Goal: Task Accomplishment & Management: Manage account settings

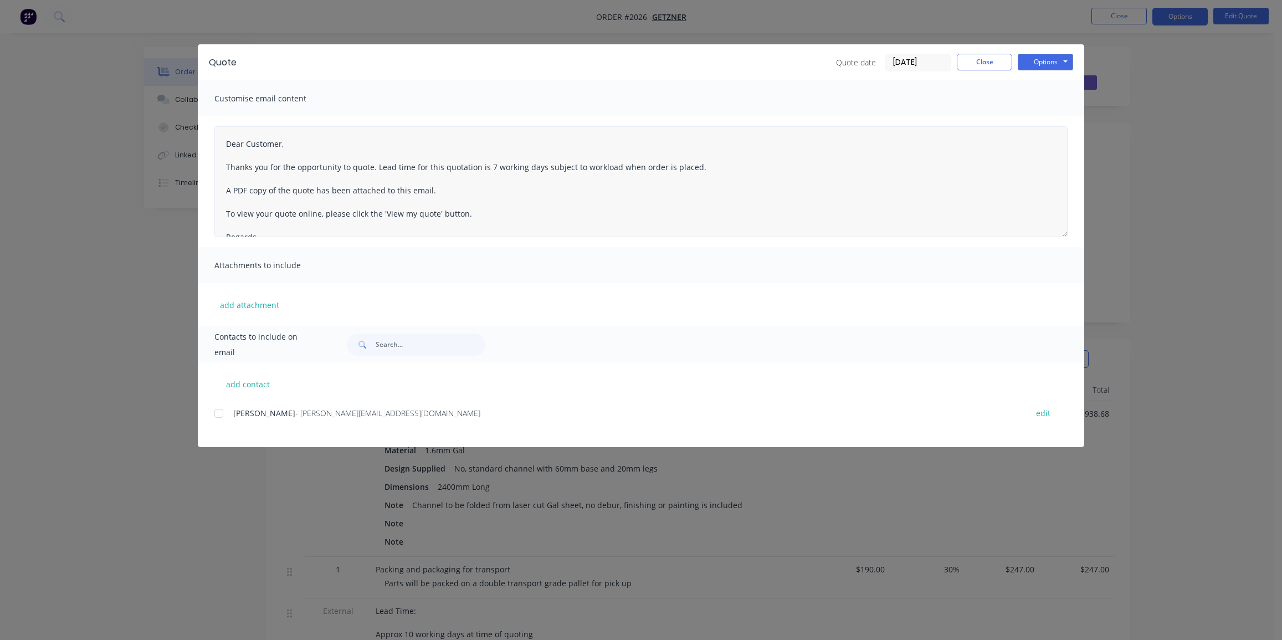
scroll to position [201, 0]
click at [979, 64] on button "Close" at bounding box center [984, 62] width 55 height 17
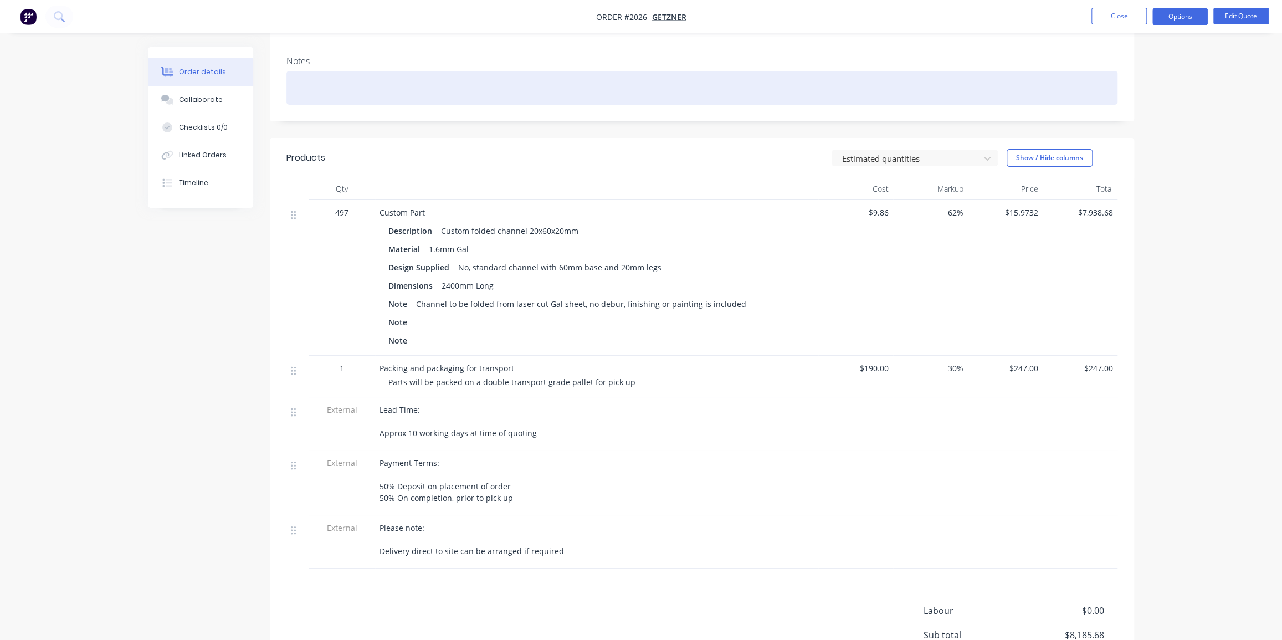
drag, startPoint x: 378, startPoint y: 57, endPoint x: 158, endPoint y: 28, distance: 221.8
click at [378, 71] on div at bounding box center [701, 88] width 831 height 34
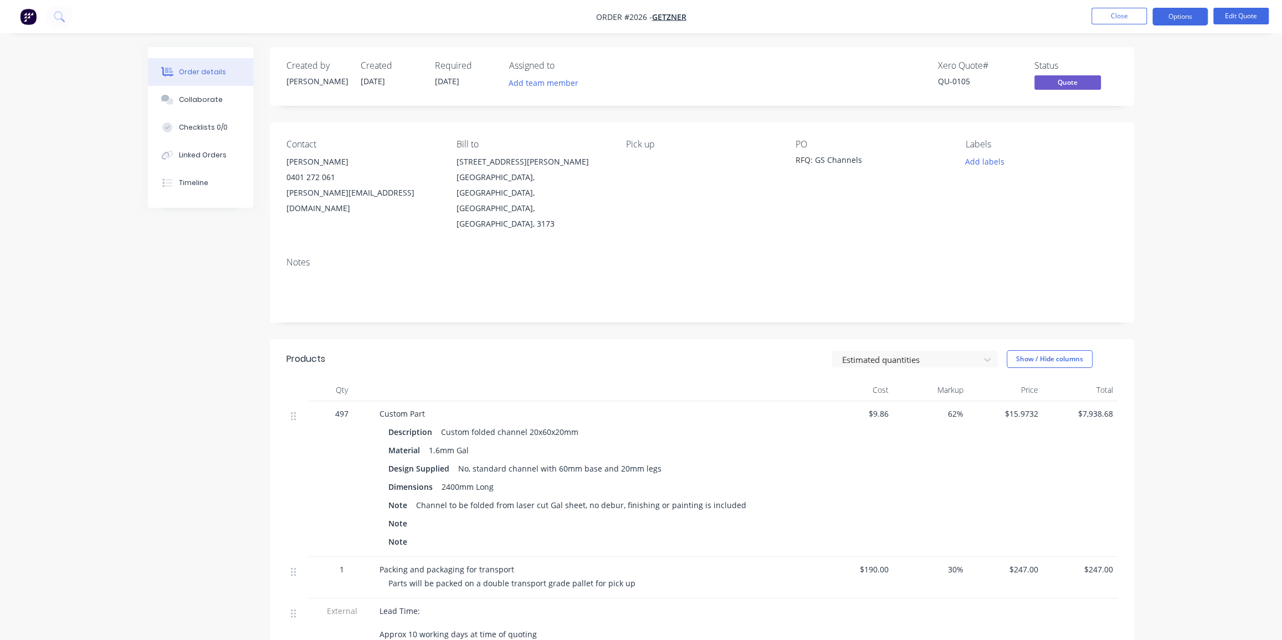
click at [175, 401] on div "Created by Dean Created 26/09/25 Required 15/10/25 Assigned to Add team member …" at bounding box center [641, 507] width 986 height 920
click at [34, 16] on img "button" at bounding box center [28, 16] width 17 height 17
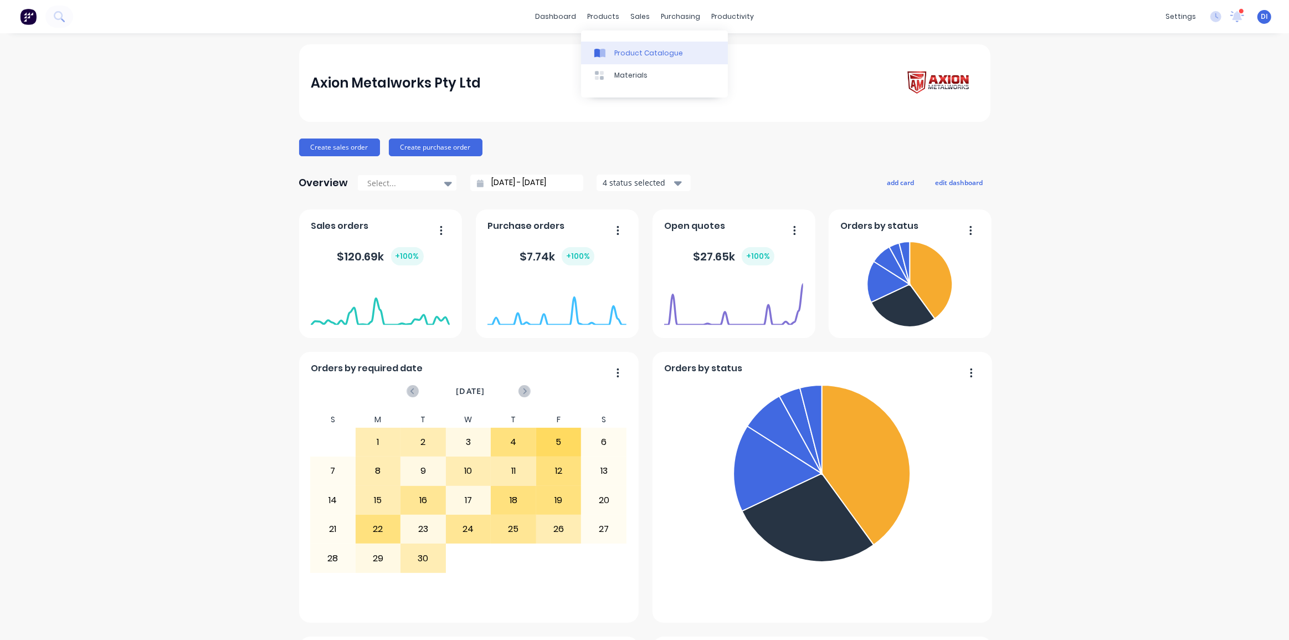
click at [627, 50] on div "Product Catalogue" at bounding box center [648, 53] width 69 height 10
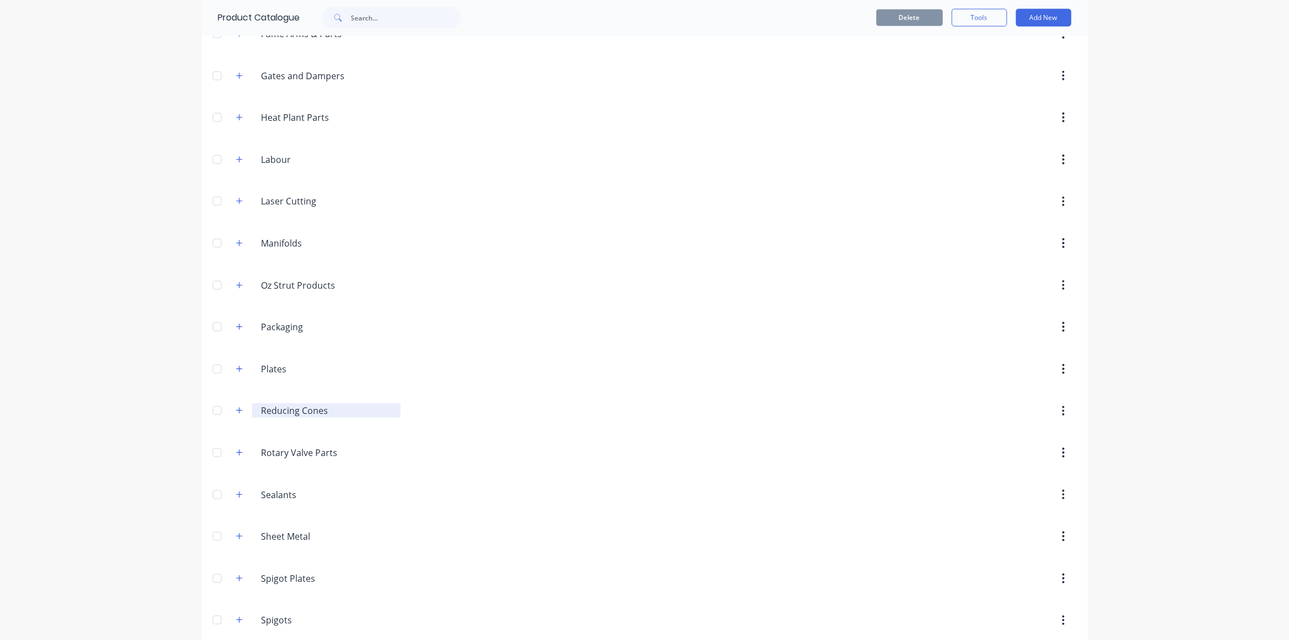
scroll to position [1491, 0]
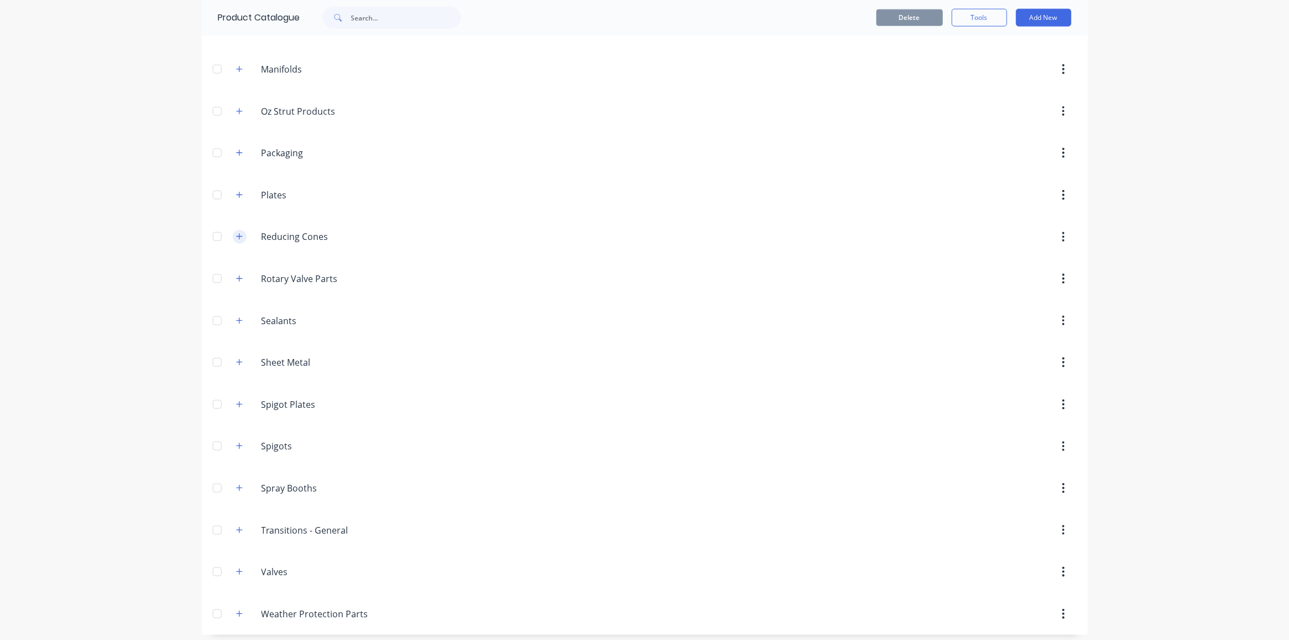
click at [236, 234] on icon "button" at bounding box center [239, 237] width 6 height 6
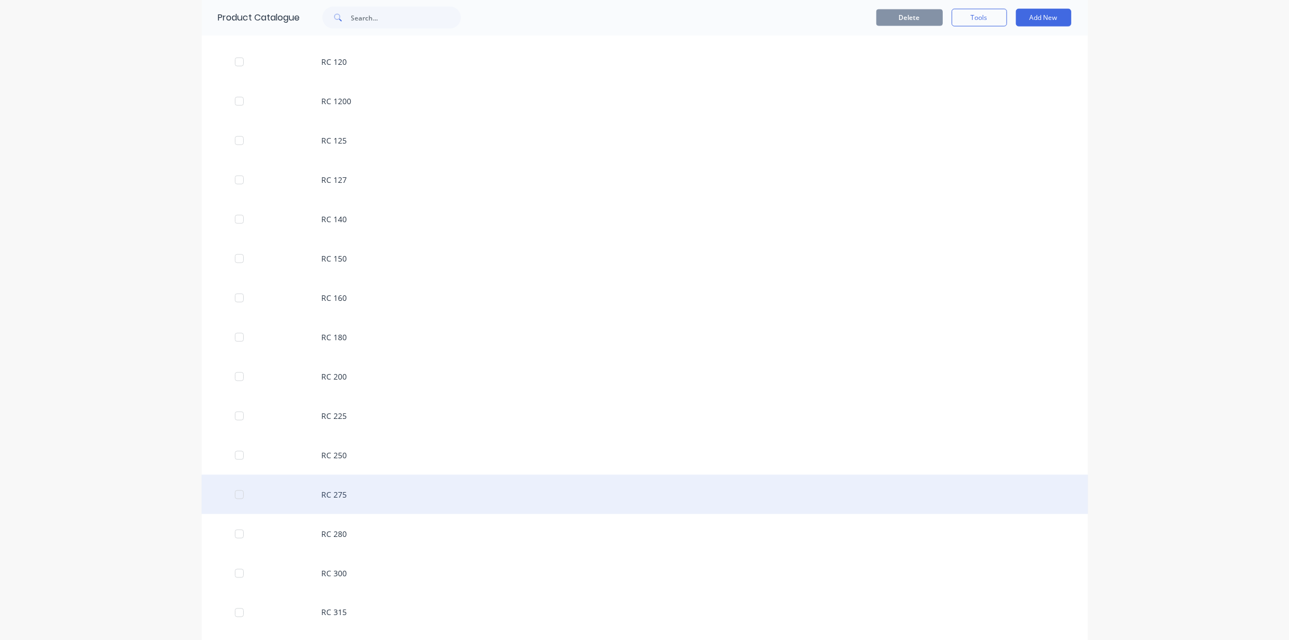
scroll to position [1944, 0]
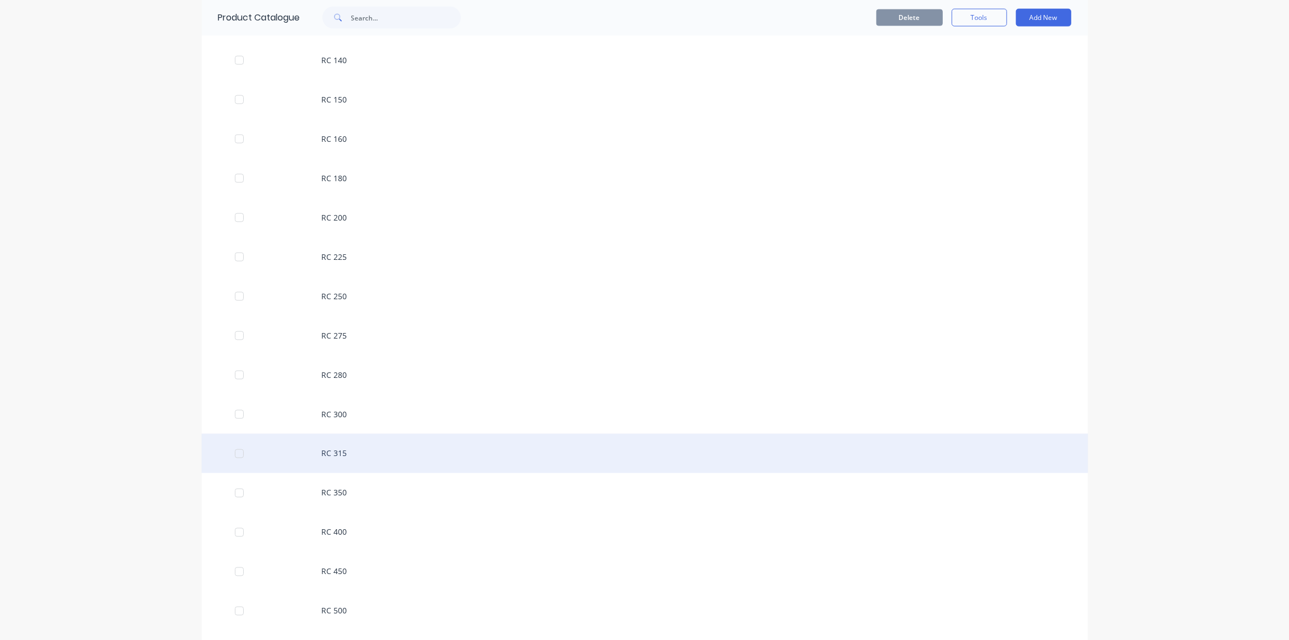
click at [424, 458] on div "RC 315" at bounding box center [645, 453] width 886 height 39
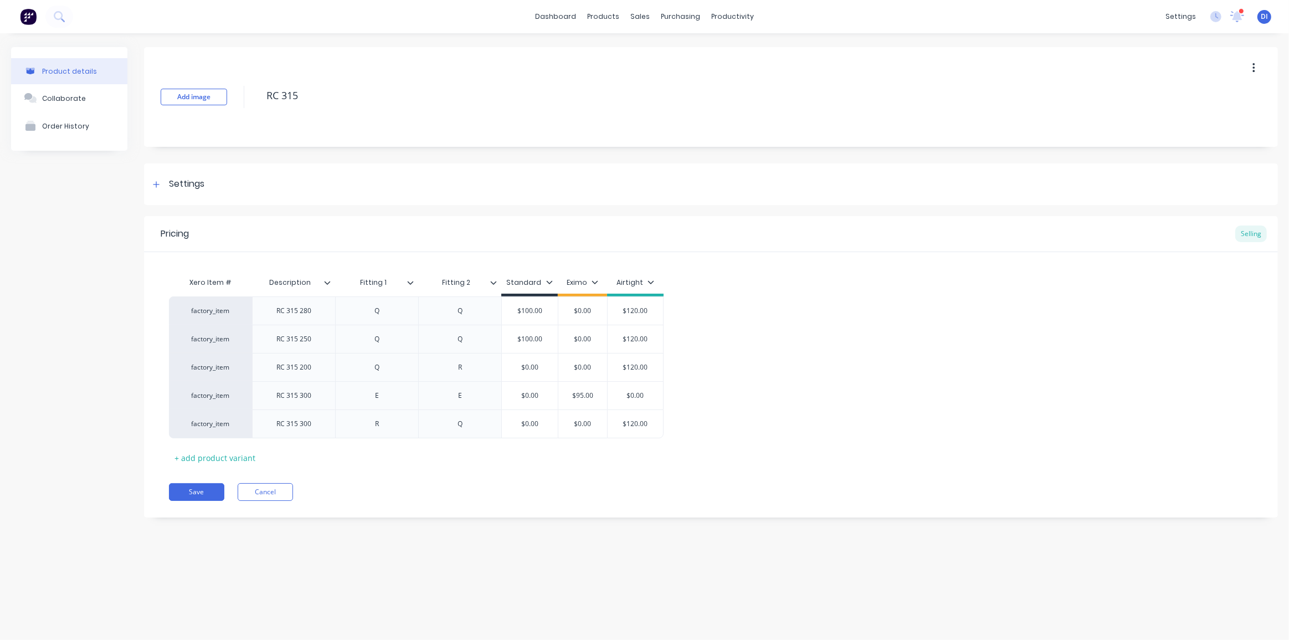
click at [418, 476] on div "Pricing Selling Xero Item # Description Fitting 1 Fitting 2 Standard Eximo Airt…" at bounding box center [711, 366] width 1134 height 301
click at [217, 459] on div "+ add product variant" at bounding box center [215, 457] width 92 height 17
click at [302, 457] on div at bounding box center [293, 452] width 55 height 14
type input "$0.00"
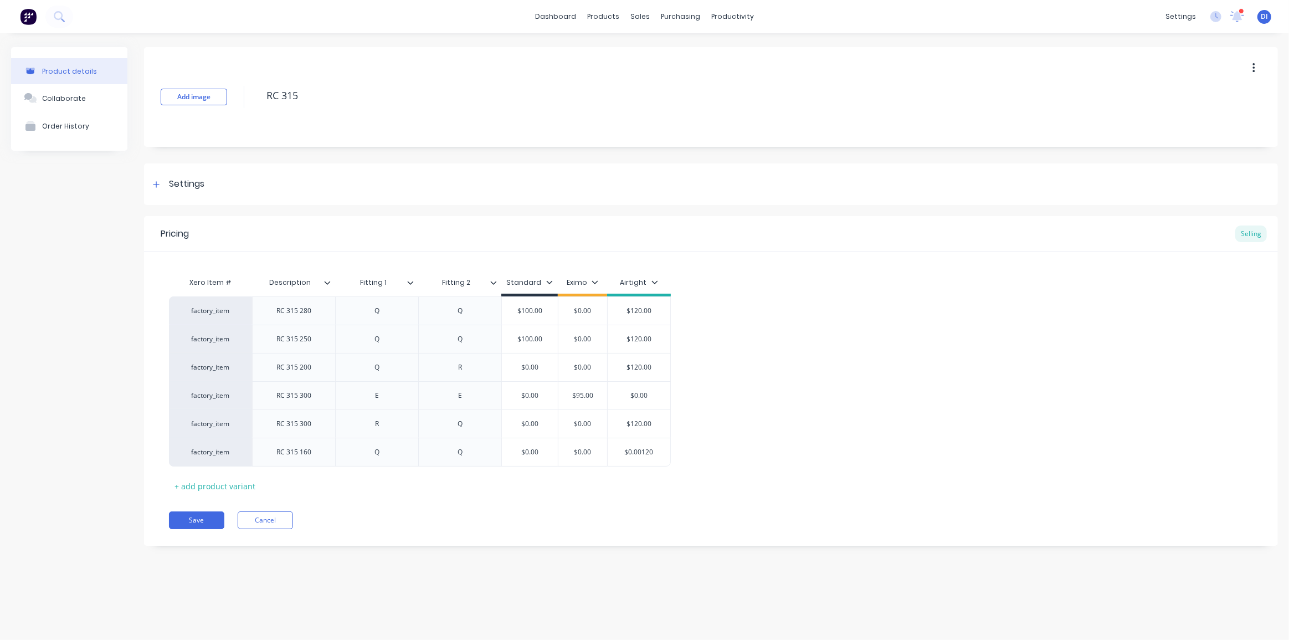
click at [716, 485] on div "Xero Item # Description Fitting 1 Fitting 2 Standard Eximo Airtight factory_ite…" at bounding box center [711, 382] width 1084 height 223
click at [646, 451] on input "$0.0012" at bounding box center [639, 452] width 63 height 10
type input "$120"
click at [664, 442] on div "factory_item RC 315 280 Q Q $100.00 $0.00 $120.00 factory_item RC 315 250 Q Q $…" at bounding box center [711, 381] width 1084 height 170
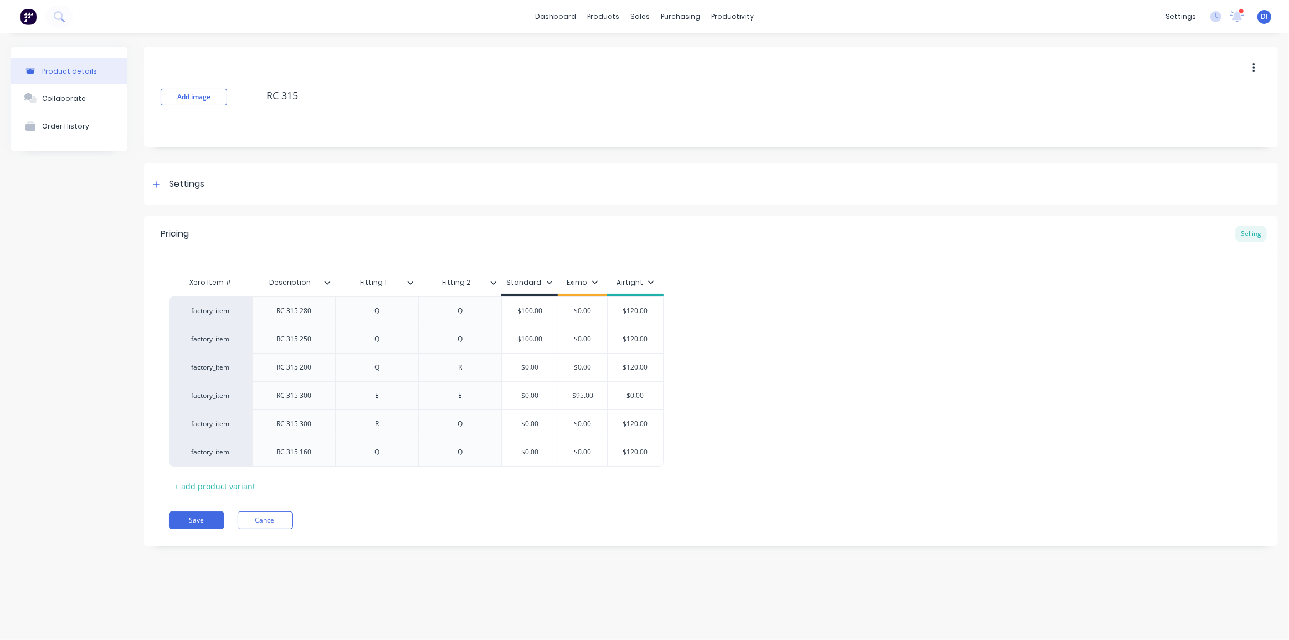
drag, startPoint x: 205, startPoint y: 517, endPoint x: 333, endPoint y: 495, distance: 130.4
click at [333, 495] on div "Pricing Selling Xero Item # Description Fitting 1 Fitting 2 Standard Eximo Airt…" at bounding box center [711, 381] width 1134 height 330
drag, startPoint x: 229, startPoint y: 339, endPoint x: 226, endPoint y: 415, distance: 76.5
click at [226, 415] on div "factory_item RC 315 280 Q Q $100.00 $0.00 $120.00 factory_item RC 315 250 Q Q $…" at bounding box center [711, 381] width 1084 height 170
drag, startPoint x: 245, startPoint y: 309, endPoint x: 239, endPoint y: 392, distance: 83.9
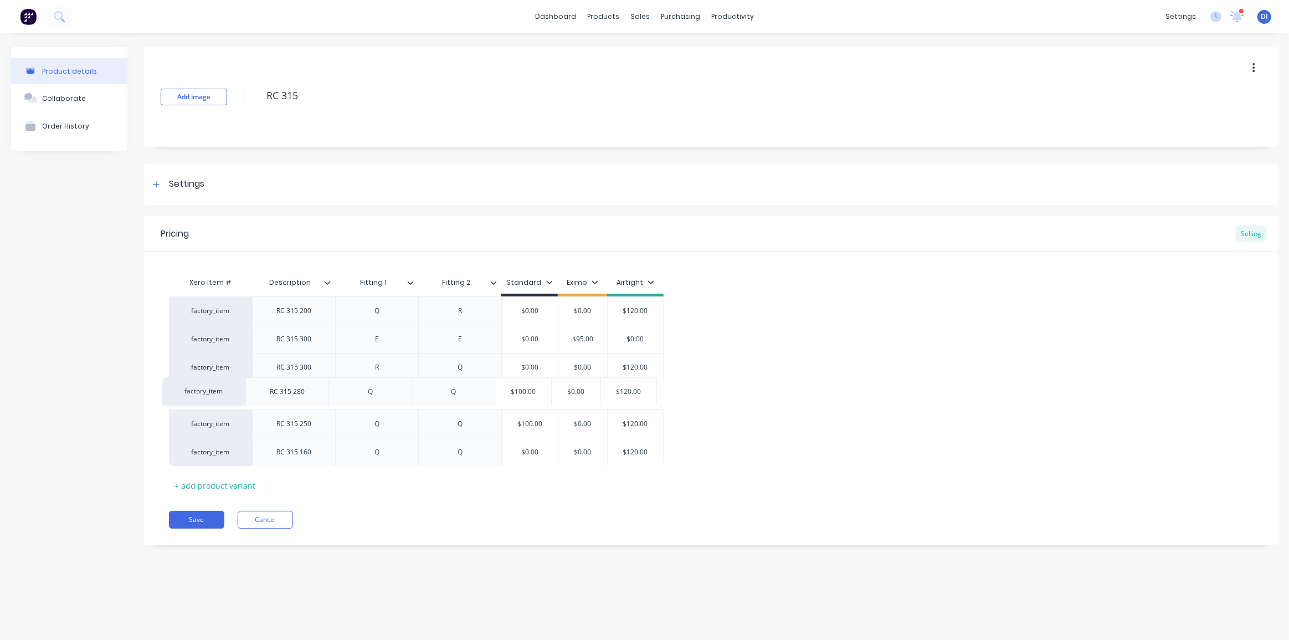
click at [239, 392] on div "factory_item RC 315 280 Q Q $100.00 $0.00 $120.00 factory_item RC 315 200 Q R $…" at bounding box center [711, 381] width 1084 height 170
click at [198, 517] on button "Save" at bounding box center [196, 520] width 55 height 18
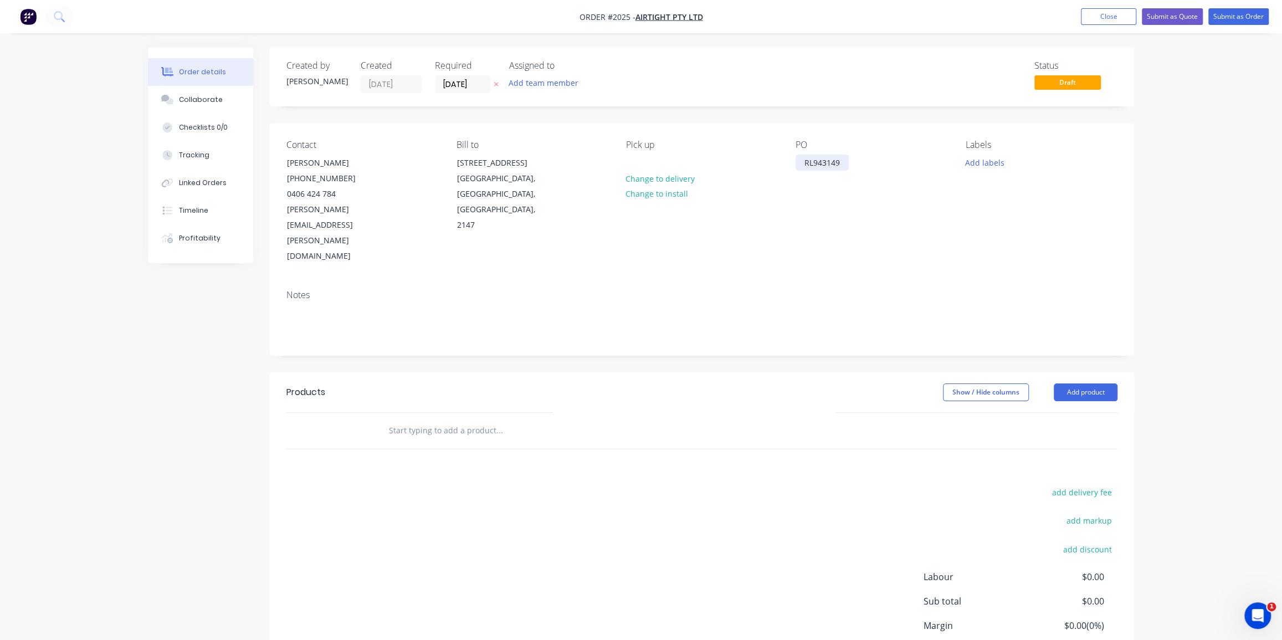
click at [824, 160] on div "RL943149" at bounding box center [821, 163] width 53 height 16
copy div "RL943149"
click at [476, 419] on input "text" at bounding box center [499, 430] width 222 height 22
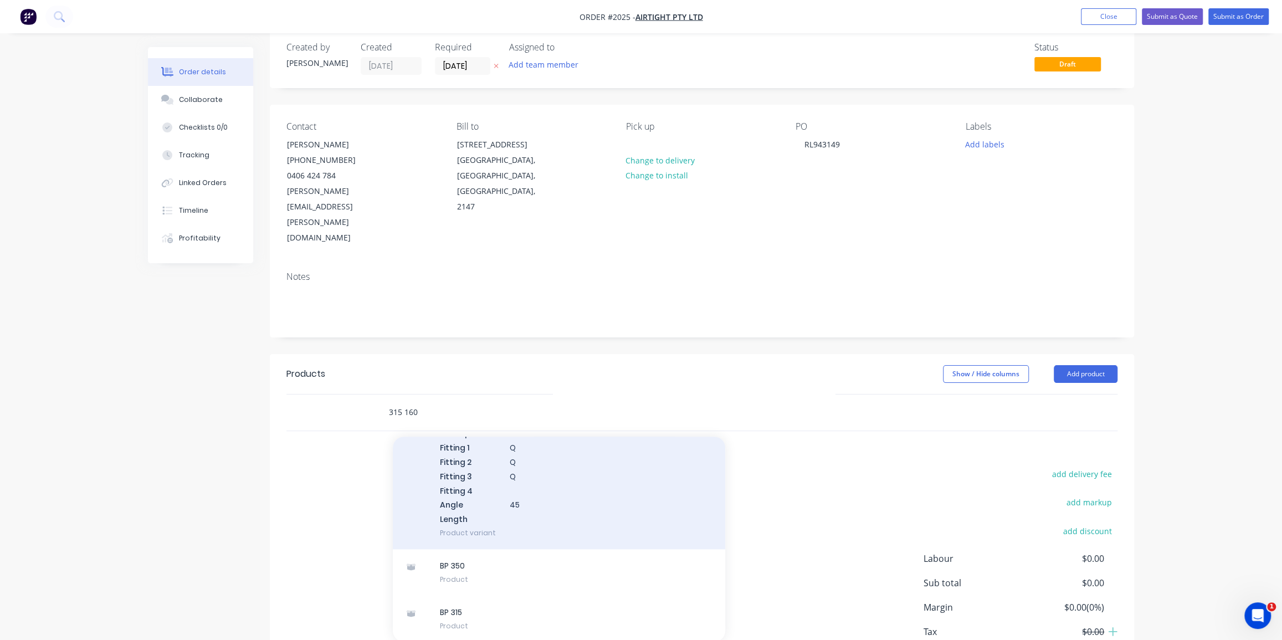
scroll to position [44, 0]
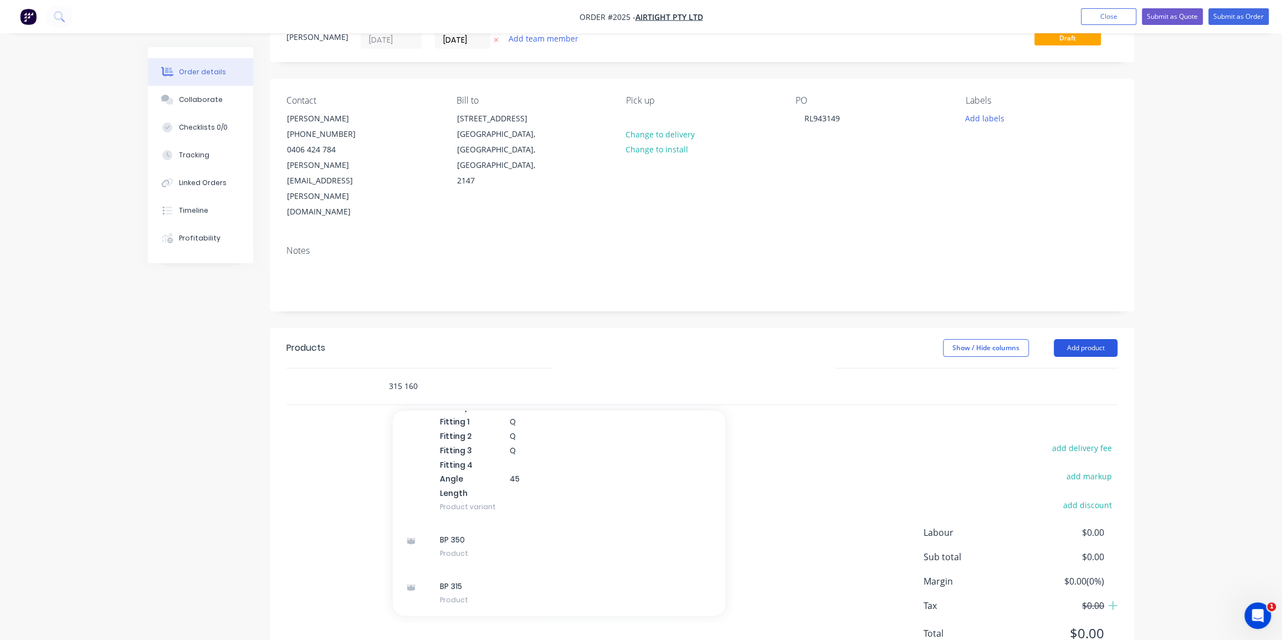
type input "315 160"
click at [1075, 339] on button "Add product" at bounding box center [1086, 348] width 64 height 18
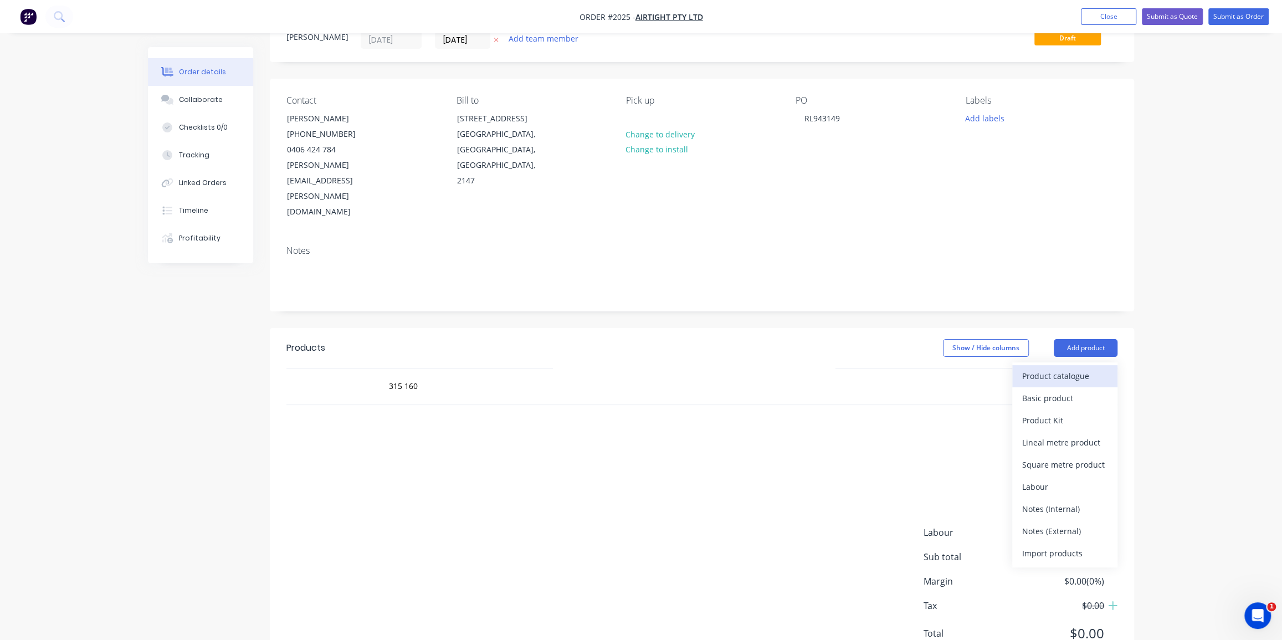
click at [1061, 368] on div "Product catalogue" at bounding box center [1064, 376] width 85 height 16
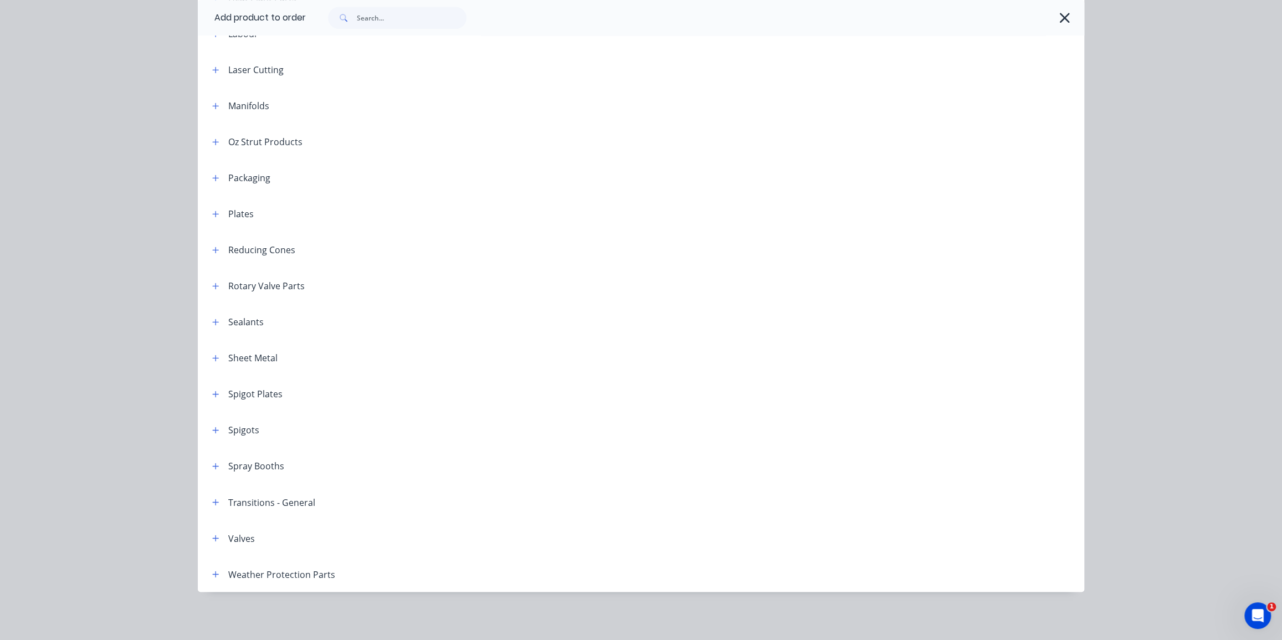
scroll to position [60, 0]
click at [213, 250] on icon "button" at bounding box center [216, 250] width 6 height 6
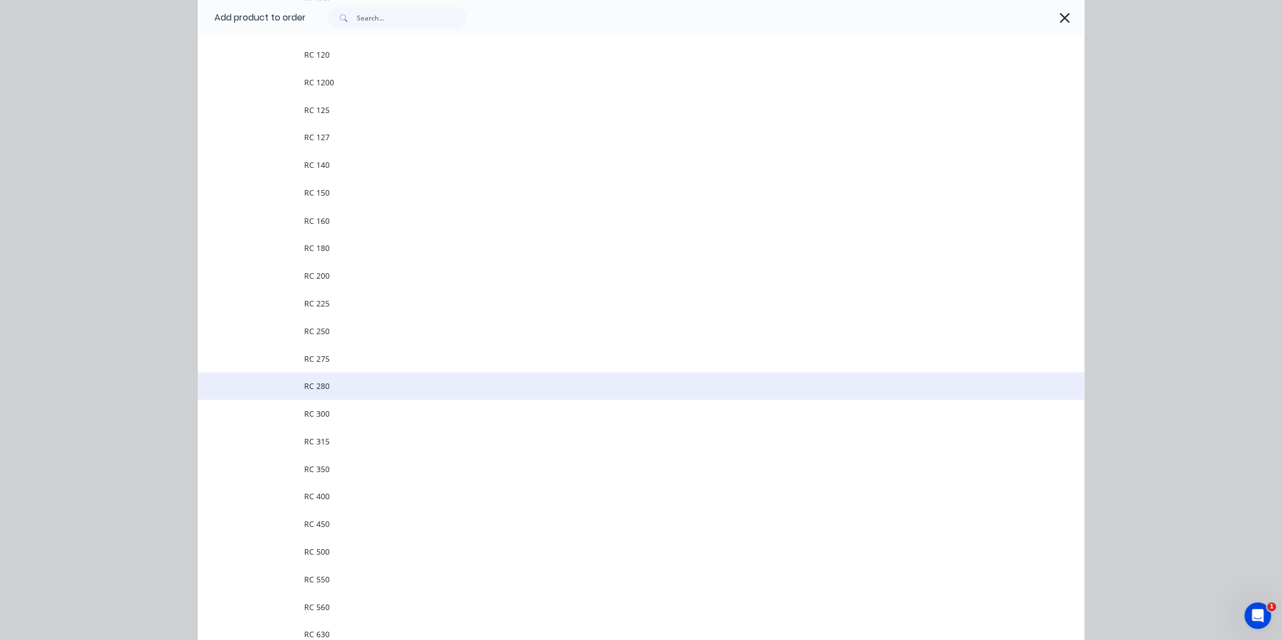
scroll to position [1561, 0]
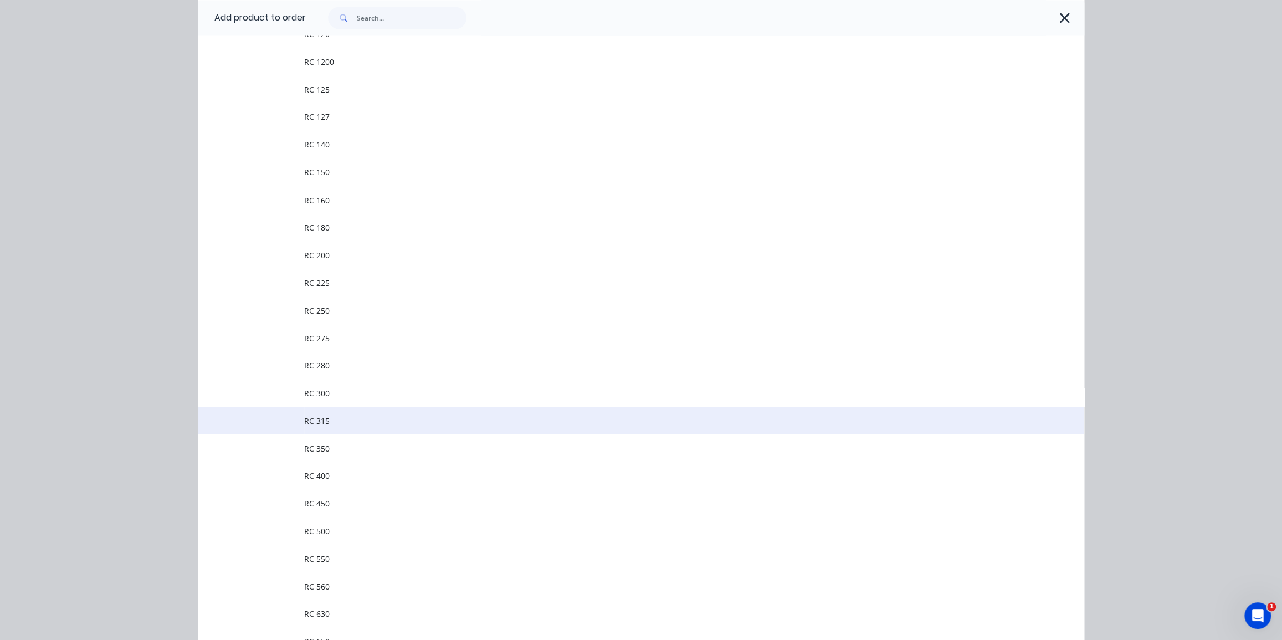
click at [371, 412] on td "RC 315" at bounding box center [694, 421] width 780 height 28
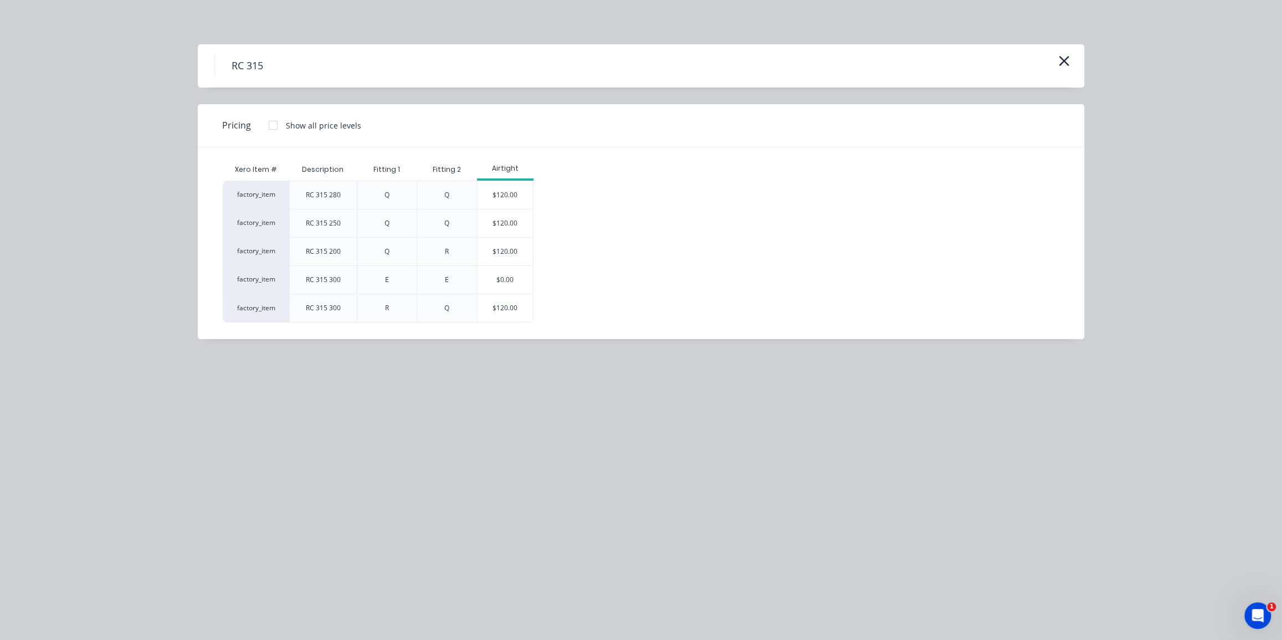
click at [338, 327] on div "Xero Item # Description Fitting 1 Fitting 2 Airtight factory_item RC 315 280 Q …" at bounding box center [633, 243] width 870 height 192
click at [1063, 60] on icon "button" at bounding box center [1064, 61] width 10 height 10
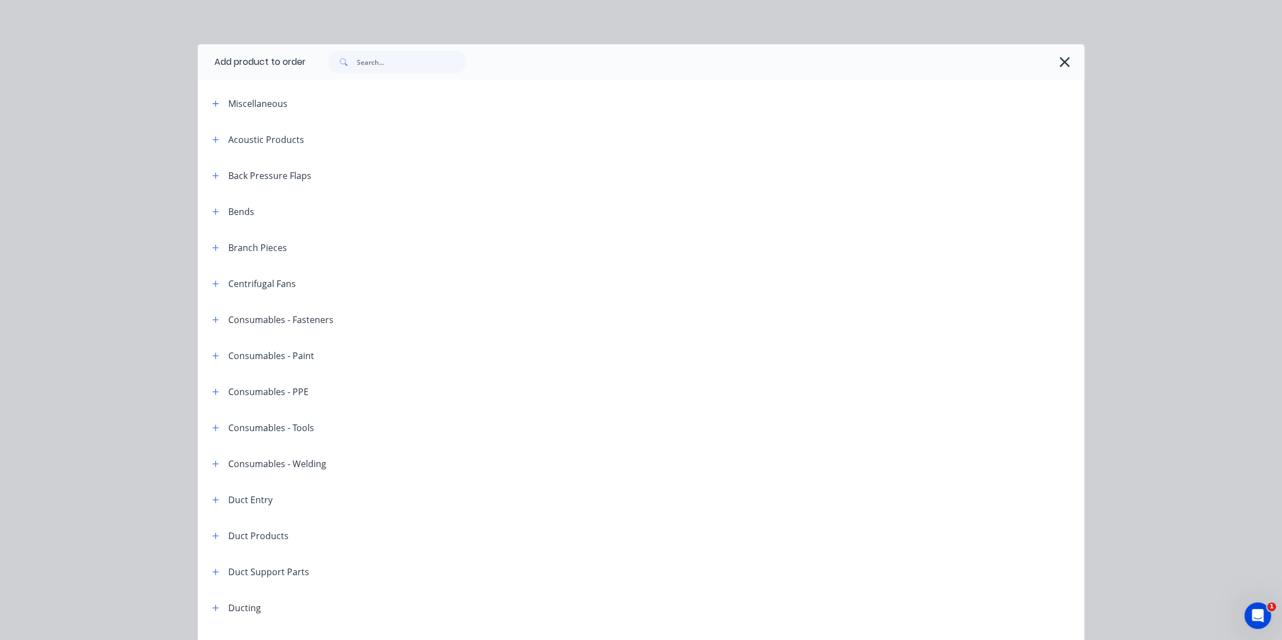
scroll to position [1490, 0]
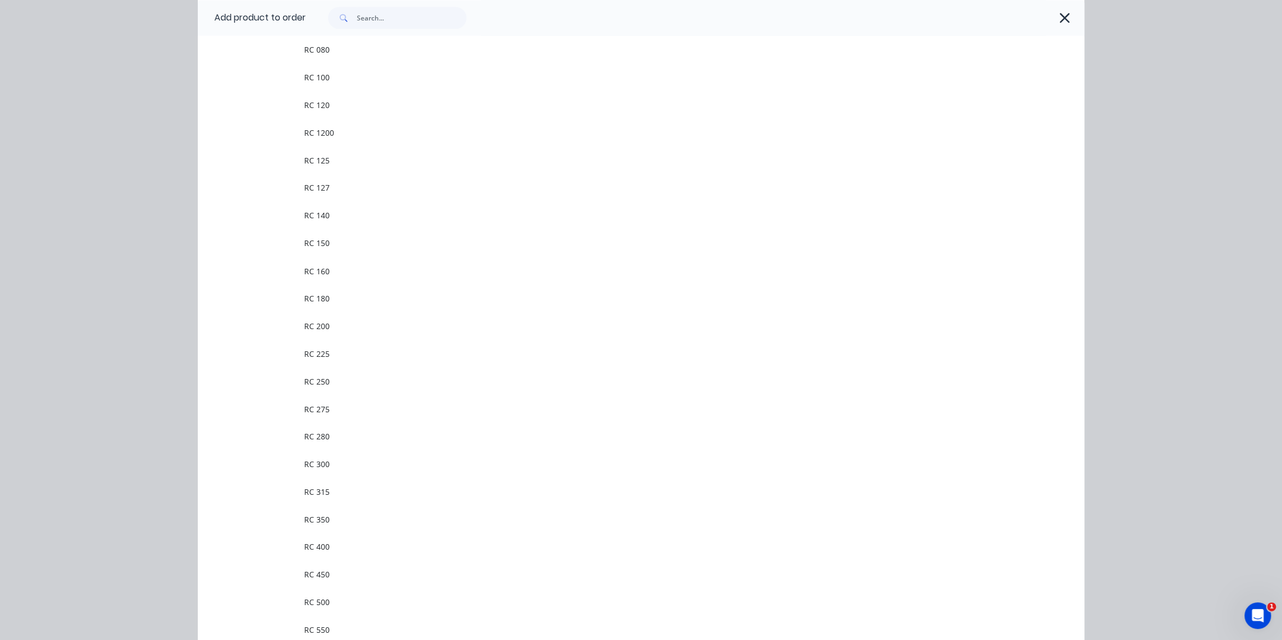
drag, startPoint x: 1128, startPoint y: 190, endPoint x: 1095, endPoint y: 129, distance: 70.2
click at [1128, 189] on div "Add product to order Miscellaneous Acoustic Products Back Pressure Flaps Bends …" at bounding box center [641, 320] width 1282 height 640
click at [1059, 21] on icon "button" at bounding box center [1065, 18] width 12 height 16
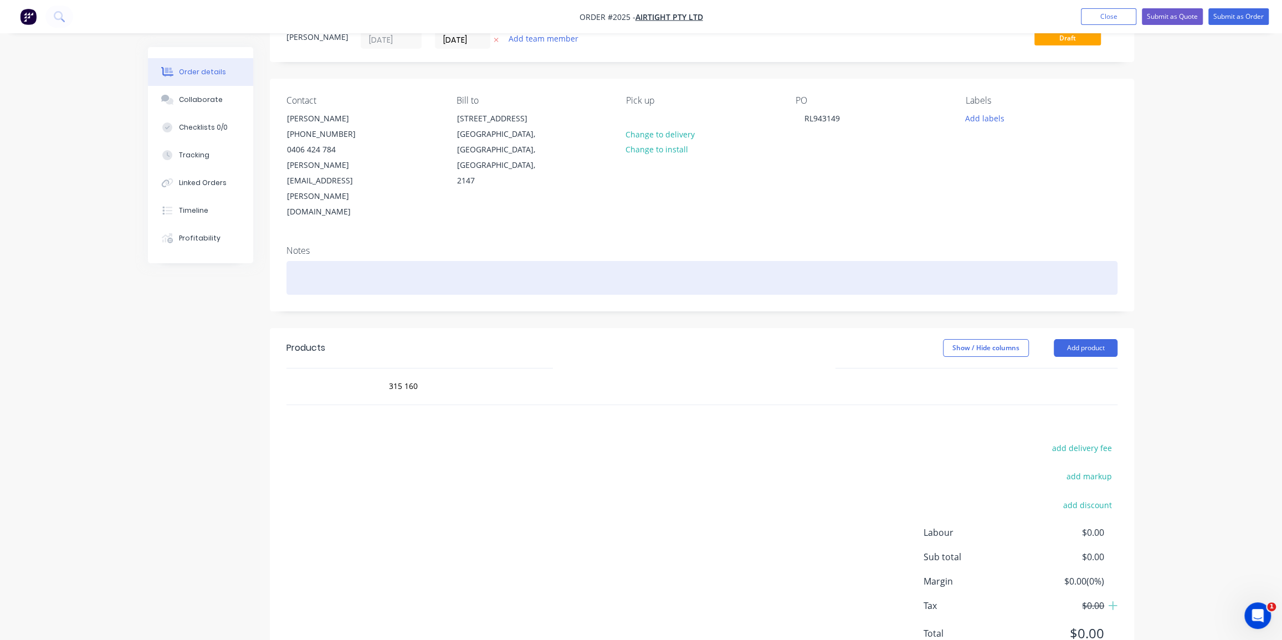
drag, startPoint x: 1101, startPoint y: 233, endPoint x: 1103, endPoint y: 242, distance: 9.7
click at [1102, 261] on div at bounding box center [701, 278] width 831 height 34
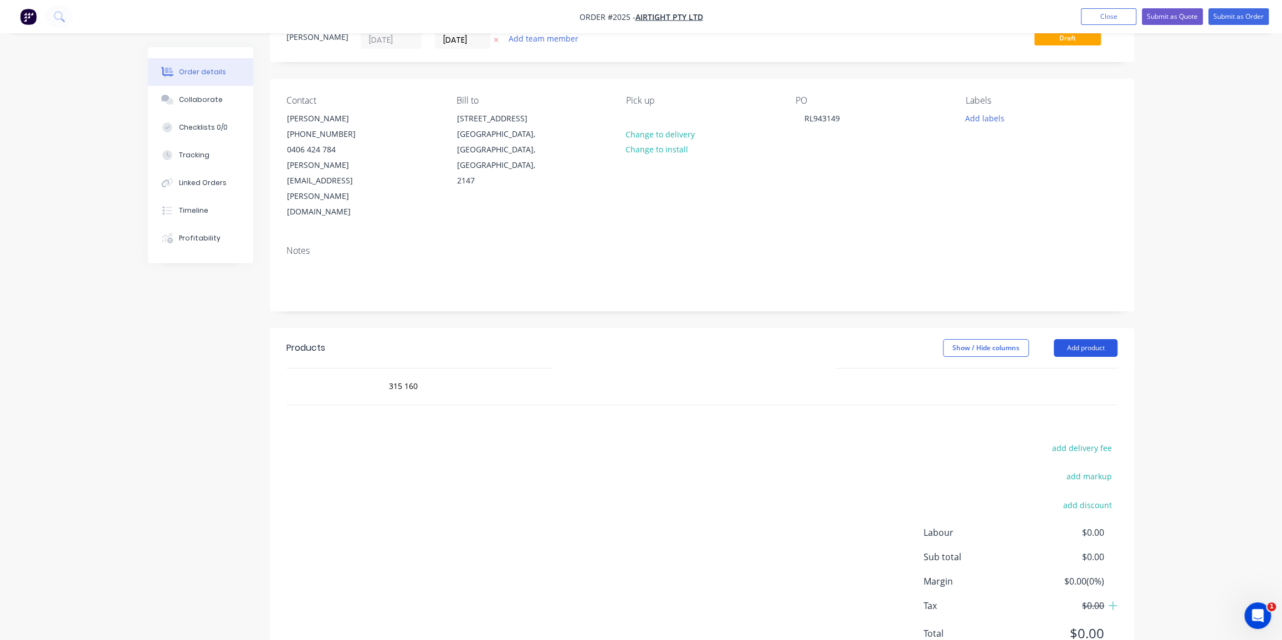
click at [1066, 339] on button "Add product" at bounding box center [1086, 348] width 64 height 18
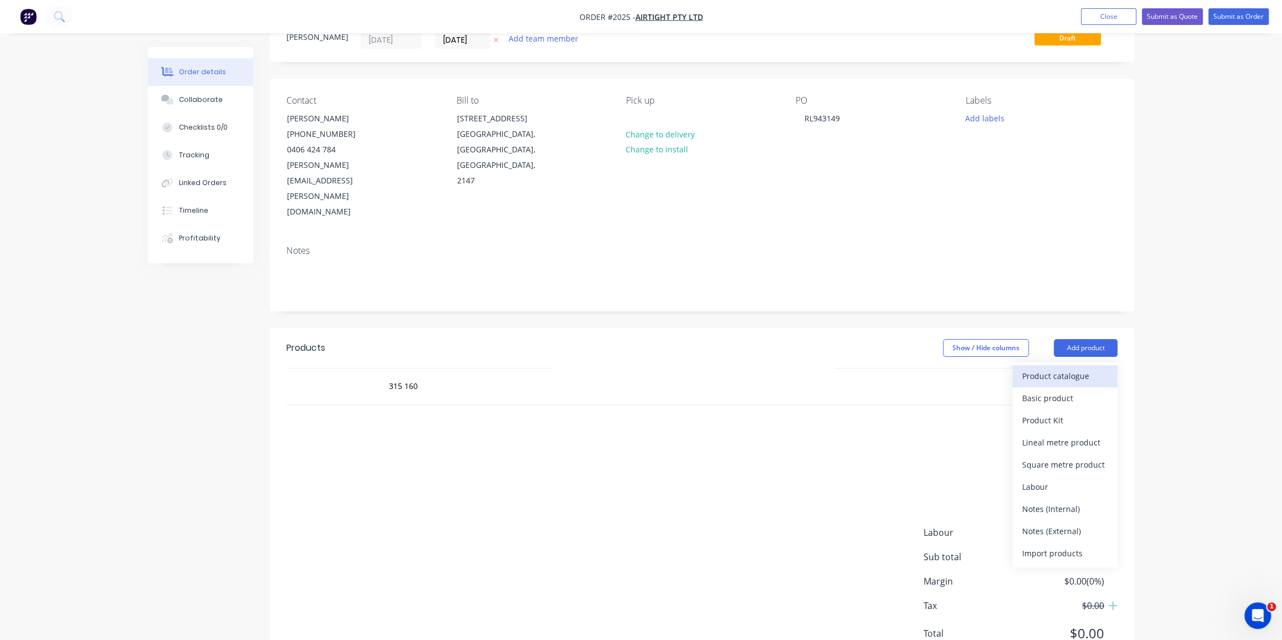
click at [1056, 368] on div "Product catalogue" at bounding box center [1064, 376] width 85 height 16
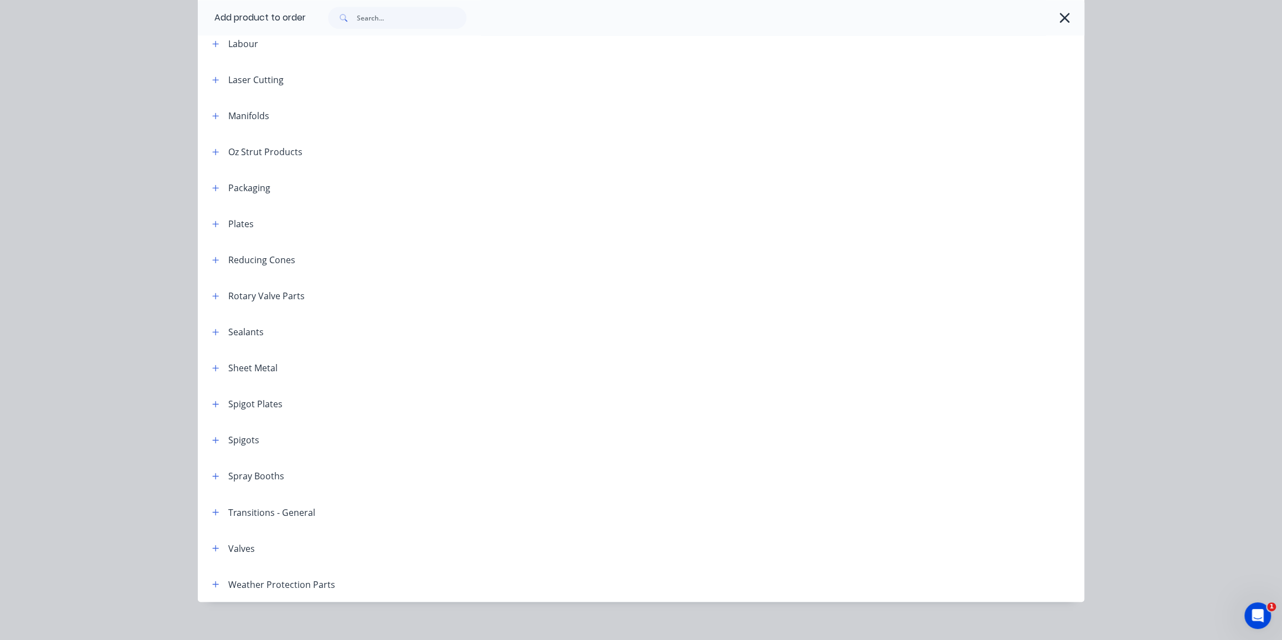
scroll to position [1258, 0]
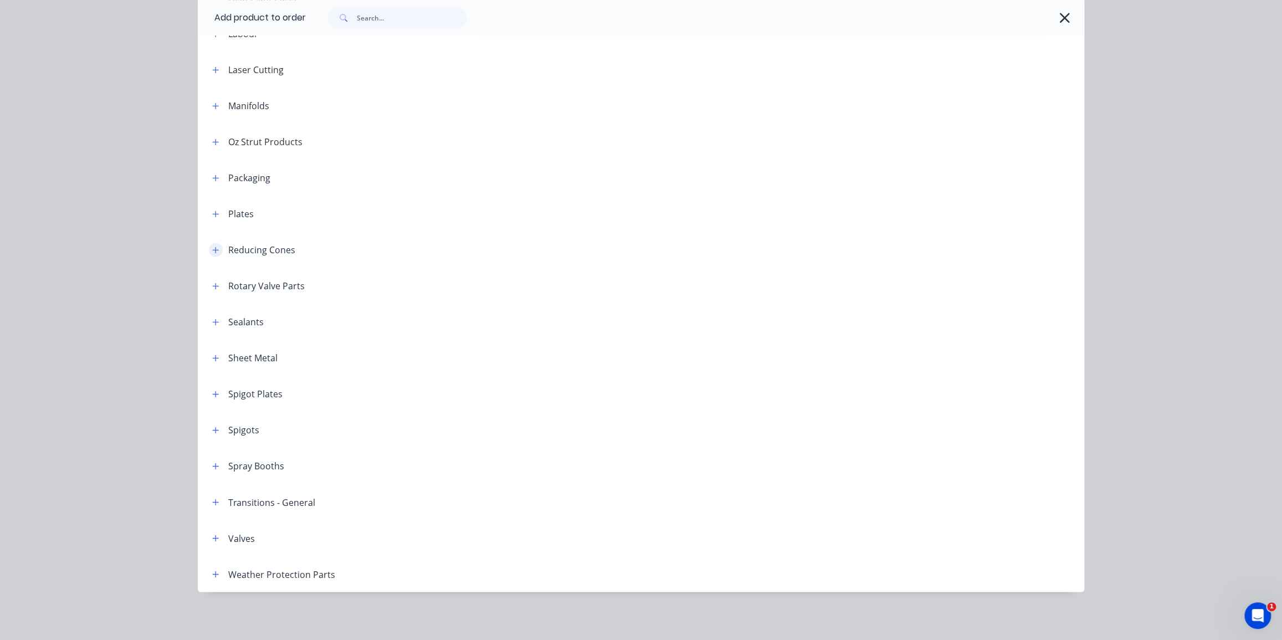
click at [216, 246] on button "button" at bounding box center [216, 250] width 14 height 14
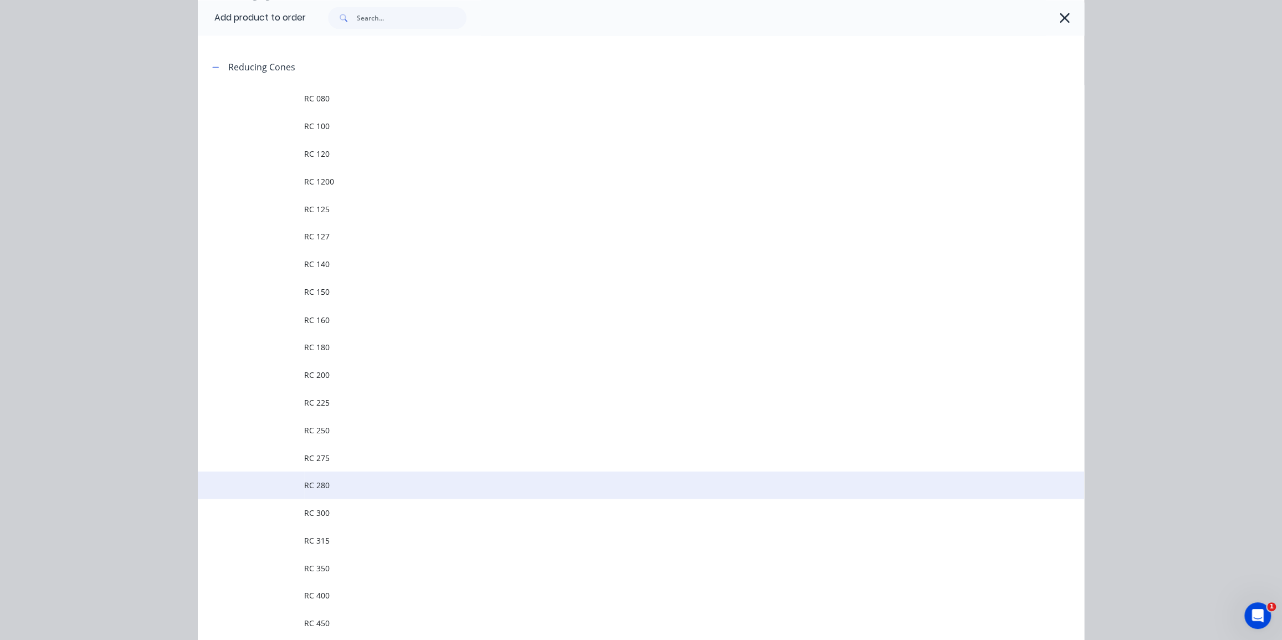
scroll to position [1510, 0]
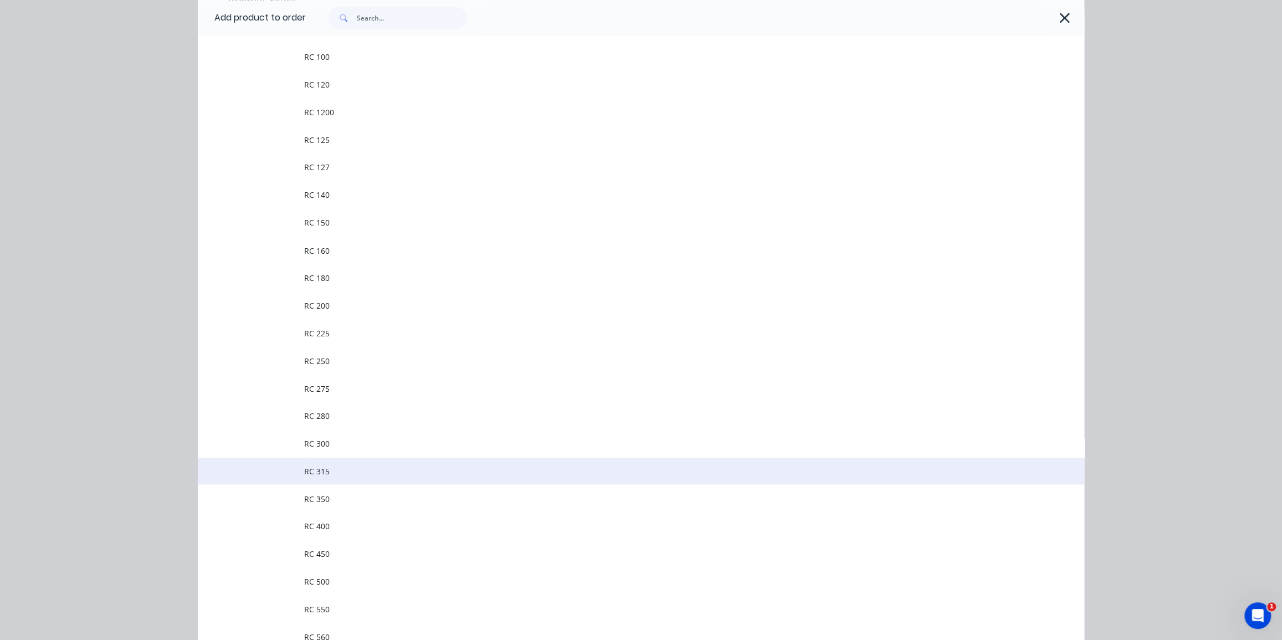
click at [346, 465] on span "RC 315" at bounding box center [616, 471] width 624 height 12
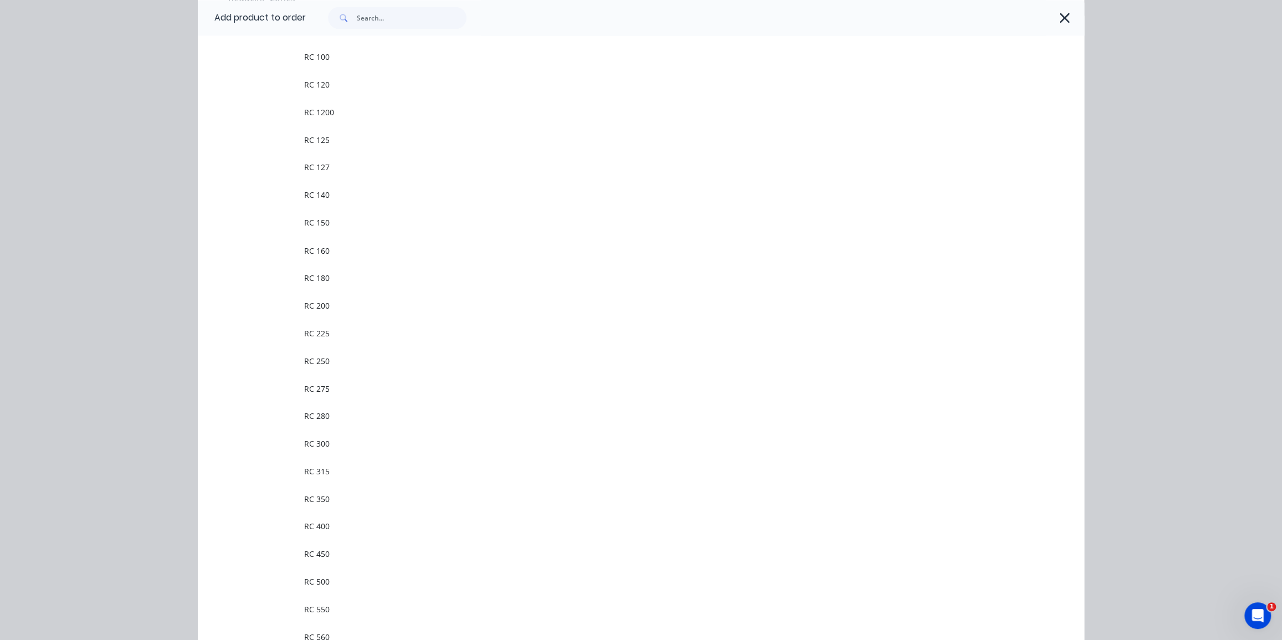
scroll to position [0, 0]
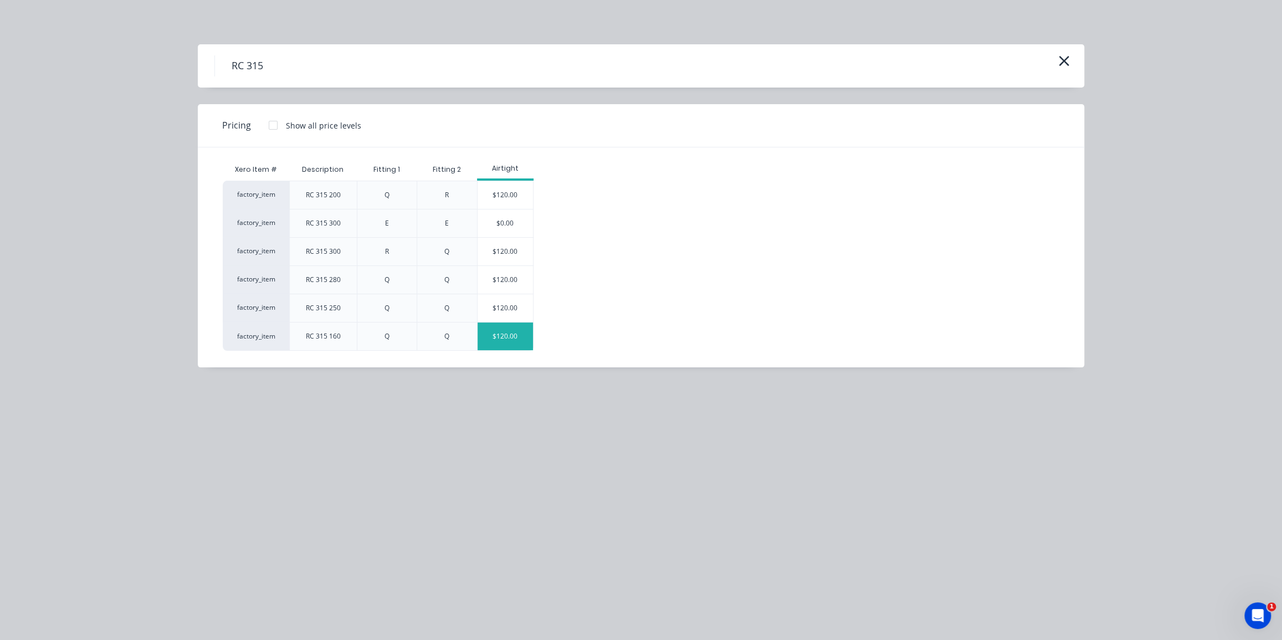
click at [500, 335] on div "$120.00" at bounding box center [505, 336] width 55 height 28
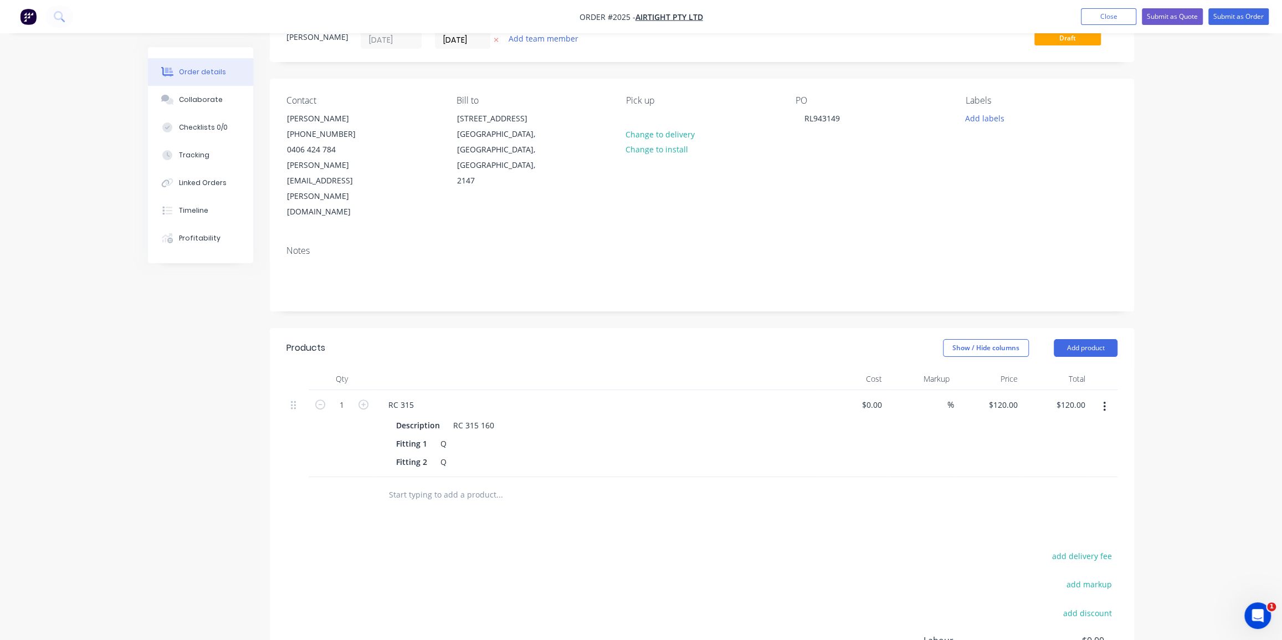
click at [1199, 273] on div "Order details Collaborate Checklists 0/0 Tracking Linked Orders Timeline Profit…" at bounding box center [641, 376] width 1282 height 840
click at [1086, 339] on button "Add product" at bounding box center [1086, 348] width 64 height 18
click at [1070, 368] on div "Product catalogue" at bounding box center [1064, 376] width 85 height 16
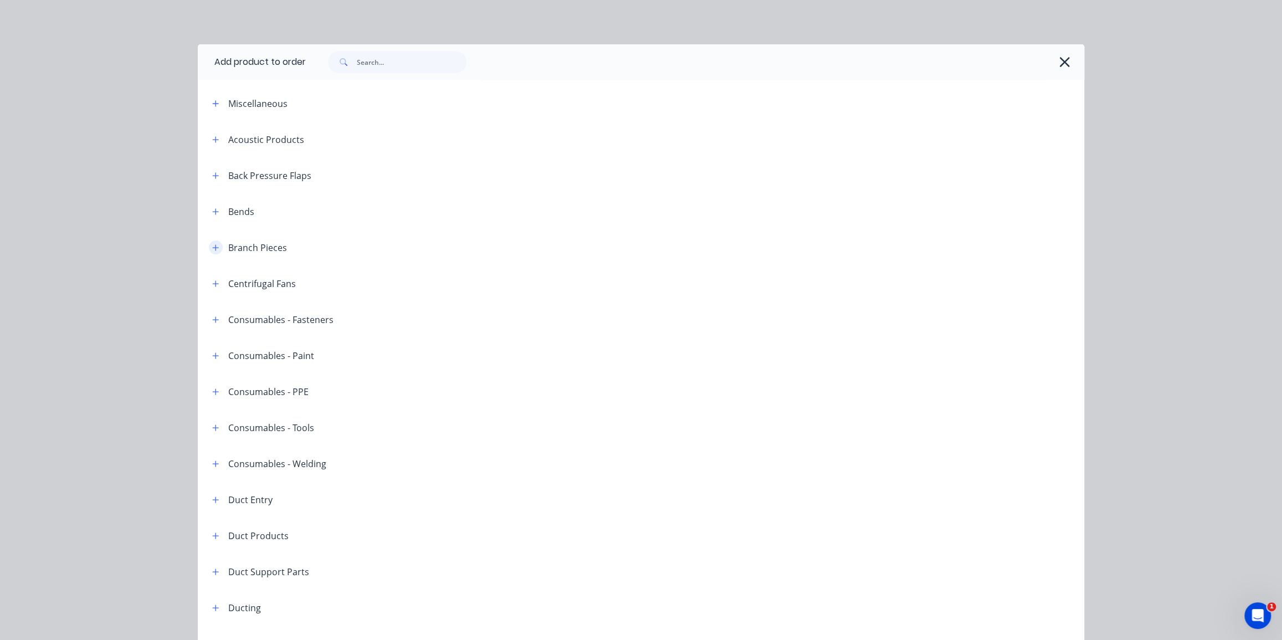
click at [213, 249] on icon "button" at bounding box center [216, 247] width 6 height 6
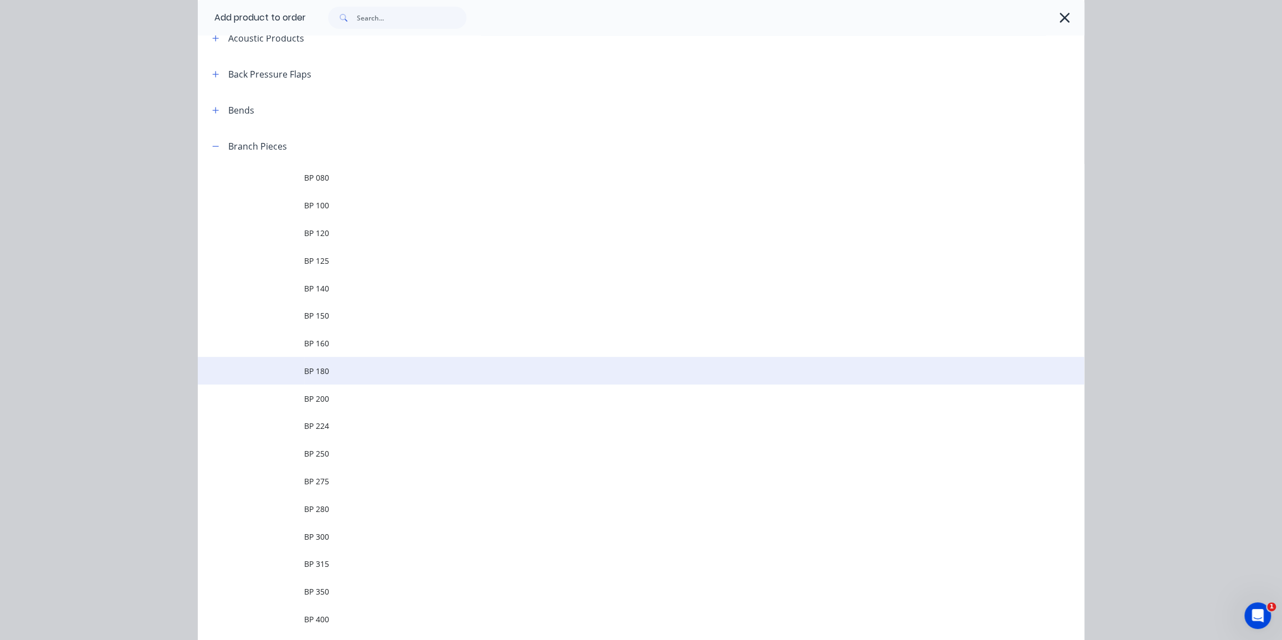
scroll to position [100, 0]
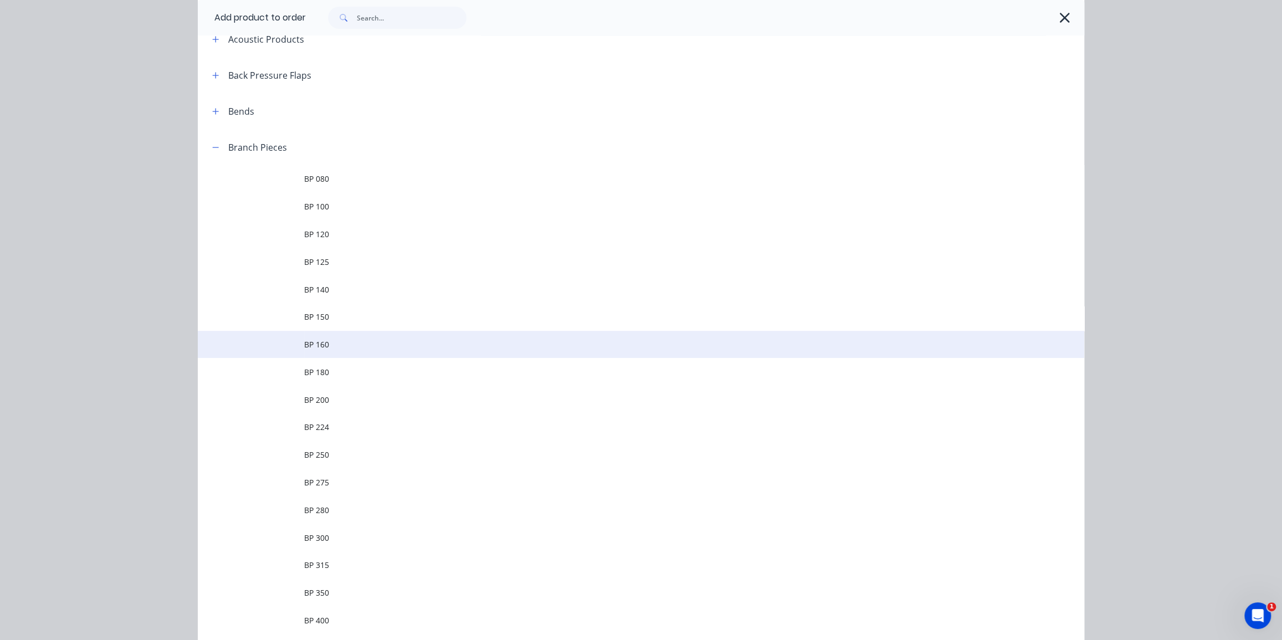
click at [370, 341] on span "BP 160" at bounding box center [616, 344] width 624 height 12
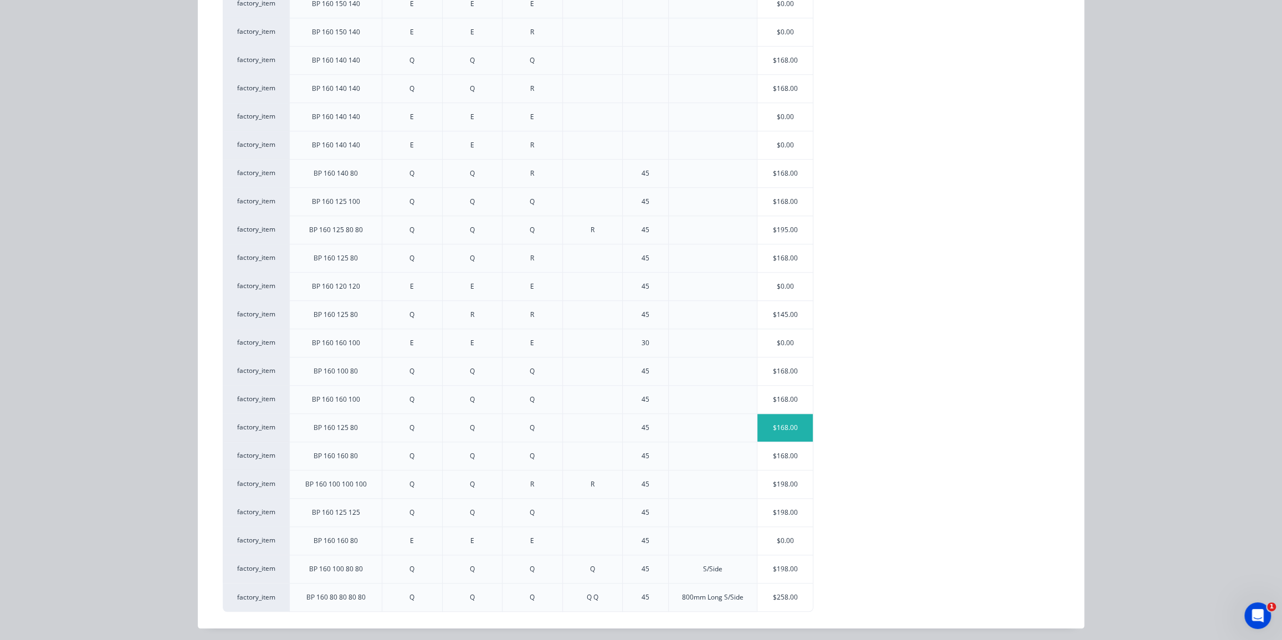
scroll to position [615, 0]
click at [289, 254] on div "BP 160 125 80" at bounding box center [335, 257] width 93 height 28
click at [294, 254] on div "BP 160 125 80" at bounding box center [335, 257] width 93 height 28
click at [792, 307] on div "$145.00" at bounding box center [784, 314] width 55 height 28
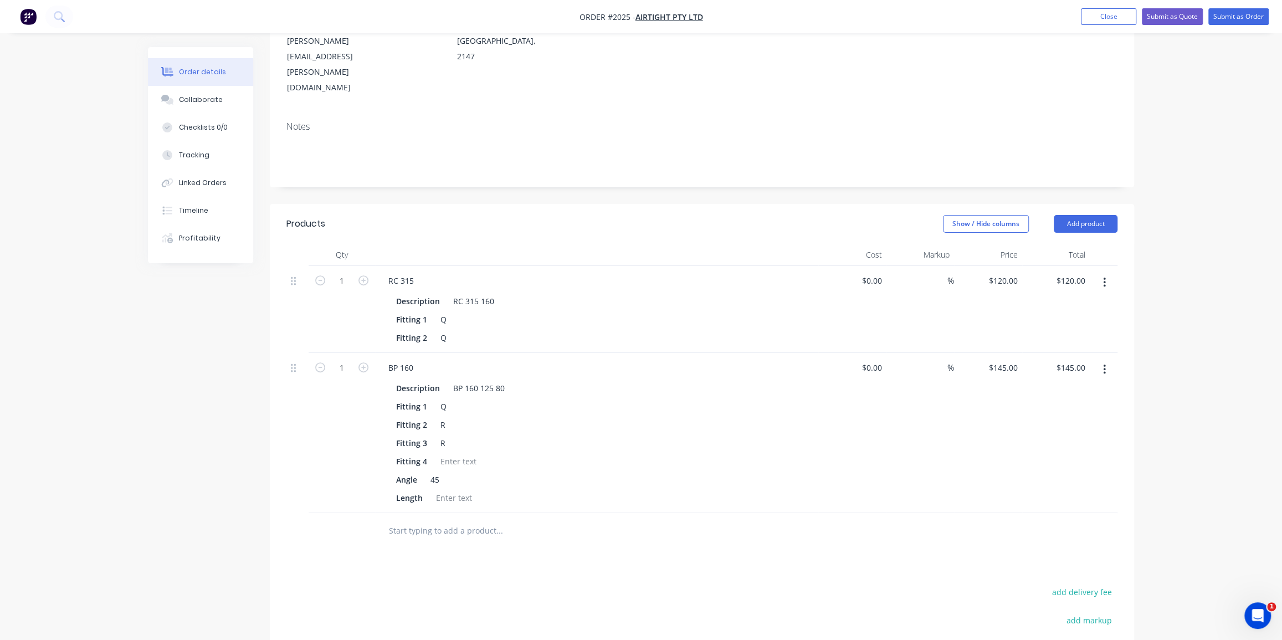
drag, startPoint x: 689, startPoint y: 537, endPoint x: 648, endPoint y: 515, distance: 46.4
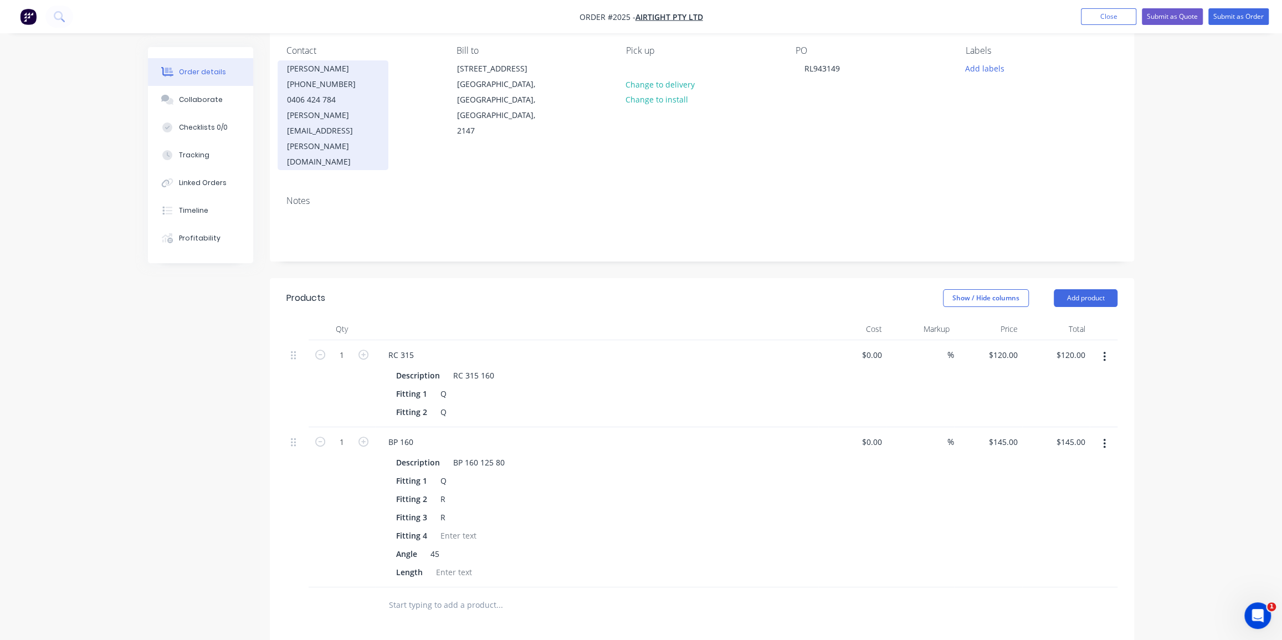
scroll to position [0, 0]
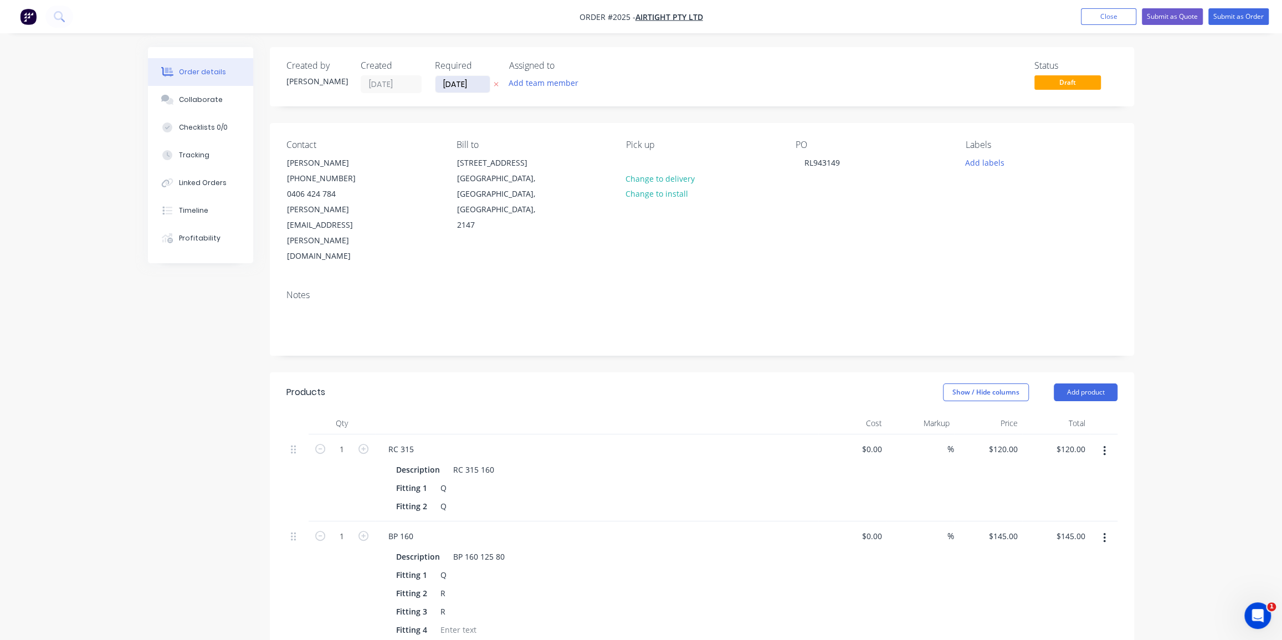
click at [467, 82] on input "[DATE]" at bounding box center [462, 84] width 54 height 17
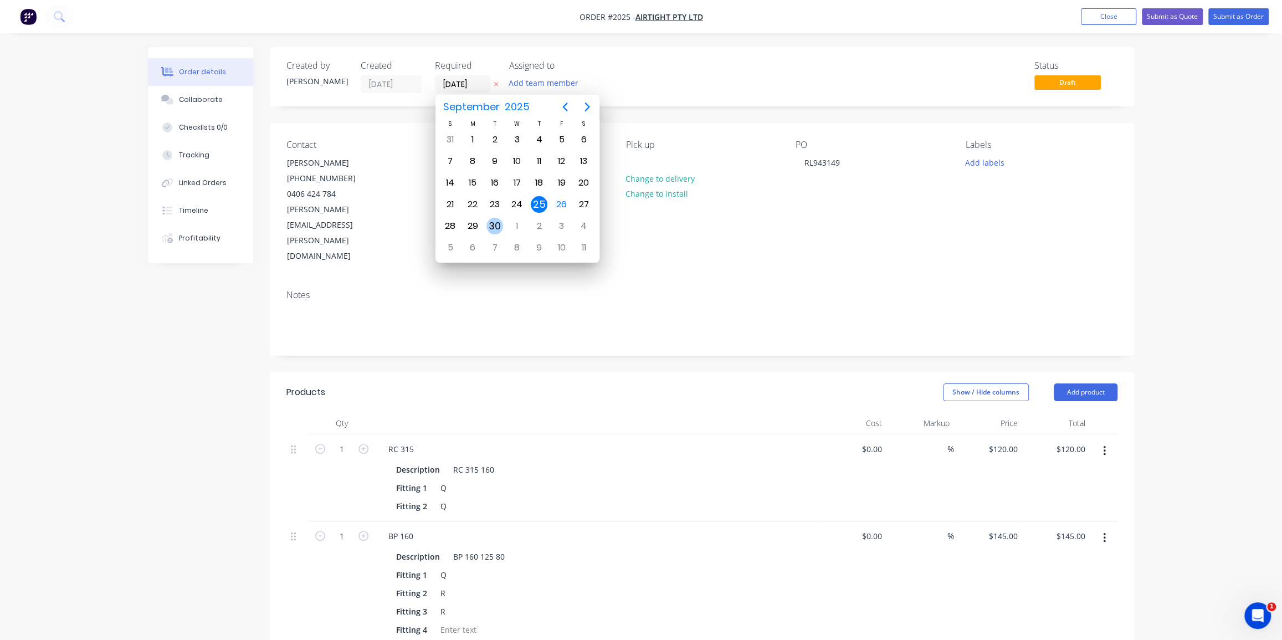
click at [493, 223] on div "30" at bounding box center [494, 226] width 17 height 17
type input "[DATE]"
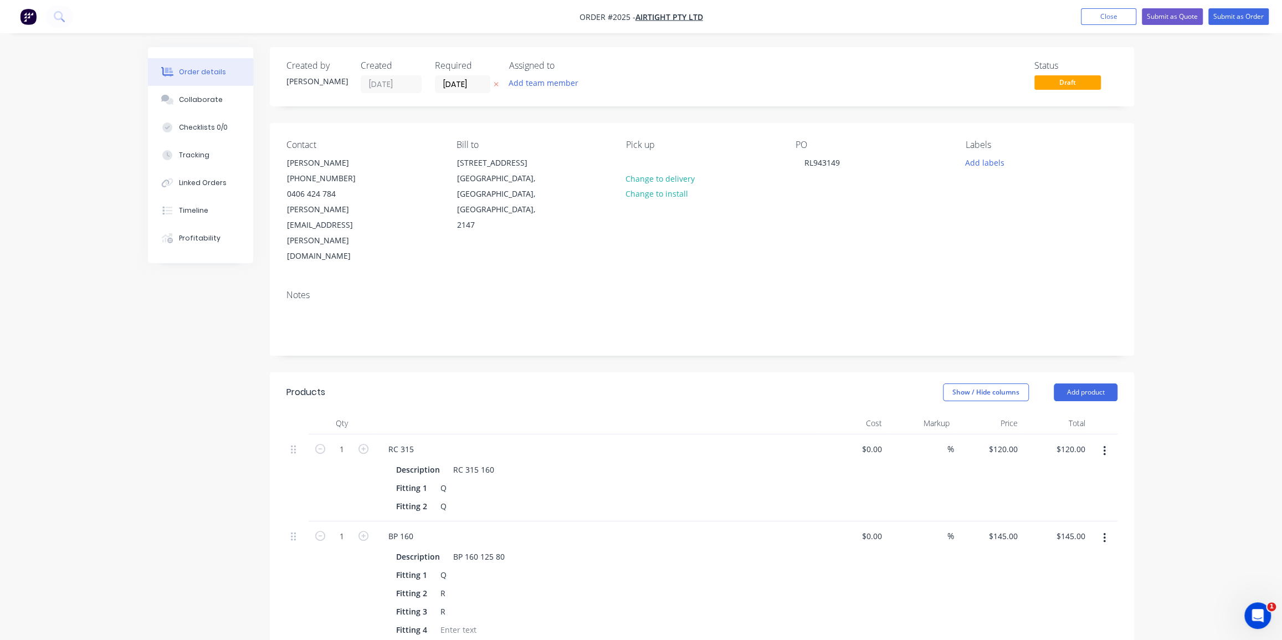
click at [670, 83] on div "Status Draft" at bounding box center [868, 76] width 497 height 33
click at [214, 98] on div "Collaborate" at bounding box center [201, 100] width 44 height 10
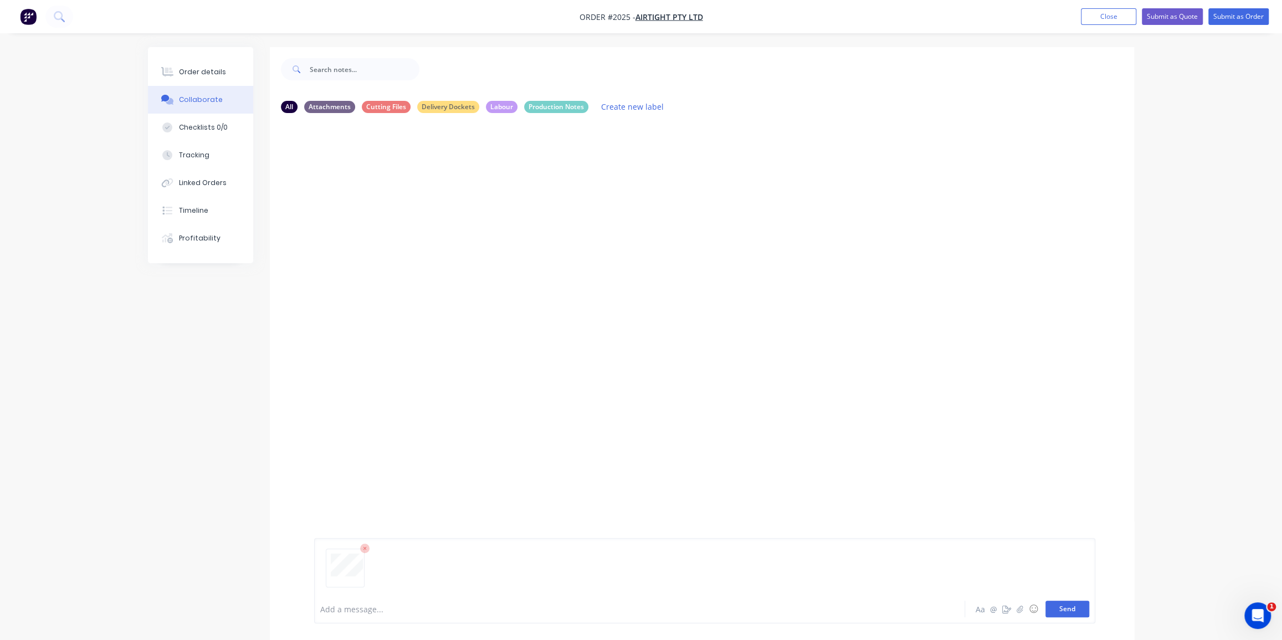
click at [1080, 605] on button "Send" at bounding box center [1067, 608] width 44 height 17
click at [656, 371] on div "DI You 04:21pm [DATE] po_RL943149_1758776594.pdf Labels Download Delete" at bounding box center [702, 358] width 864 height 473
click at [204, 71] on div "Order details" at bounding box center [202, 72] width 47 height 10
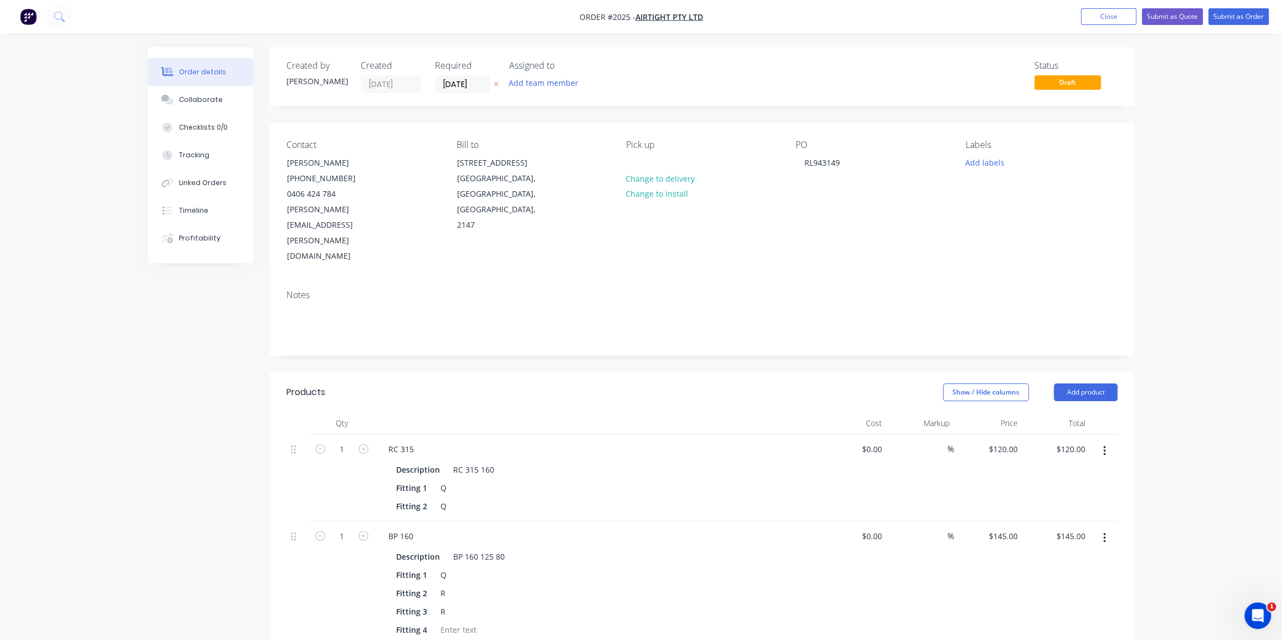
click at [1212, 161] on div "Order details Collaborate Checklists 0/0 Tracking Linked Orders Timeline Profit…" at bounding box center [641, 500] width 1282 height 1000
click at [984, 166] on button "Add labels" at bounding box center [984, 162] width 51 height 15
click at [999, 194] on input "text" at bounding box center [1057, 195] width 116 height 22
click at [992, 265] on div at bounding box center [985, 261] width 22 height 22
click at [1004, 190] on input "air" at bounding box center [1057, 189] width 116 height 22
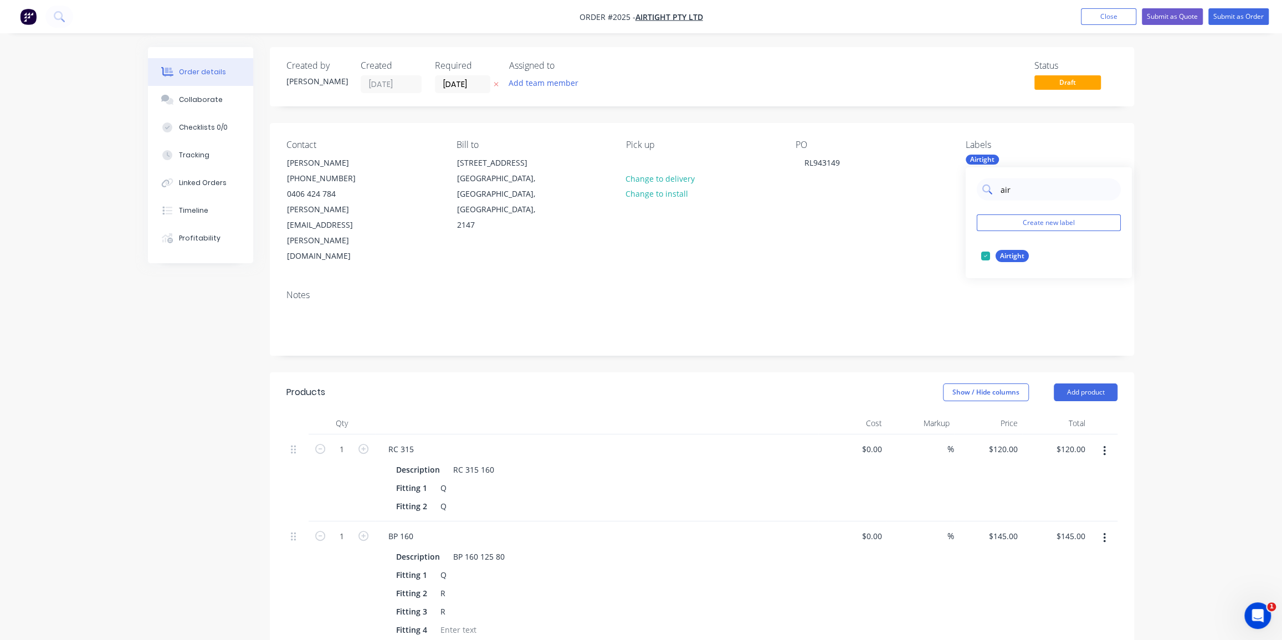
click at [1004, 190] on input "air" at bounding box center [1057, 189] width 116 height 22
type input "duct"
click at [994, 255] on div at bounding box center [985, 256] width 22 height 22
click at [1185, 206] on div "Order details Collaborate Checklists 0/0 Tracking Linked Orders Timeline Profit…" at bounding box center [641, 500] width 1282 height 1000
click at [1213, 88] on div "Order details Collaborate Checklists 0/0 Tracking Linked Orders Timeline Profit…" at bounding box center [641, 500] width 1282 height 1000
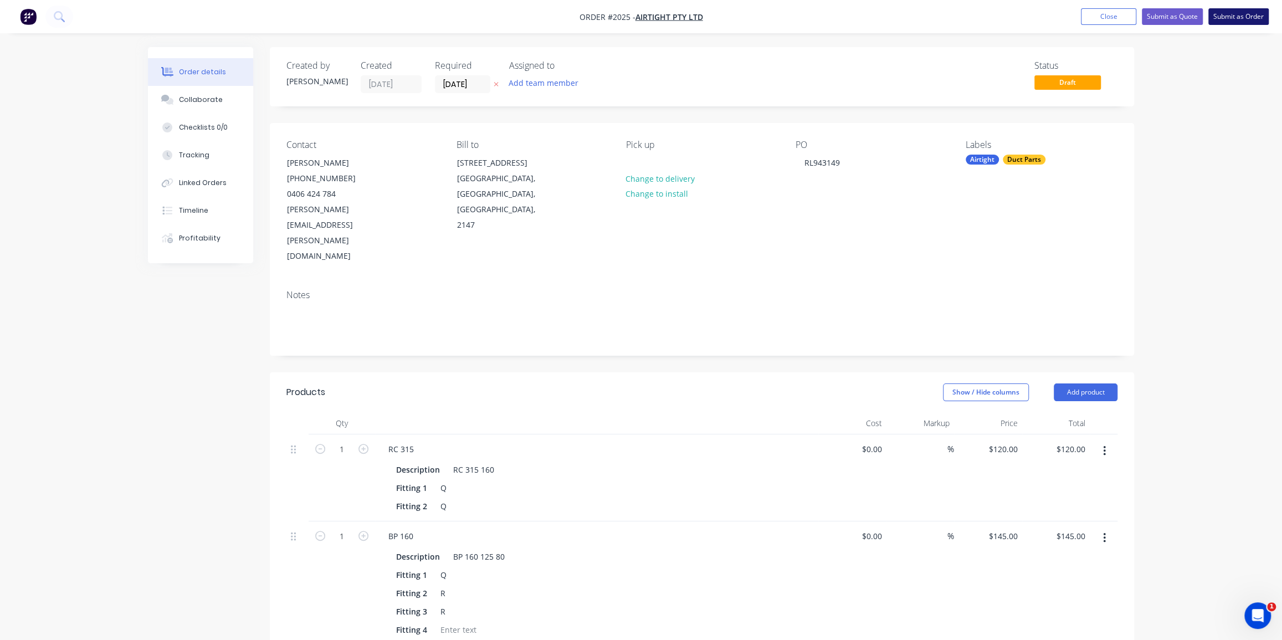
click at [1233, 15] on button "Submit as Order" at bounding box center [1238, 16] width 60 height 17
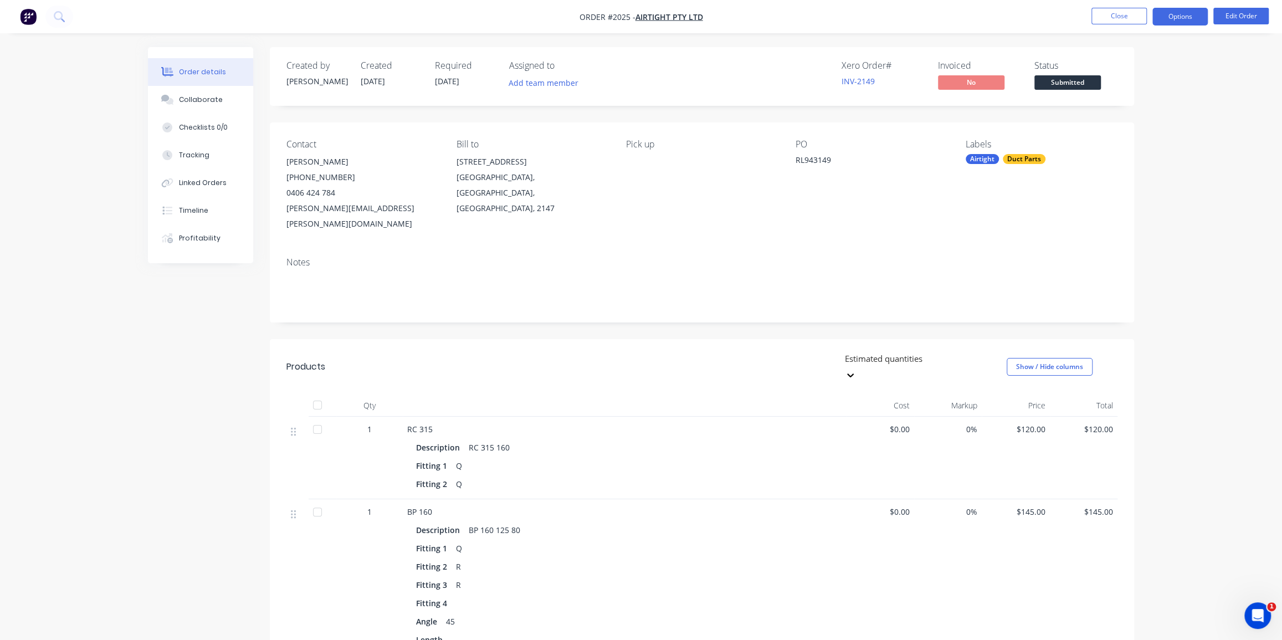
click at [1189, 14] on button "Options" at bounding box center [1179, 17] width 55 height 18
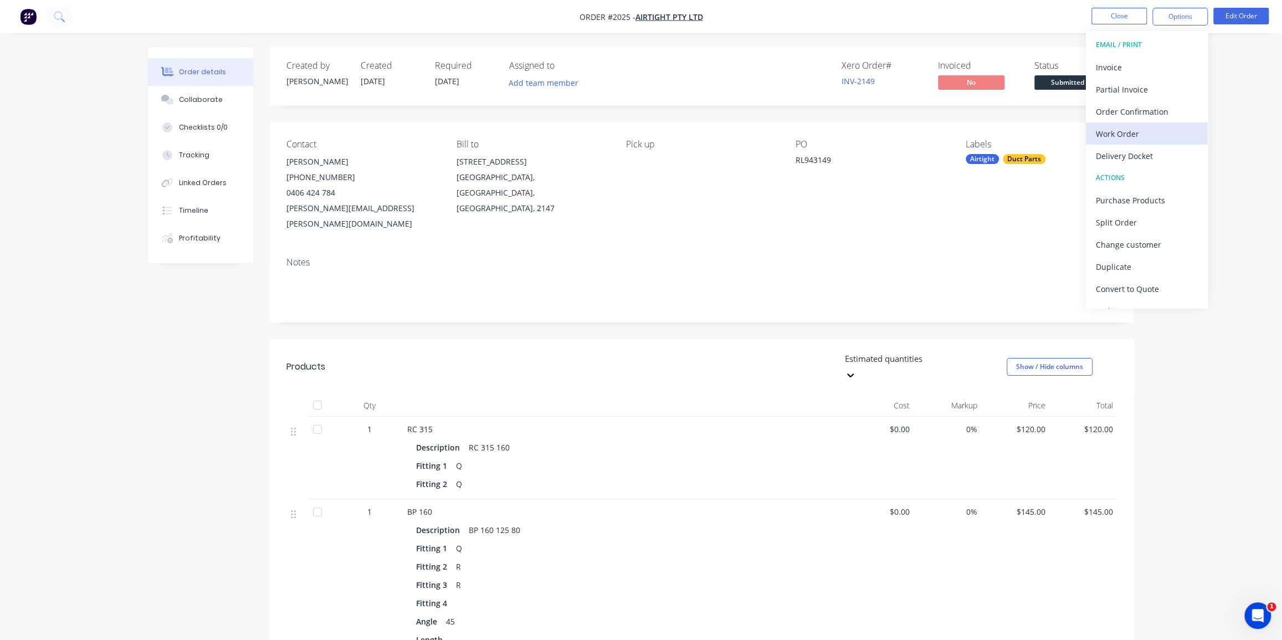
click at [1130, 129] on div "Work Order" at bounding box center [1147, 134] width 102 height 16
click at [1118, 110] on div "Without pricing" at bounding box center [1147, 112] width 102 height 16
click at [1218, 167] on div "Order details Collaborate Checklists 0/0 Tracking Linked Orders Timeline Profit…" at bounding box center [641, 426] width 1282 height 852
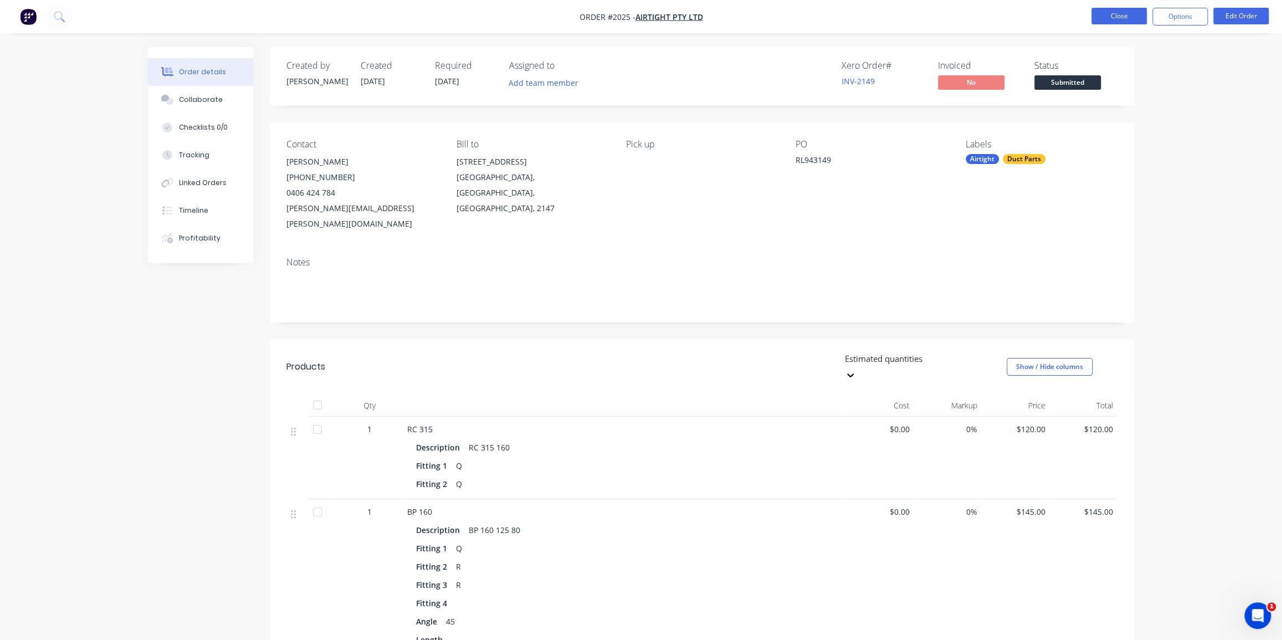
click at [1121, 15] on button "Close" at bounding box center [1118, 16] width 55 height 17
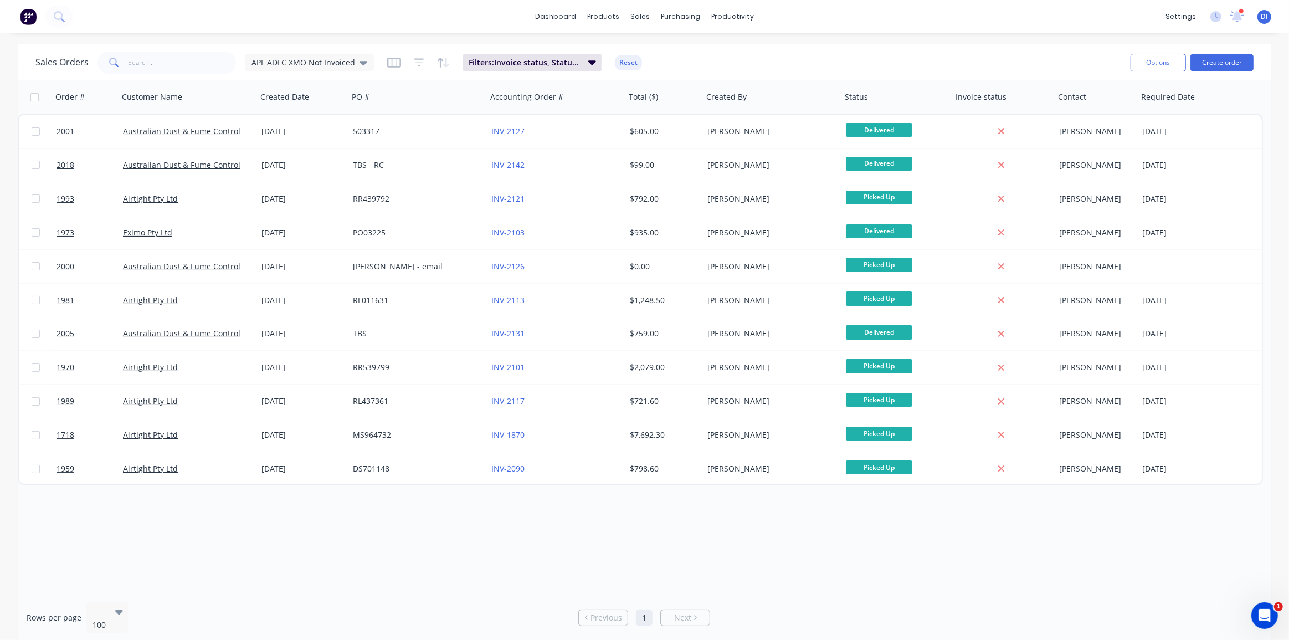
click at [1109, 564] on div "Order # Customer Name Created Date PO # Accounting Order # Total ($) Created By…" at bounding box center [645, 336] width 1254 height 512
click at [687, 566] on div "Order # Customer Name Created Date PO # Accounting Order # Total ($) Created By…" at bounding box center [645, 336] width 1254 height 512
click at [57, 15] on icon at bounding box center [59, 16] width 11 height 11
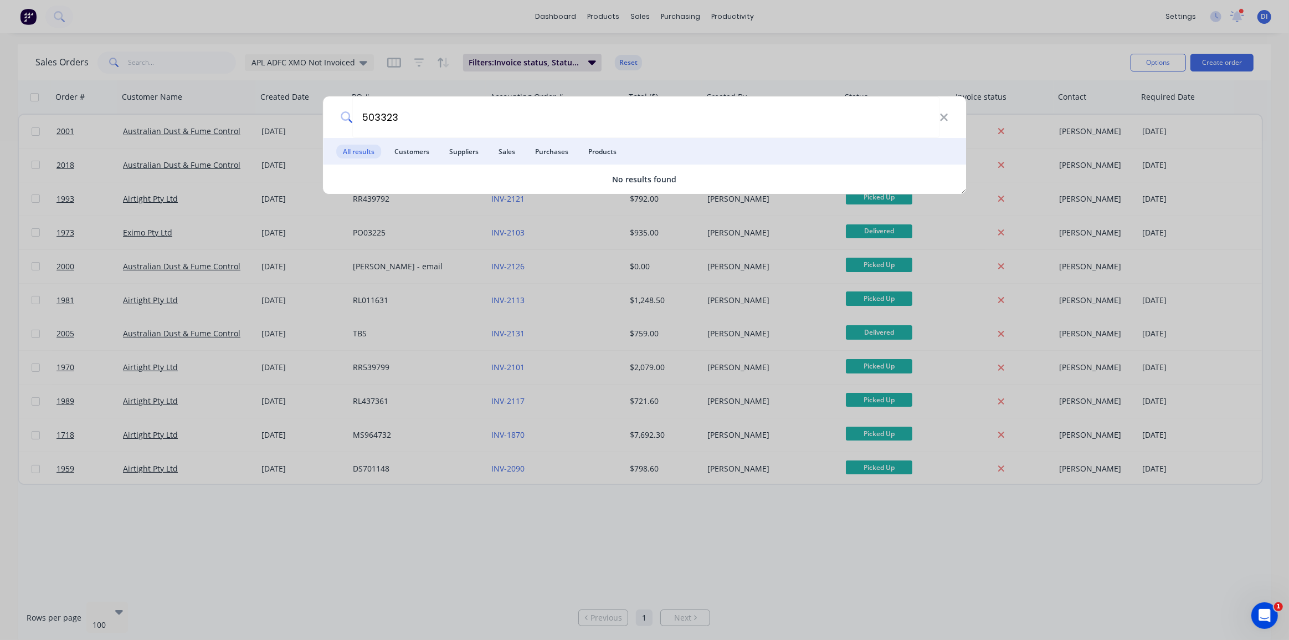
type input "503323"
click at [243, 14] on div "503323 All results Customers Suppliers Sales Purchases Products No results found" at bounding box center [644, 320] width 1289 height 640
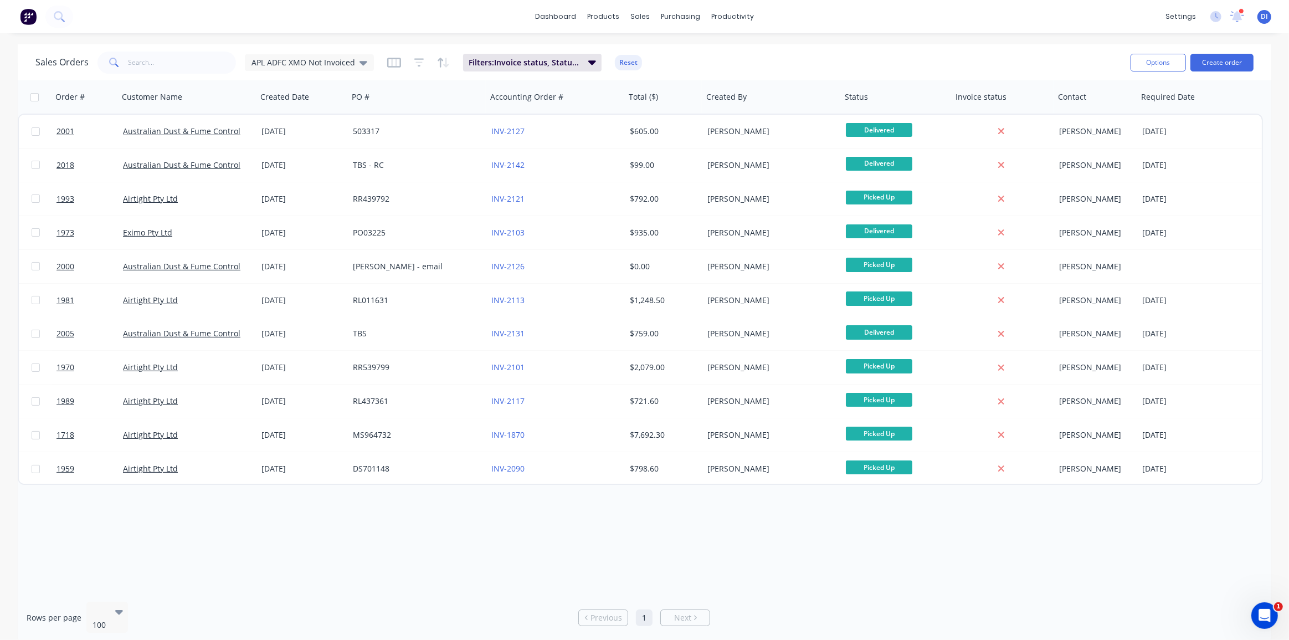
click at [850, 36] on div "dashboard products sales purchasing productivity dashboard products Product Cat…" at bounding box center [644, 320] width 1289 height 640
click at [1226, 60] on button "Create order" at bounding box center [1221, 63] width 63 height 18
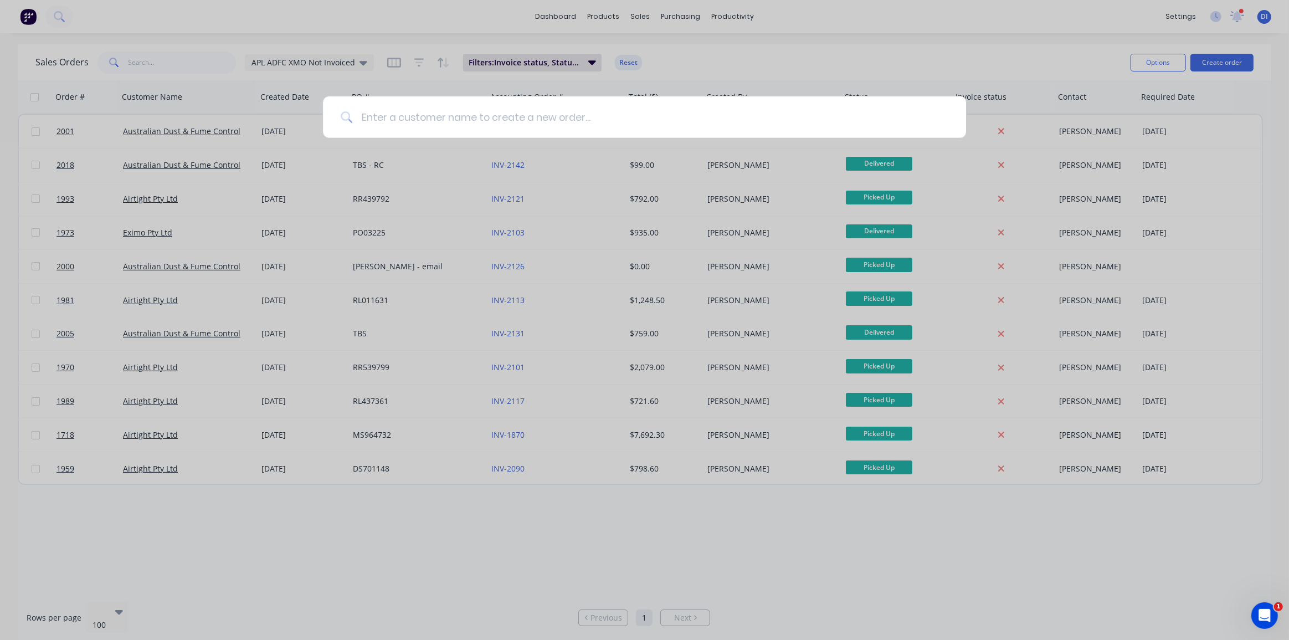
click at [578, 116] on input at bounding box center [650, 117] width 596 height 42
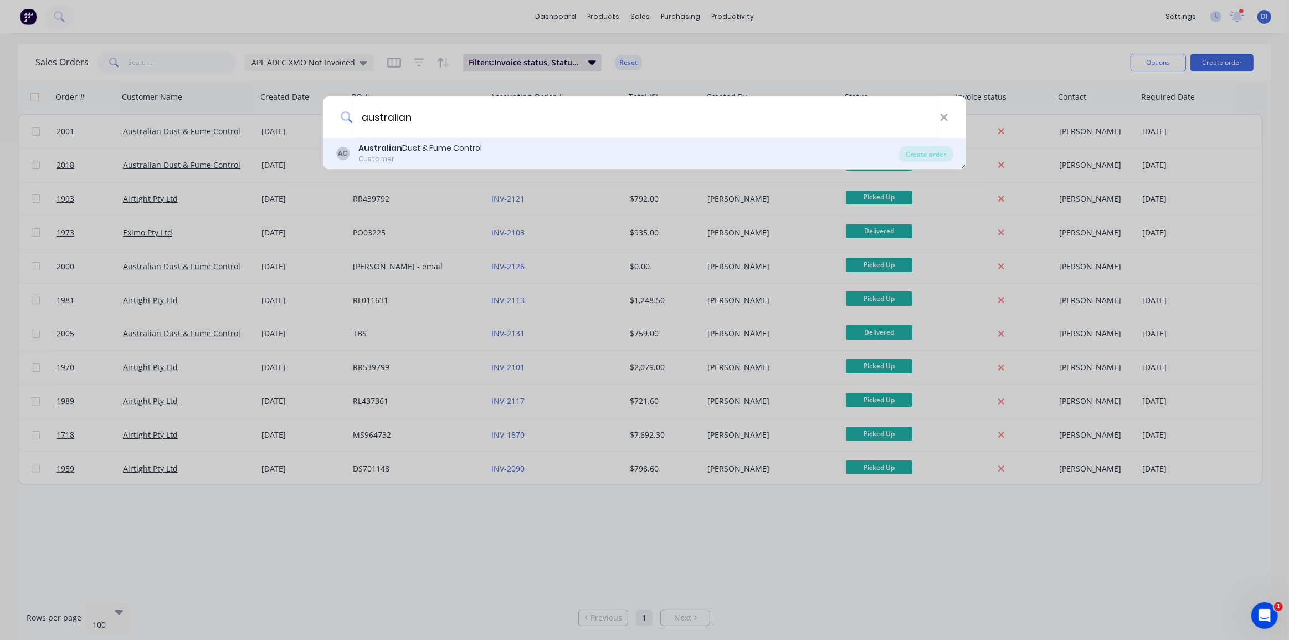
type input "australian"
click at [547, 143] on div "AC Australian Dust & Fume Control Customer" at bounding box center [617, 153] width 563 height 22
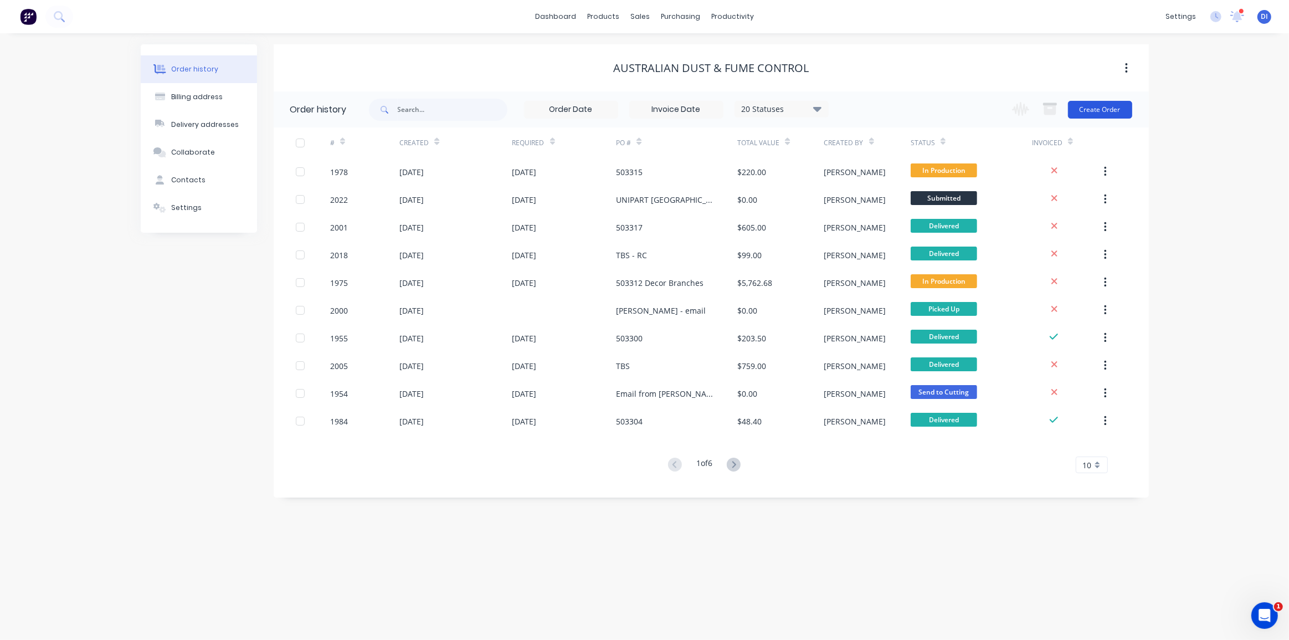
click at [1091, 110] on button "Create Order" at bounding box center [1100, 110] width 64 height 18
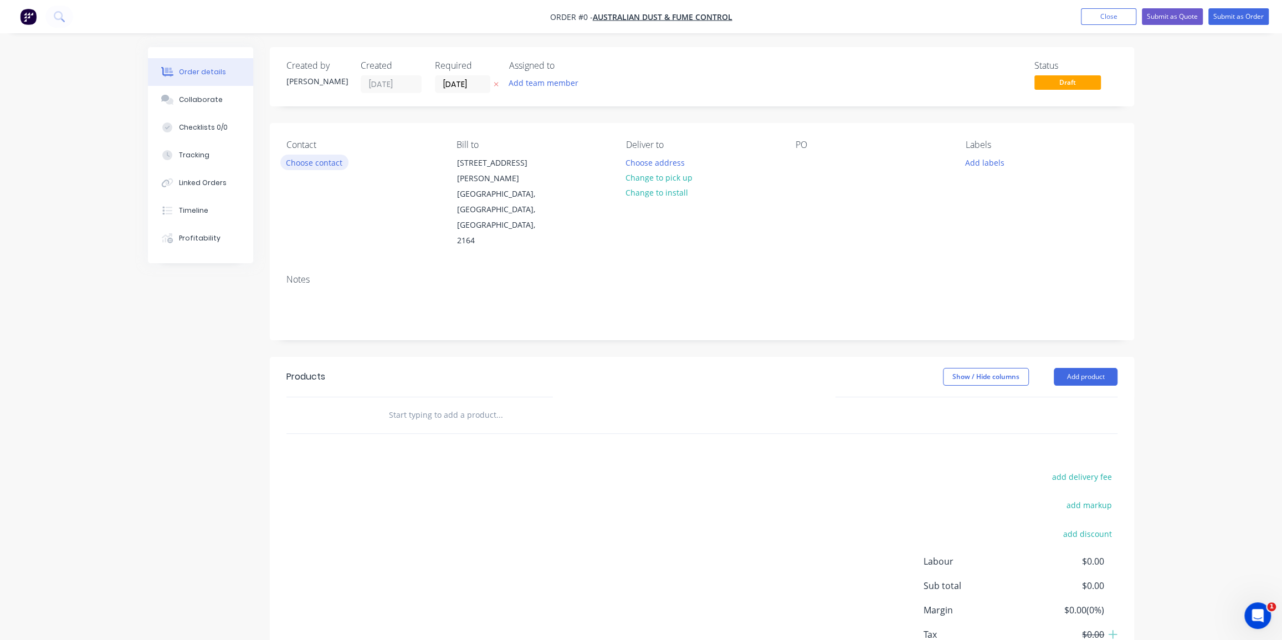
click at [327, 163] on button "Choose contact" at bounding box center [314, 162] width 68 height 15
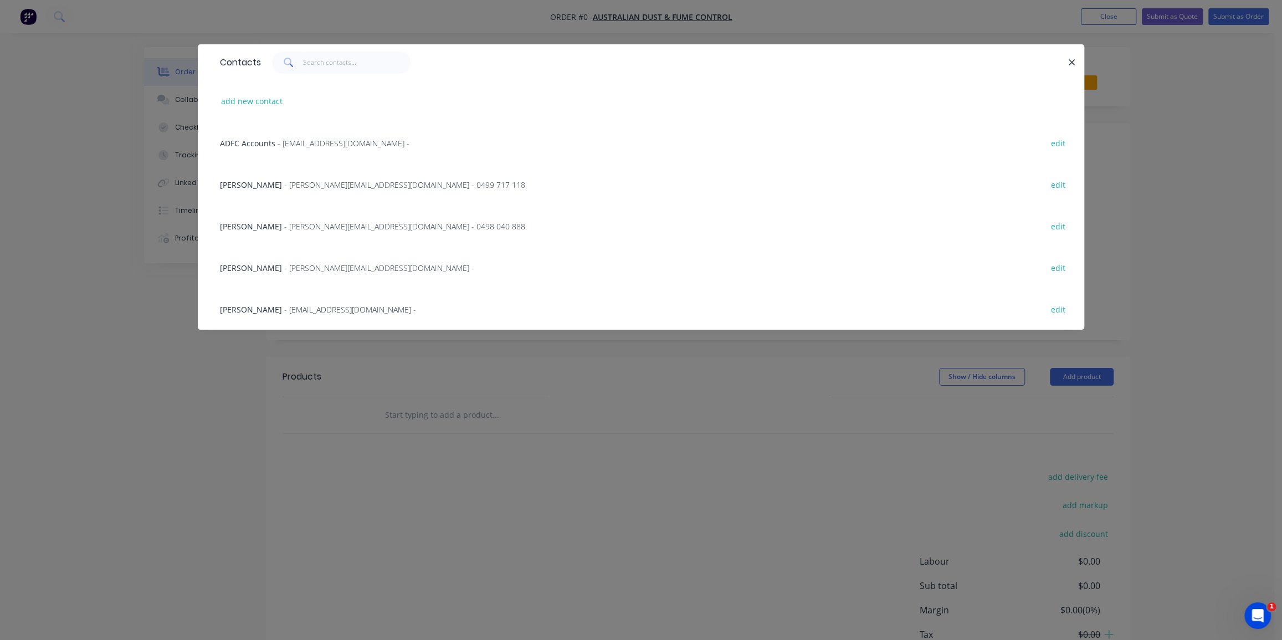
click at [300, 182] on span "- [PERSON_NAME][EMAIL_ADDRESS][DOMAIN_NAME] - 0499 717 118" at bounding box center [404, 184] width 241 height 11
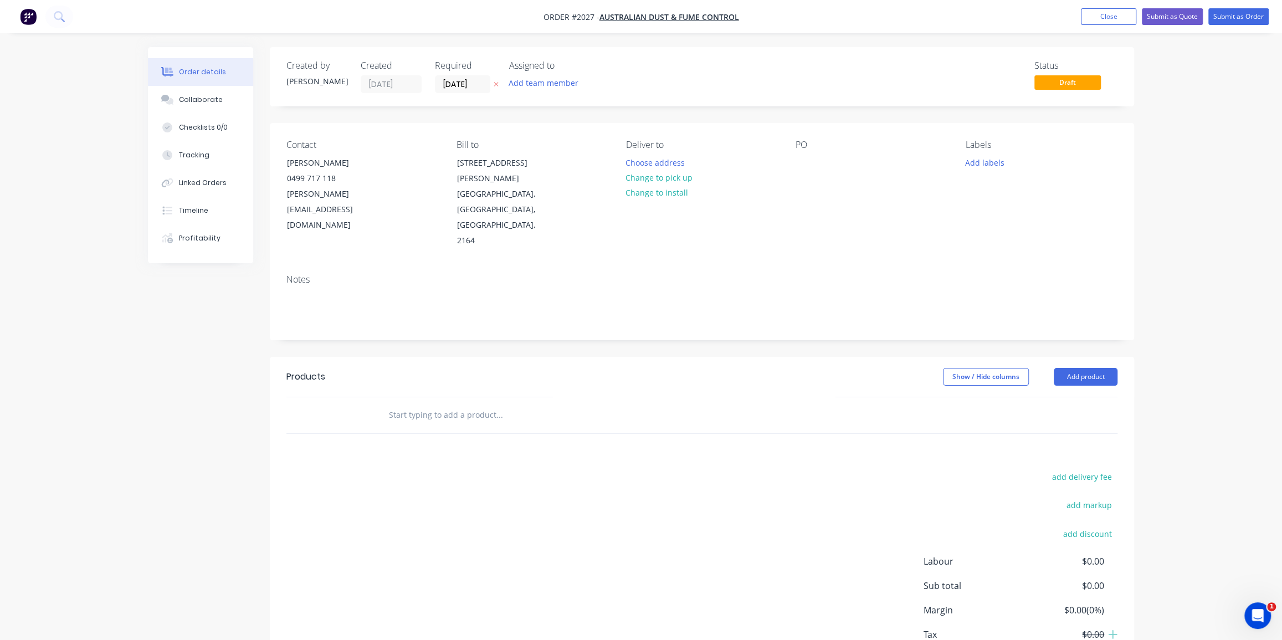
drag, startPoint x: 855, startPoint y: 254, endPoint x: 772, endPoint y: 249, distance: 83.2
click at [855, 265] on div "Notes" at bounding box center [702, 302] width 864 height 74
click at [650, 173] on button "Change to pick up" at bounding box center [659, 177] width 79 height 15
drag, startPoint x: 798, startPoint y: 161, endPoint x: 828, endPoint y: 195, distance: 45.2
click at [800, 162] on div at bounding box center [804, 163] width 18 height 16
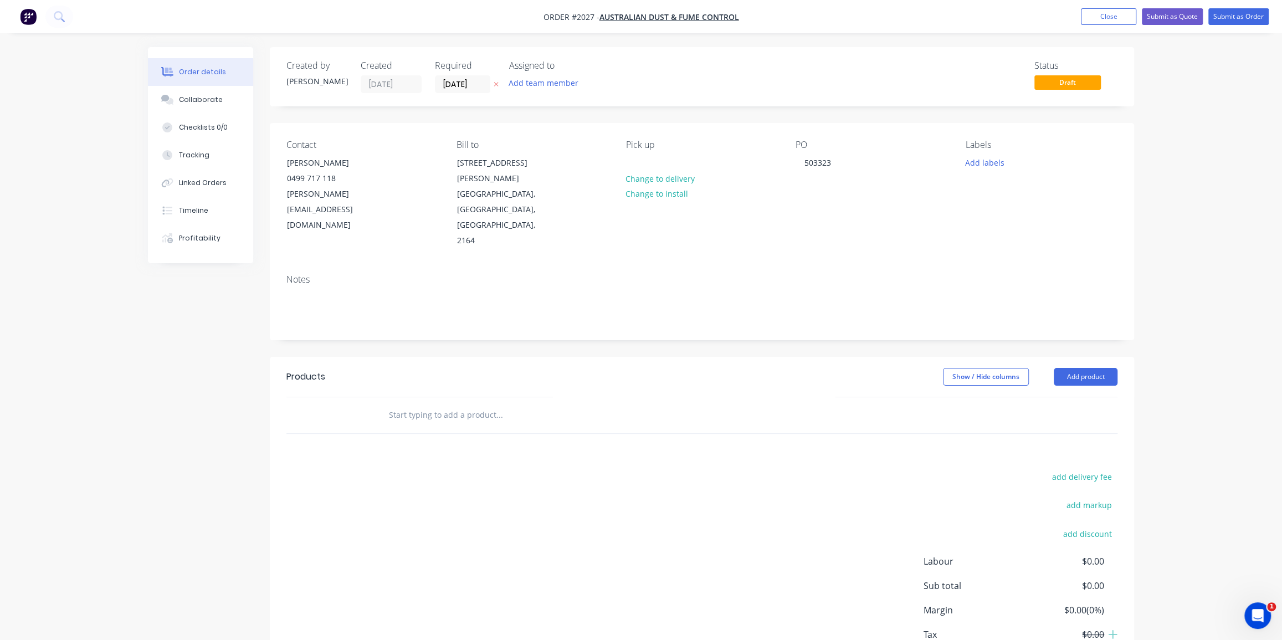
click at [1022, 212] on div "Labels Add labels" at bounding box center [1042, 194] width 152 height 109
drag, startPoint x: 974, startPoint y: 158, endPoint x: 1030, endPoint y: 161, distance: 55.4
click at [974, 158] on button "Add labels" at bounding box center [984, 162] width 51 height 15
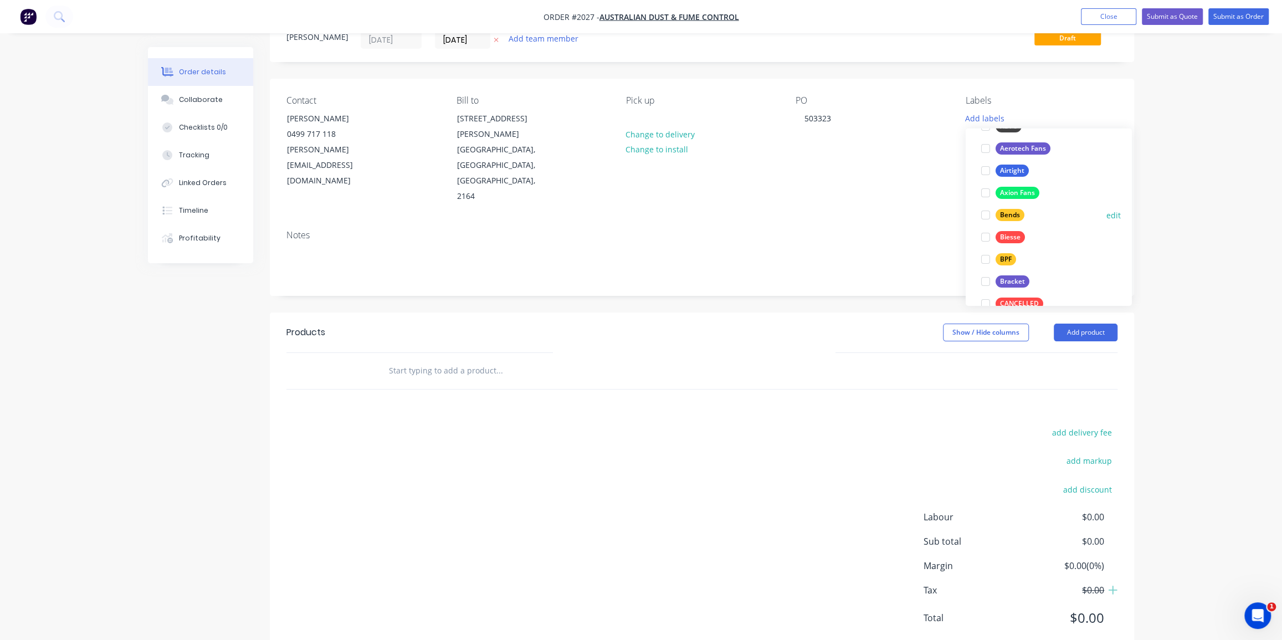
scroll to position [100, 0]
click at [979, 160] on div at bounding box center [985, 161] width 22 height 22
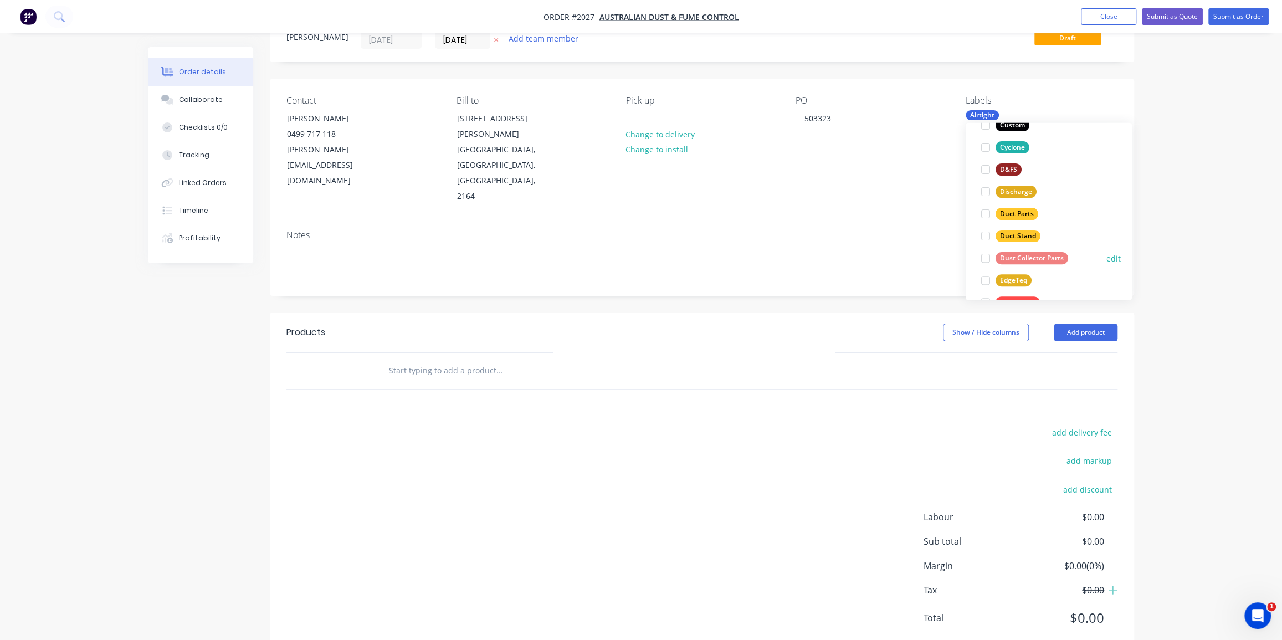
click at [983, 255] on div at bounding box center [985, 258] width 22 height 22
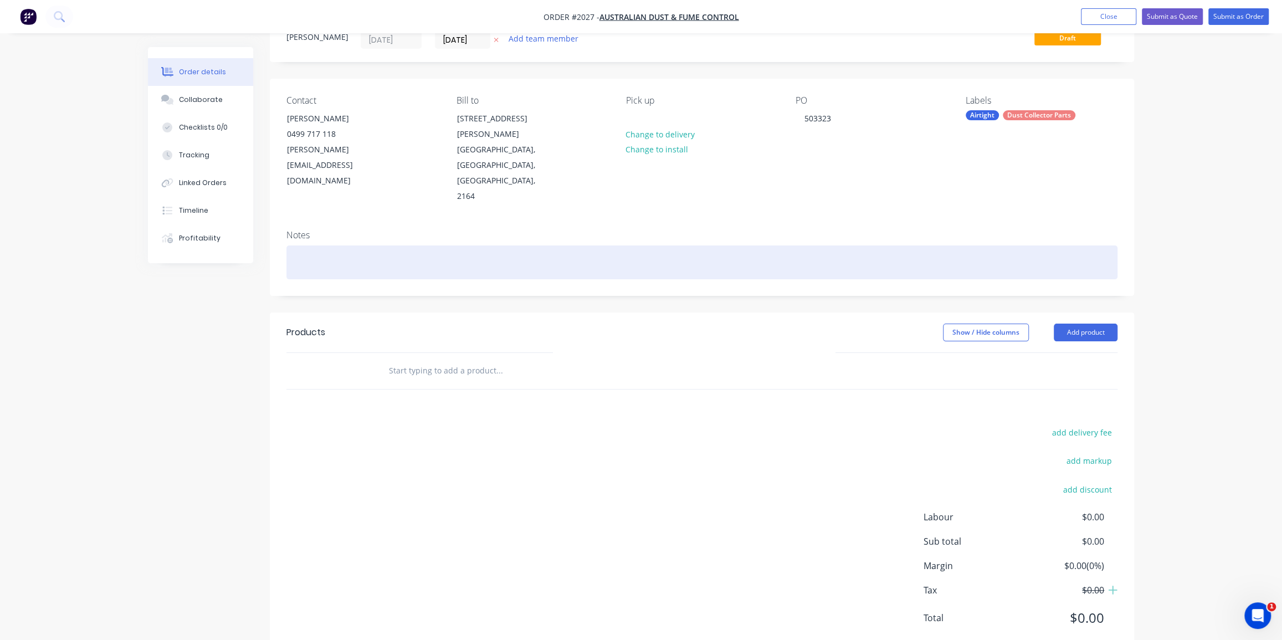
click at [913, 245] on div at bounding box center [701, 262] width 831 height 34
click at [474, 245] on div at bounding box center [701, 262] width 831 height 34
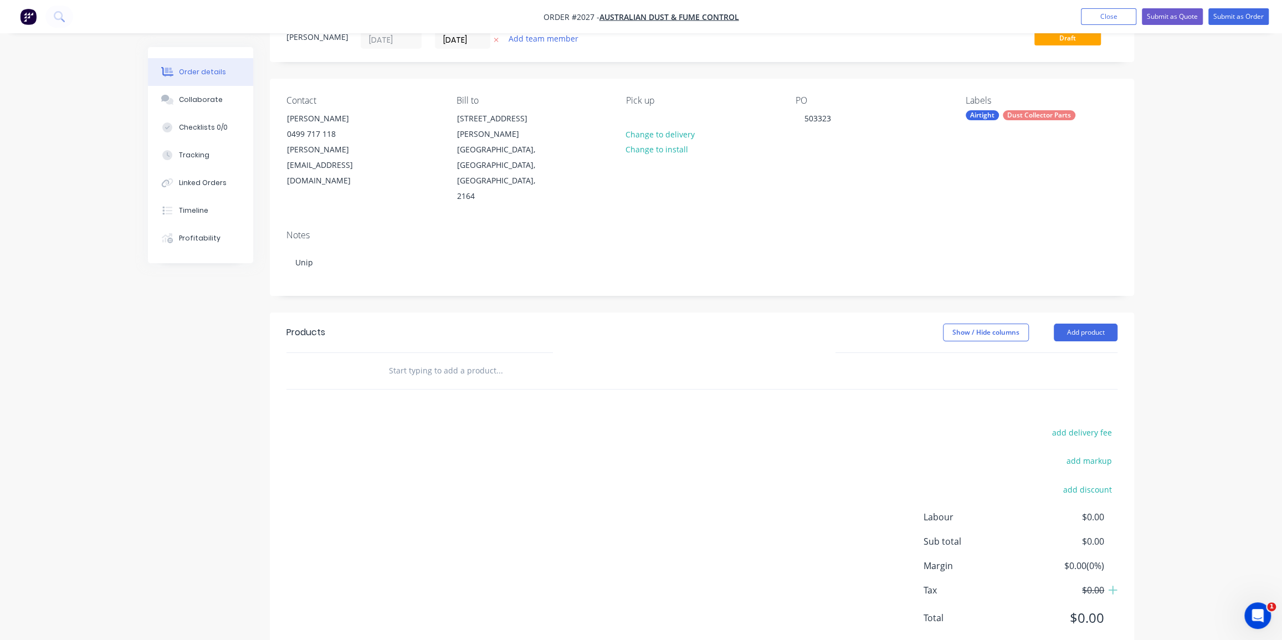
click at [420, 360] on input "text" at bounding box center [499, 371] width 222 height 22
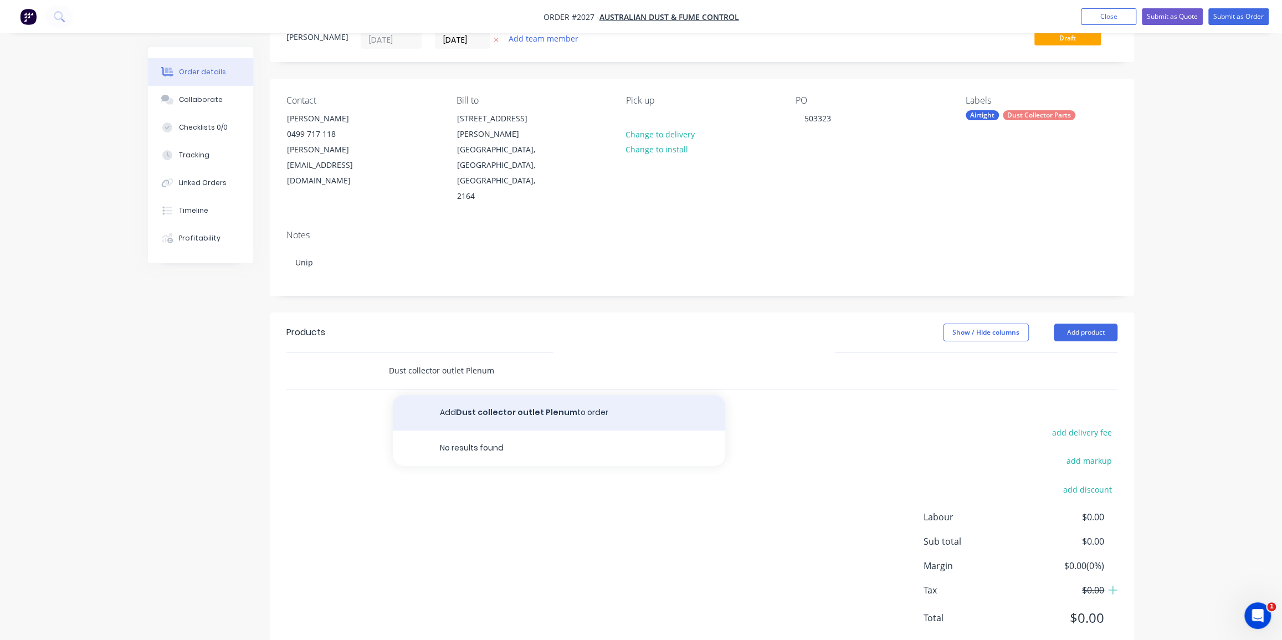
type input "Dust collector outlet Plenum"
click at [502, 395] on button "Add Dust collector outlet Plenum to order" at bounding box center [559, 412] width 332 height 35
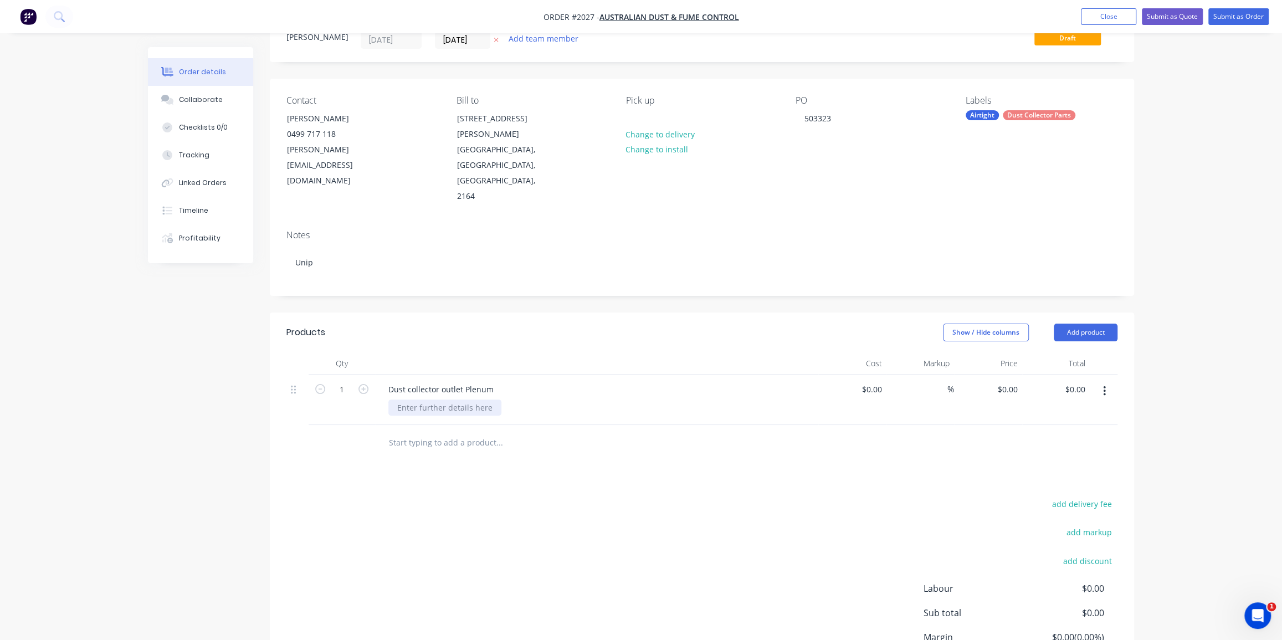
click at [446, 399] on div at bounding box center [444, 407] width 113 height 16
click at [487, 399] on div "As per supplied sketch," at bounding box center [440, 407] width 104 height 16
click at [524, 454] on div "Products Show / Hide columns Add product Qty Cost Markup Price Total 1 Dust col…" at bounding box center [702, 531] width 864 height 438
click at [461, 455] on input "text" at bounding box center [499, 466] width 222 height 22
click at [463, 455] on input "text" at bounding box center [499, 466] width 222 height 22
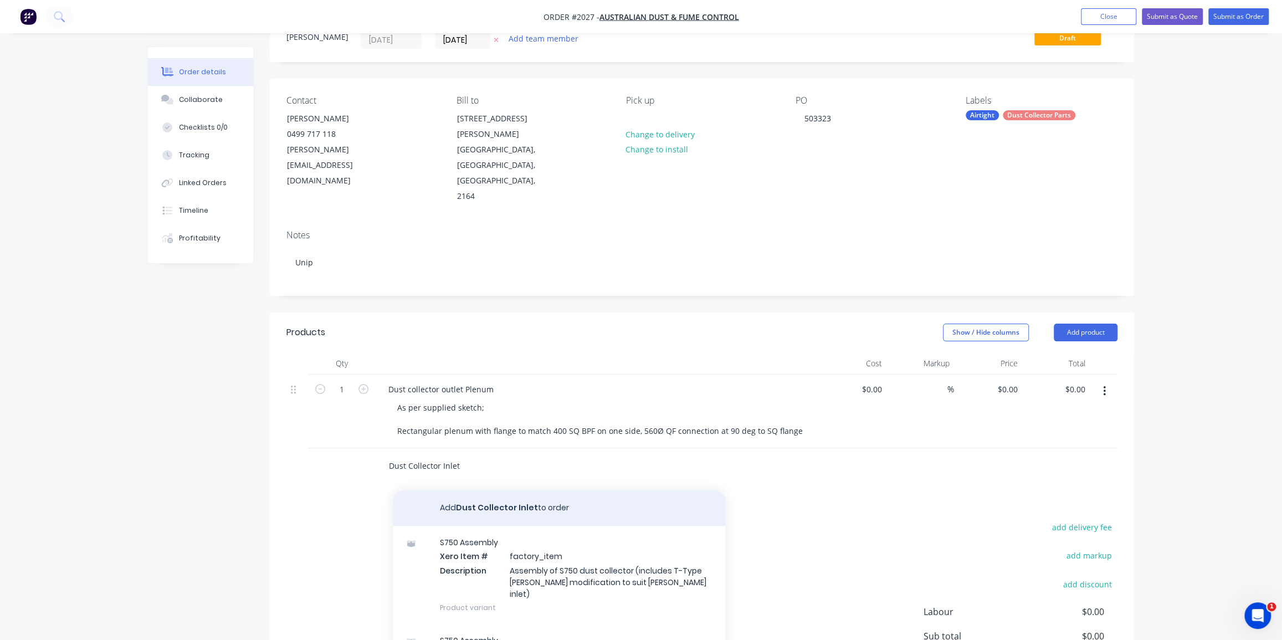
type input "Dust Collector Inlet"
click at [482, 490] on button "Add Dust Collector Inlet to order" at bounding box center [559, 507] width 332 height 35
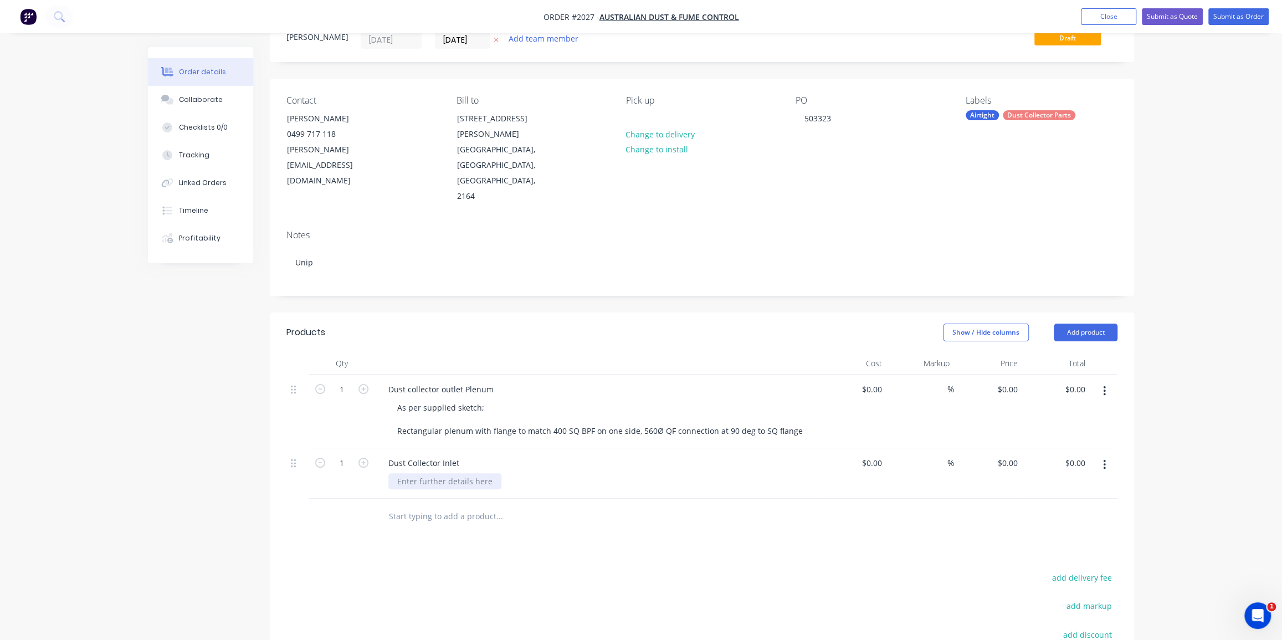
click at [446, 473] on div at bounding box center [444, 481] width 113 height 16
click at [437, 517] on input "text" at bounding box center [499, 528] width 222 height 22
click at [460, 517] on input "text" at bounding box center [499, 528] width 222 height 22
click at [479, 517] on input "text" at bounding box center [499, 528] width 222 height 22
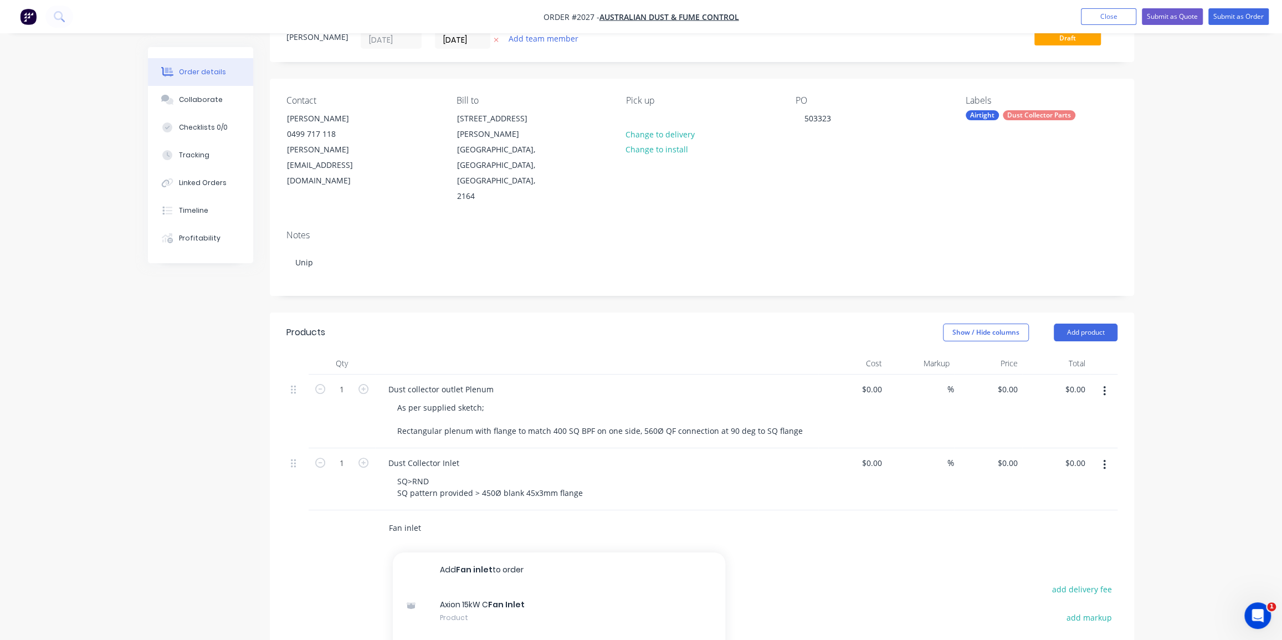
type input "Fan inlet"
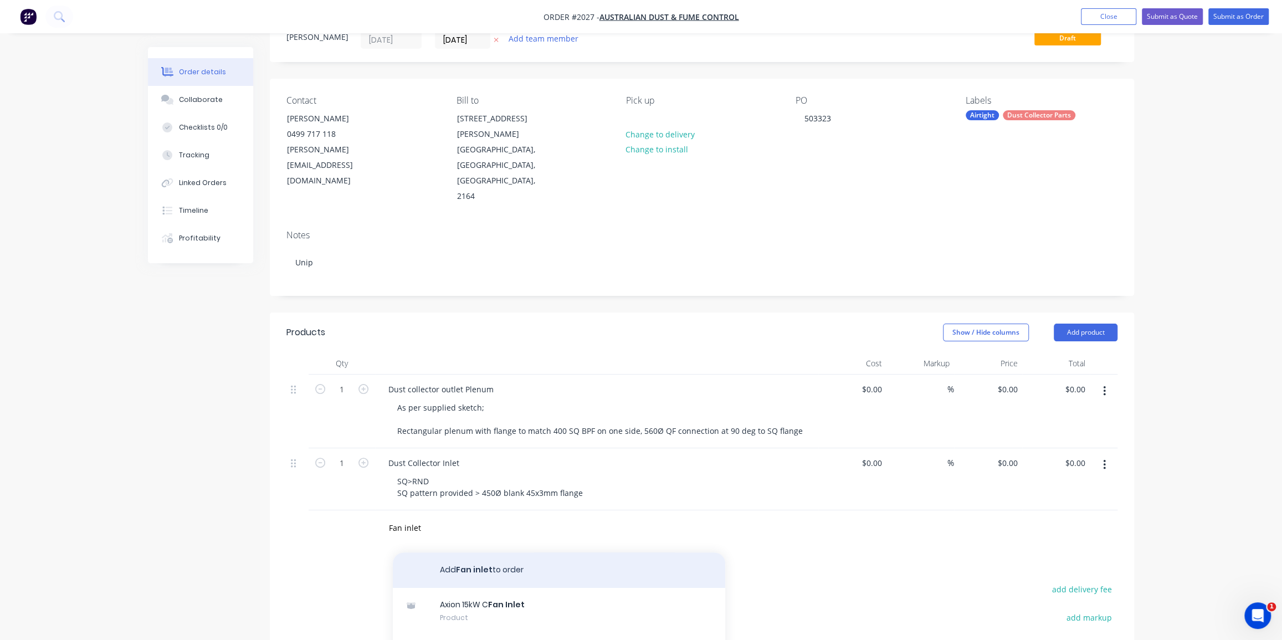
click at [487, 552] on button "Add Fan inlet to order" at bounding box center [559, 569] width 332 height 35
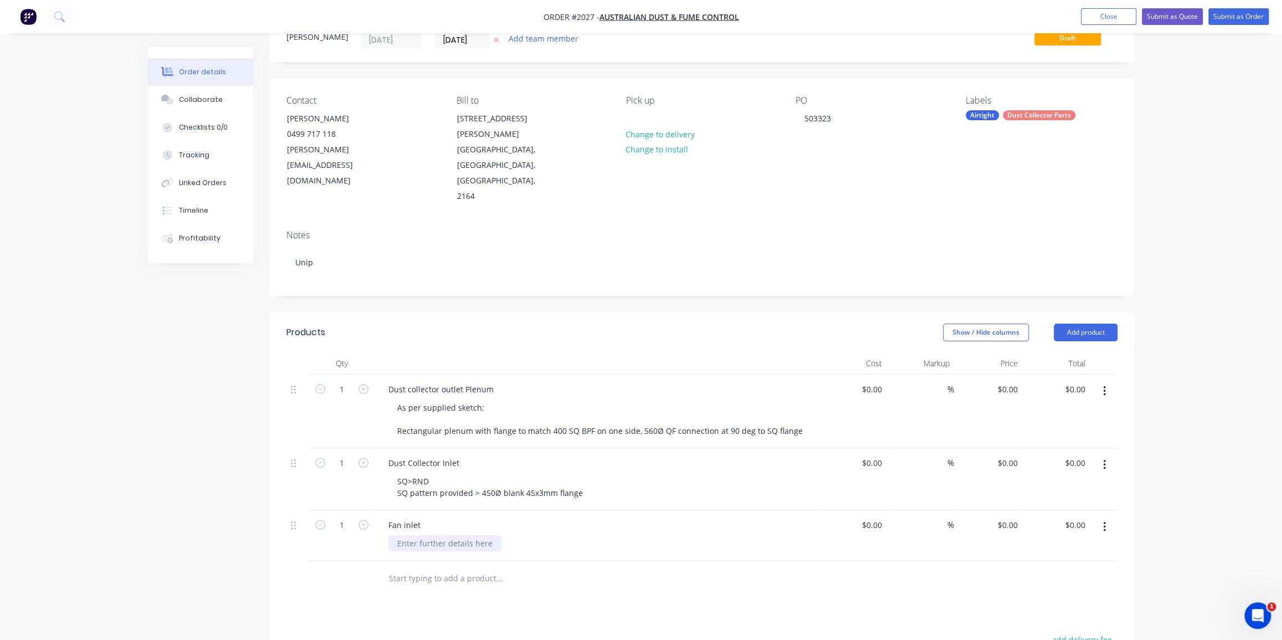
click at [454, 535] on div at bounding box center [444, 543] width 113 height 16
click at [436, 535] on div at bounding box center [444, 543] width 113 height 16
click at [422, 517] on div "Fan inlet" at bounding box center [404, 525] width 50 height 16
click at [444, 517] on div "Fan inlet to suit" at bounding box center [416, 525] width 75 height 16
click at [531, 517] on div "Fan inlet to suit Industrial Fan Systems" at bounding box center [460, 525] width 162 height 16
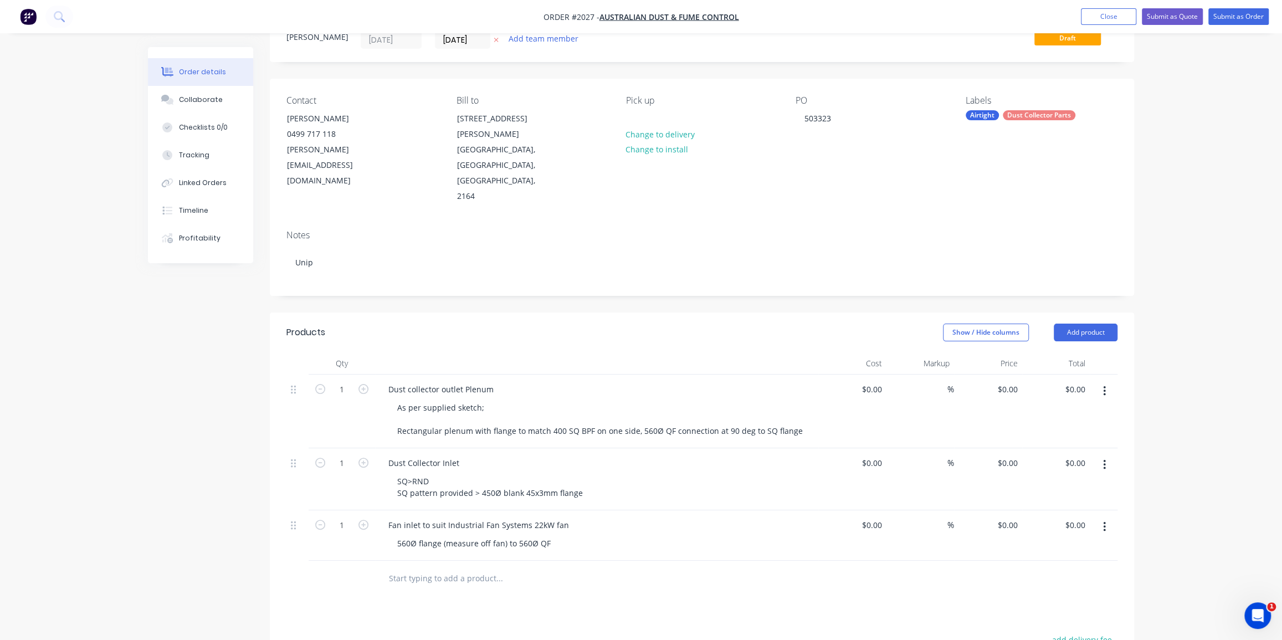
click at [587, 567] on input "text" at bounding box center [499, 578] width 222 height 22
click at [205, 105] on button "Collaborate" at bounding box center [200, 100] width 105 height 28
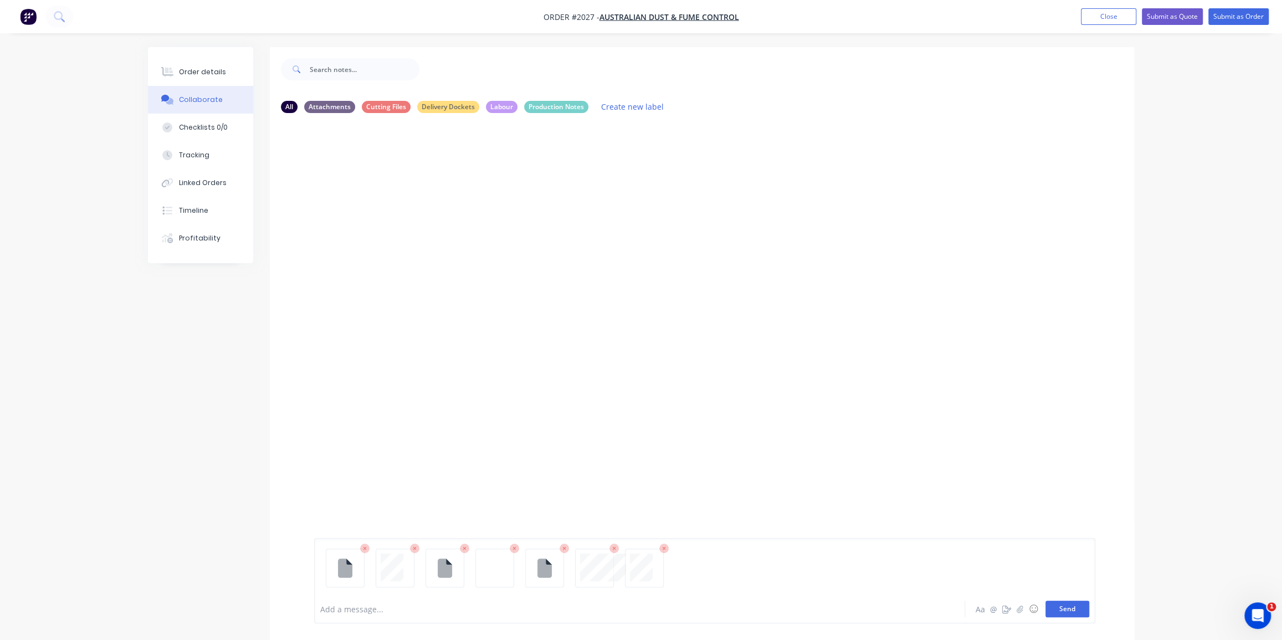
click at [1062, 611] on button "Send" at bounding box center [1067, 608] width 44 height 17
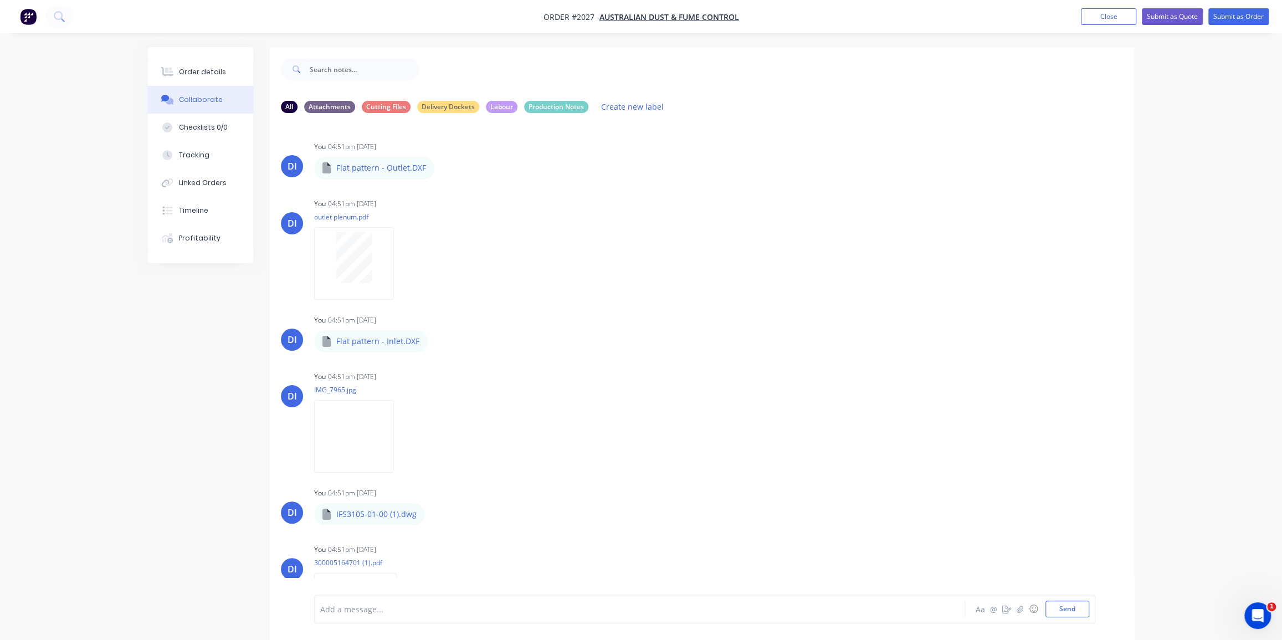
drag, startPoint x: 206, startPoint y: 72, endPoint x: 127, endPoint y: 6, distance: 103.0
click at [203, 71] on div "Order details" at bounding box center [202, 72] width 47 height 10
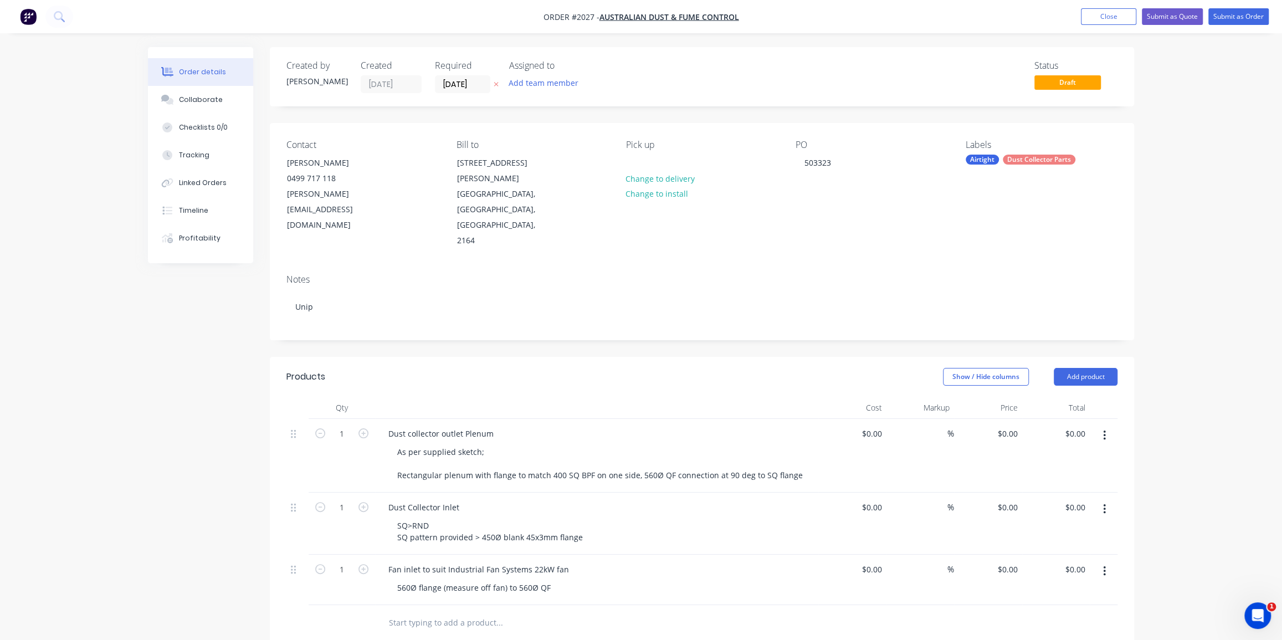
click at [1174, 158] on div "Order details Collaborate Checklists 0/0 Tracking Linked Orders Timeline Profit…" at bounding box center [641, 461] width 1282 height 923
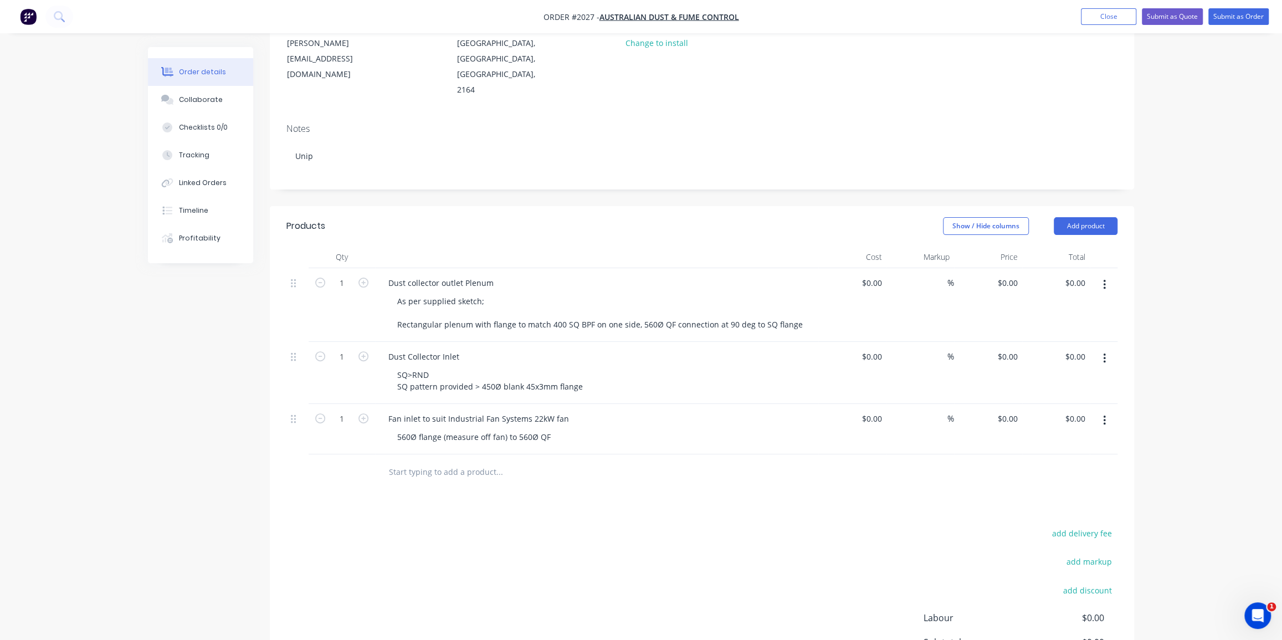
scroll to position [201, 0]
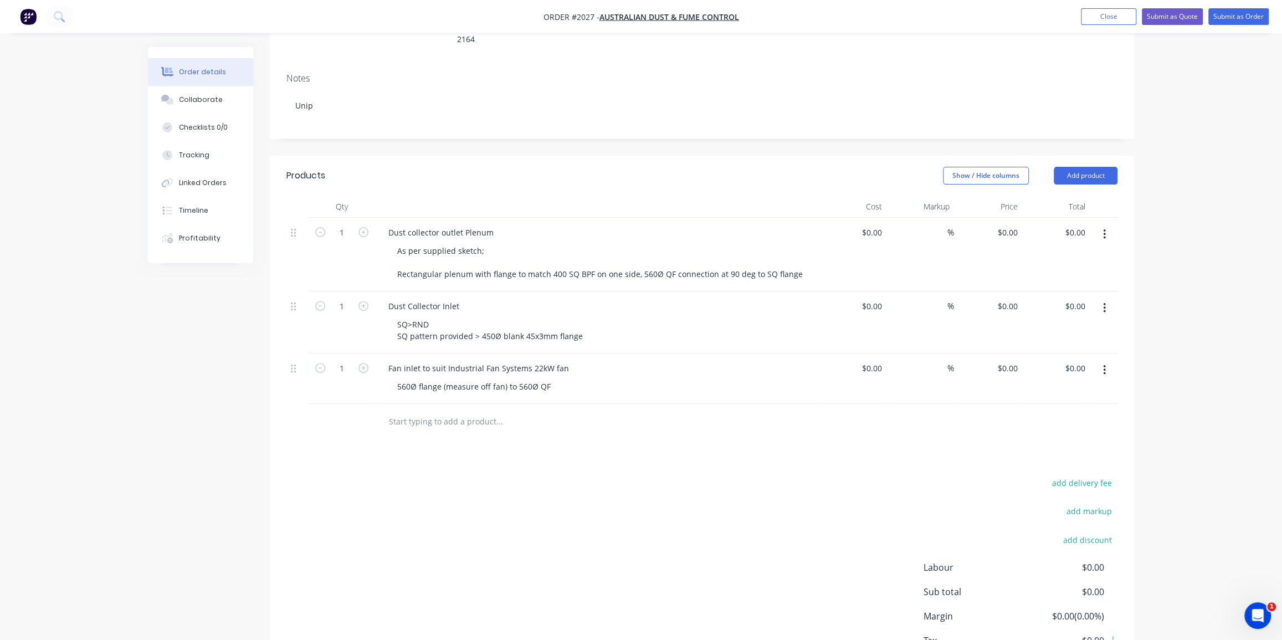
click at [453, 410] on input "text" at bounding box center [499, 421] width 222 height 22
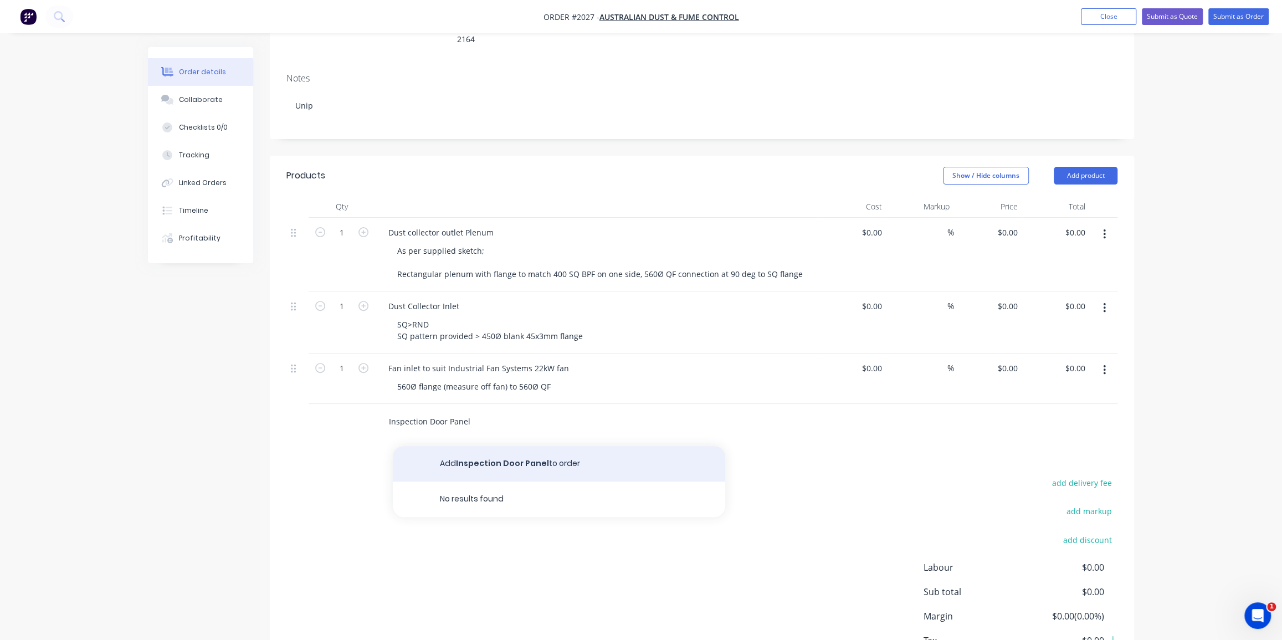
type input "Inspection Door Panel"
click at [548, 446] on button "Add Inspection Door Panel to order" at bounding box center [559, 463] width 332 height 35
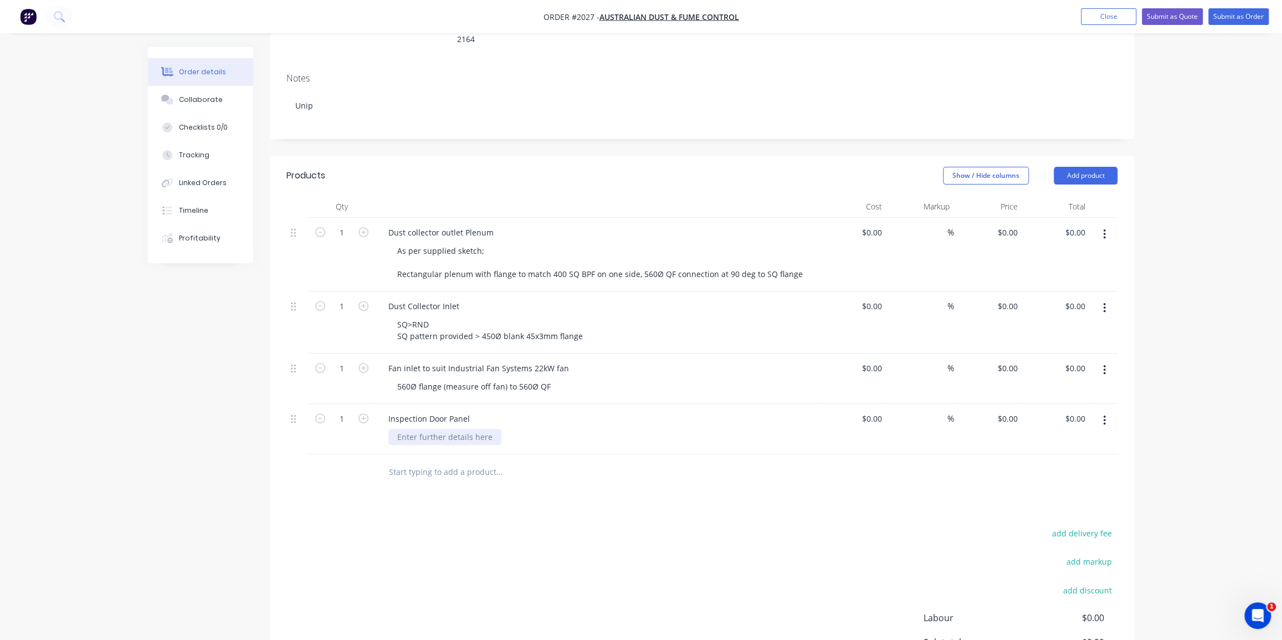
click at [446, 429] on div at bounding box center [444, 437] width 113 height 16
click at [525, 429] on div "Match to inlet plenum flange dims, finish in Monument Grey" at bounding box center [509, 437] width 242 height 16
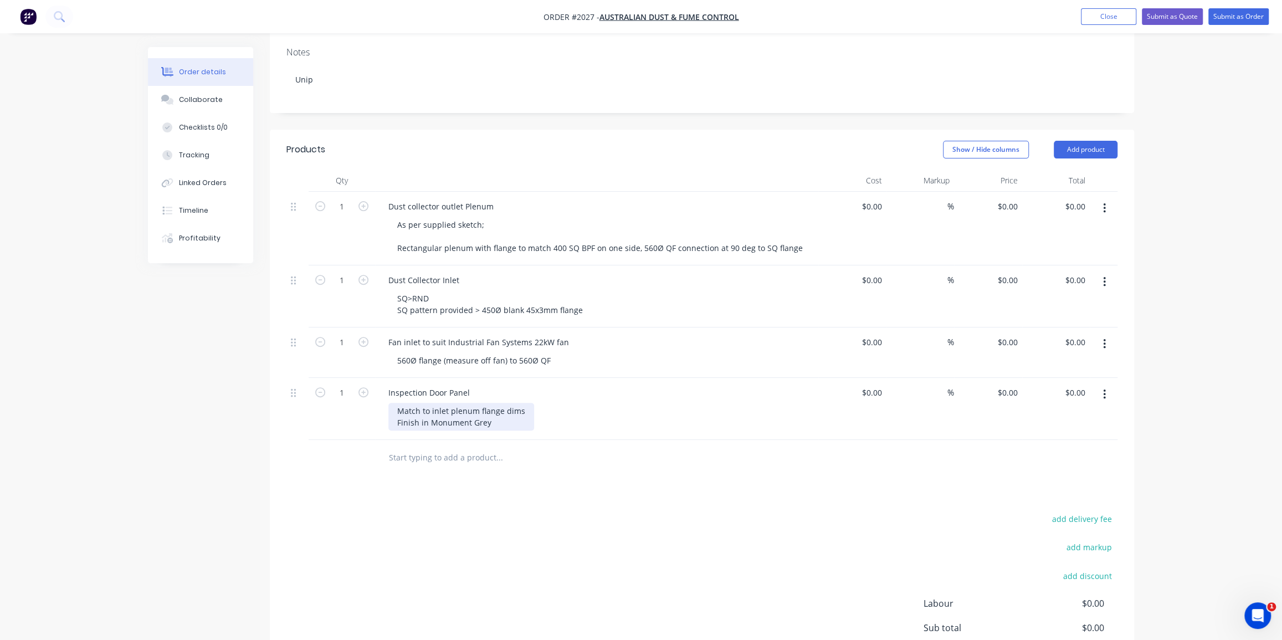
scroll to position [251, 0]
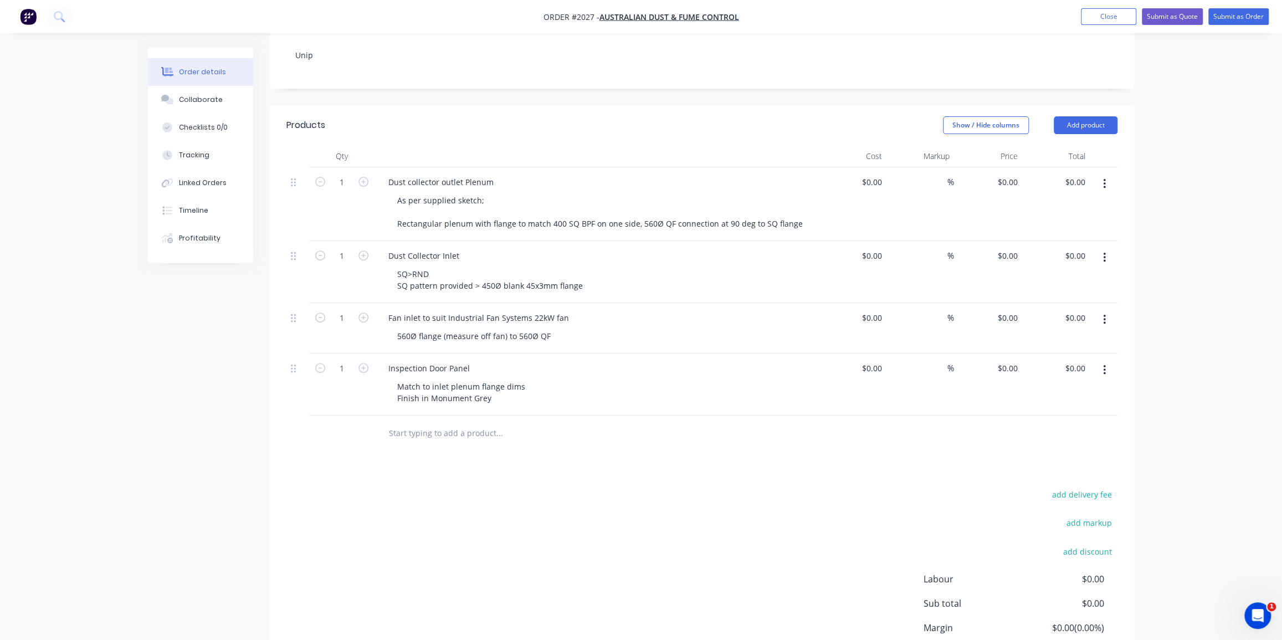
click at [492, 422] on input "text" at bounding box center [499, 433] width 222 height 22
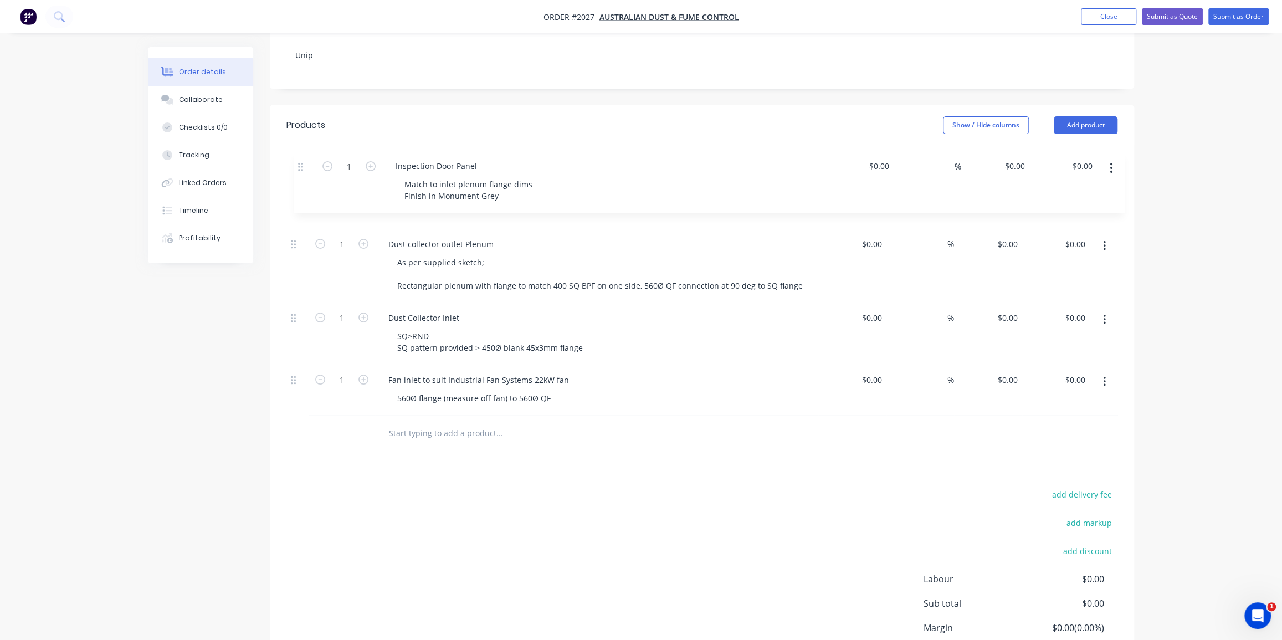
drag, startPoint x: 297, startPoint y: 339, endPoint x: 304, endPoint y: 166, distance: 173.0
click at [304, 167] on div "1 Dust collector outlet Plenum As per supplied sketch; Rectangular plenum with …" at bounding box center [701, 291] width 831 height 248
click at [414, 422] on input "text" at bounding box center [499, 433] width 222 height 22
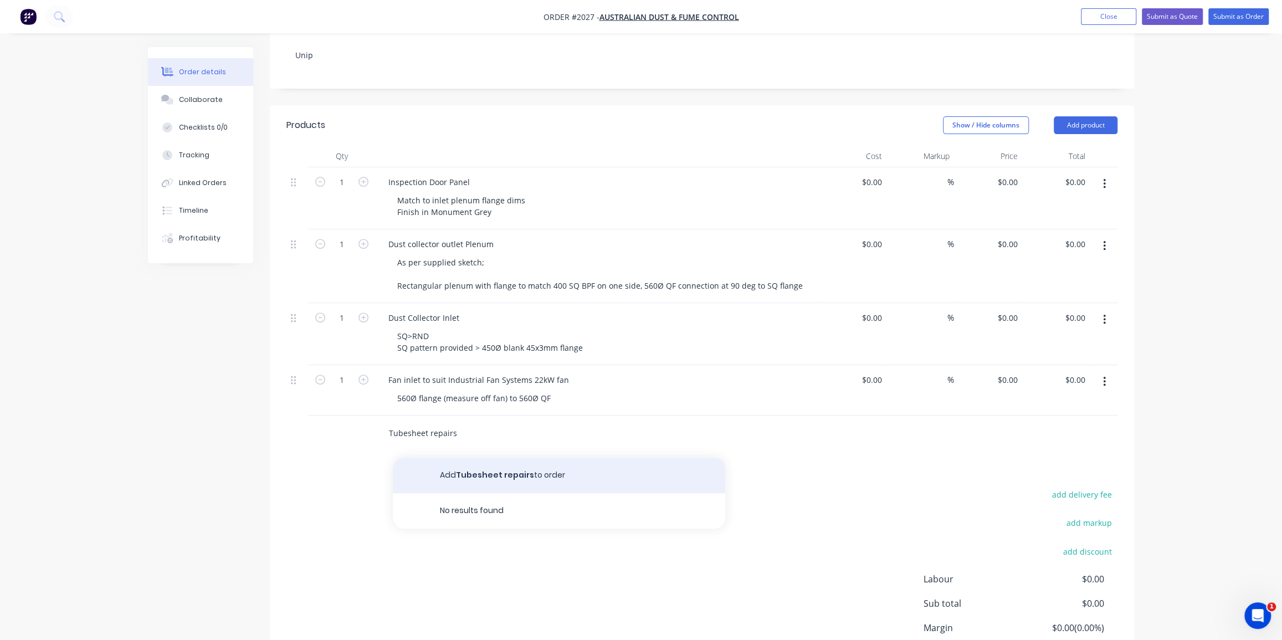
type input "Tubesheet repairs"
click at [481, 458] on button "Add Tubesheet repairs to order" at bounding box center [559, 475] width 332 height 35
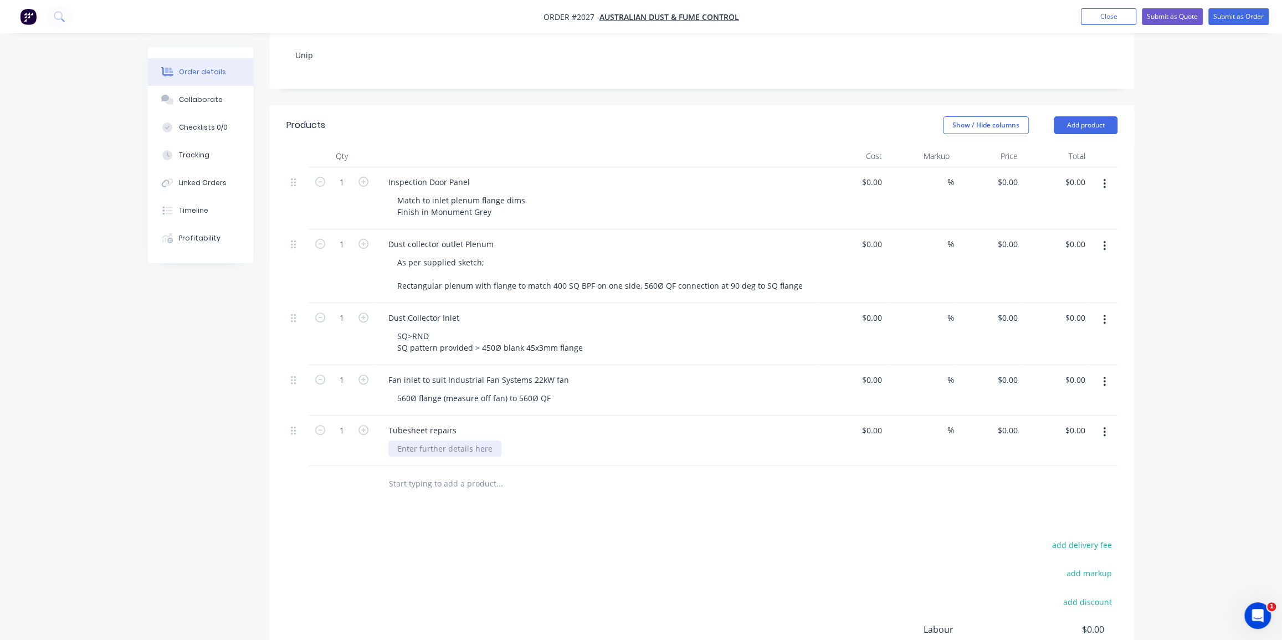
click at [436, 440] on div at bounding box center [444, 448] width 113 height 16
drag, startPoint x: 436, startPoint y: 417, endPoint x: 470, endPoint y: 436, distance: 38.7
click at [470, 436] on div "Qty Cost Markup Price Total 1 Inspection Door Panel Match to inlet plenum flang…" at bounding box center [702, 323] width 864 height 357
click at [588, 440] on div "Weld 2x tubesheets together as marked out by [PERSON_NAME]" at bounding box center [515, 448] width 255 height 16
click at [415, 478] on div at bounding box center [574, 496] width 399 height 36
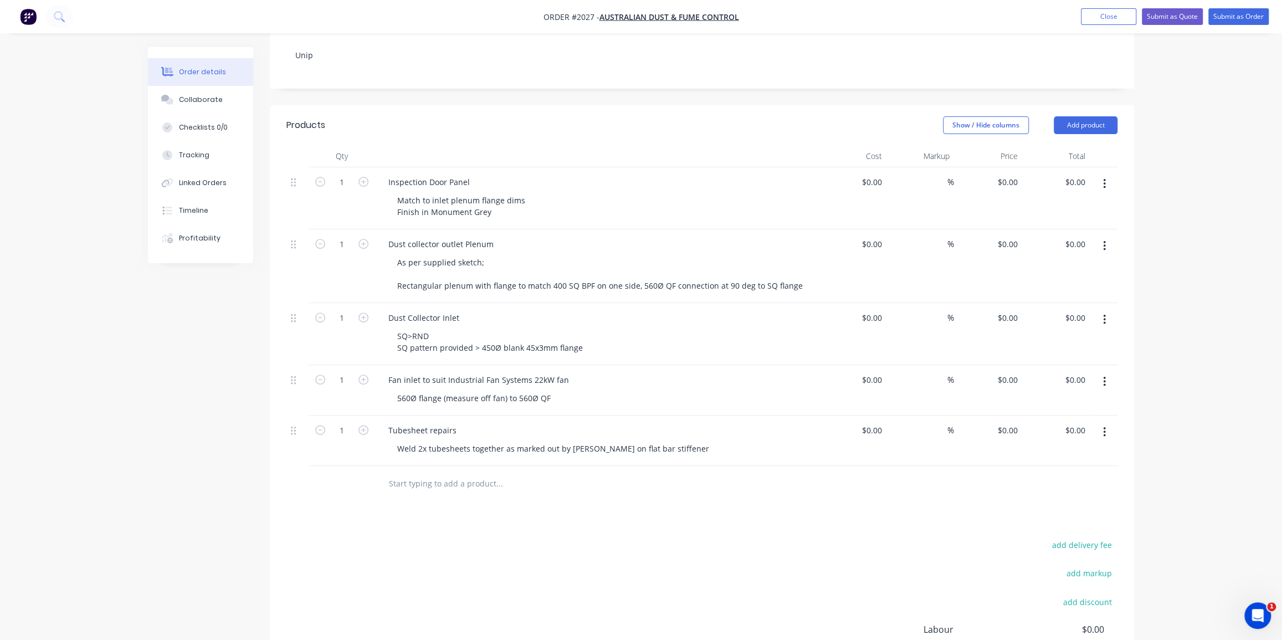
click at [421, 473] on input "text" at bounding box center [499, 484] width 222 height 22
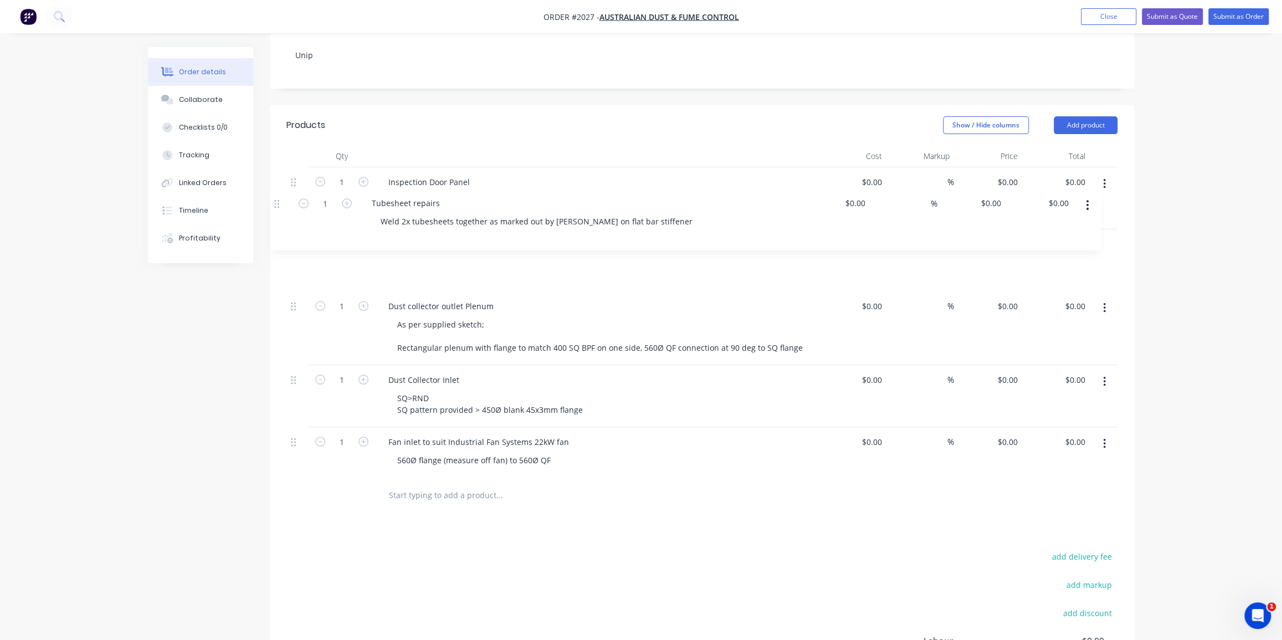
drag, startPoint x: 292, startPoint y: 401, endPoint x: 276, endPoint y: 202, distance: 200.1
click at [276, 202] on div "Qty Cost Markup Price Total 1 Inspection Door Panel Match to inlet plenum flang…" at bounding box center [702, 329] width 864 height 368
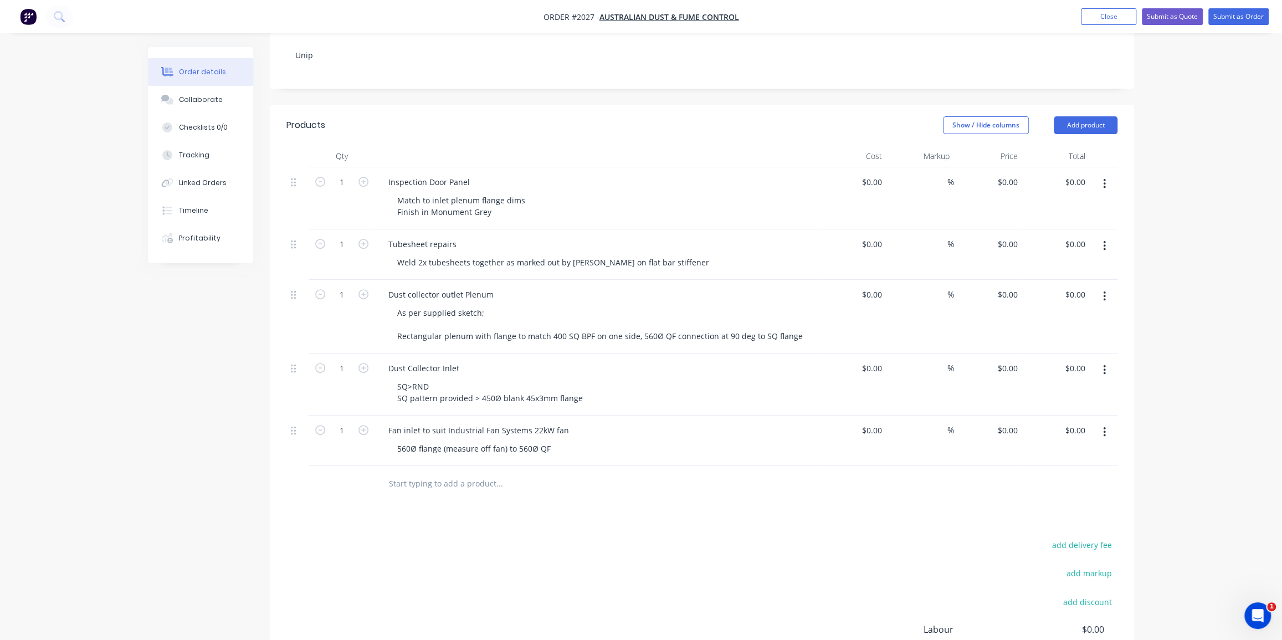
click at [449, 473] on input "text" at bounding box center [499, 484] width 222 height 22
type input "D"
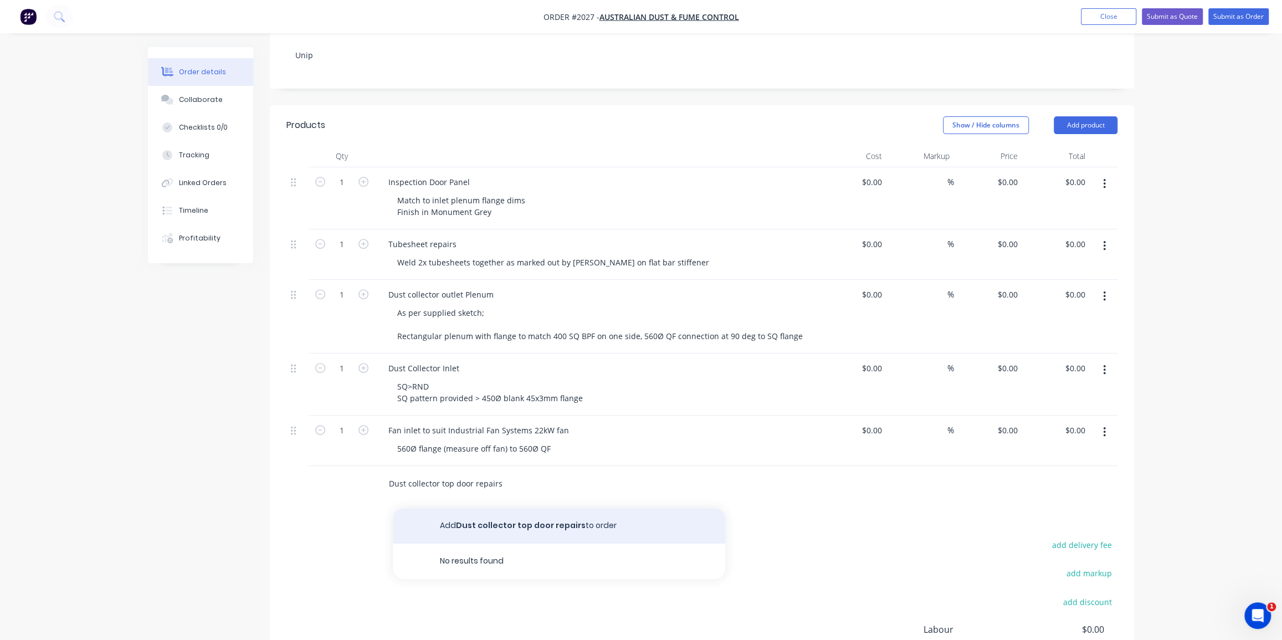
type input "Dust collector top door repairs"
click at [521, 508] on button "Add Dust collector top door repairs to order" at bounding box center [559, 525] width 332 height 35
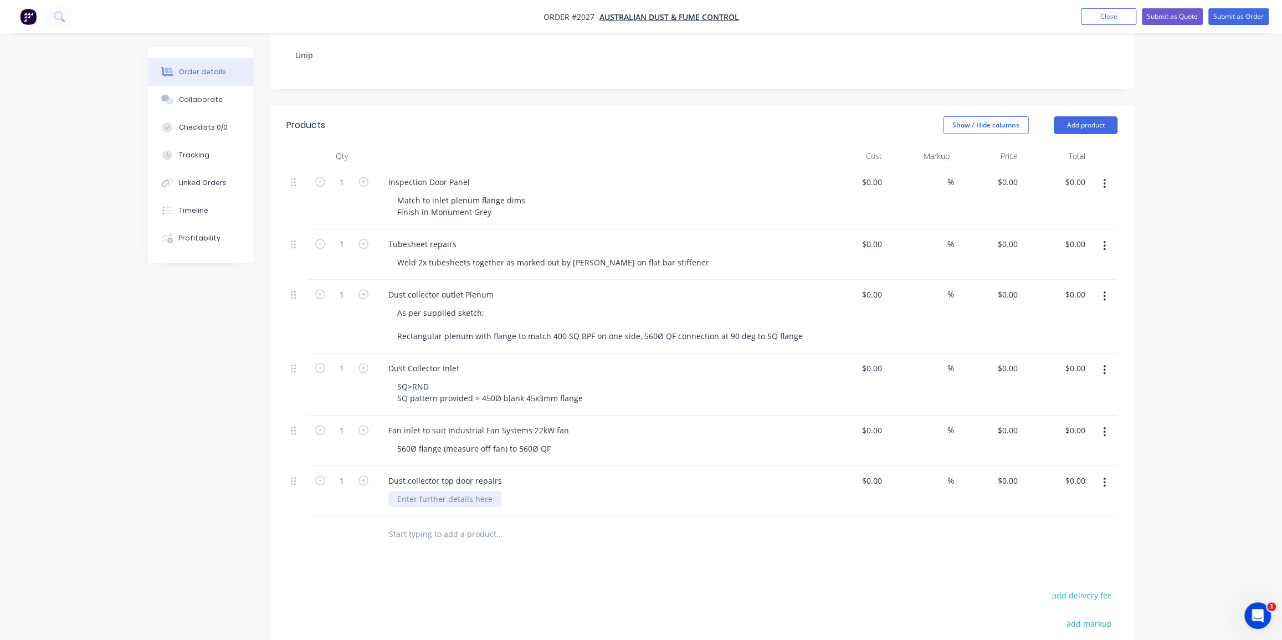
click at [468, 491] on div at bounding box center [444, 499] width 113 height 16
click at [432, 491] on div "1) Weld 8t lid corners and paint 2)" at bounding box center [455, 505] width 135 height 28
click at [435, 491] on div "1) Weld 8x lid corners and paint 2)" at bounding box center [456, 505] width 136 height 28
click at [436, 491] on div "1) Weld 8x lid corners and paint 2) Weld on flat bar handles" at bounding box center [456, 505] width 136 height 28
click at [486, 535] on input "text" at bounding box center [499, 546] width 222 height 22
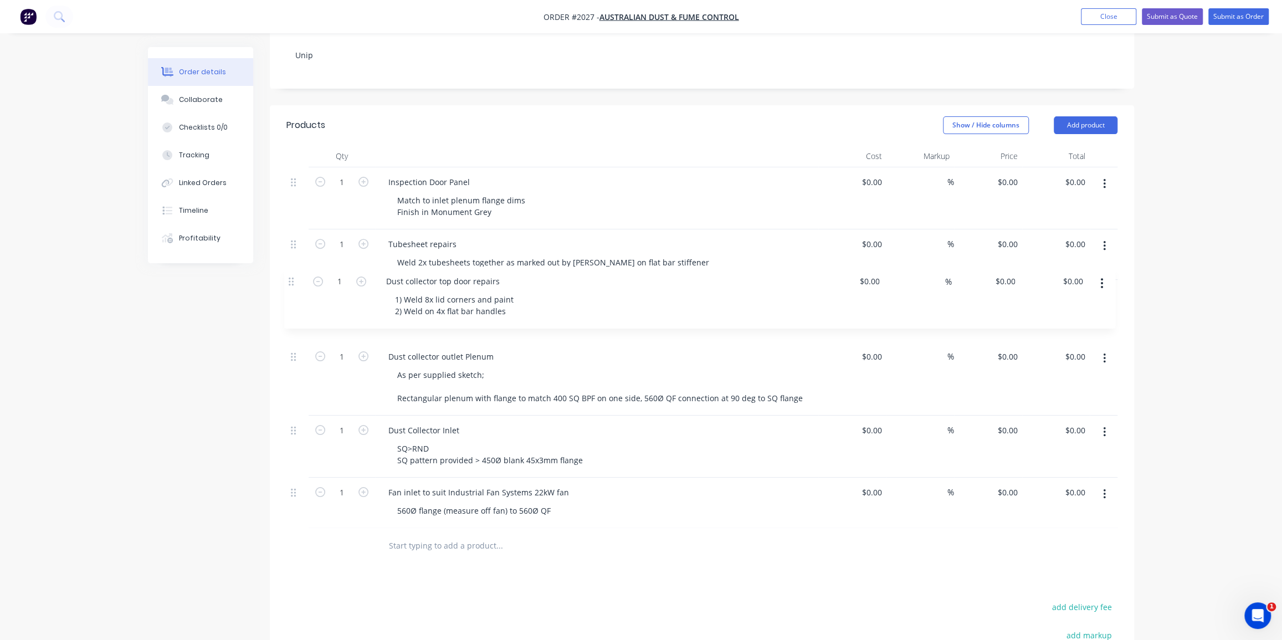
drag, startPoint x: 295, startPoint y: 460, endPoint x: 292, endPoint y: 278, distance: 182.8
click at [292, 278] on div "1 Inspection Door Panel Match to inlet plenum flange dims Finish in Monument Gr…" at bounding box center [701, 347] width 831 height 361
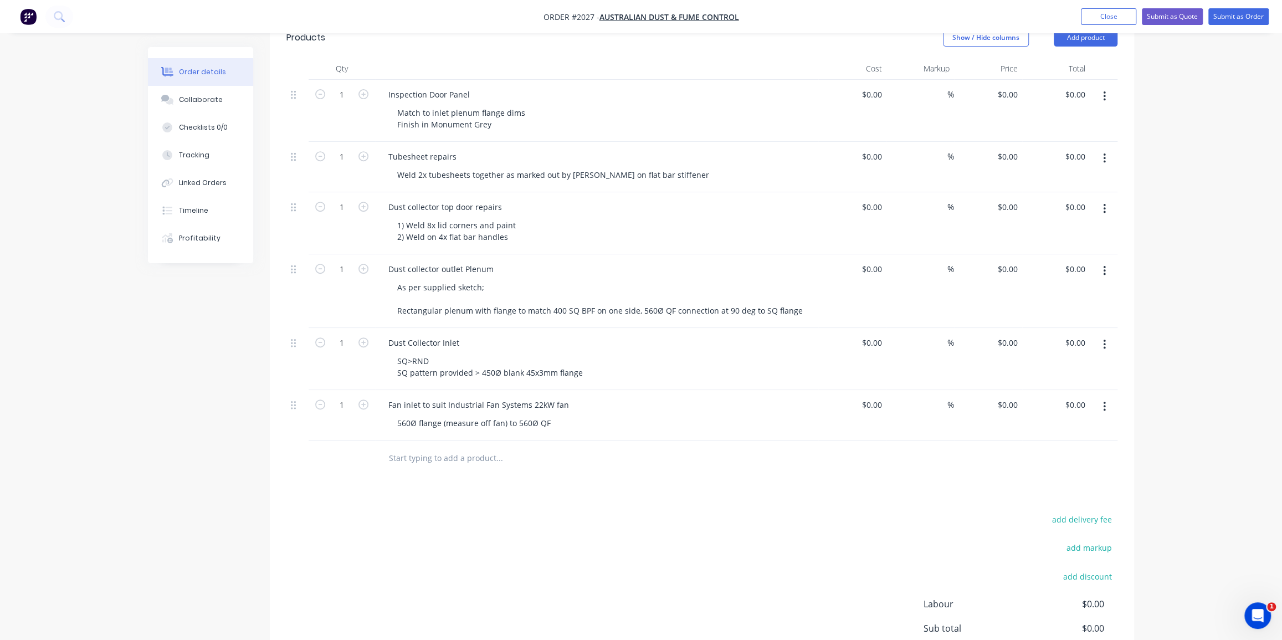
scroll to position [352, 0]
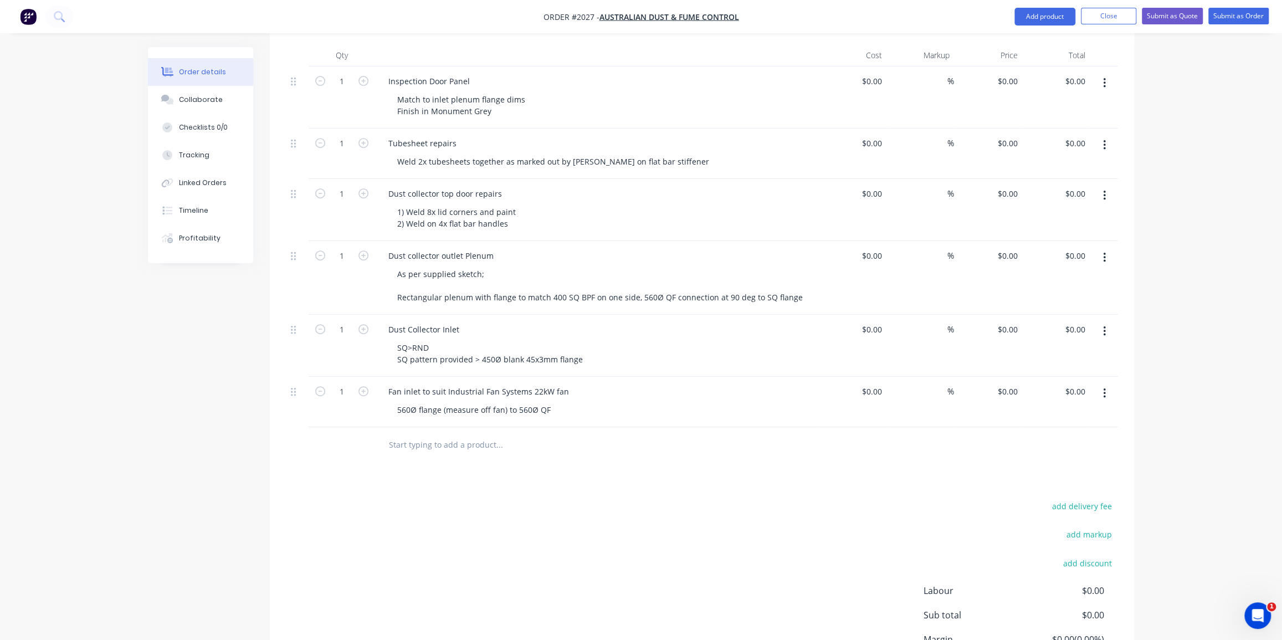
click at [432, 434] on input "text" at bounding box center [499, 445] width 222 height 22
click at [443, 186] on div "Dust collector top door repairs" at bounding box center [444, 194] width 131 height 16
copy div "Dust collector top door repairs"
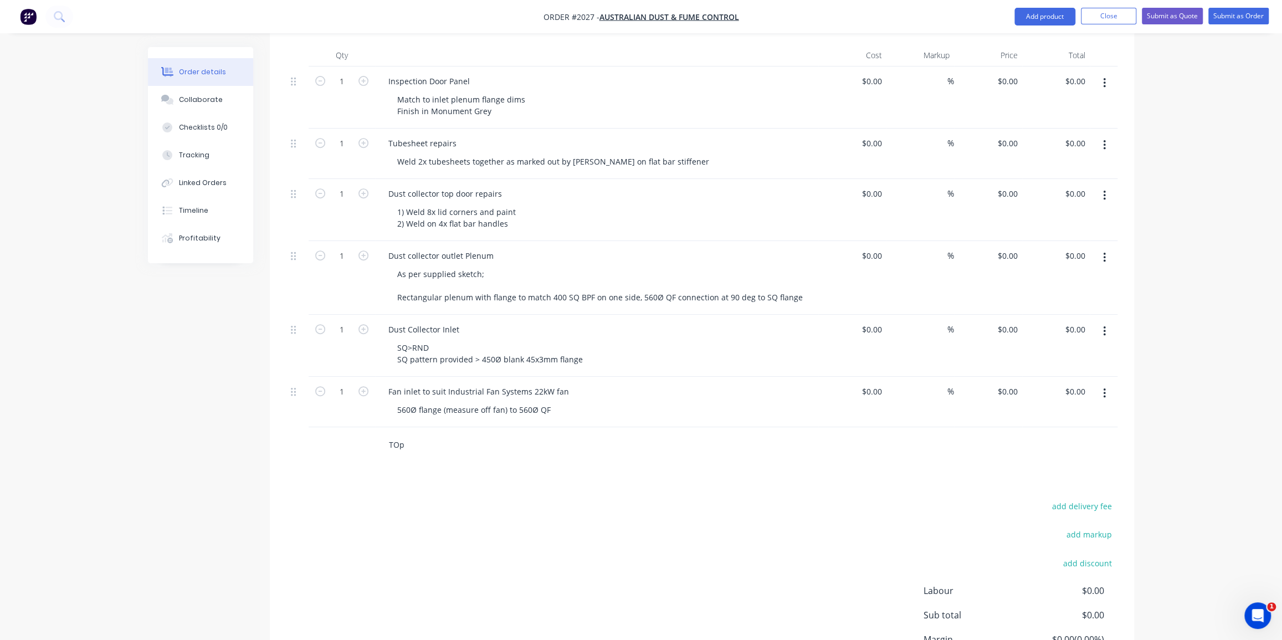
click at [402, 434] on input "TOp" at bounding box center [499, 445] width 222 height 22
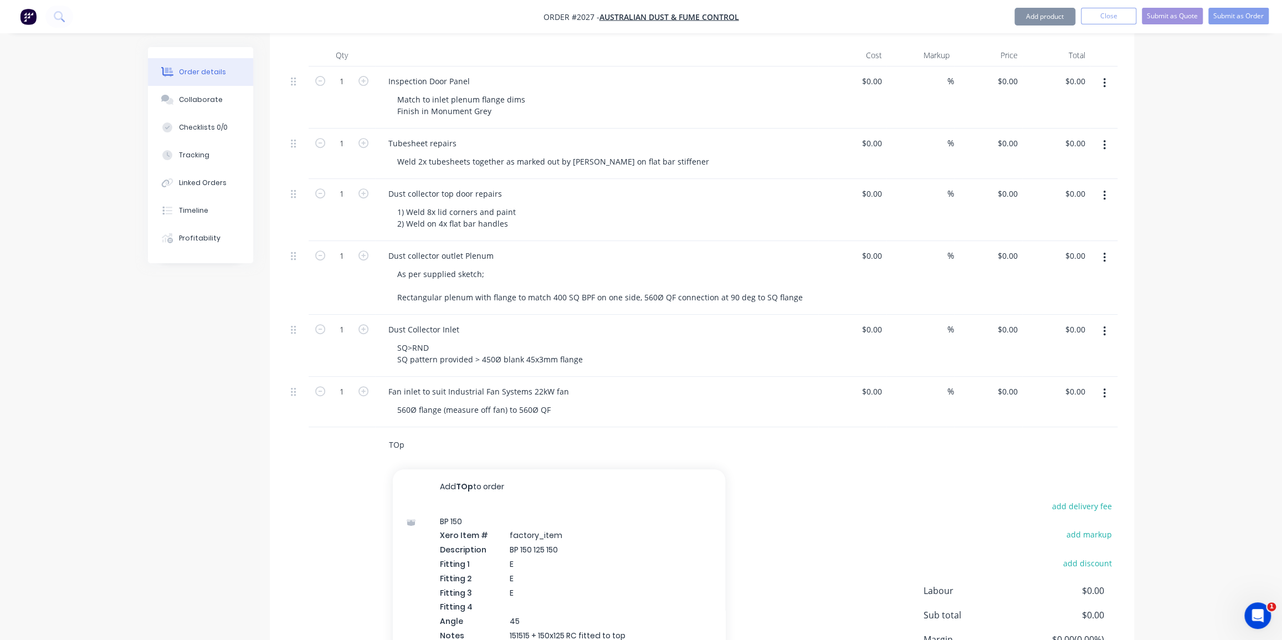
click at [402, 434] on input "TOp" at bounding box center [499, 445] width 222 height 22
paste input "Dust collector top door repairs"
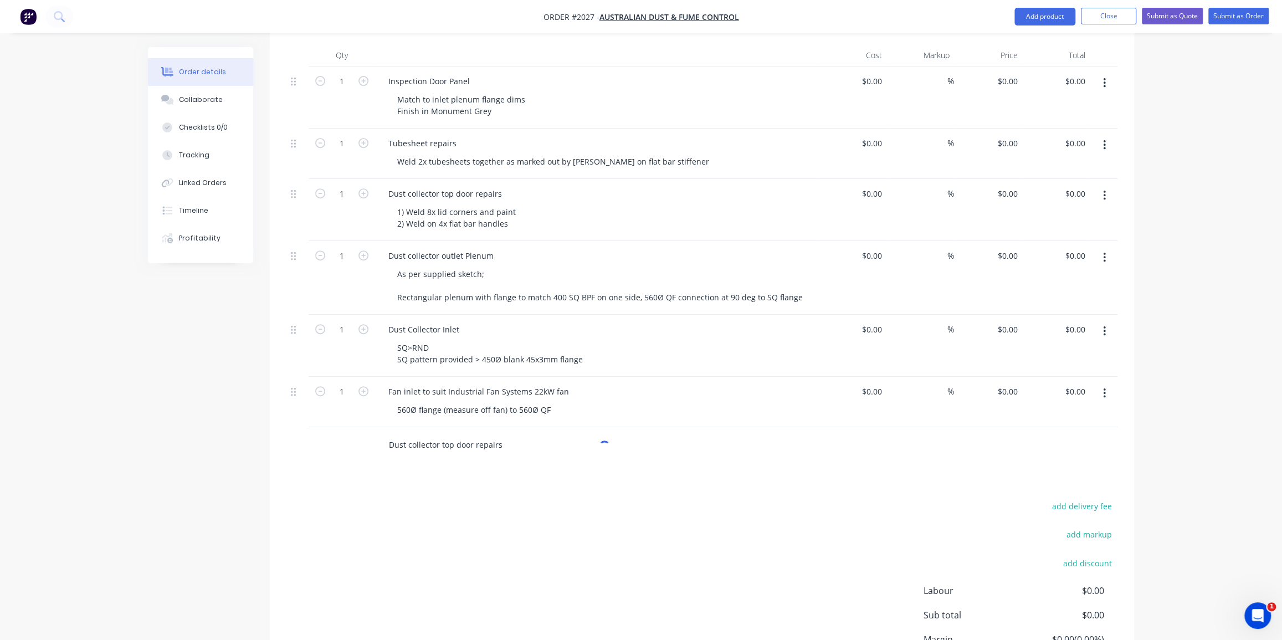
click at [487, 434] on input "Dust collector top door repairs" at bounding box center [499, 445] width 222 height 22
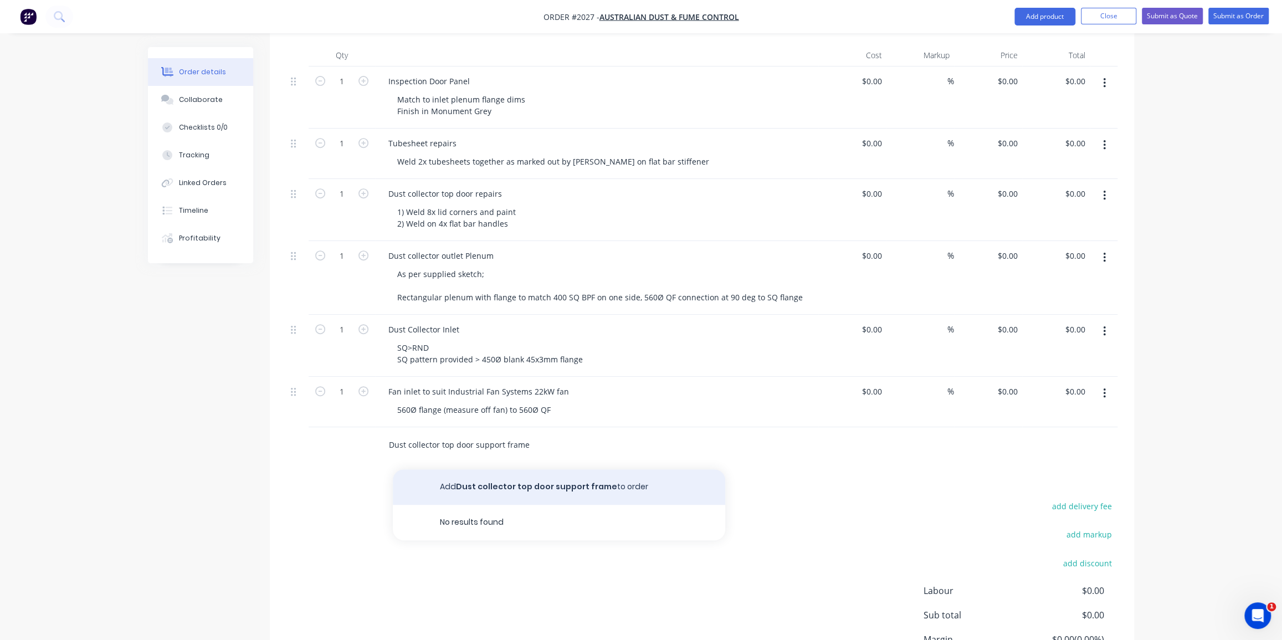
type input "Dust collector top door support frame"
click at [502, 469] on button "Add Dust collector top door support frame to order" at bounding box center [559, 486] width 332 height 35
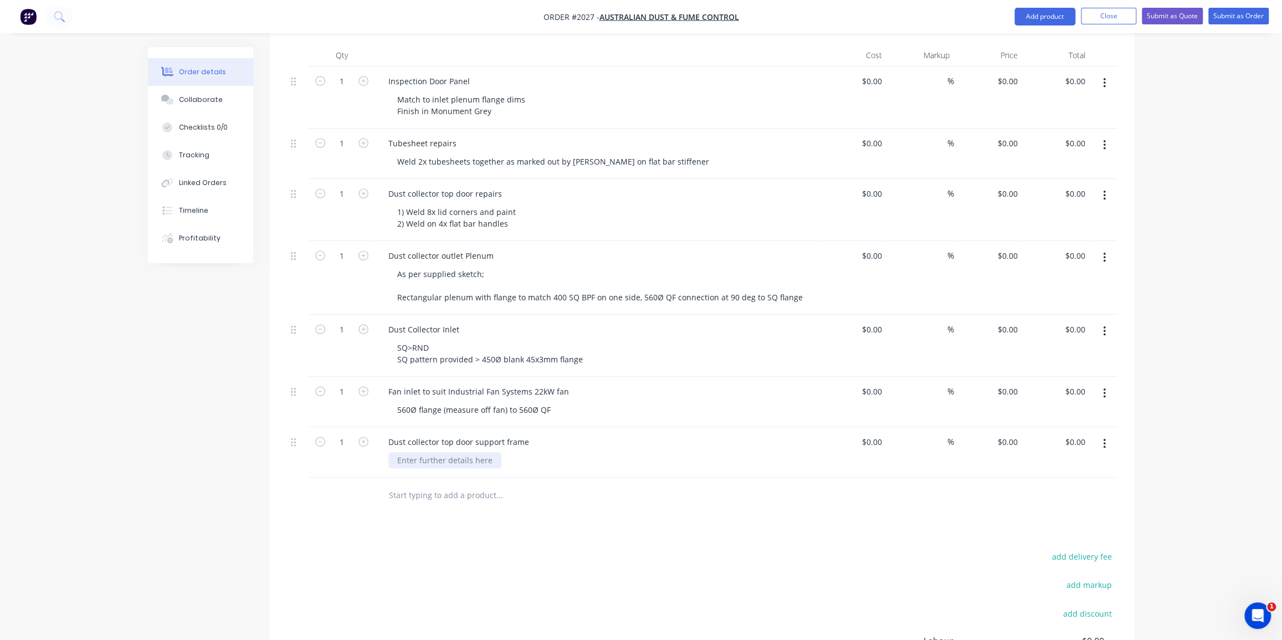
click at [430, 452] on div at bounding box center [444, 460] width 113 height 16
click at [441, 484] on input "text" at bounding box center [499, 495] width 222 height 22
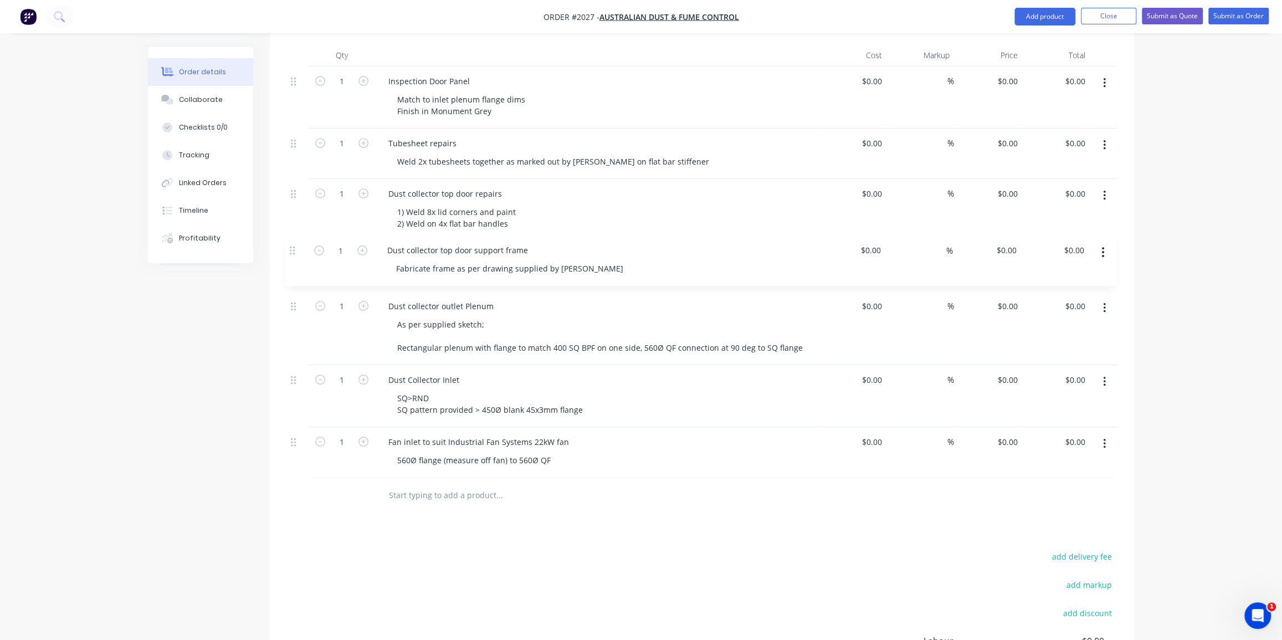
drag, startPoint x: 295, startPoint y: 424, endPoint x: 294, endPoint y: 250, distance: 174.5
click at [294, 250] on div "1 Inspection Door Panel Match to inlet plenum flange dims Finish in Monument Gr…" at bounding box center [701, 271] width 831 height 411
click at [586, 510] on div "Products Show / Hide columns Add product Qty Cost Markup Price Total 1 Inspecti…" at bounding box center [702, 391] width 864 height 775
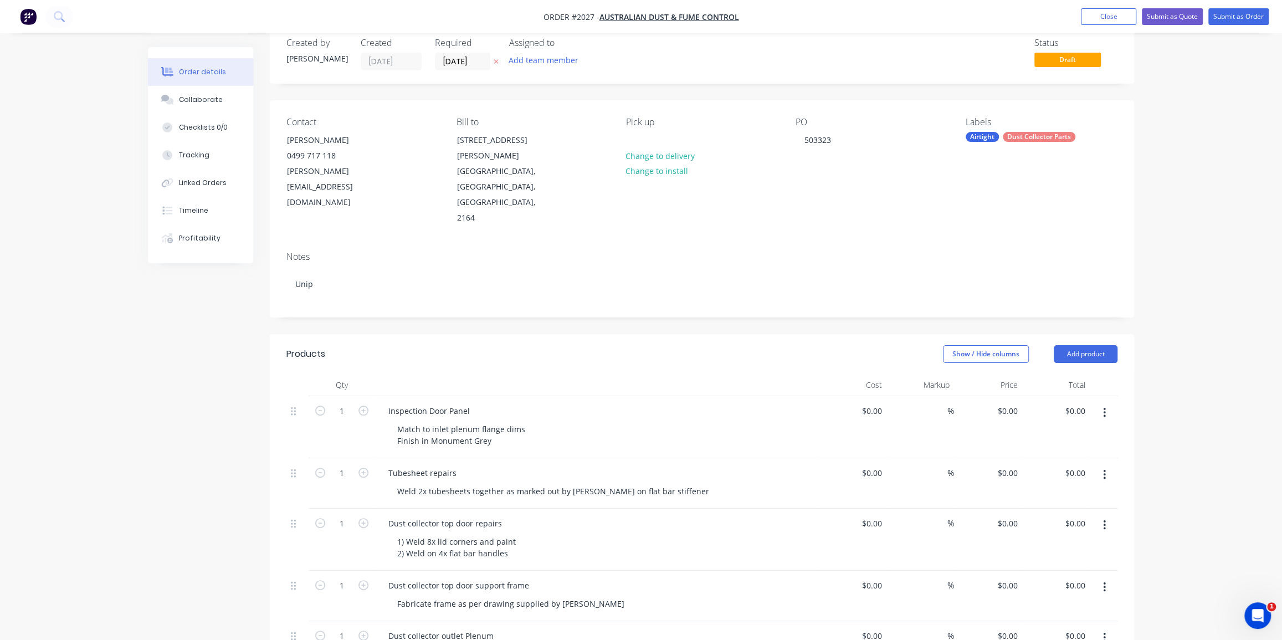
scroll to position [0, 0]
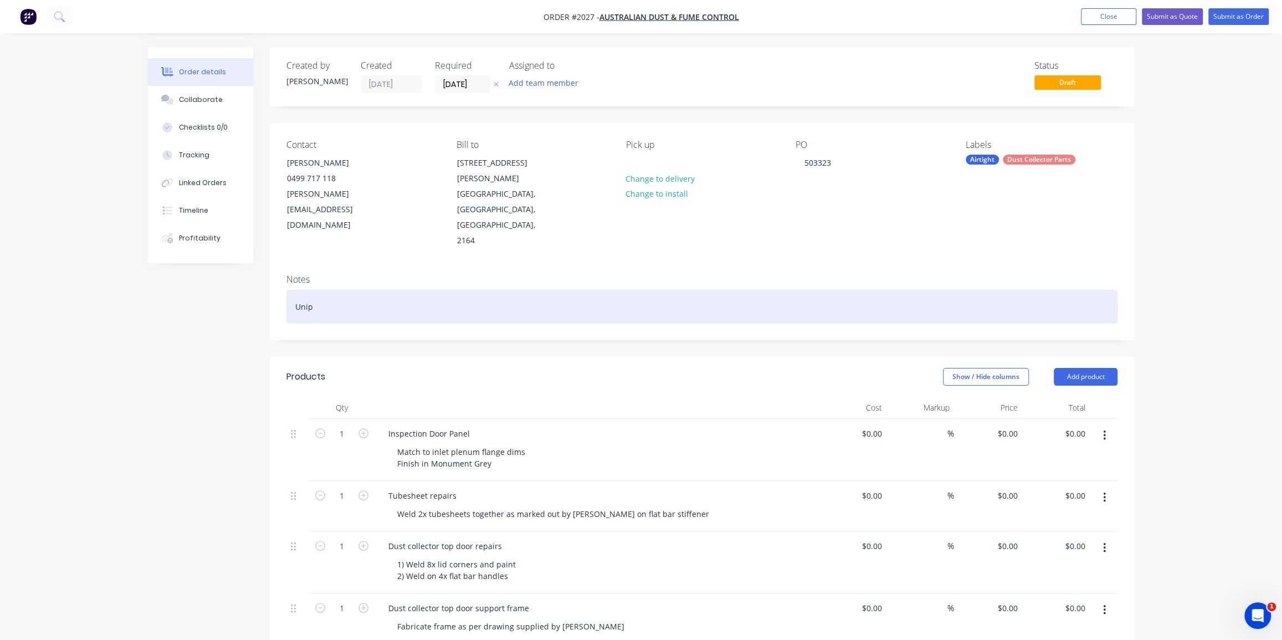
click at [472, 290] on div "Unip" at bounding box center [701, 307] width 831 height 34
click at [366, 290] on div "Unip" at bounding box center [701, 307] width 831 height 34
click at [325, 290] on div "Unipart project" at bounding box center [701, 307] width 831 height 34
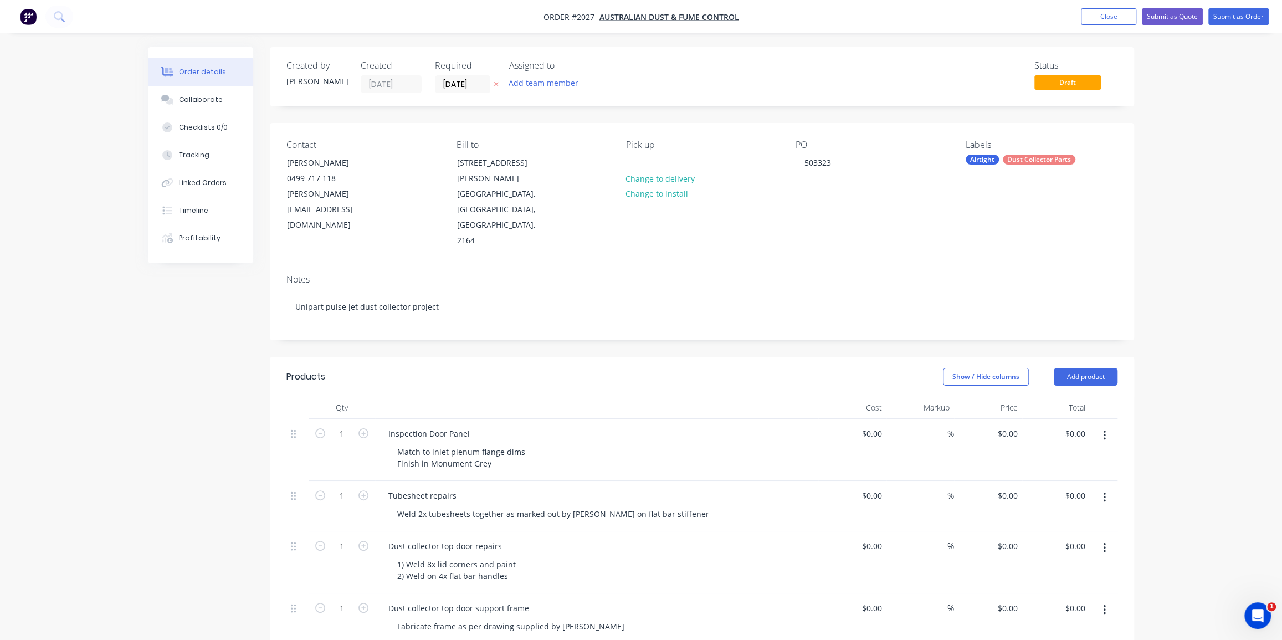
click at [1212, 260] on div "Order details Collaborate Checklists 0/0 Tracking Linked Orders Timeline Profit…" at bounding box center [641, 574] width 1282 height 1148
click at [1235, 23] on button "Submit as Order" at bounding box center [1238, 16] width 60 height 17
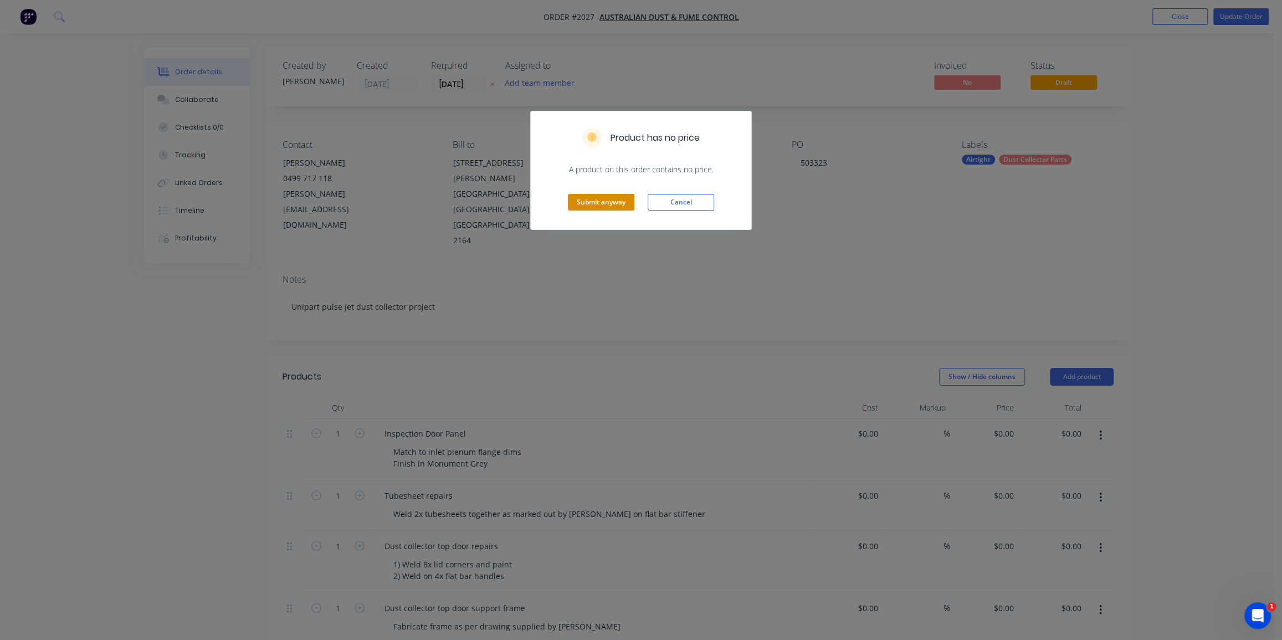
click at [614, 203] on button "Submit anyway" at bounding box center [601, 202] width 66 height 17
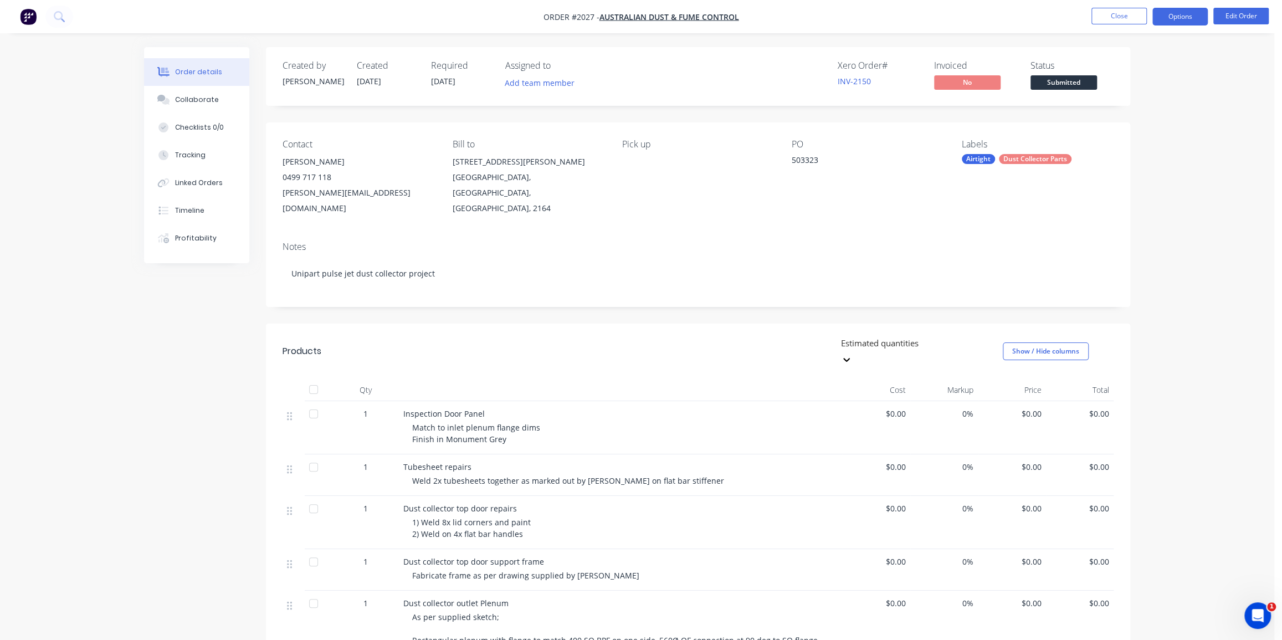
click at [1169, 16] on button "Options" at bounding box center [1179, 17] width 55 height 18
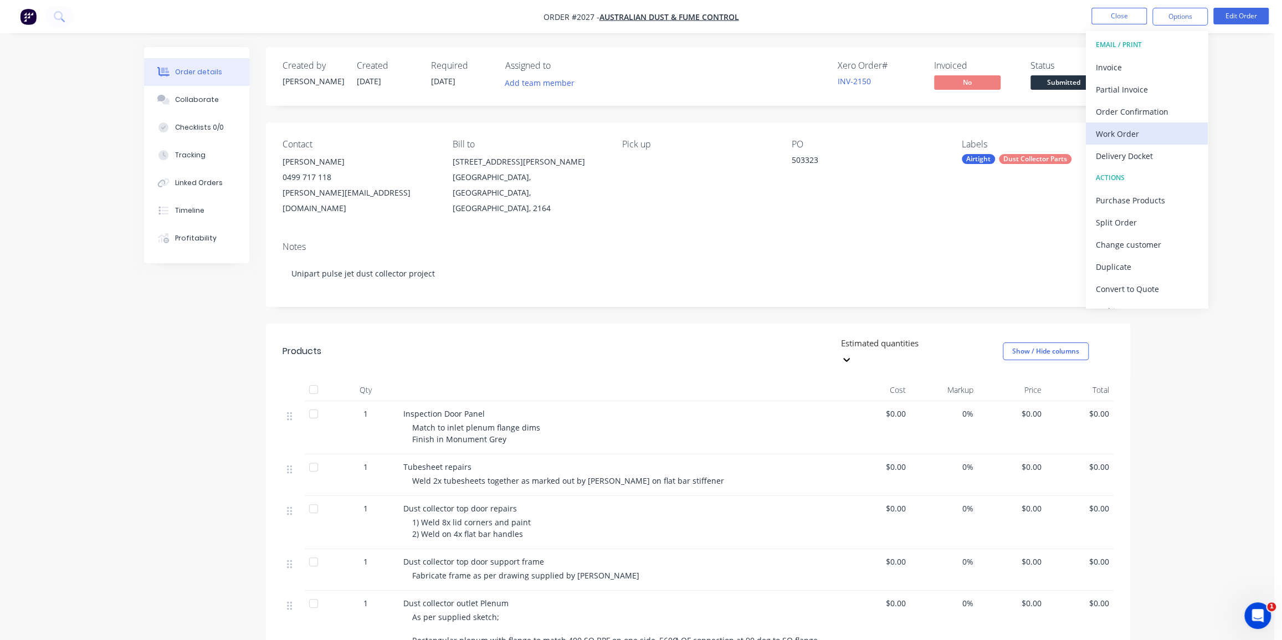
click at [1141, 135] on div "Work Order" at bounding box center [1147, 134] width 102 height 16
click at [1135, 110] on div "Without pricing" at bounding box center [1147, 112] width 102 height 16
drag, startPoint x: 1118, startPoint y: 11, endPoint x: 1136, endPoint y: 40, distance: 34.0
click at [1146, 75] on div "Order #2027 - Australian Dust & Fume Control Close Options Edit Order Order det…" at bounding box center [637, 473] width 1274 height 947
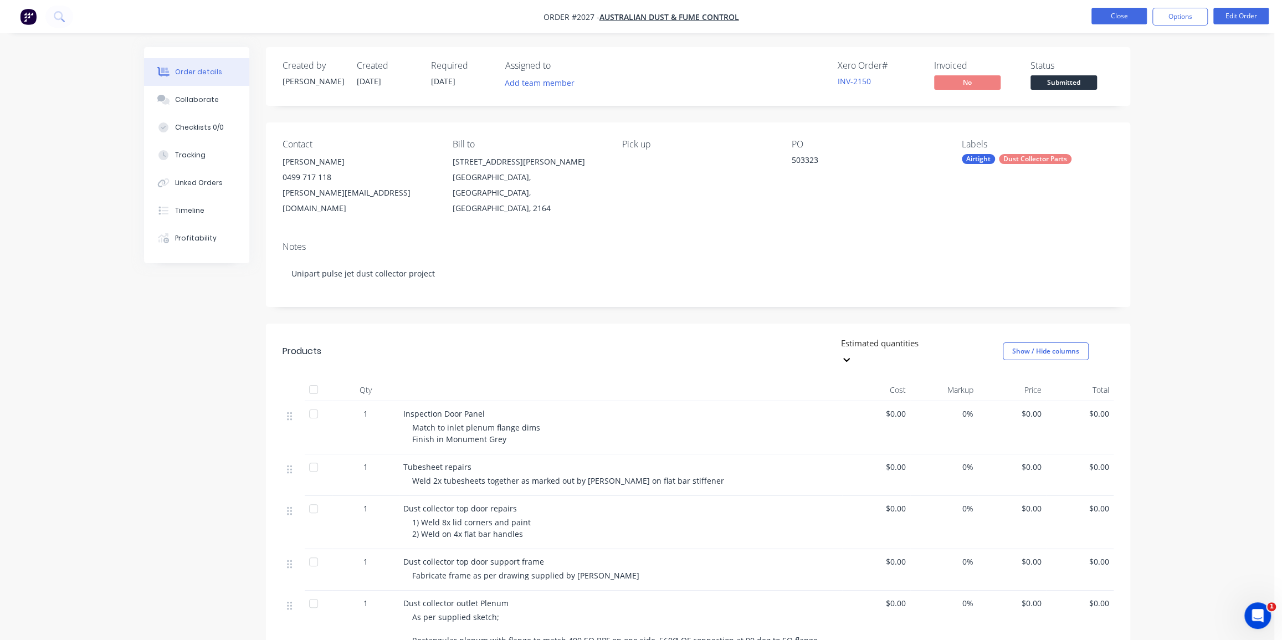
click at [1126, 17] on button "Close" at bounding box center [1118, 16] width 55 height 17
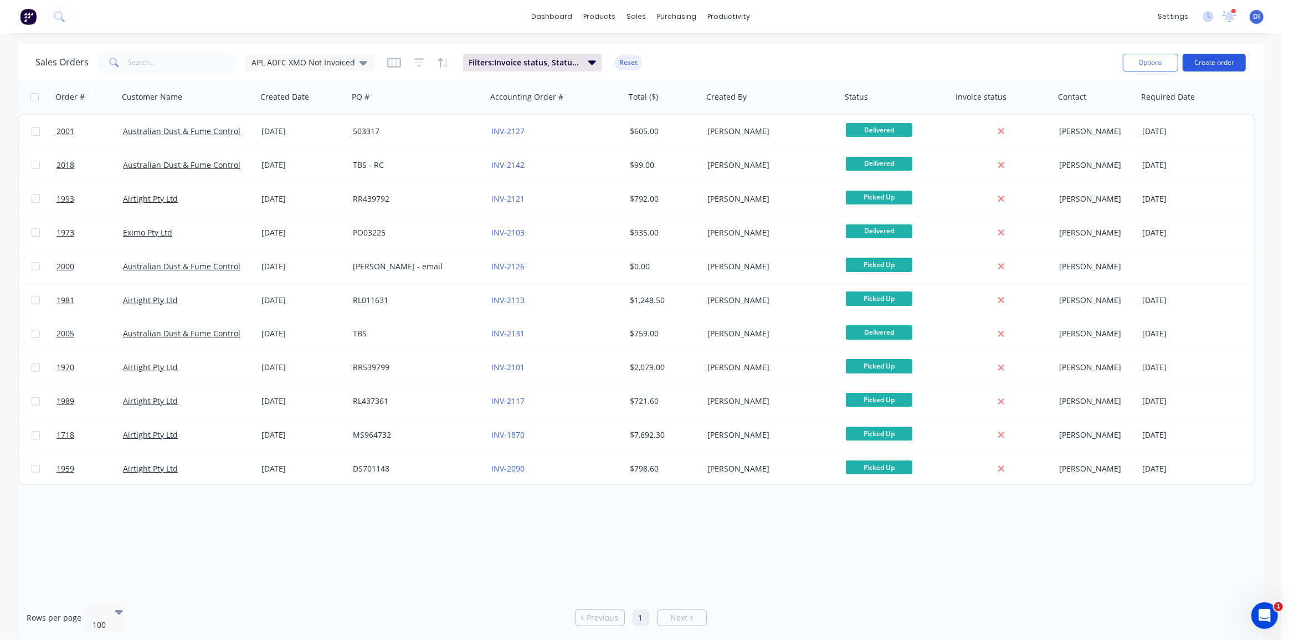
click at [1228, 61] on button "Create order" at bounding box center [1214, 63] width 63 height 18
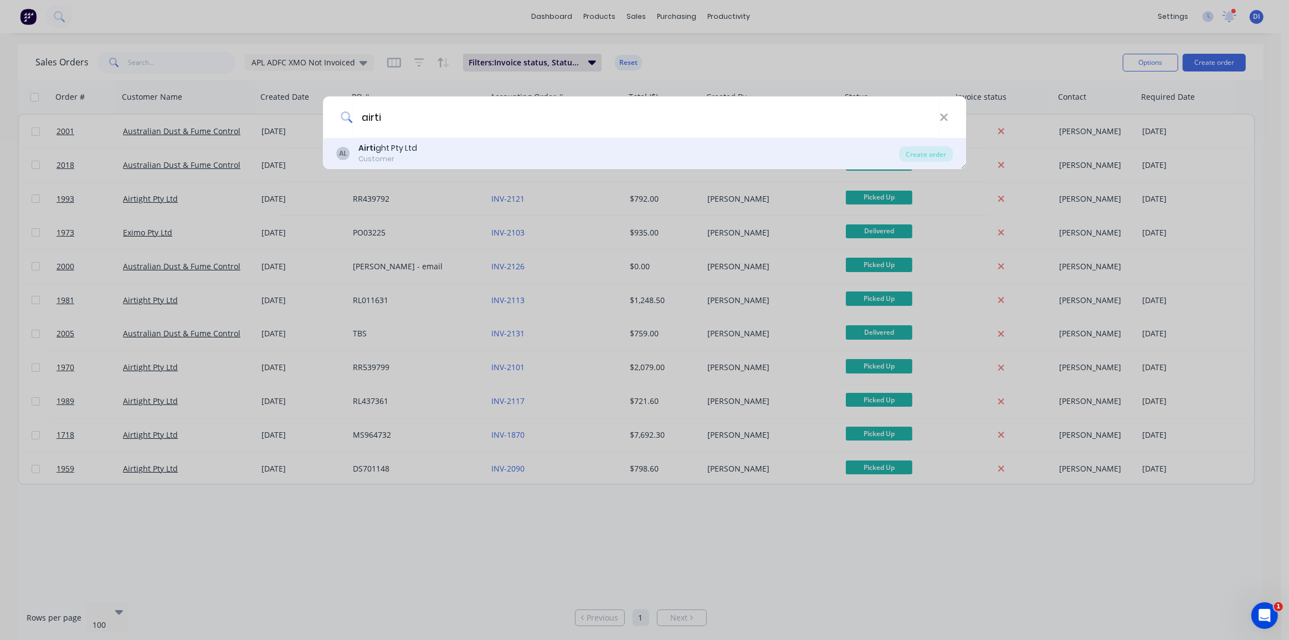
type input "airti"
click at [378, 149] on div "Airti ght Pty Ltd" at bounding box center [387, 148] width 59 height 12
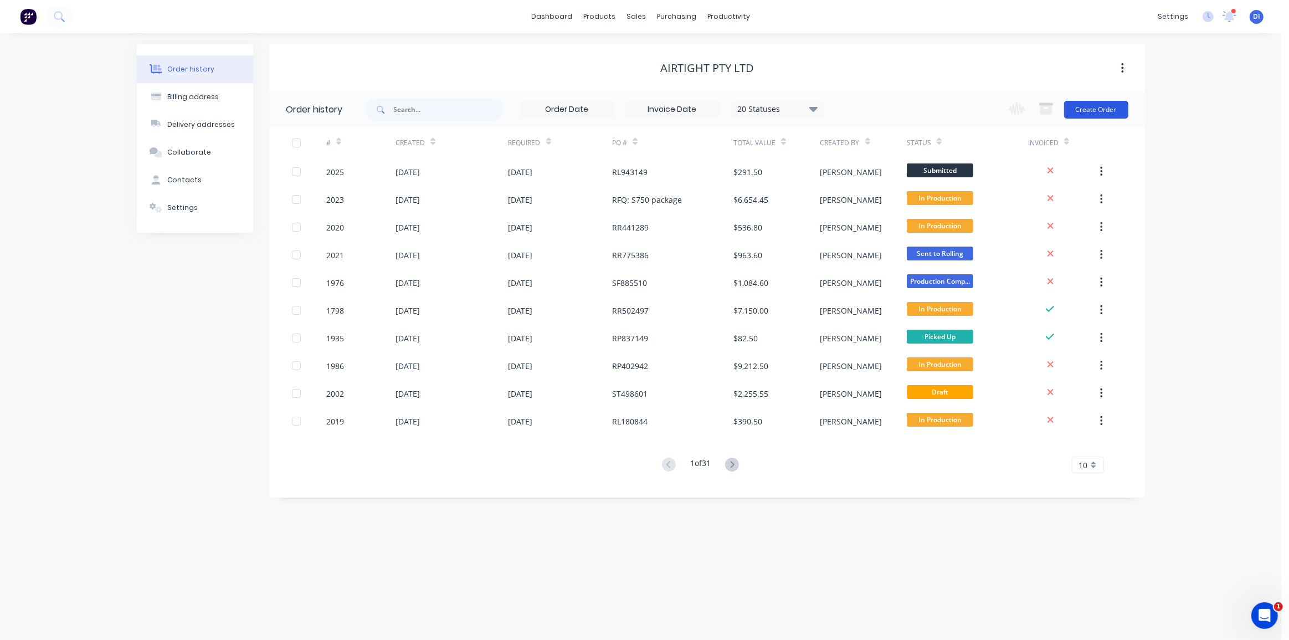
drag, startPoint x: 1089, startPoint y: 118, endPoint x: 1091, endPoint y: 110, distance: 8.5
click at [1089, 117] on div "Change order status Submitted Waiting on Supplier Send to Cutting Sent to Rolli…" at bounding box center [1065, 109] width 126 height 36
click at [1091, 110] on button "Create Order" at bounding box center [1096, 110] width 64 height 18
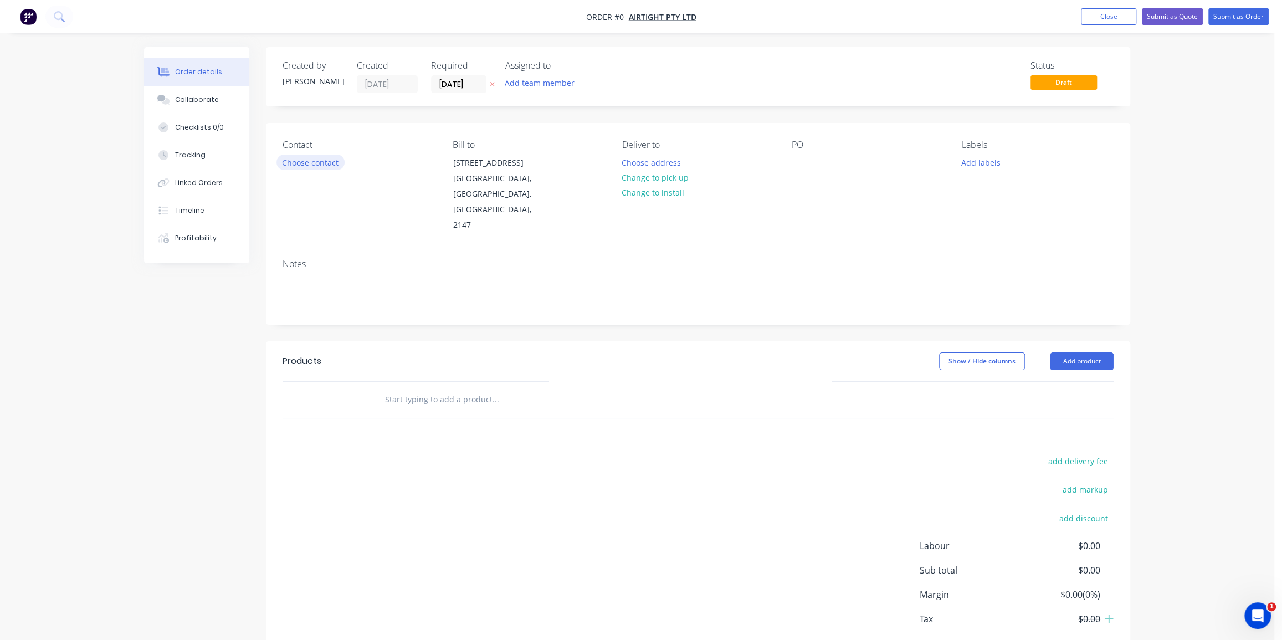
click at [316, 158] on button "Choose contact" at bounding box center [310, 162] width 68 height 15
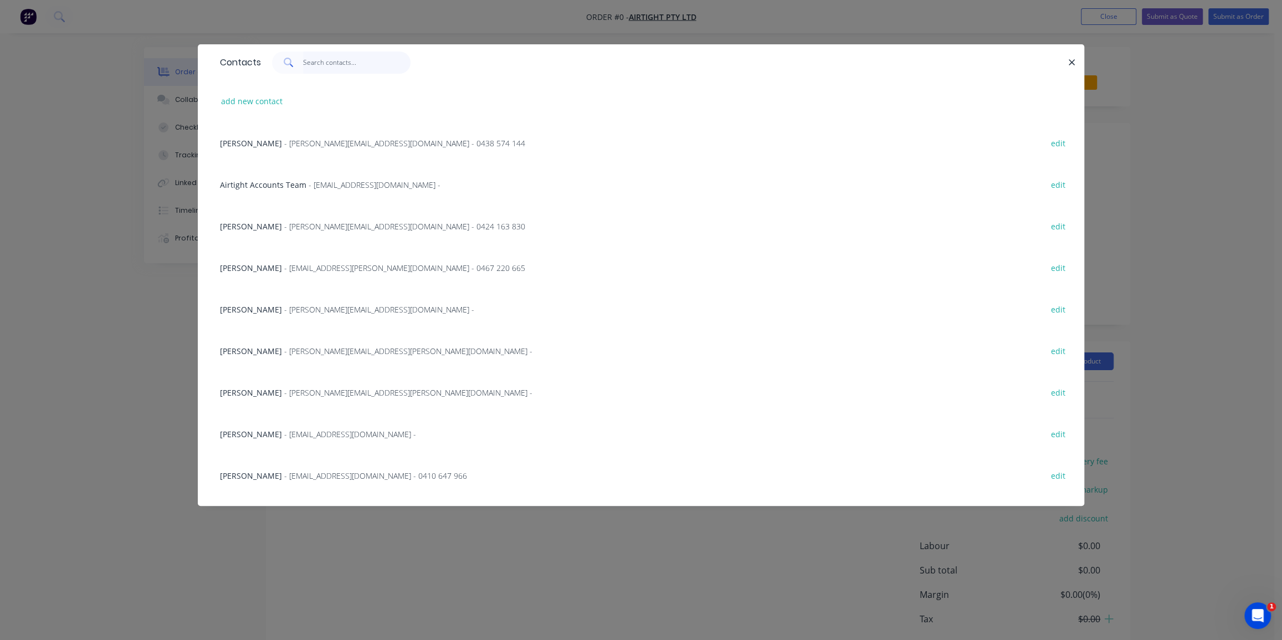
click at [306, 61] on input "text" at bounding box center [357, 63] width 108 height 22
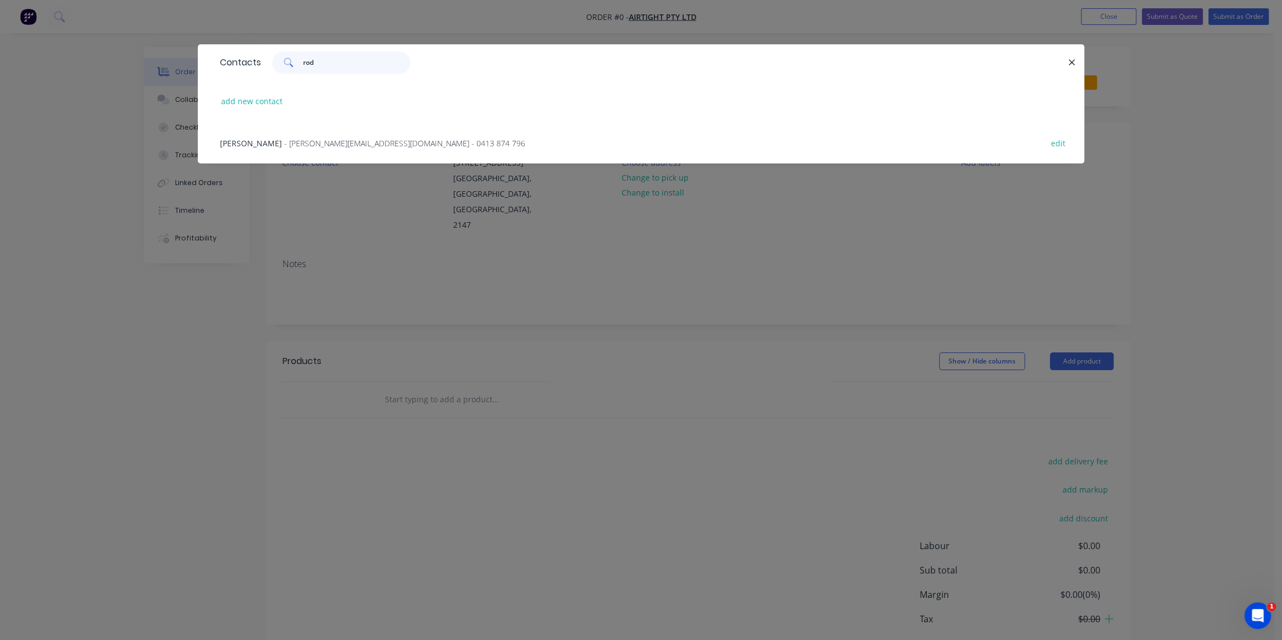
type input "rod"
click at [284, 145] on span "- [PERSON_NAME][EMAIL_ADDRESS][DOMAIN_NAME] - 0413 874 796" at bounding box center [404, 143] width 241 height 11
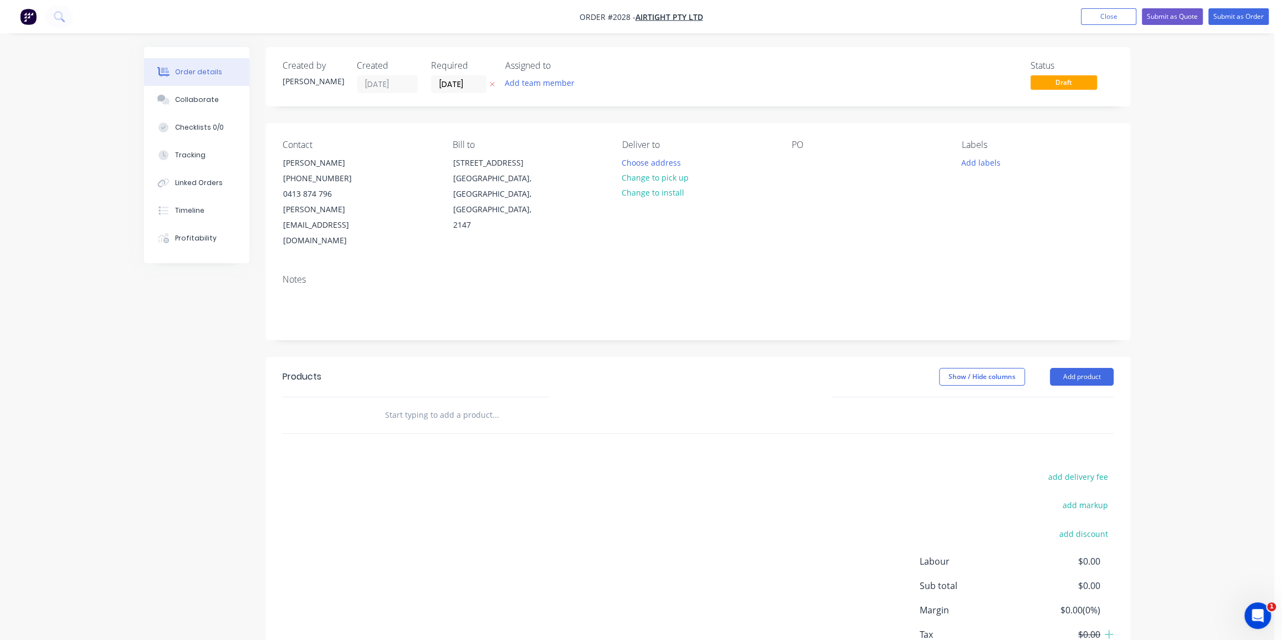
drag, startPoint x: 664, startPoint y: 177, endPoint x: 782, endPoint y: 166, distance: 118.0
click at [664, 177] on button "Change to pick up" at bounding box center [655, 177] width 79 height 15
click at [807, 161] on div at bounding box center [801, 163] width 18 height 16
click at [983, 160] on button "Add labels" at bounding box center [980, 162] width 51 height 15
click at [1000, 301] on div "Airtight" at bounding box center [1007, 306] width 33 height 12
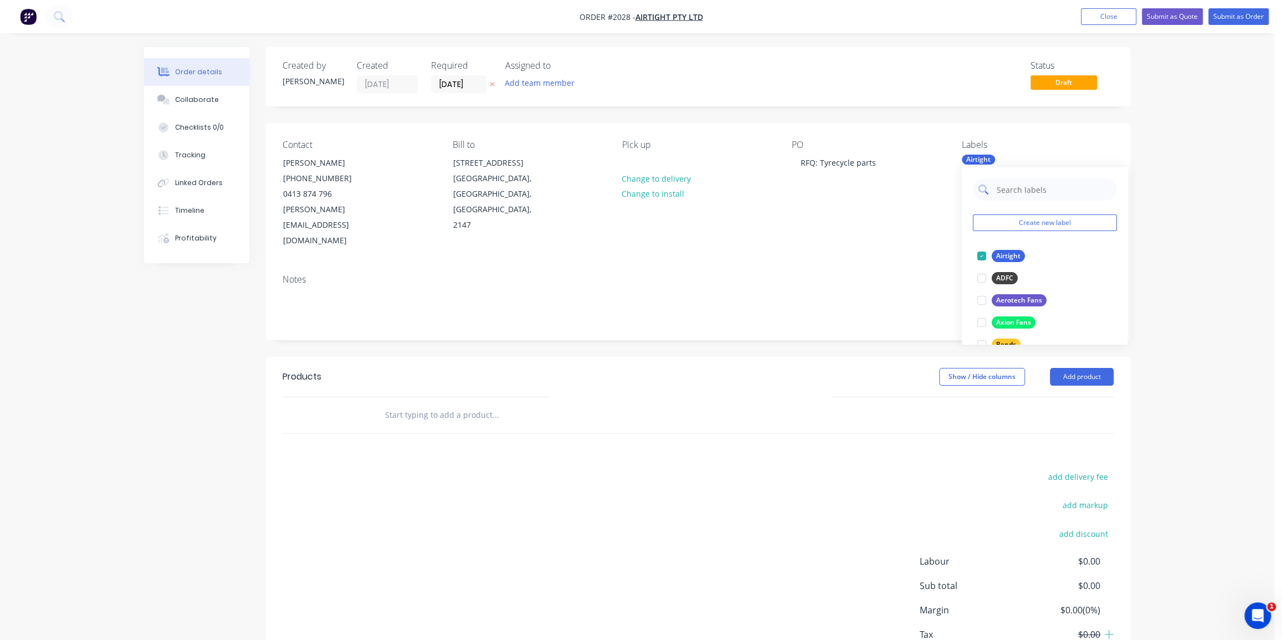
click at [1007, 189] on input "text" at bounding box center [1053, 189] width 116 height 22
type input "du"
click at [985, 259] on div at bounding box center [981, 256] width 22 height 22
click at [1174, 281] on div "Order details Collaborate Checklists 0/0 Tracking Linked Orders Timeline Profit…" at bounding box center [637, 358] width 1274 height 716
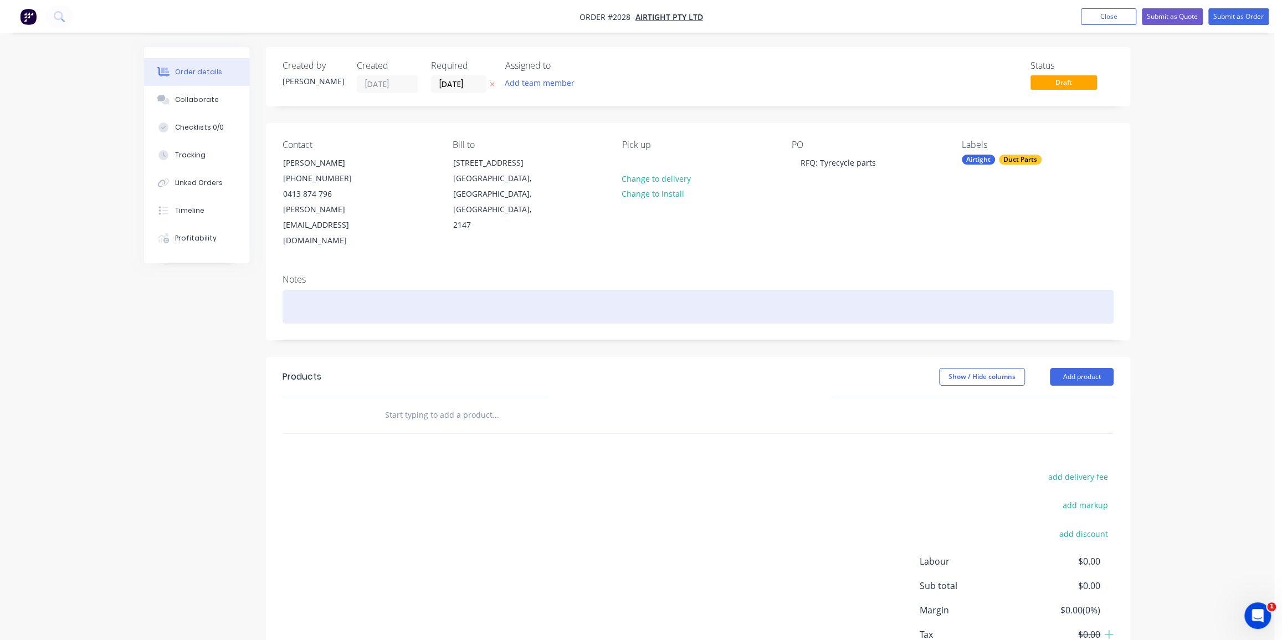
drag, startPoint x: 325, startPoint y: 271, endPoint x: 377, endPoint y: 280, distance: 52.8
click at [325, 290] on div at bounding box center [698, 307] width 831 height 34
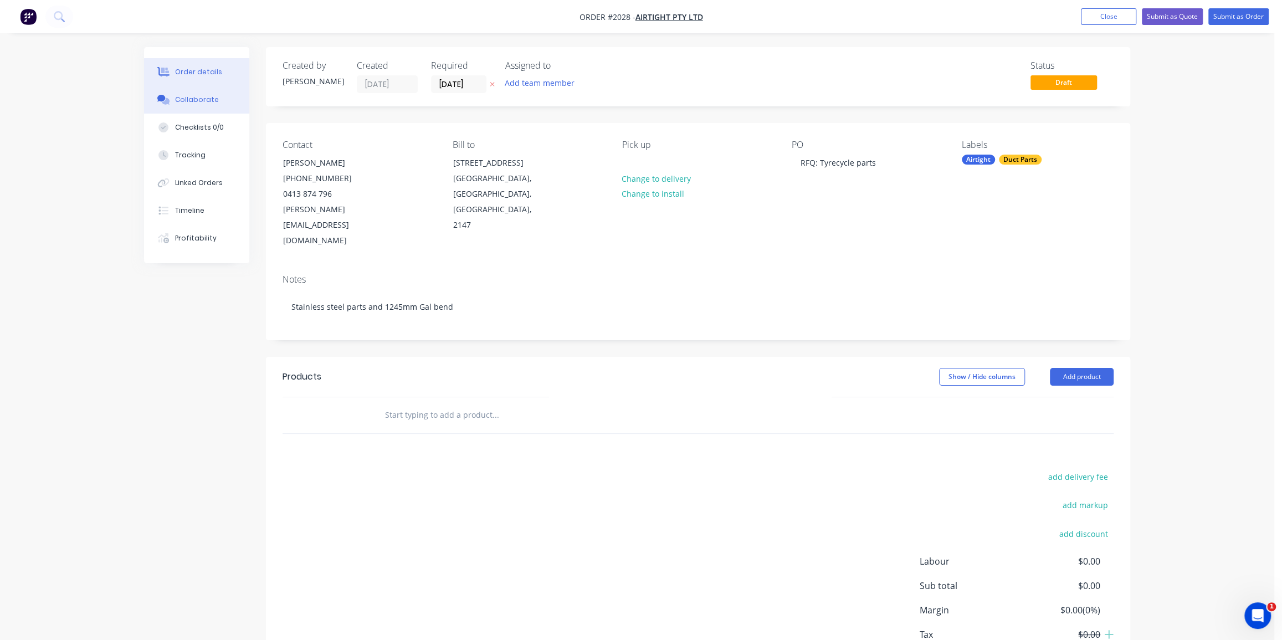
click at [195, 97] on div "Collaborate" at bounding box center [197, 100] width 44 height 10
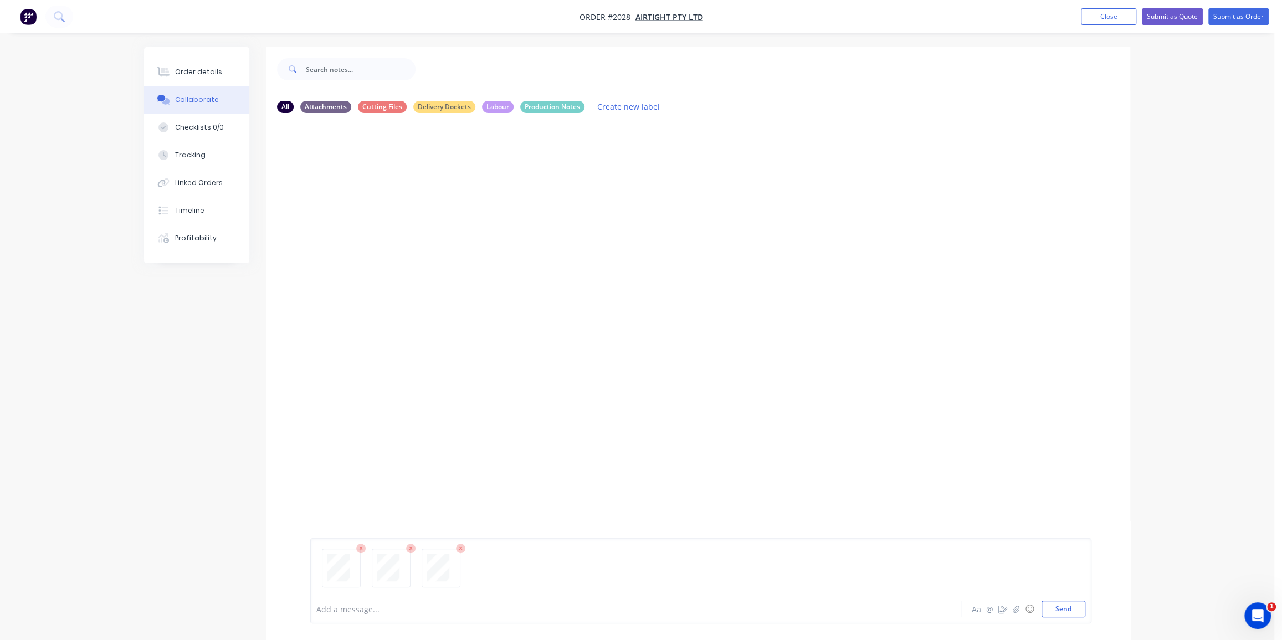
drag, startPoint x: 1074, startPoint y: 613, endPoint x: 1037, endPoint y: 590, distance: 43.5
click at [1071, 610] on button "Send" at bounding box center [1063, 608] width 44 height 17
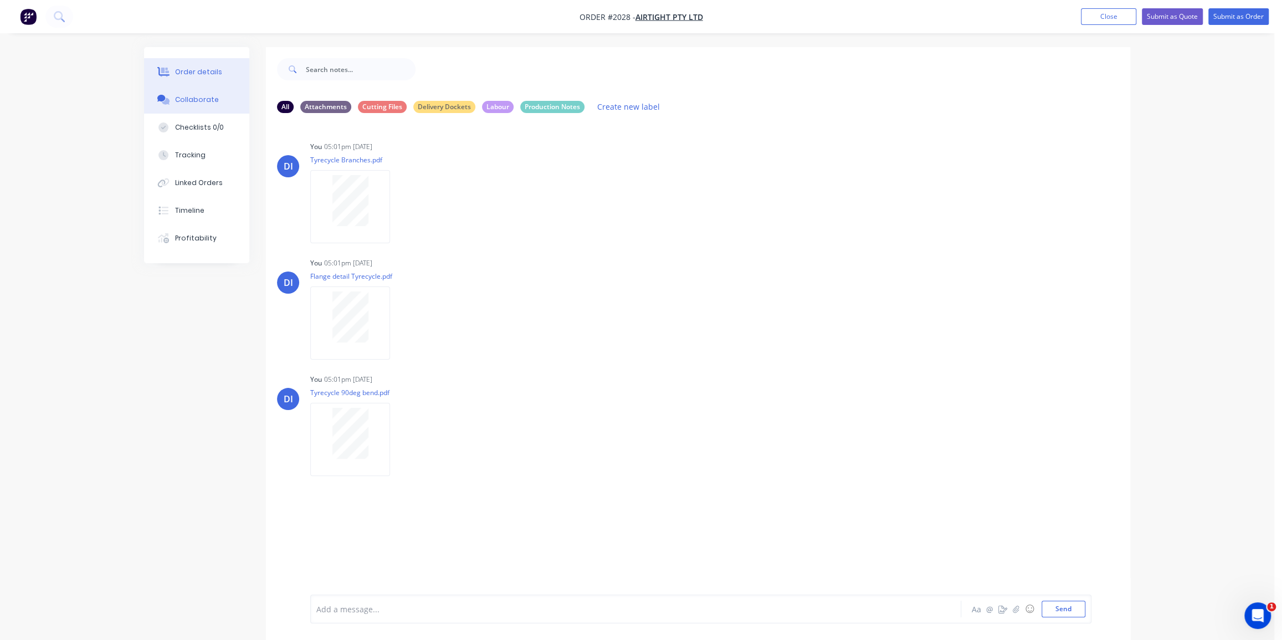
click at [177, 74] on div "Order details" at bounding box center [198, 72] width 47 height 10
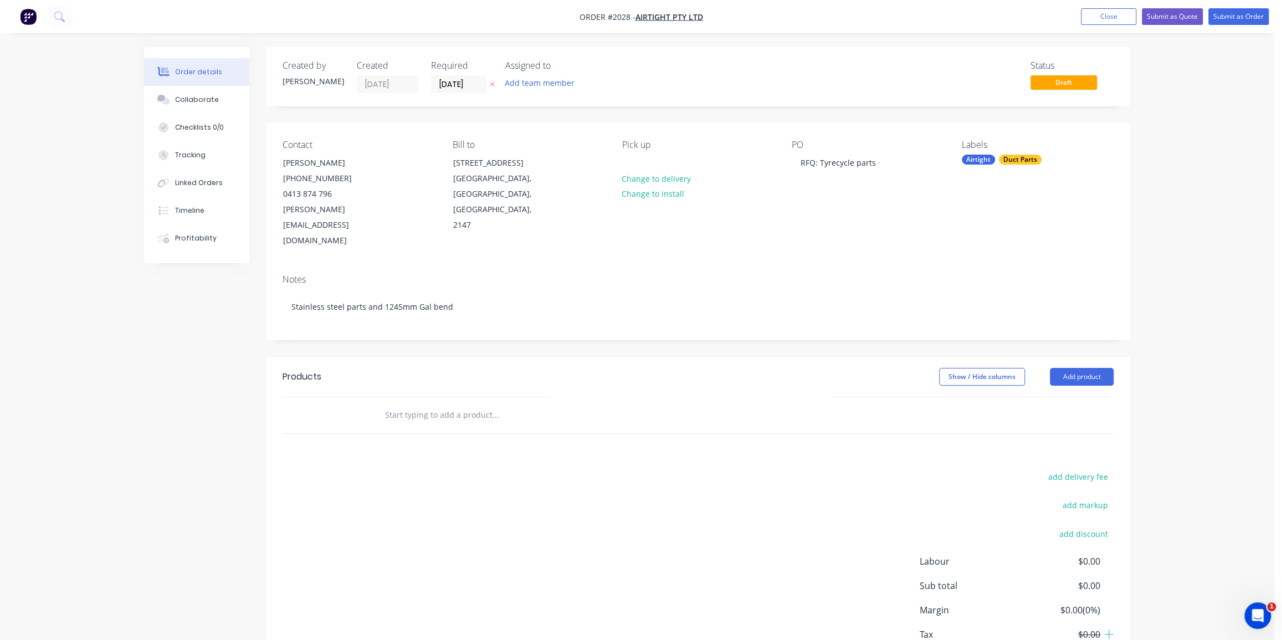
drag, startPoint x: 1192, startPoint y: 123, endPoint x: 1170, endPoint y: 49, distance: 77.3
click at [1192, 123] on div "Order details Collaborate Checklists 0/0 Tracking Linked Orders Timeline Profit…" at bounding box center [637, 358] width 1274 height 716
click at [1169, 17] on button "Submit as Quote" at bounding box center [1172, 16] width 61 height 17
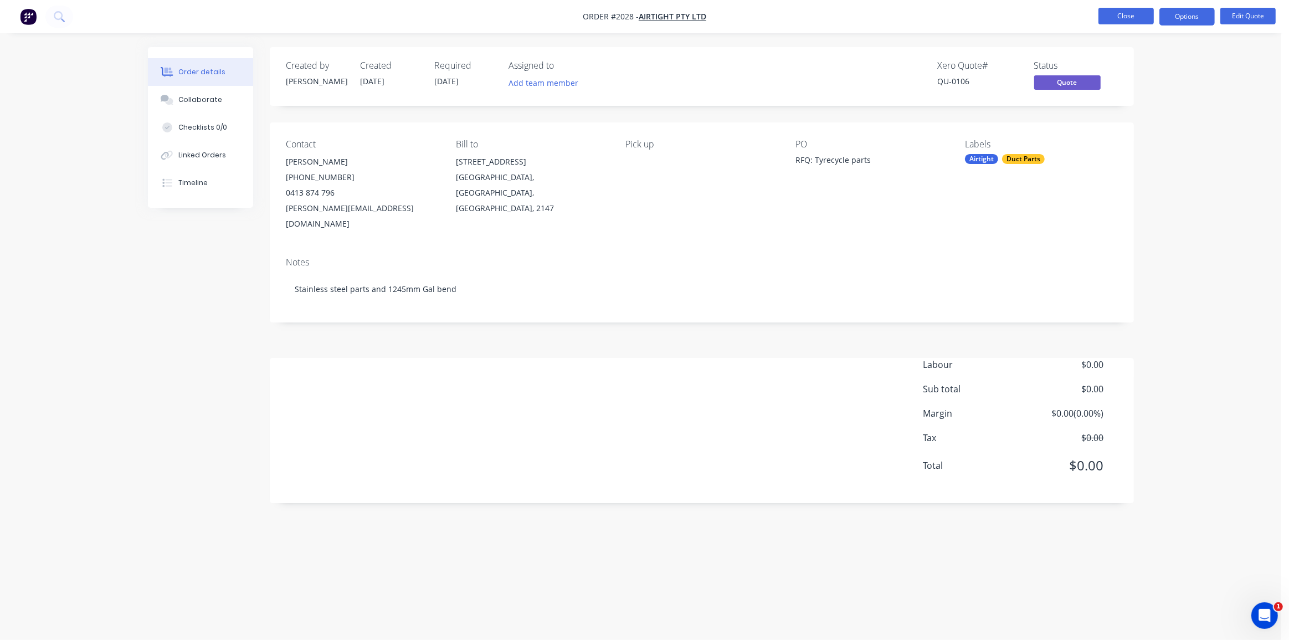
click at [1128, 18] on button "Close" at bounding box center [1126, 16] width 55 height 17
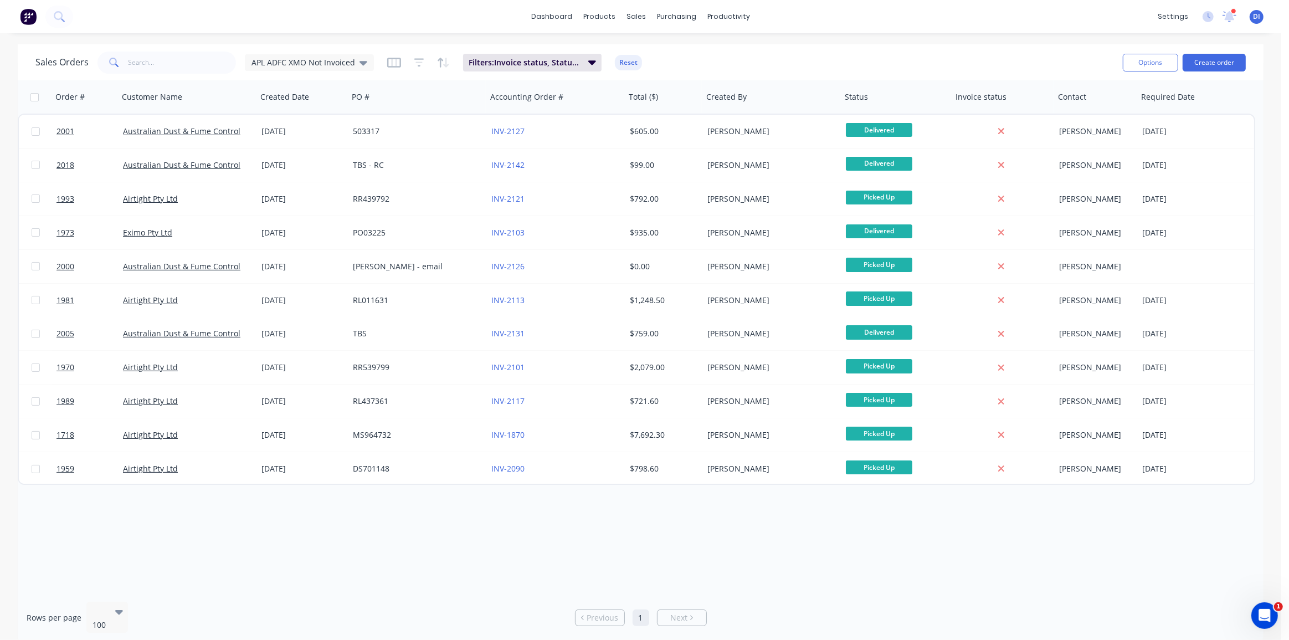
click at [31, 14] on img at bounding box center [28, 16] width 17 height 17
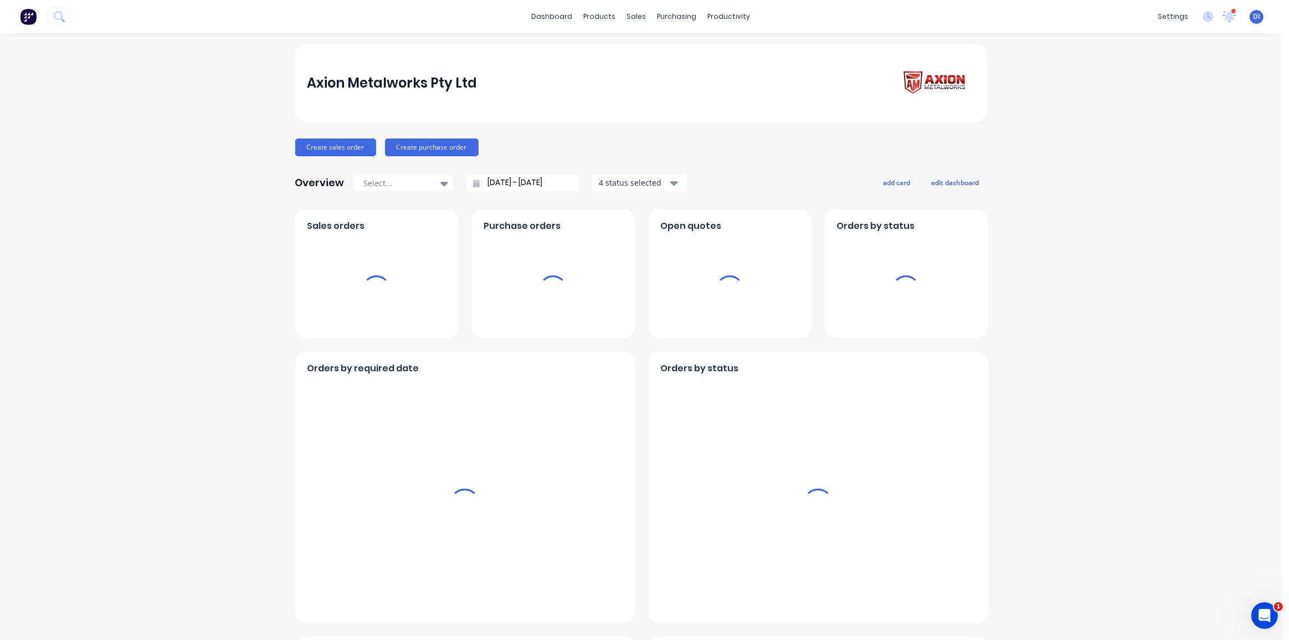
click at [29, 17] on img at bounding box center [28, 16] width 17 height 17
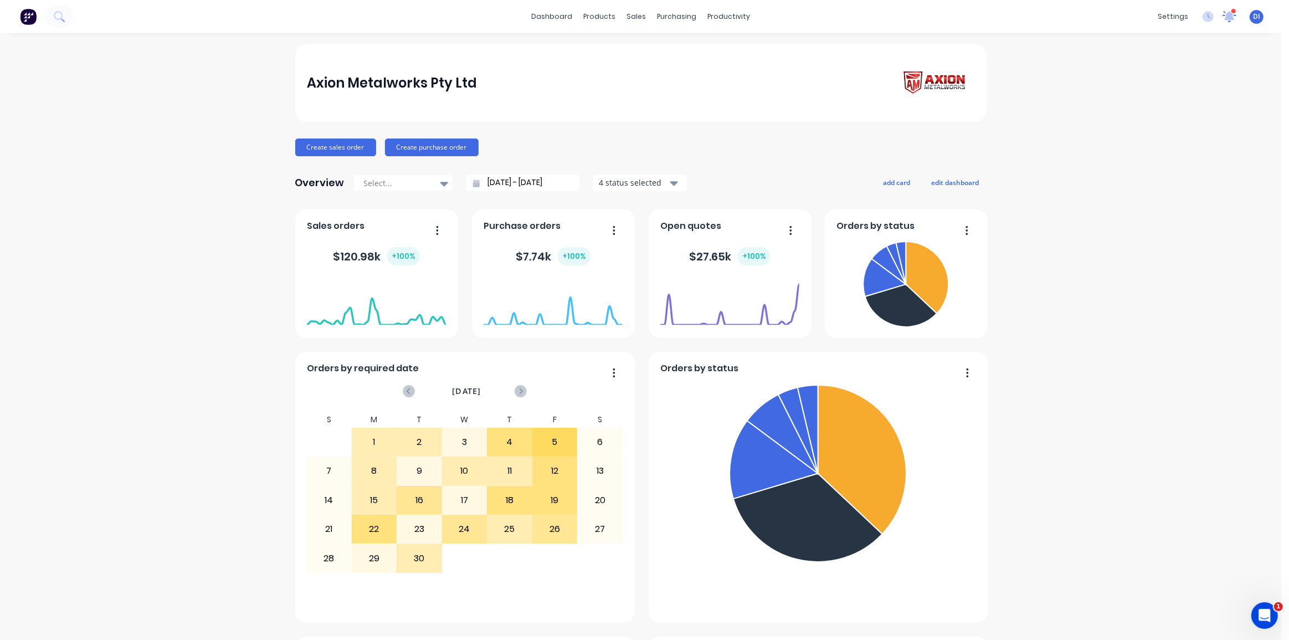
click at [1226, 16] on icon at bounding box center [1229, 16] width 15 height 13
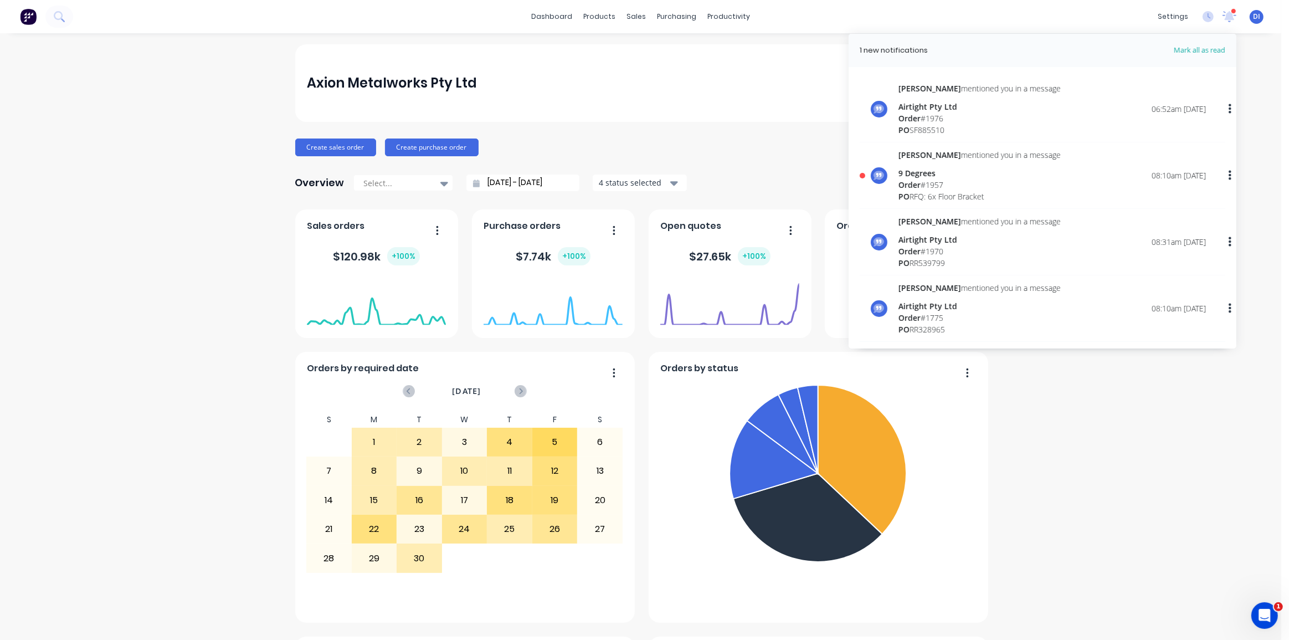
click at [1007, 182] on div "Order # 1957" at bounding box center [980, 185] width 162 height 12
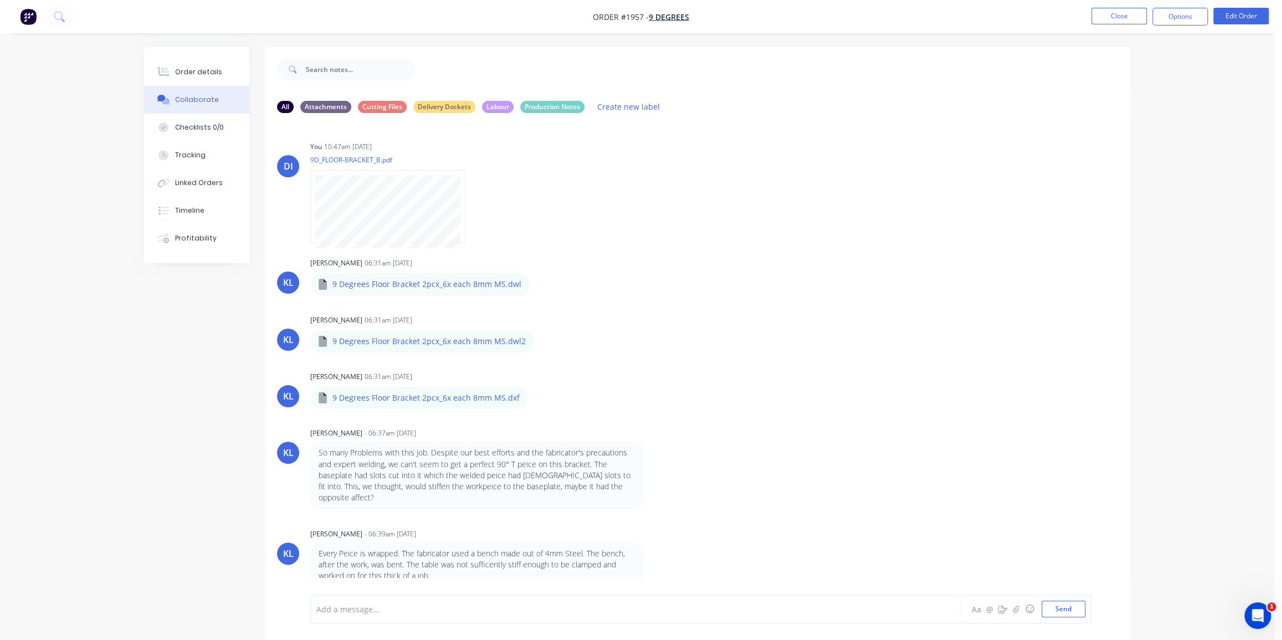
click at [1185, 81] on div "Order details Collaborate Checklists 0/0 Tracking Linked Orders Timeline Profit…" at bounding box center [637, 328] width 1274 height 656
click at [199, 74] on div "Order details" at bounding box center [198, 72] width 47 height 10
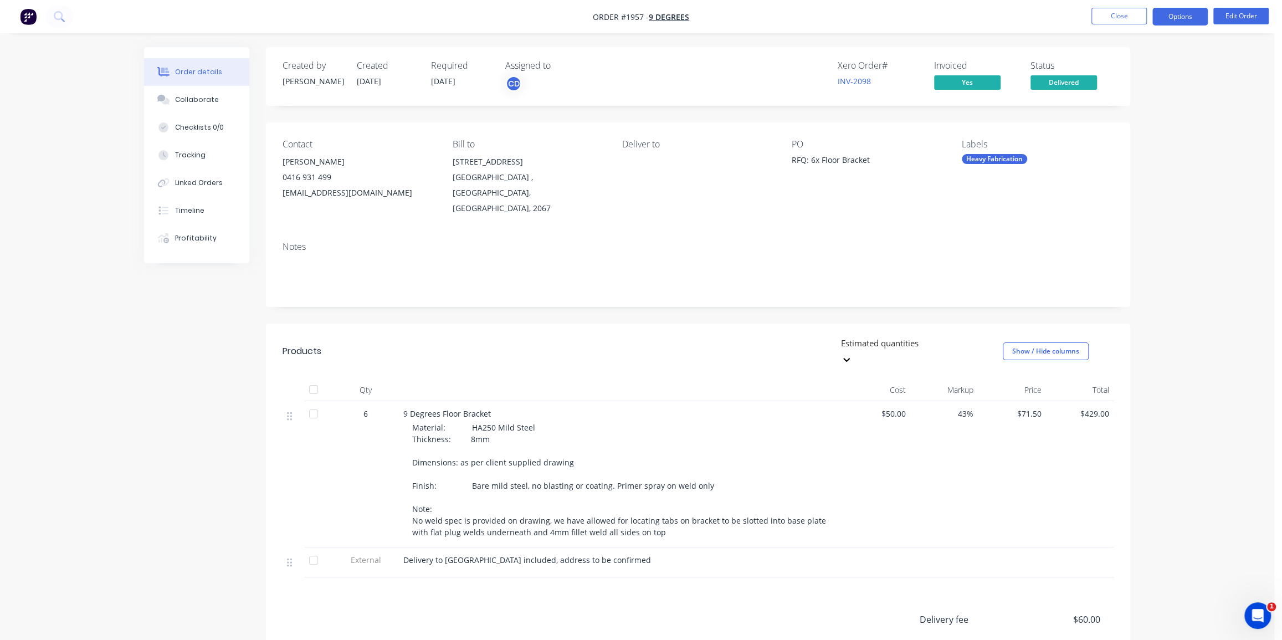
click at [1190, 8] on button "Options" at bounding box center [1179, 17] width 55 height 18
click at [1218, 160] on div "Order details Collaborate Checklists 0/0 Tracking Linked Orders Timeline Profit…" at bounding box center [637, 399] width 1274 height 799
click at [1103, 12] on button "Close" at bounding box center [1118, 16] width 55 height 17
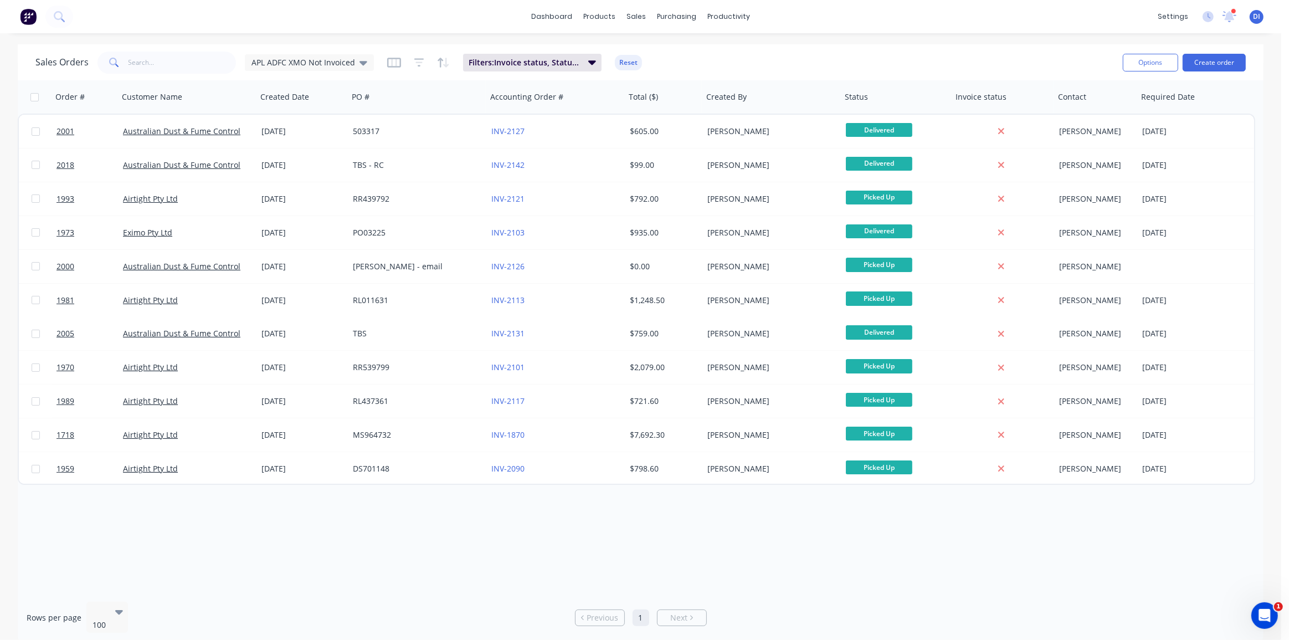
click at [794, 39] on div "dashboard products sales purchasing productivity dashboard products Product Cat…" at bounding box center [640, 320] width 1281 height 640
click at [1197, 64] on button "Create order" at bounding box center [1214, 63] width 63 height 18
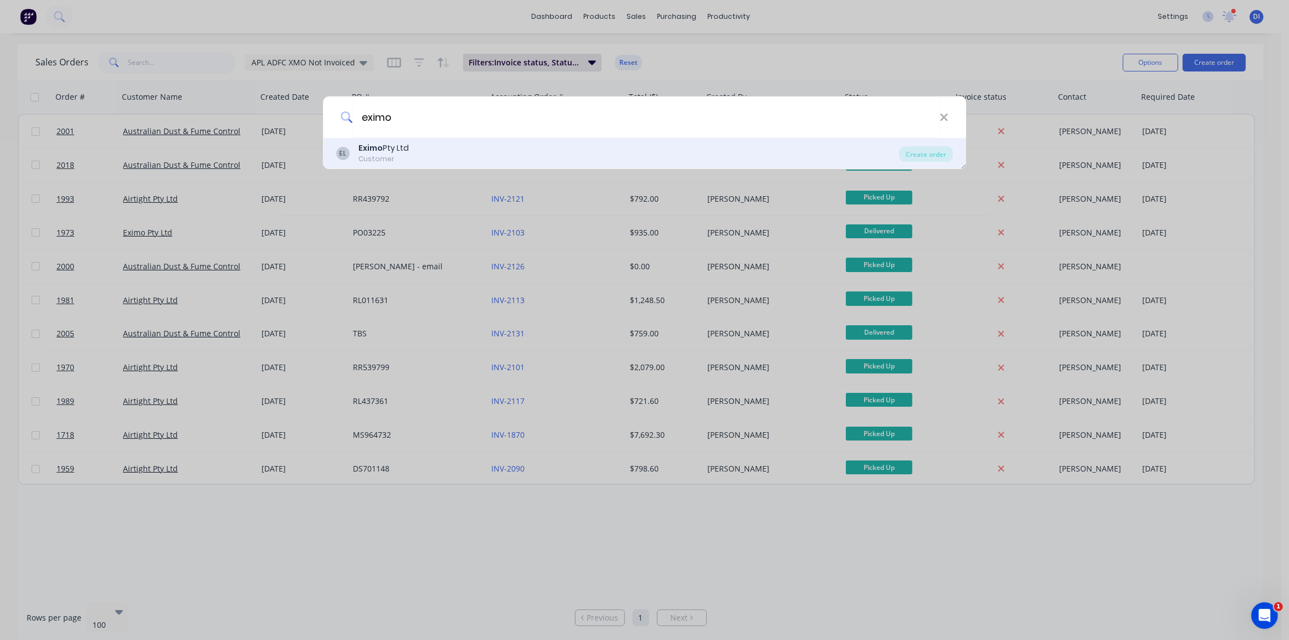
type input "eximo"
click at [377, 153] on div "Eximo Pty Ltd" at bounding box center [383, 148] width 50 height 12
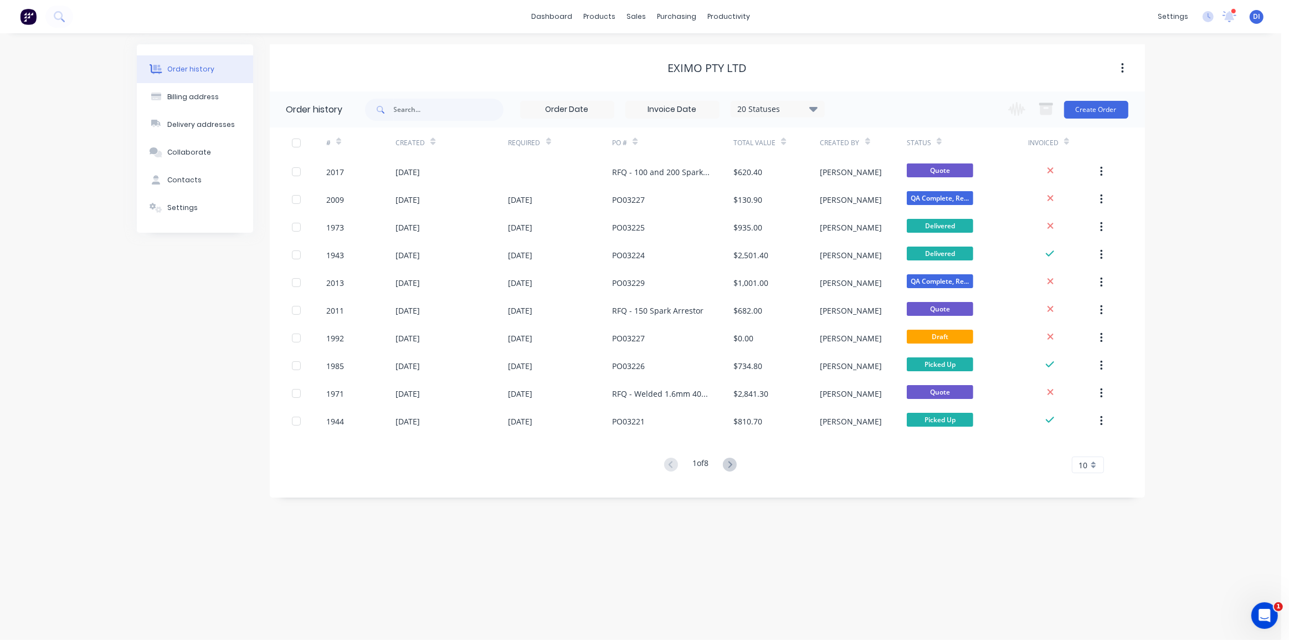
click at [1169, 259] on div "Order history Billing address Delivery addresses Collaborate Contacts Settings …" at bounding box center [640, 336] width 1281 height 607
click at [55, 9] on button at bounding box center [59, 17] width 28 height 22
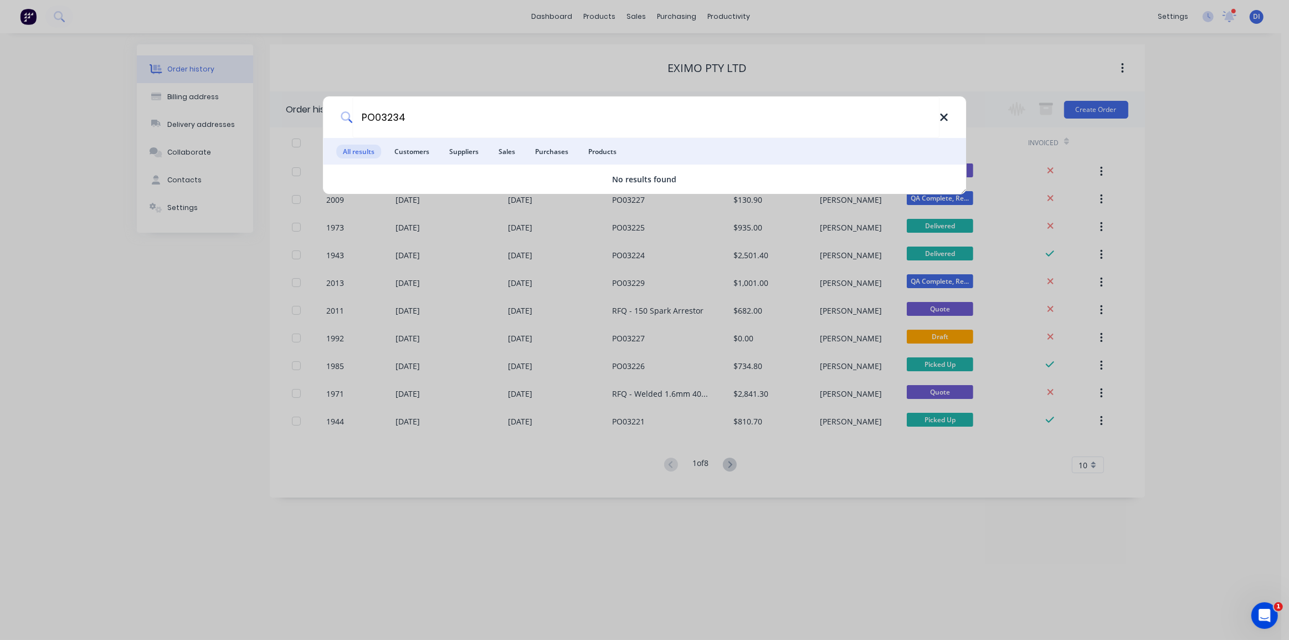
type input "PO03234"
click at [943, 116] on icon at bounding box center [944, 117] width 9 height 12
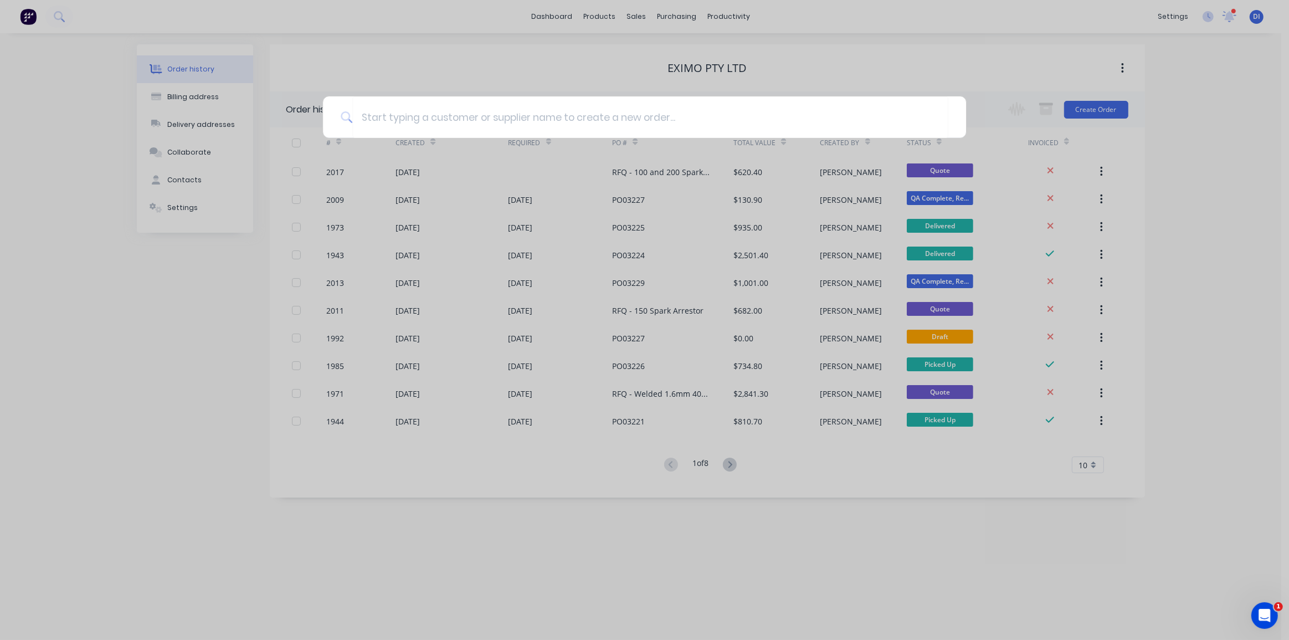
click at [1090, 109] on div at bounding box center [644, 320] width 1289 height 640
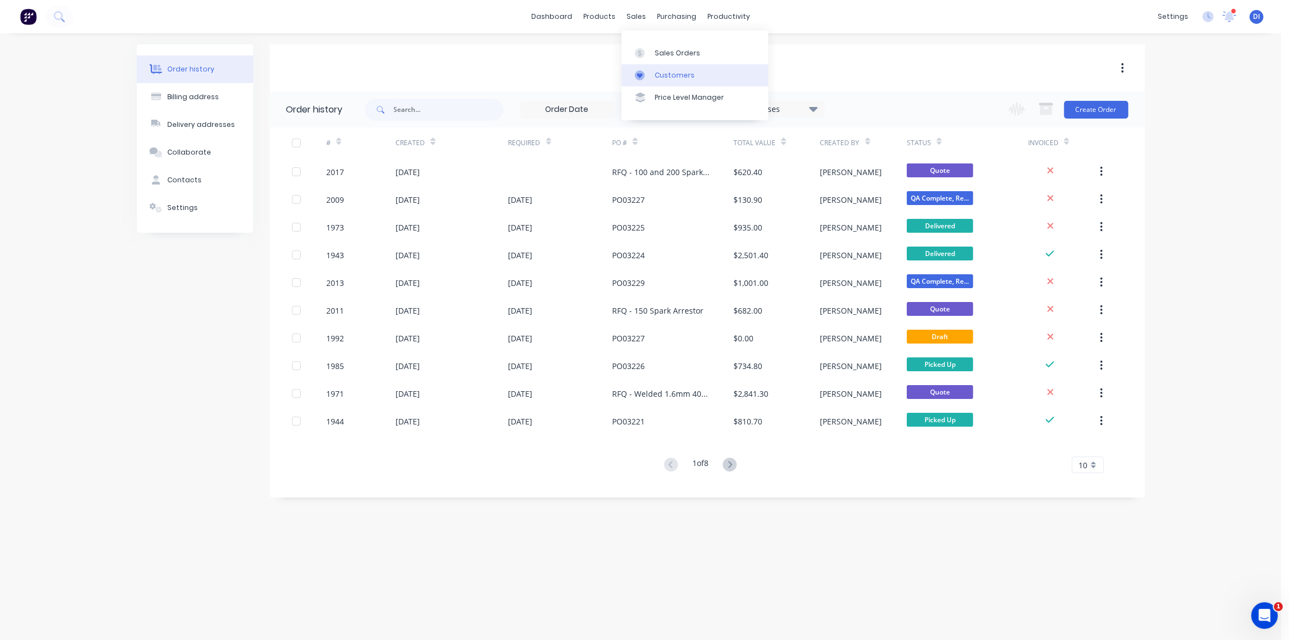
drag, startPoint x: 683, startPoint y: 74, endPoint x: 666, endPoint y: 74, distance: 16.6
click at [682, 74] on div "Customers" at bounding box center [675, 75] width 40 height 10
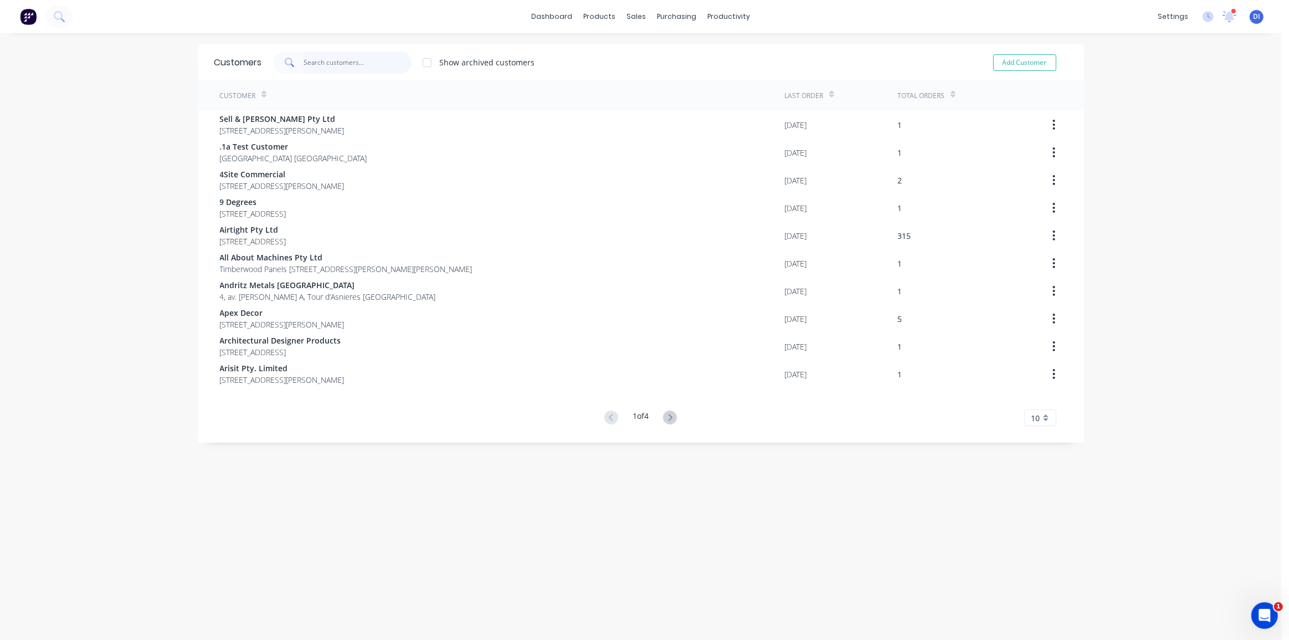
click at [330, 64] on input "text" at bounding box center [358, 63] width 108 height 22
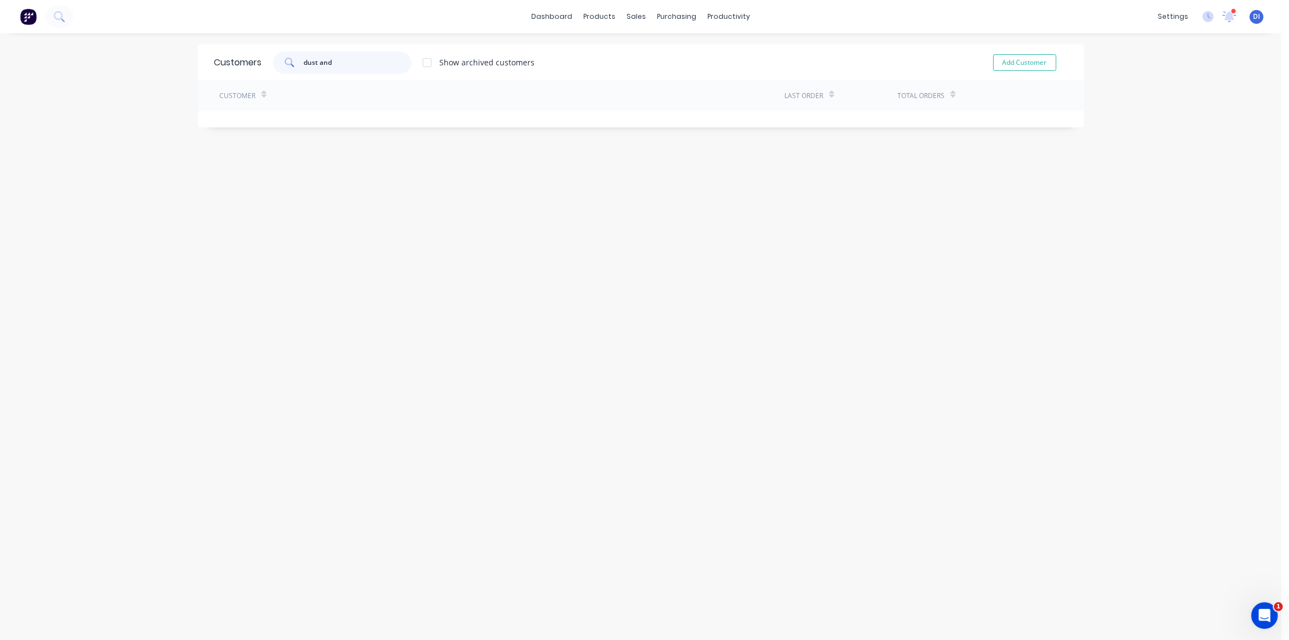
click at [351, 57] on input "dust and" at bounding box center [358, 63] width 108 height 22
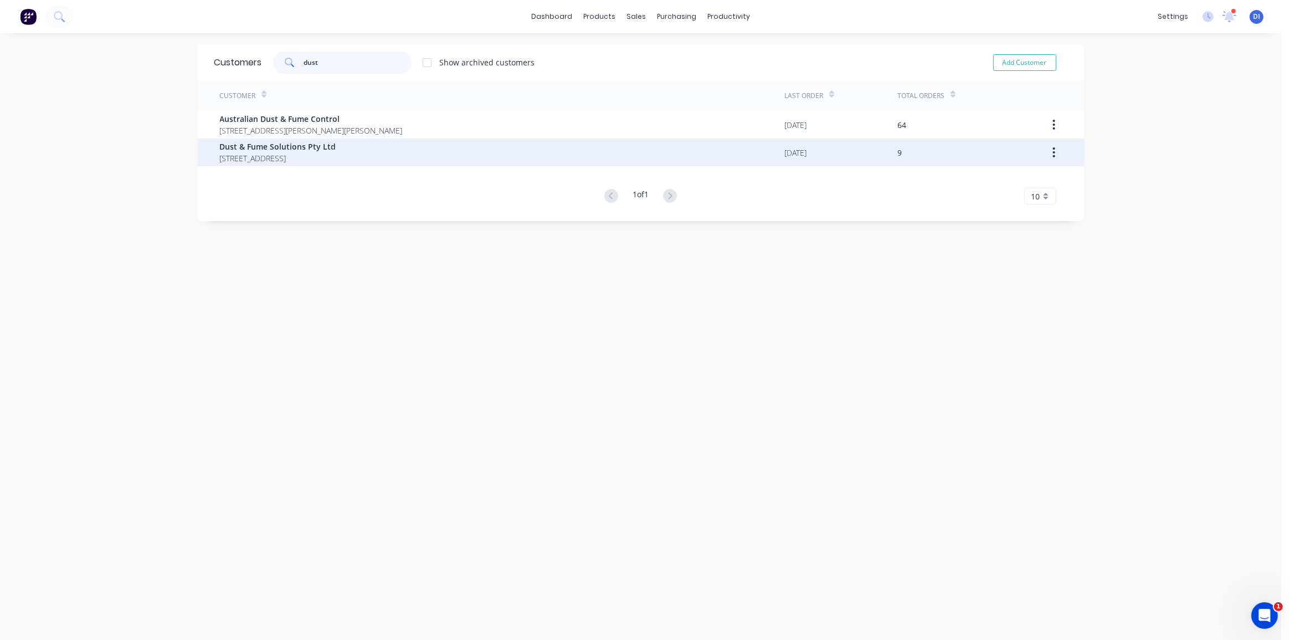
type input "dust"
click at [336, 150] on span "Dust & Fume Solutions Pty Ltd" at bounding box center [278, 147] width 116 height 12
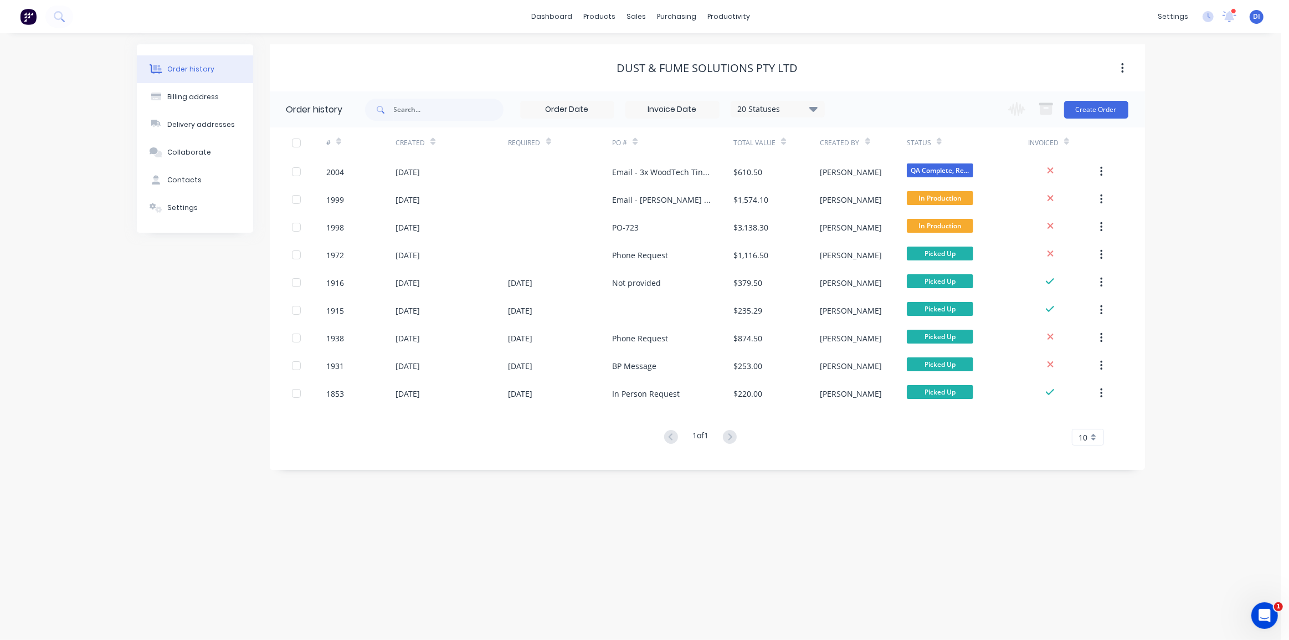
click at [1170, 157] on div "Order history Billing address Delivery addresses Collaborate Contacts Settings …" at bounding box center [640, 336] width 1281 height 607
click at [1097, 105] on button "Create Order" at bounding box center [1096, 110] width 64 height 18
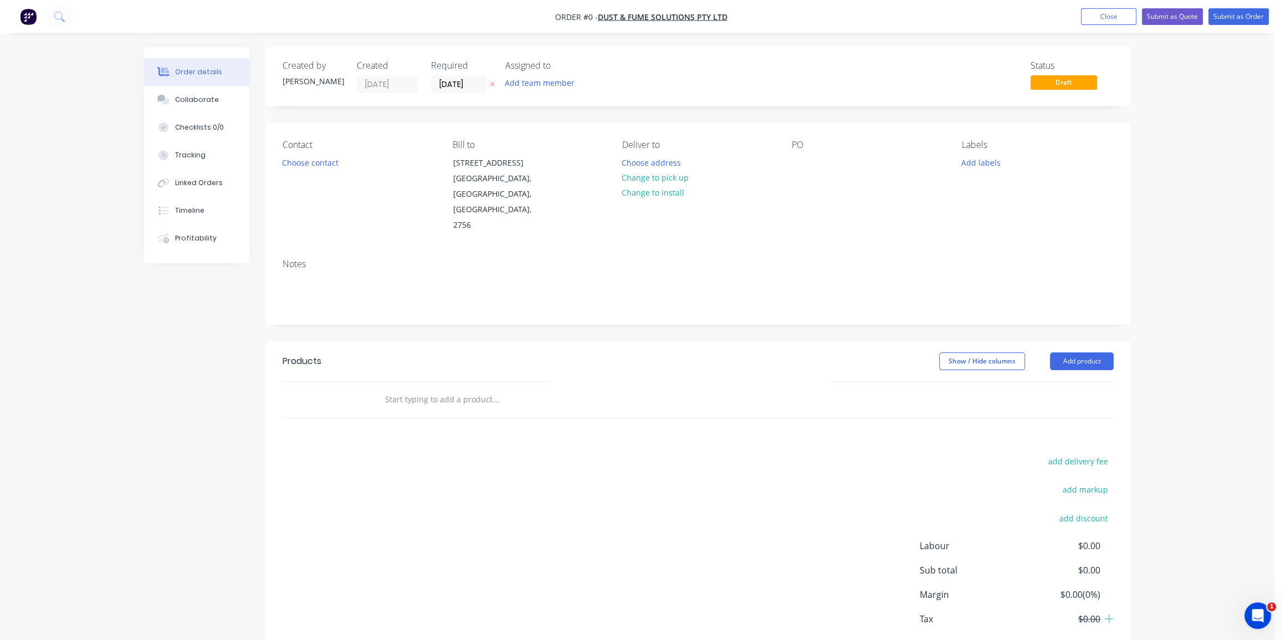
click at [1159, 186] on div "Order details Collaborate Checklists 0/0 Tracking Linked Orders Timeline Profit…" at bounding box center [637, 350] width 1274 height 701
click at [321, 162] on button "Choose contact" at bounding box center [310, 162] width 68 height 15
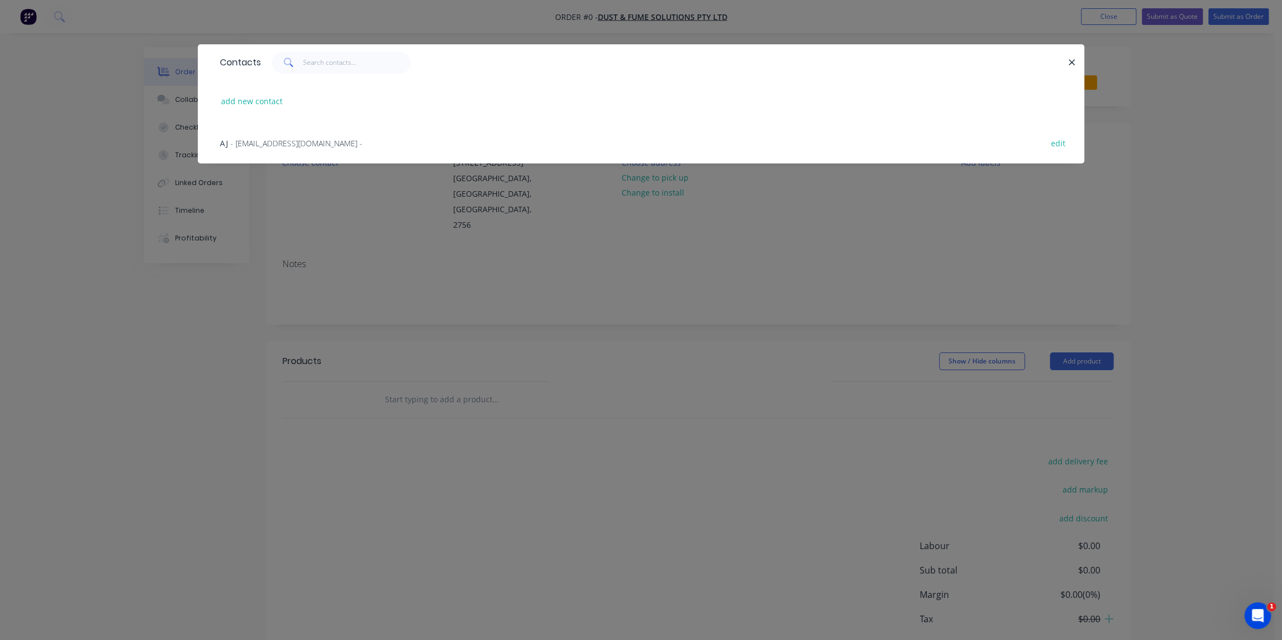
click at [315, 143] on span "- [EMAIL_ADDRESS][DOMAIN_NAME] -" at bounding box center [296, 143] width 132 height 11
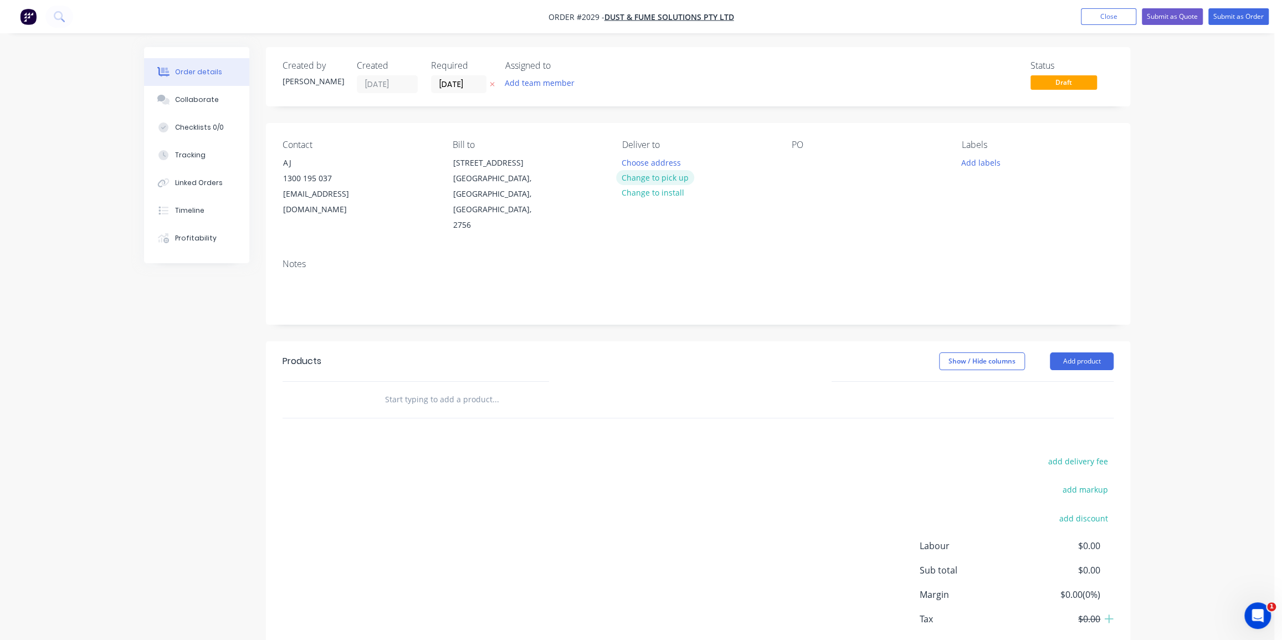
click at [650, 177] on button "Change to pick up" at bounding box center [655, 177] width 79 height 15
drag, startPoint x: 802, startPoint y: 163, endPoint x: 809, endPoint y: 173, distance: 12.0
click at [802, 163] on div at bounding box center [801, 163] width 18 height 16
click at [823, 162] on div "Email from AJ" at bounding box center [826, 163] width 69 height 16
click at [983, 163] on button "Add labels" at bounding box center [980, 162] width 51 height 15
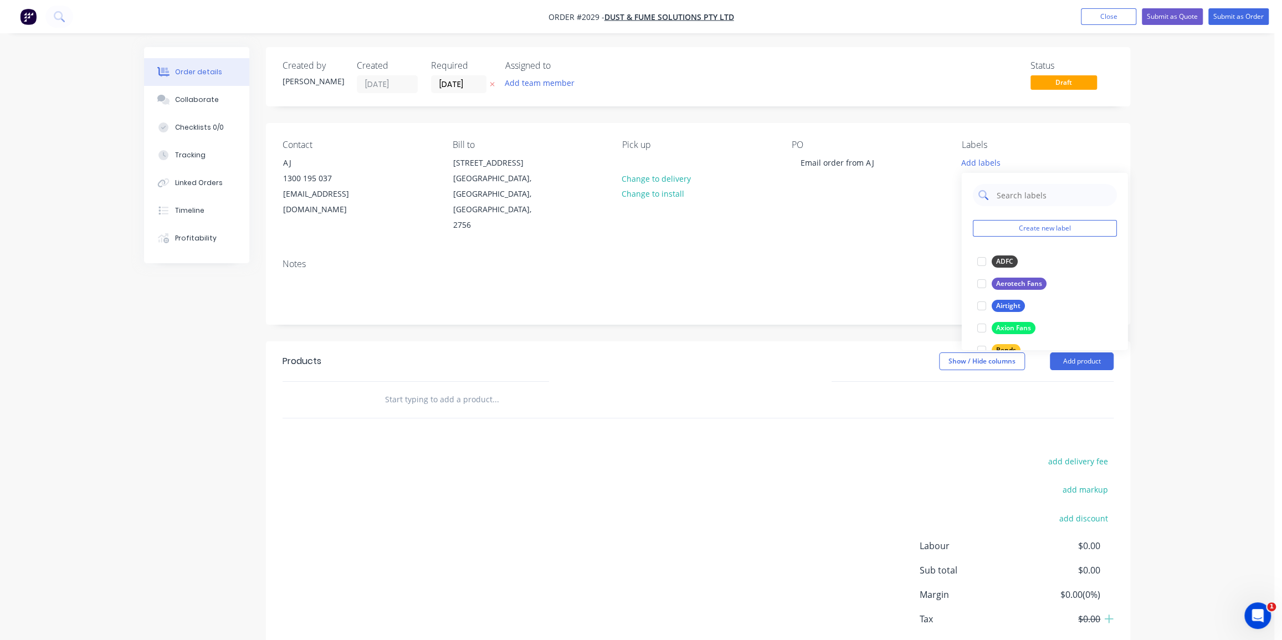
click at [1008, 195] on input "text" at bounding box center [1053, 195] width 116 height 22
type input "fan"
click at [1008, 300] on div "Fan Transitions" at bounding box center [1020, 306] width 58 height 12
click at [1191, 234] on div "Order details Collaborate Checklists 0/0 Tracking Linked Orders Timeline Profit…" at bounding box center [637, 350] width 1274 height 701
click at [440, 388] on input "text" at bounding box center [495, 399] width 222 height 22
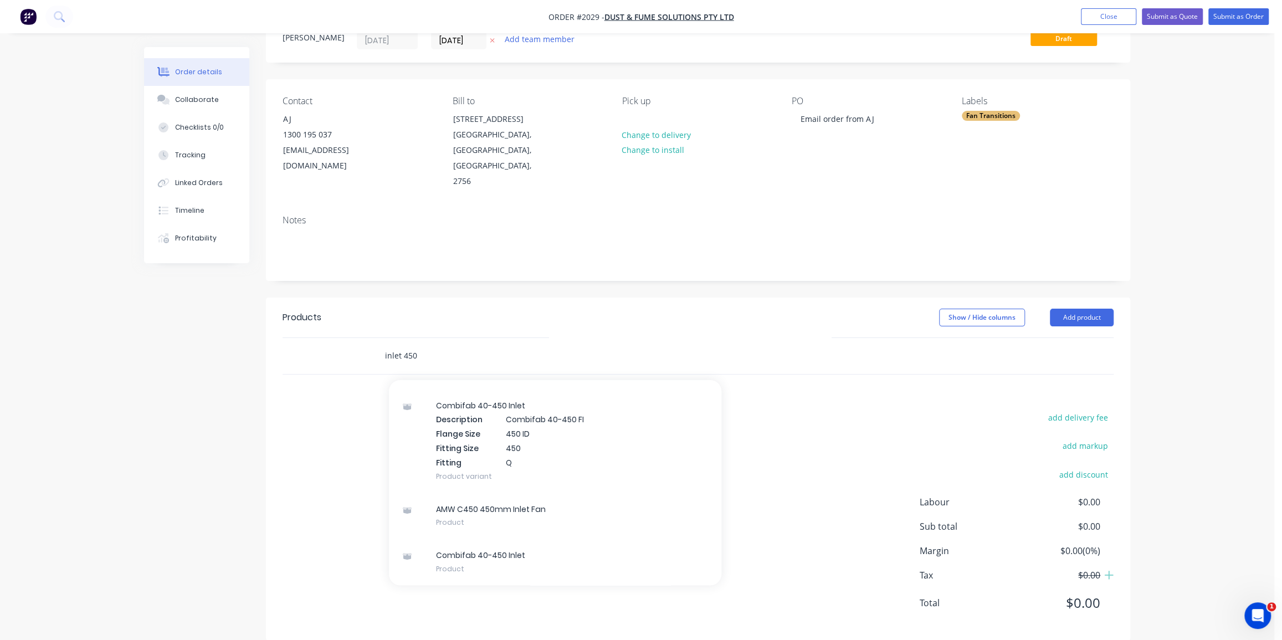
scroll to position [44, 0]
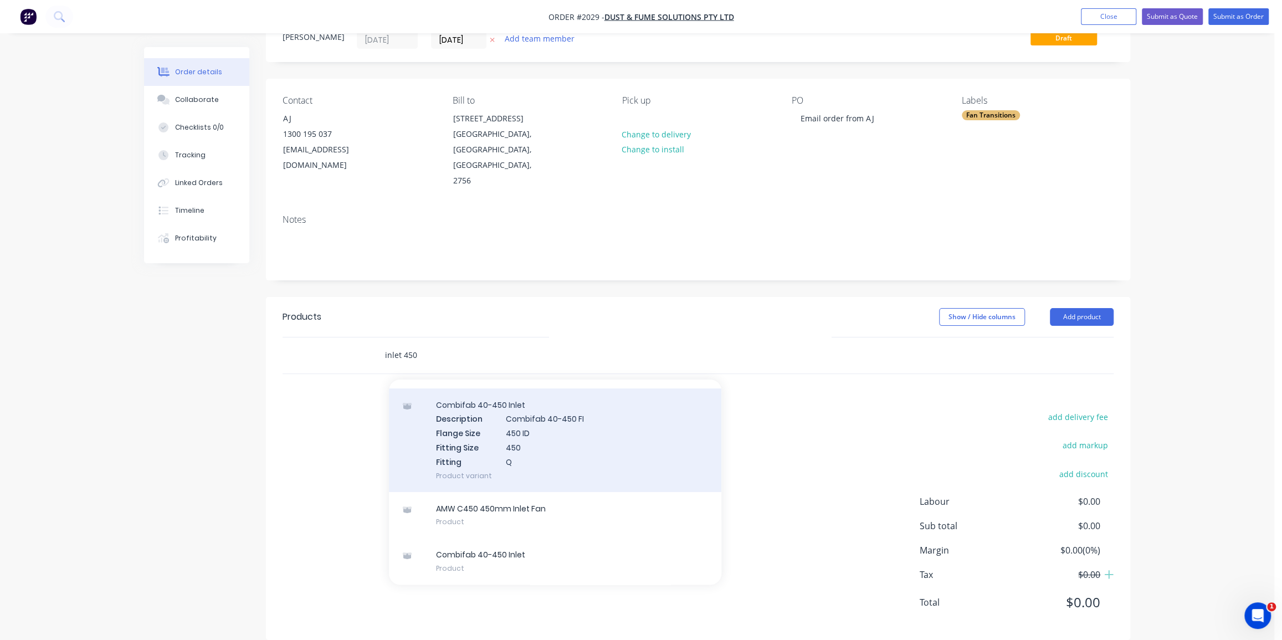
type input "inlet 450"
click at [542, 430] on div "Combifab 40-450 Inlet Description Combifab 40-450 FI Flange Size 450 ID Fitting…" at bounding box center [555, 440] width 332 height 104
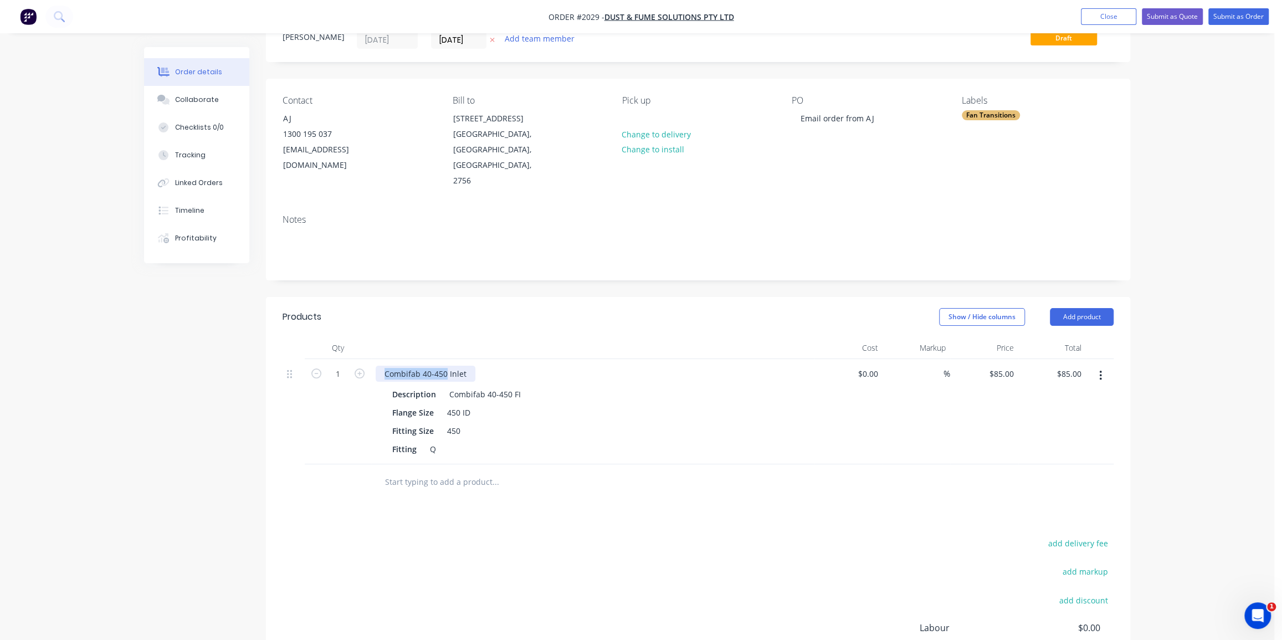
drag, startPoint x: 445, startPoint y: 357, endPoint x: 377, endPoint y: 353, distance: 67.7
click at [377, 366] on div "Combifab 40-450 Inlet" at bounding box center [426, 374] width 100 height 16
click at [429, 366] on div "Combifab 40-450 Inlet" at bounding box center [426, 374] width 100 height 16
click at [432, 366] on div "Combifab 40-450 Inlet" at bounding box center [426, 374] width 100 height 16
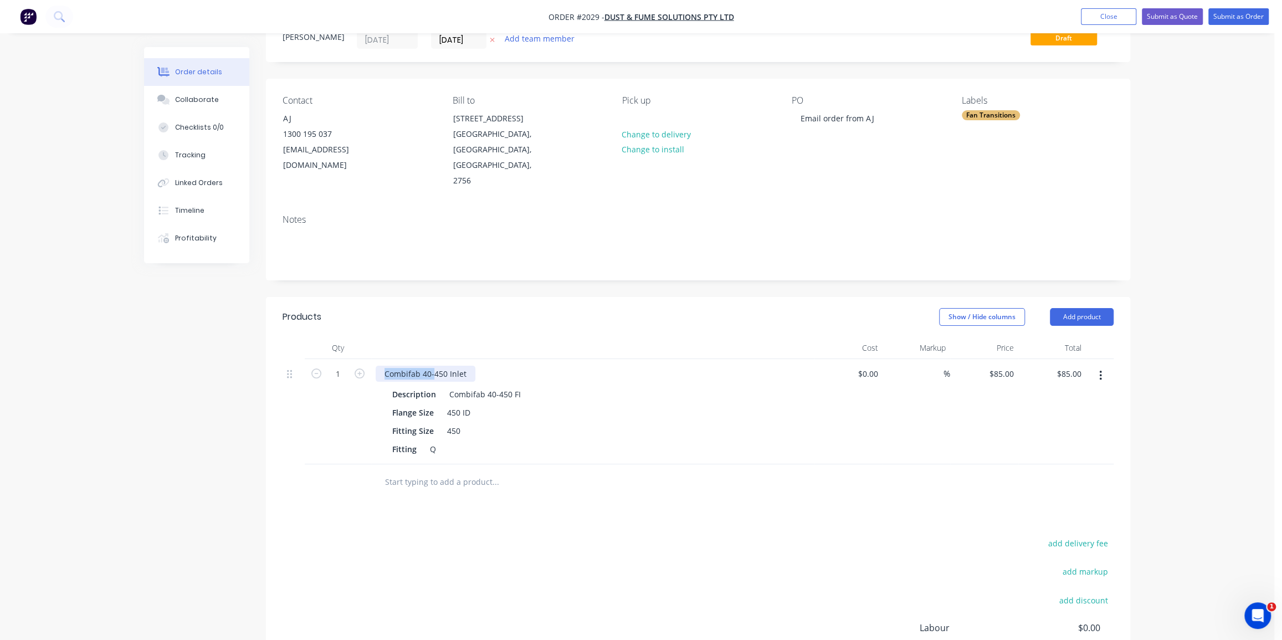
drag, startPoint x: 433, startPoint y: 355, endPoint x: 371, endPoint y: 356, distance: 62.6
click at [371, 359] on div "Combifab 40-450 Inlet Description Combifab 40-450 FI Flange Size 450 ID Fitting…" at bounding box center [592, 411] width 443 height 105
click at [399, 366] on div "450 Inlet" at bounding box center [401, 374] width 50 height 16
click at [459, 404] on div "450 ID" at bounding box center [459, 412] width 32 height 16
drag, startPoint x: 511, startPoint y: 376, endPoint x: 435, endPoint y: 373, distance: 75.9
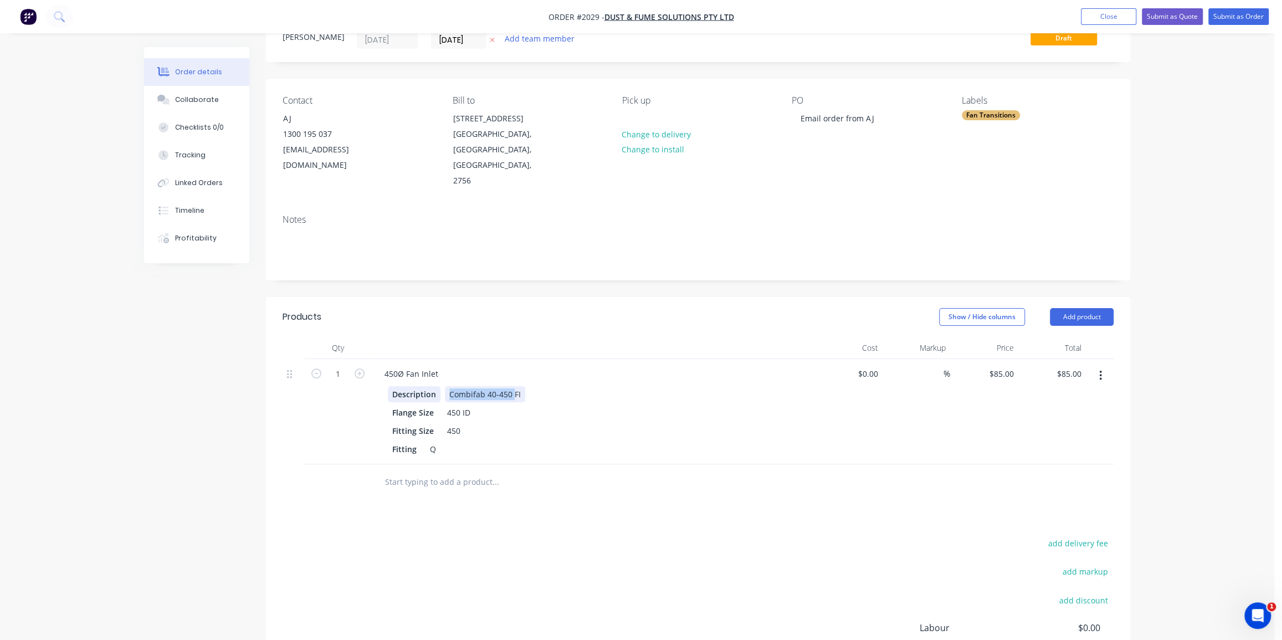
click at [435, 386] on div "Description Combifab 40-450 FI" at bounding box center [590, 394] width 405 height 16
click at [504, 386] on div "4-72-5. 2A Centrifugal Fan FI" at bounding box center [502, 394] width 114 height 16
copy div "4-72-5. 2A Centrifugal Fan FI"
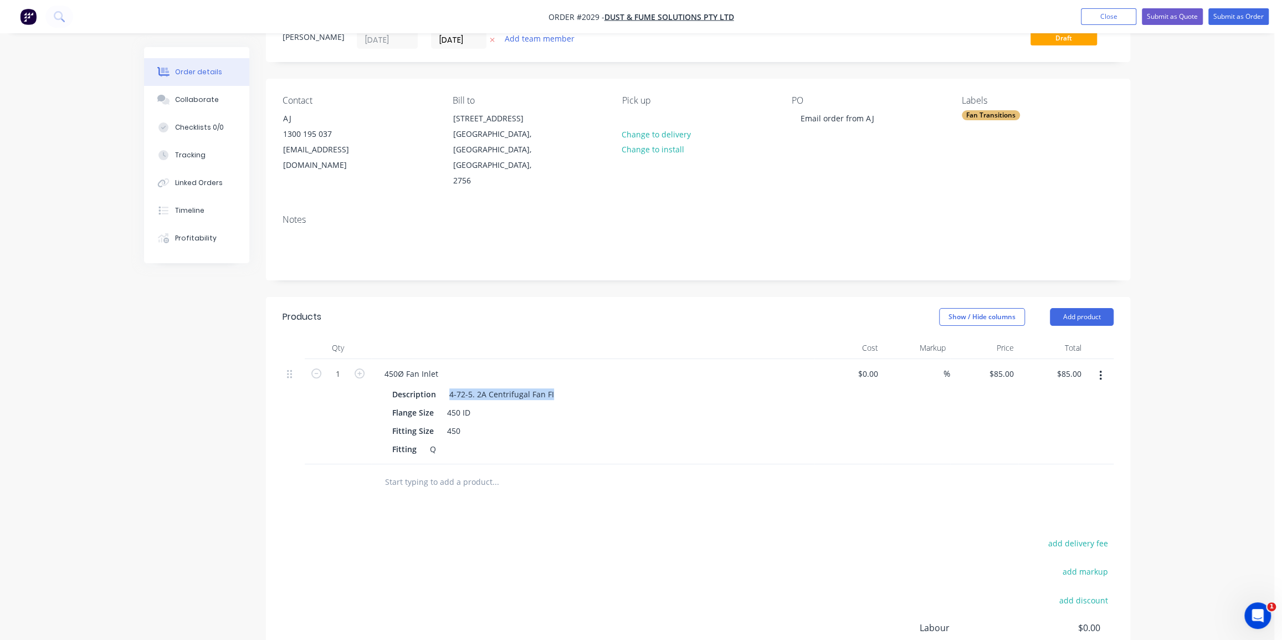
click at [439, 471] on input "text" at bounding box center [495, 482] width 222 height 22
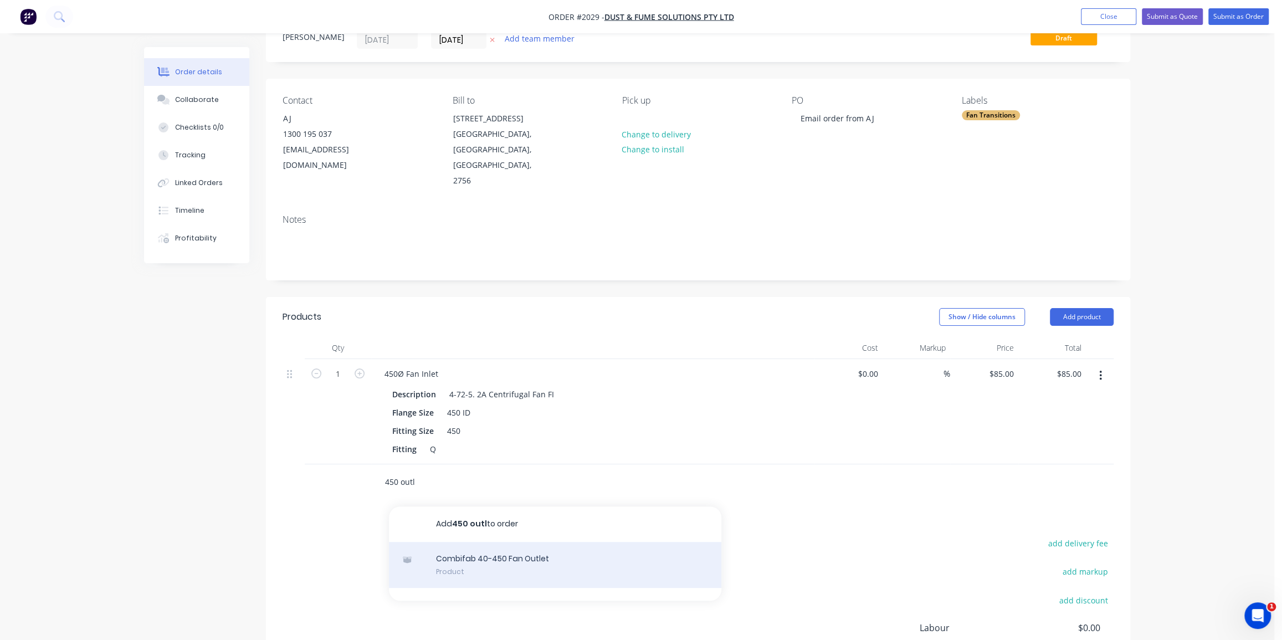
type input "450 outl"
click at [498, 548] on div "Combifab 40-450 Fan Outlet Product" at bounding box center [555, 565] width 332 height 47
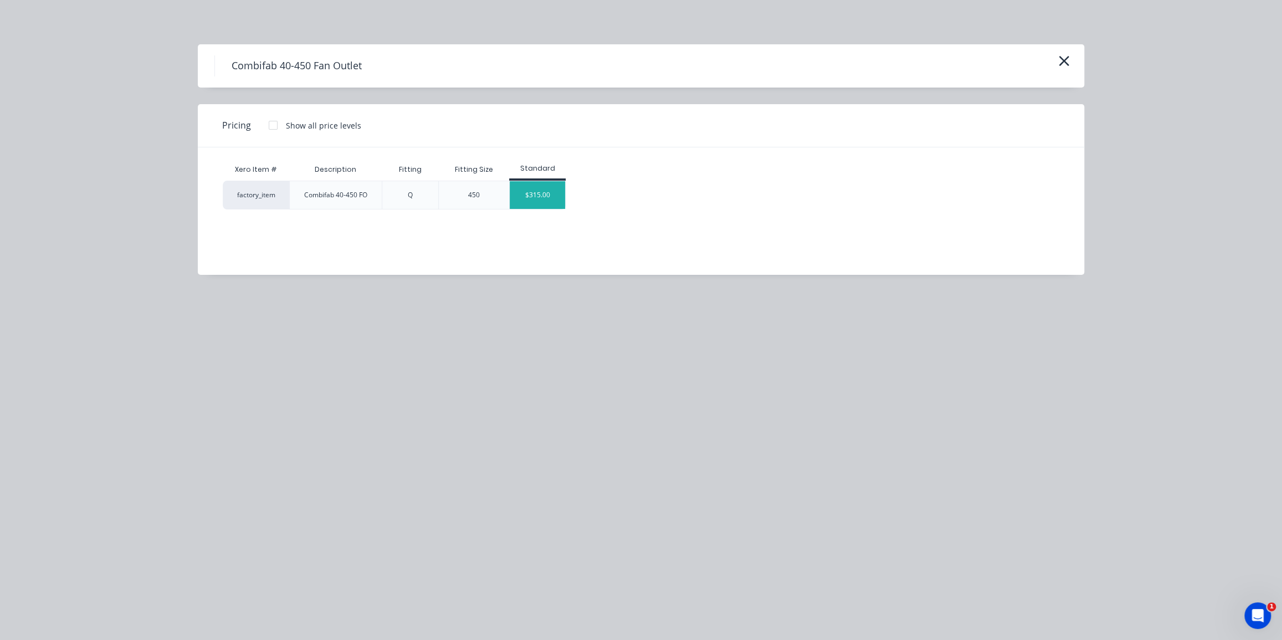
click at [542, 195] on div "$315.00" at bounding box center [537, 195] width 55 height 28
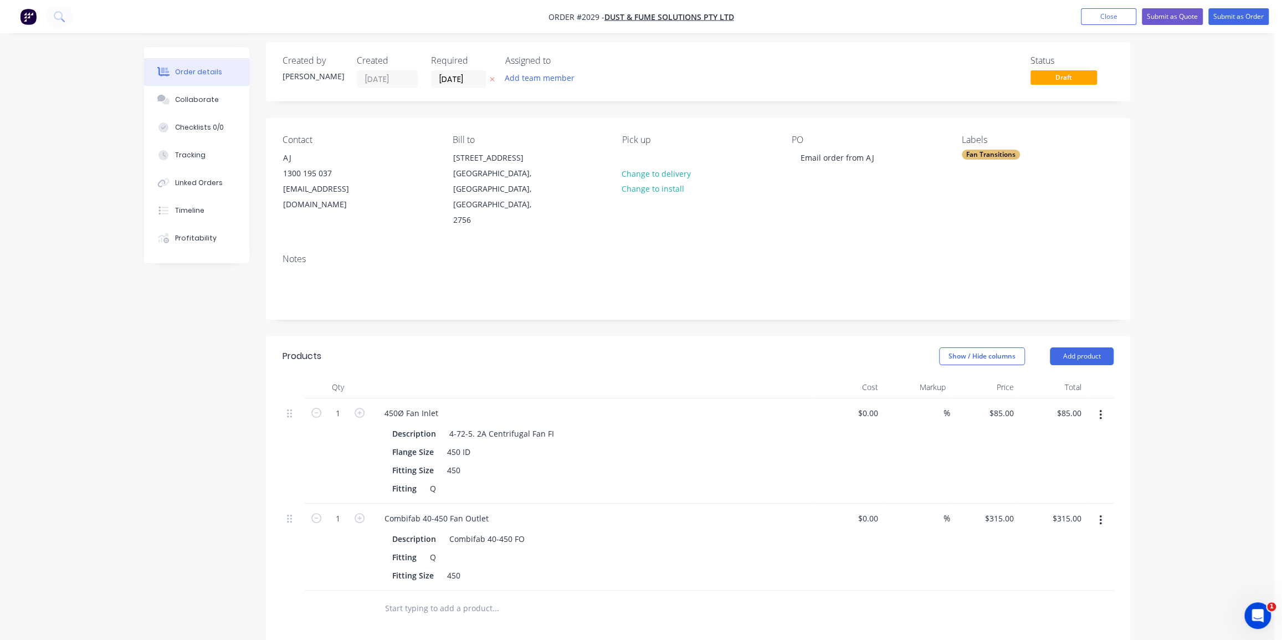
scroll to position [0, 0]
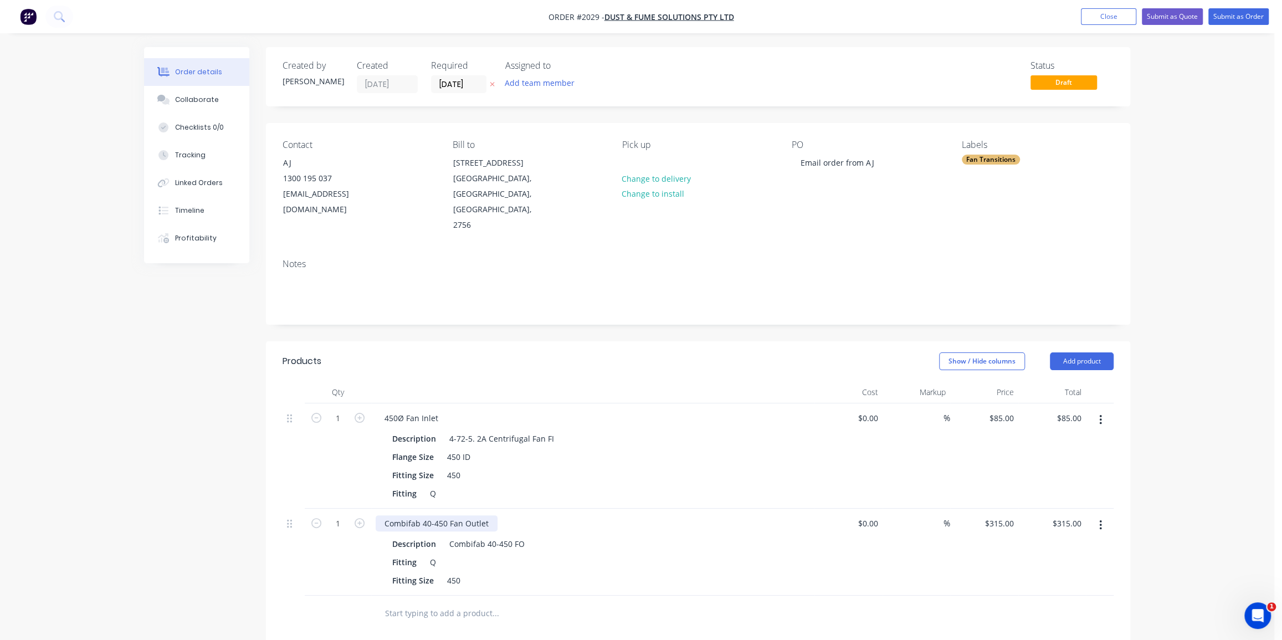
click at [460, 515] on div "Combifab 40-450 Fan Outlet" at bounding box center [437, 523] width 122 height 16
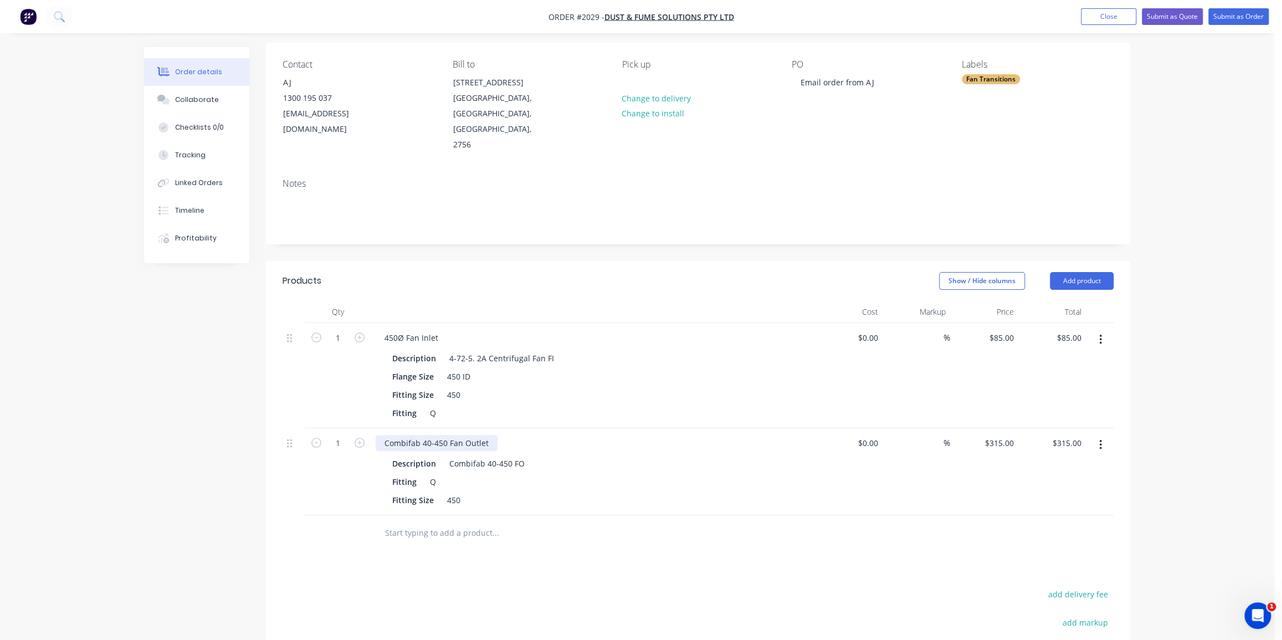
scroll to position [100, 0]
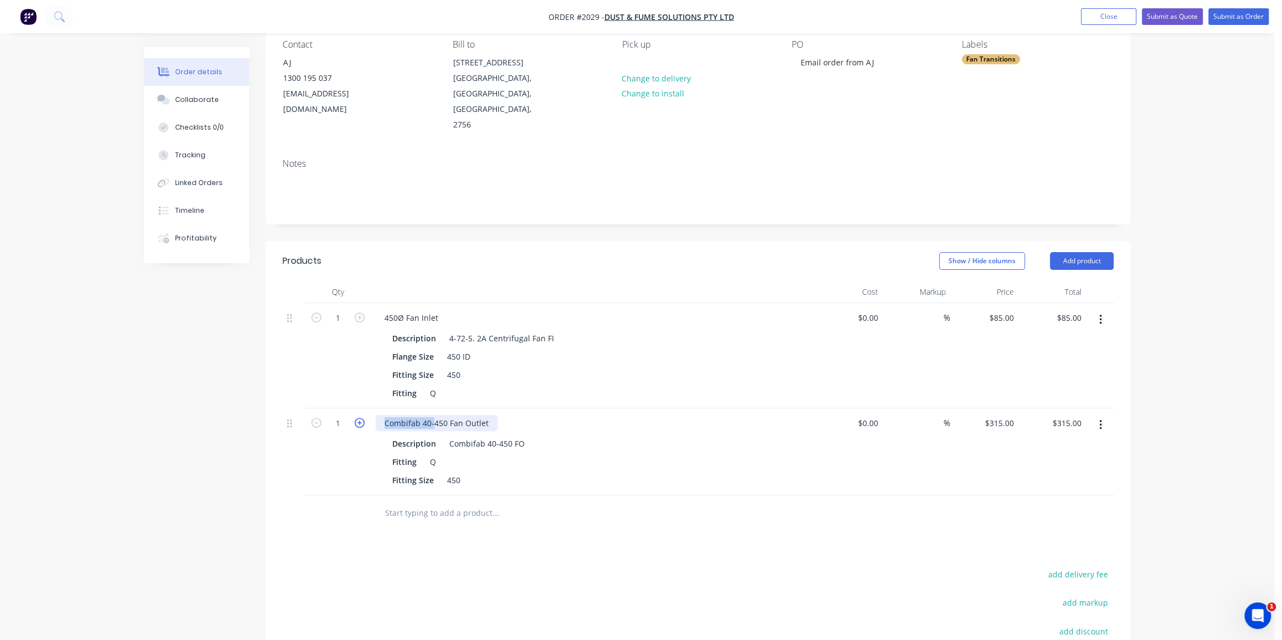
drag, startPoint x: 434, startPoint y: 406, endPoint x: 356, endPoint y: 404, distance: 77.6
click at [356, 408] on div "1 Combifab 40-450 Fan Outlet Description Combifab 40-450 FO Fitting Q Fitting S…" at bounding box center [698, 451] width 831 height 87
click at [487, 435] on div "Combifab 40-450 FO" at bounding box center [487, 443] width 84 height 16
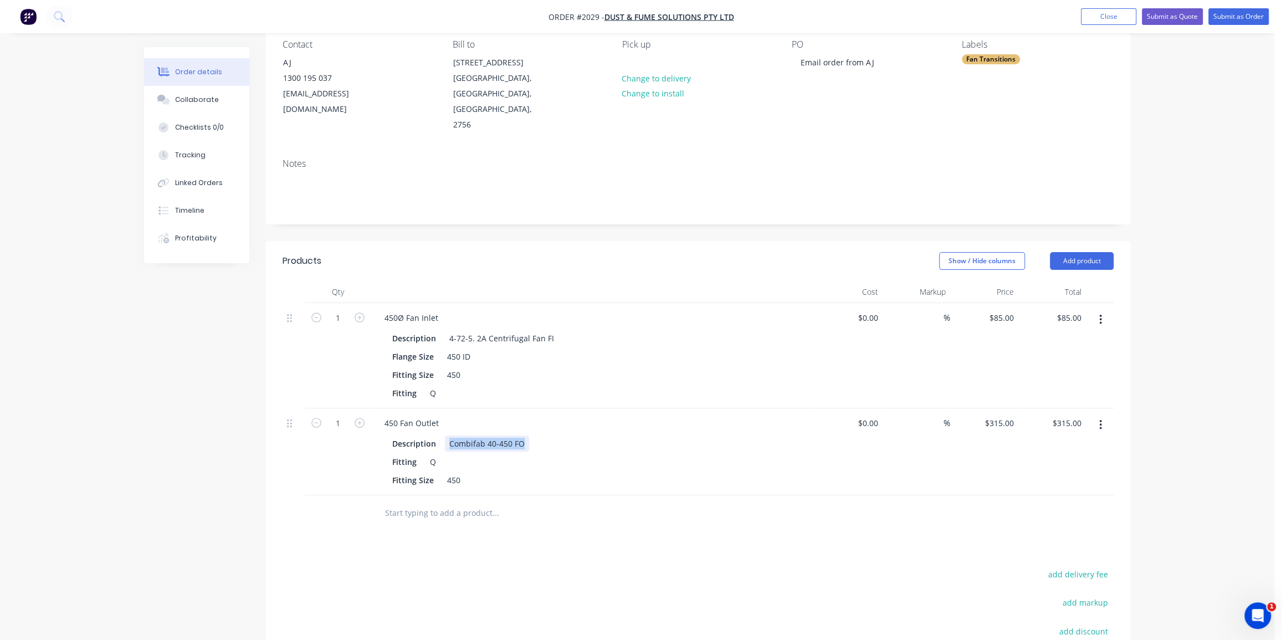
paste div
click at [396, 415] on div "450 Fan Outlet" at bounding box center [412, 423] width 72 height 16
click at [394, 415] on div "450 Fan Outlet" at bounding box center [412, 423] width 72 height 16
click at [396, 415] on div "450 Fan Outlet" at bounding box center [412, 423] width 72 height 16
click at [445, 454] on div "Fitting Q" at bounding box center [590, 462] width 405 height 16
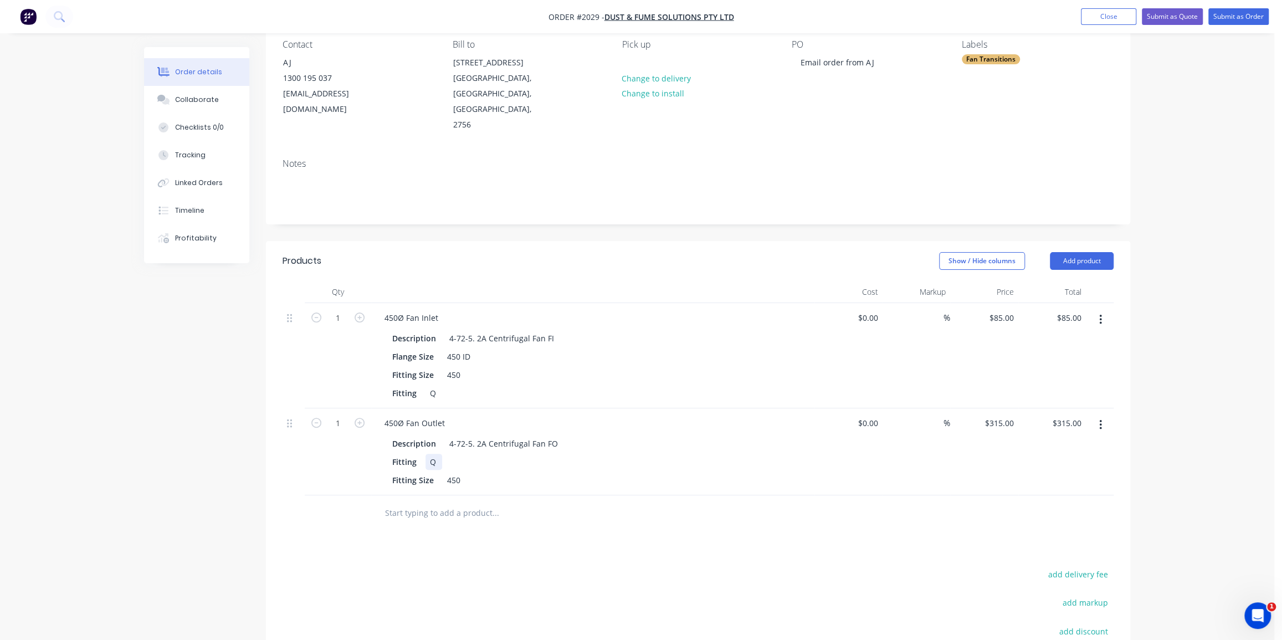
click at [442, 454] on div "Q" at bounding box center [433, 462] width 17 height 16
click at [432, 385] on div "Q" at bounding box center [433, 393] width 17 height 16
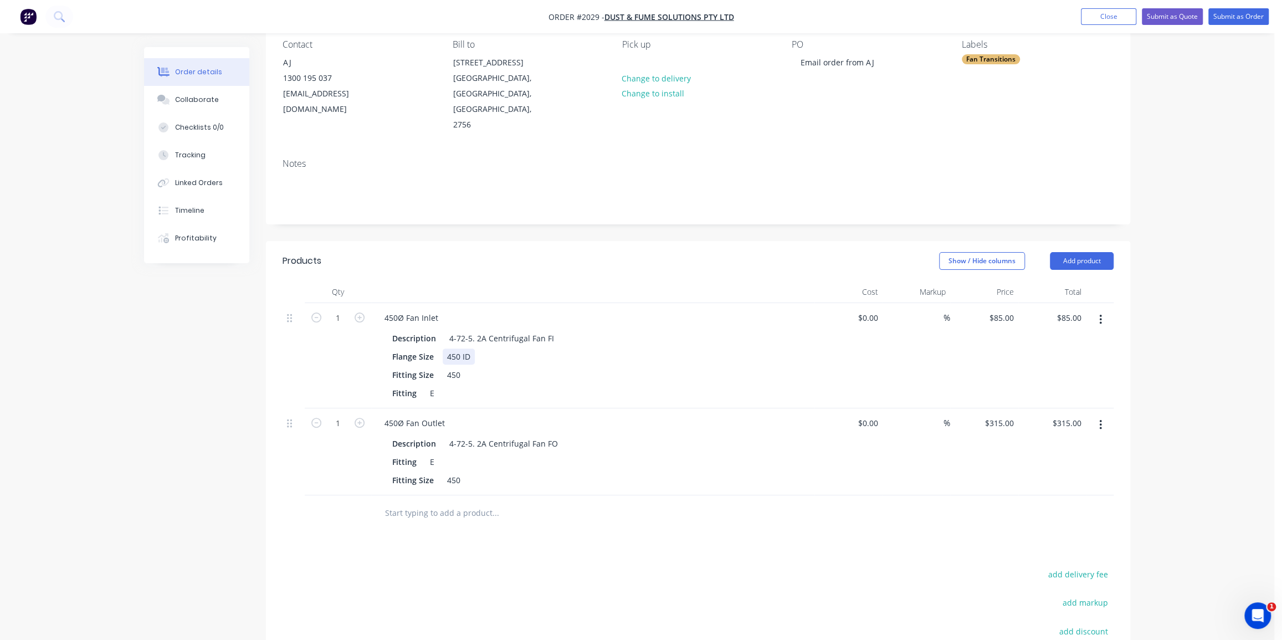
click at [459, 348] on div "450 ID" at bounding box center [459, 356] width 32 height 16
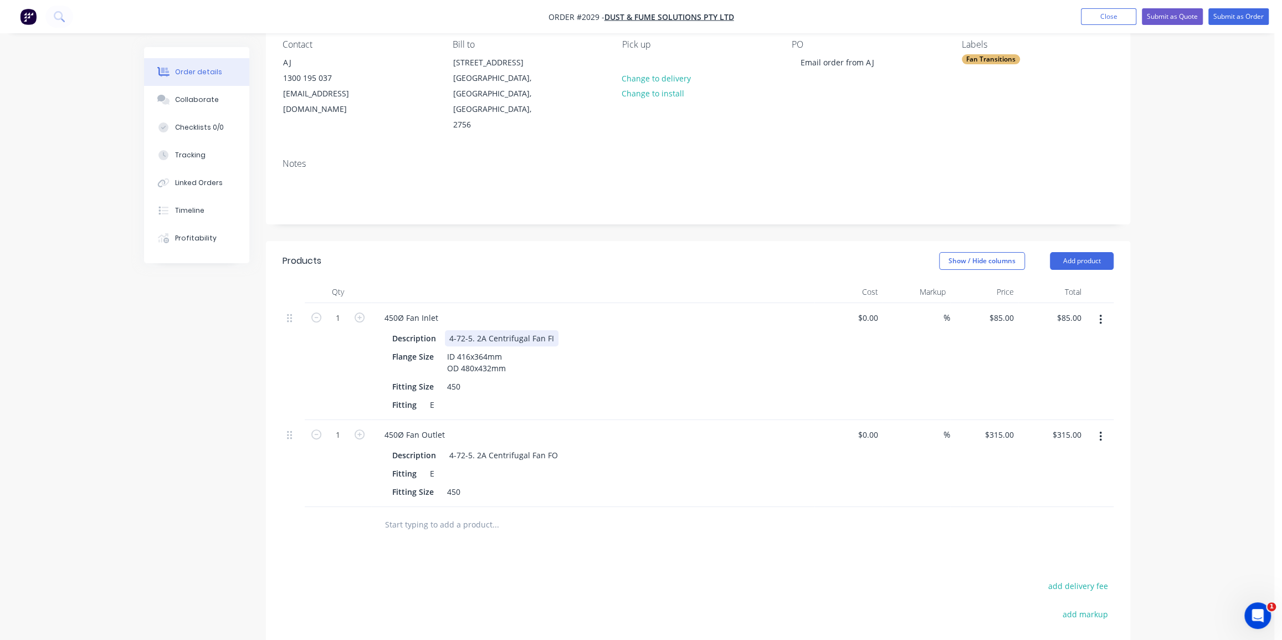
drag, startPoint x: 548, startPoint y: 321, endPoint x: 553, endPoint y: 326, distance: 6.7
click at [548, 330] on div "4-72-5. 2A Centrifugal Fan FI" at bounding box center [502, 338] width 114 height 16
click at [433, 310] on div "450Ø Fan Inlet" at bounding box center [411, 318] width 71 height 16
click at [438, 310] on div "450Ø Fan Outlert" at bounding box center [416, 318] width 81 height 16
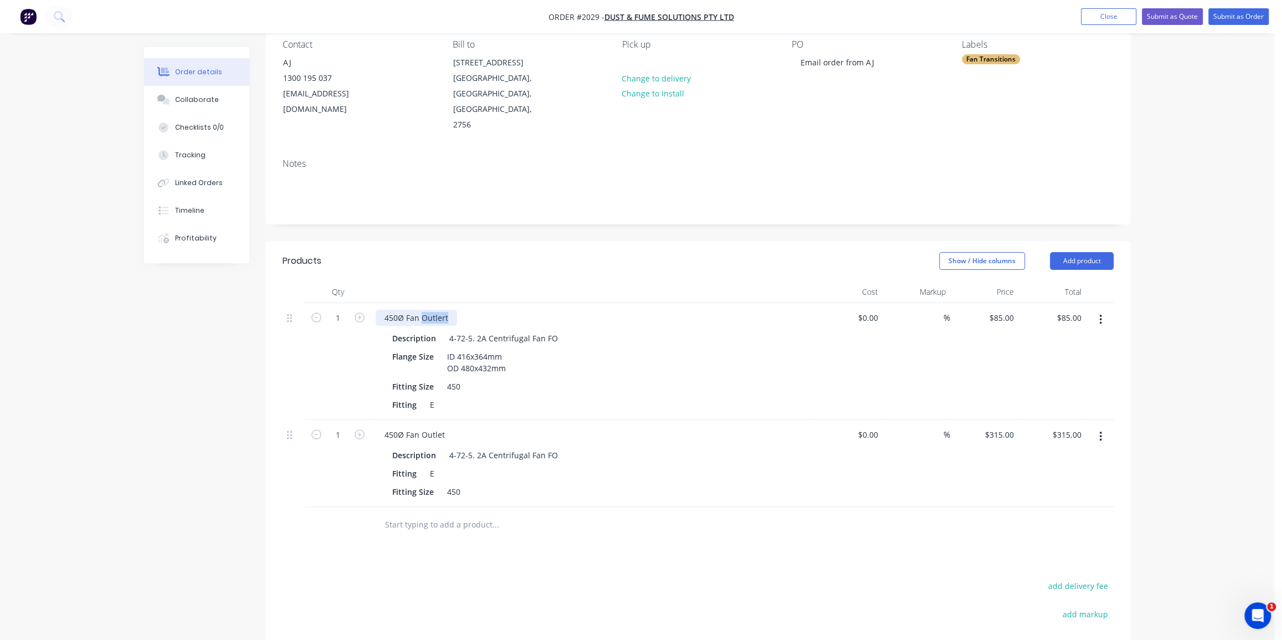
click at [438, 310] on div "450Ø Fan Outlert" at bounding box center [416, 318] width 81 height 16
click at [429, 427] on div "450Ø Fan Outlet" at bounding box center [415, 435] width 78 height 16
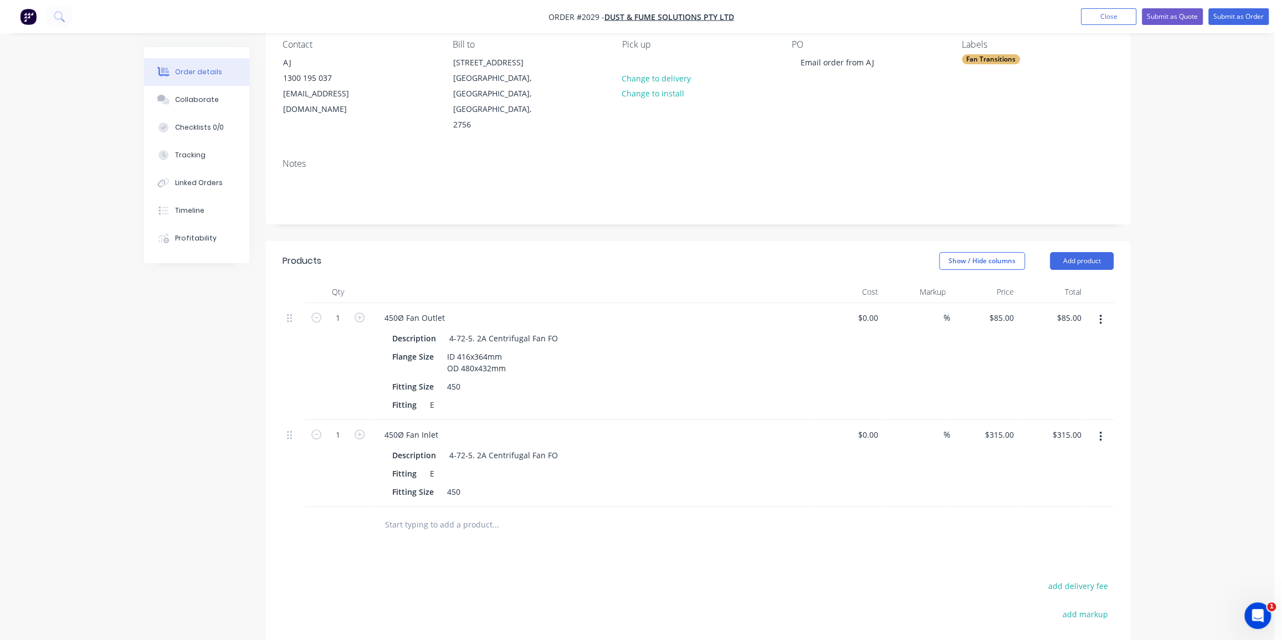
click at [559, 529] on div "Products Show / Hide columns Add product Qty Cost Markup Price Total 1 450Ø Fan…" at bounding box center [698, 525] width 864 height 568
click at [1144, 323] on div "Order details Collaborate Checklists 0/0 Tracking Linked Orders Timeline Profit…" at bounding box center [637, 363] width 1274 height 926
drag, startPoint x: 1230, startPoint y: 17, endPoint x: 1147, endPoint y: 319, distance: 313.1
click at [1147, 319] on div "Order #2029 - Dust & Fume Solutions Pty Ltd Add product Close Submit as Quote S…" at bounding box center [637, 363] width 1274 height 926
type input "85"
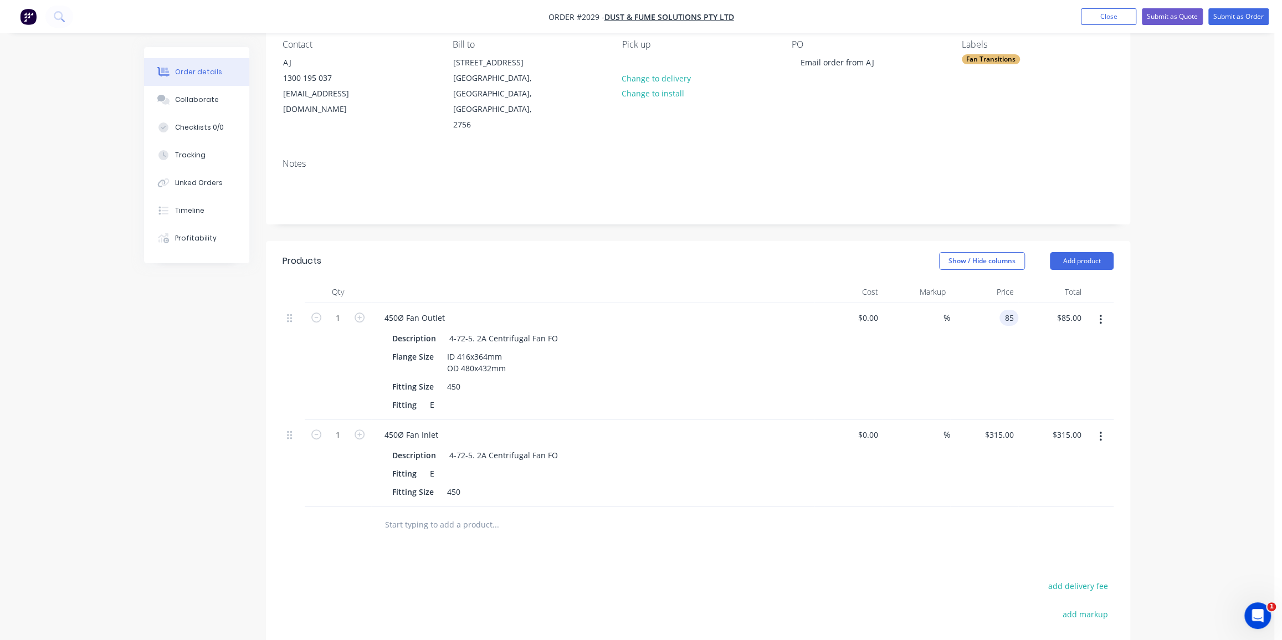
click at [1012, 310] on input "85" at bounding box center [1011, 318] width 14 height 16
type input "$0.00"
type input "315"
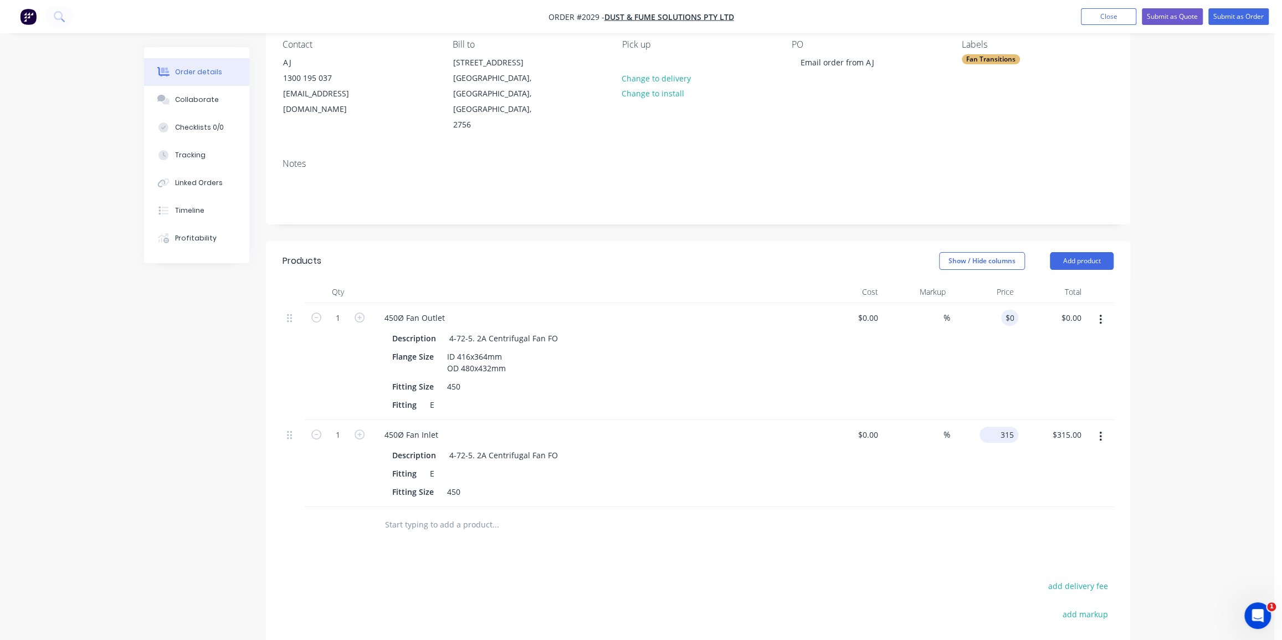
click at [1002, 427] on input "315" at bounding box center [1001, 435] width 34 height 16
click at [1002, 427] on input "315" at bounding box center [1008, 435] width 19 height 16
type input "$0.00"
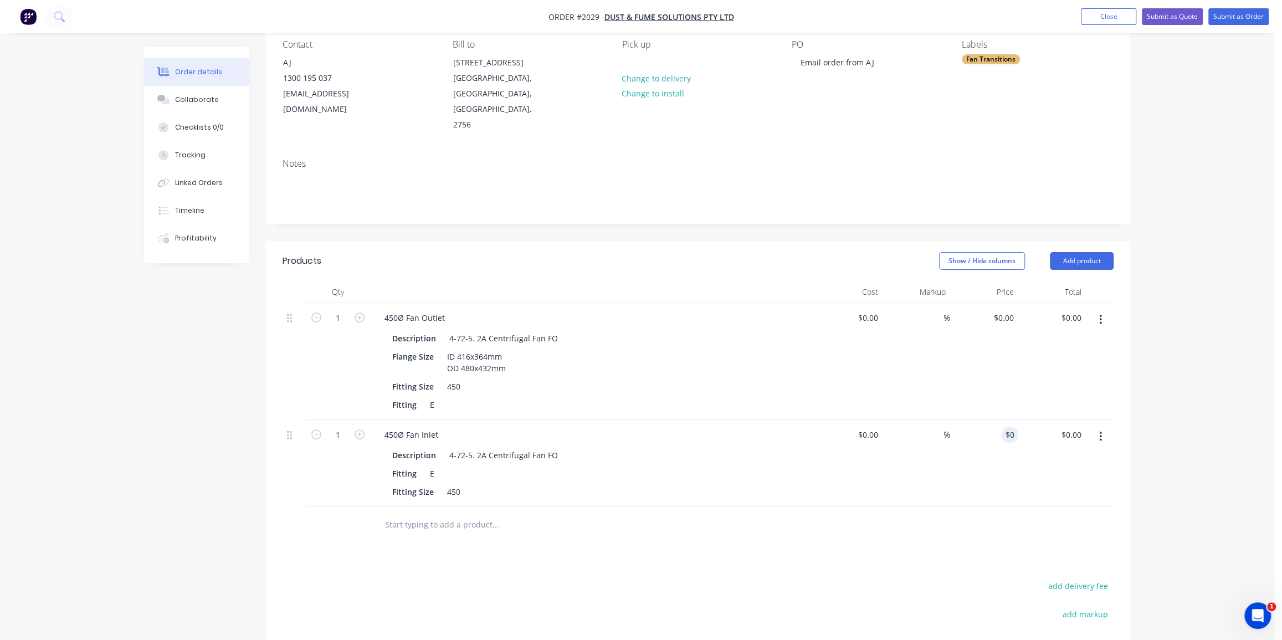
click at [1152, 210] on div "Order details Collaborate Checklists 0/0 Tracking Linked Orders Timeline Profit…" at bounding box center [637, 363] width 1274 height 926
click at [1236, 17] on button "Submit as Order" at bounding box center [1238, 16] width 60 height 17
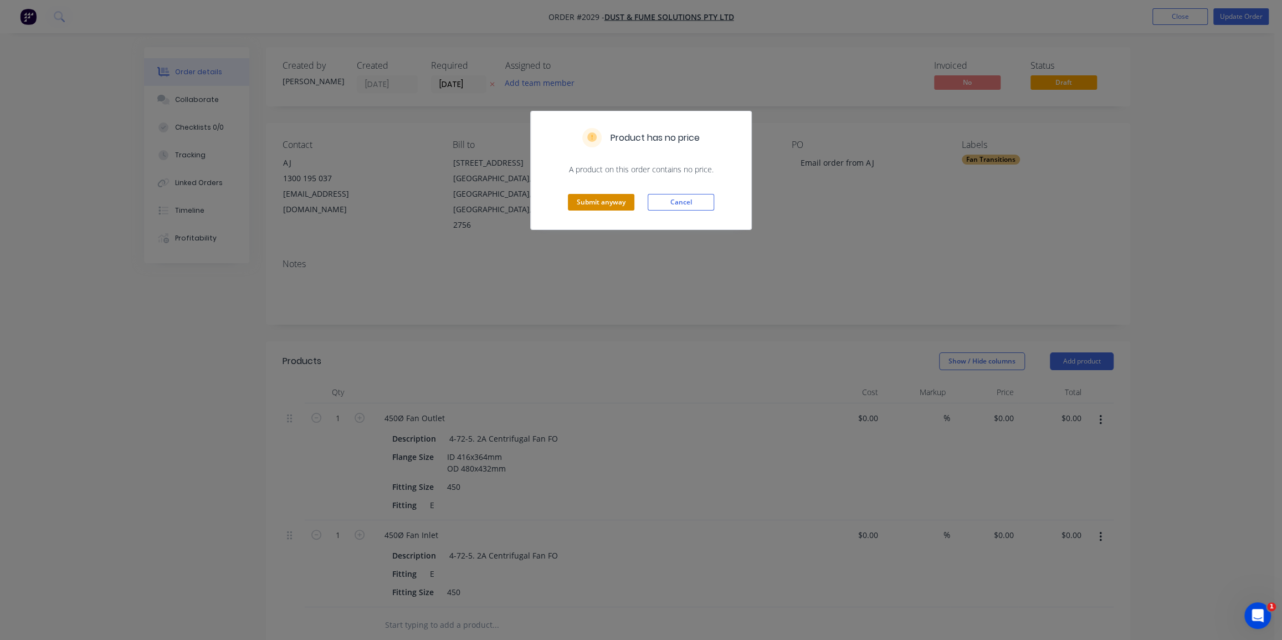
click at [613, 201] on button "Submit anyway" at bounding box center [601, 202] width 66 height 17
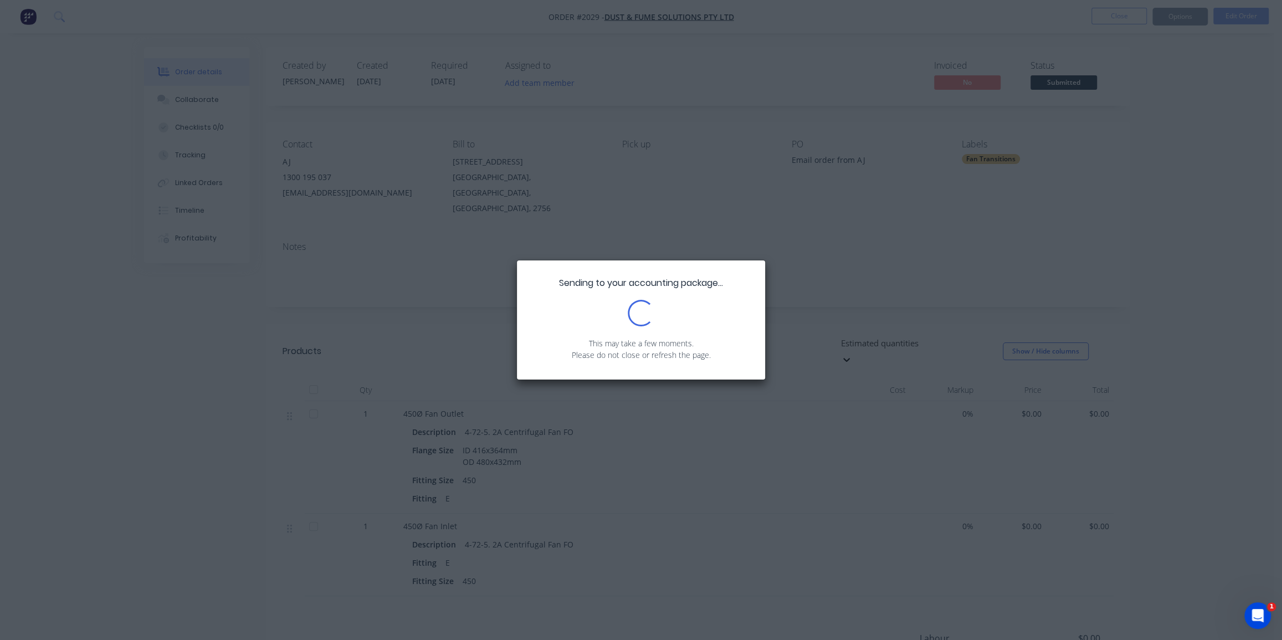
click at [191, 102] on div "Sending to your accounting package... Loading... This may take a few moments. P…" at bounding box center [641, 320] width 1282 height 640
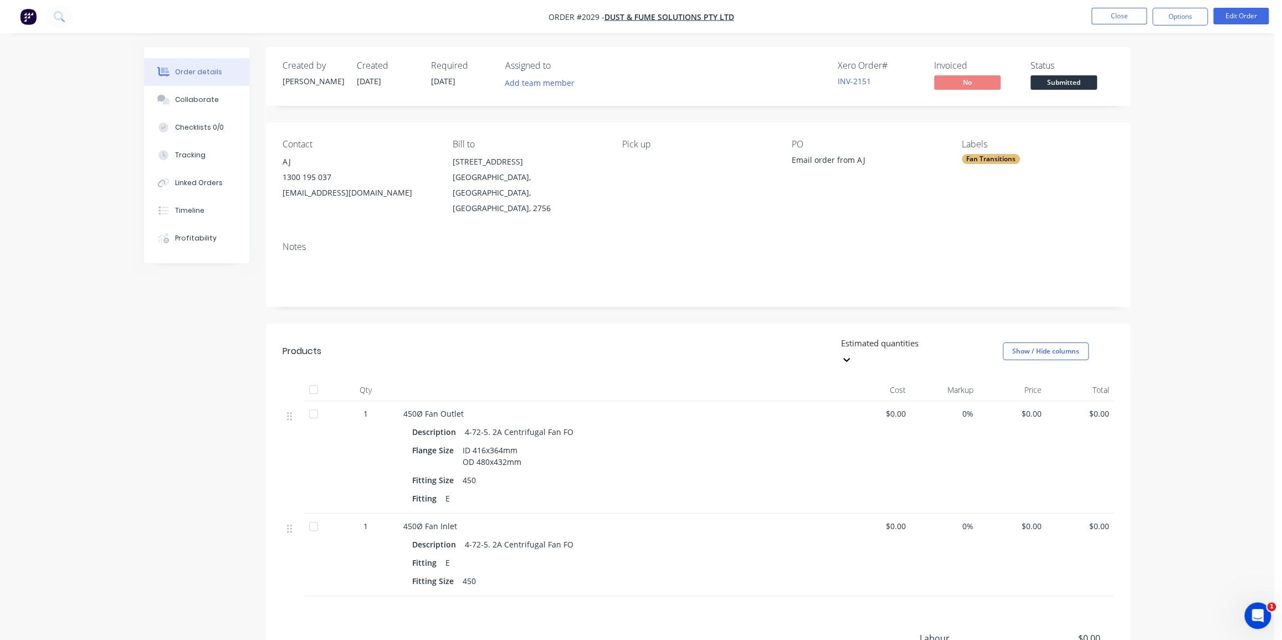
click at [449, 84] on span "[DATE]" at bounding box center [443, 81] width 24 height 11
click at [1224, 13] on button "Edit Order" at bounding box center [1240, 16] width 55 height 17
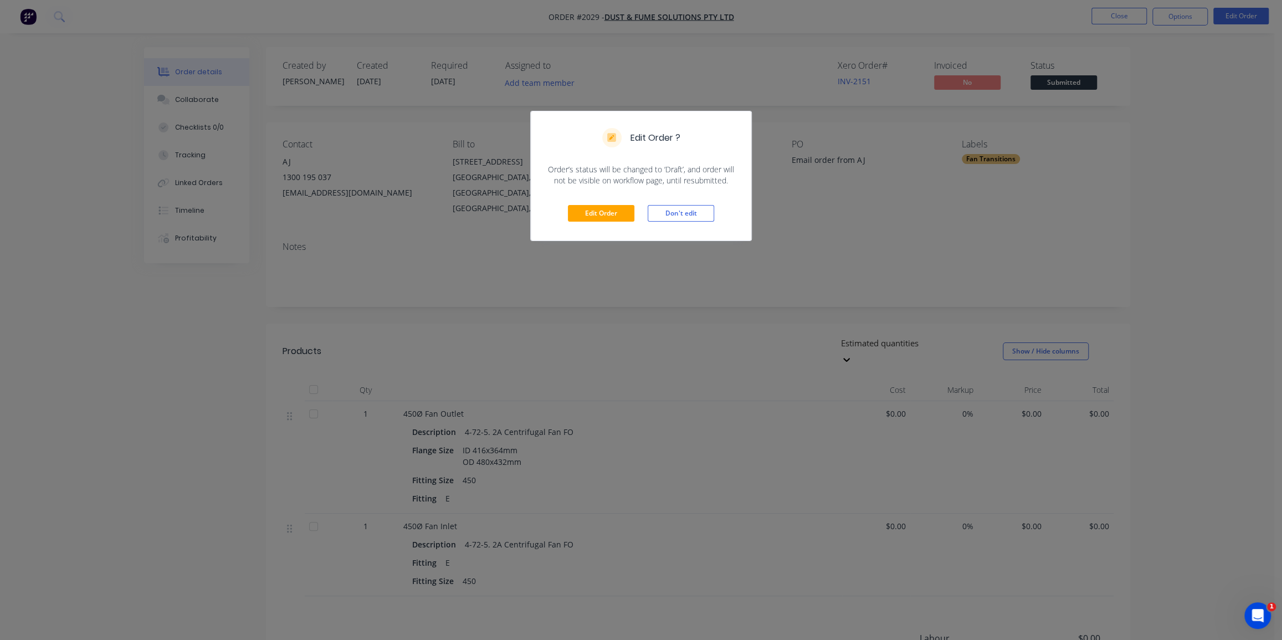
click at [593, 224] on div "Edit Order Don't edit" at bounding box center [641, 213] width 220 height 54
click at [596, 211] on button "Edit Order" at bounding box center [601, 213] width 66 height 17
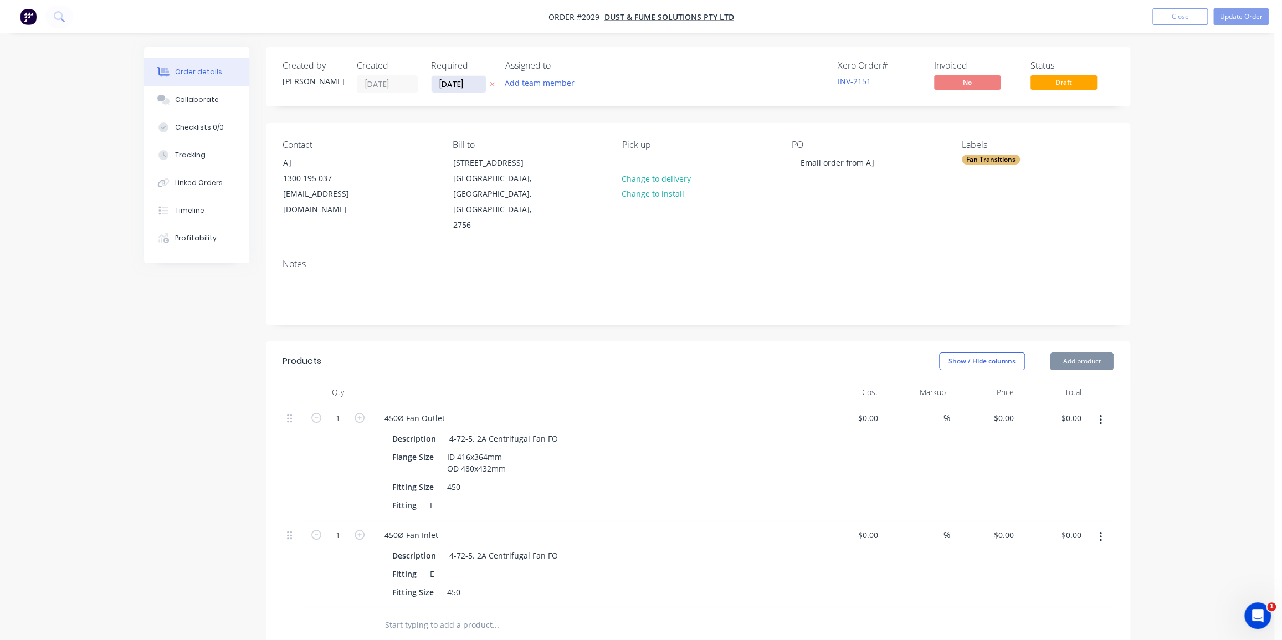
click at [460, 83] on input "[DATE]" at bounding box center [459, 84] width 54 height 17
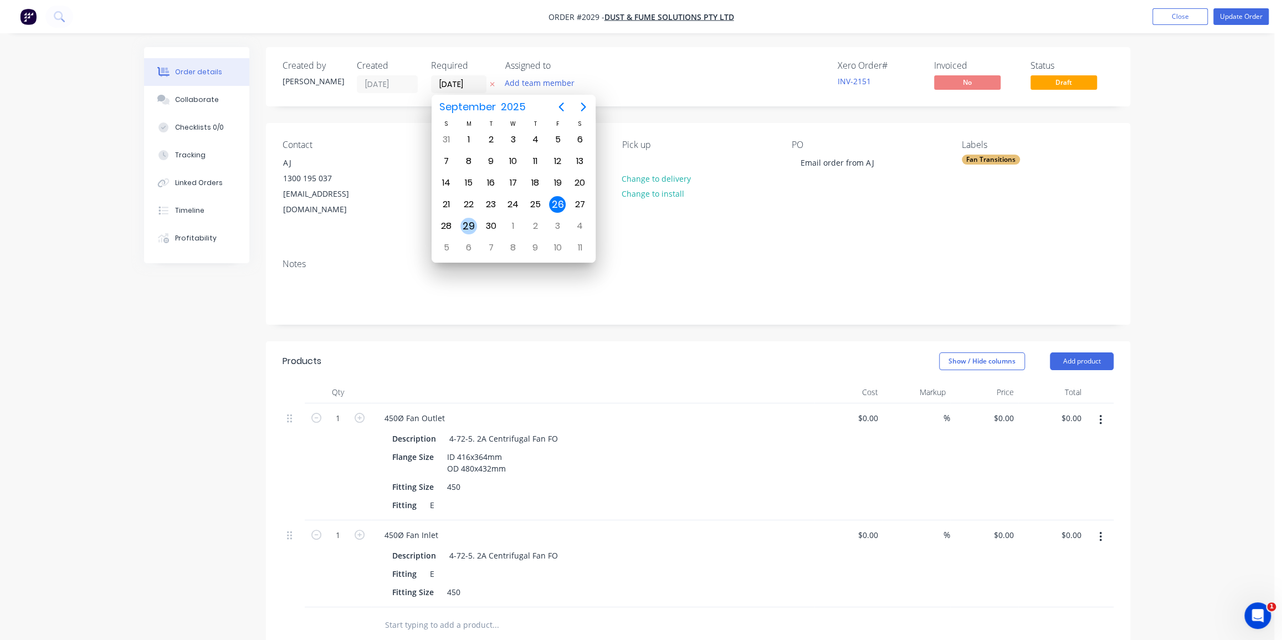
click at [468, 223] on div "29" at bounding box center [468, 226] width 17 height 17
type input "[DATE]"
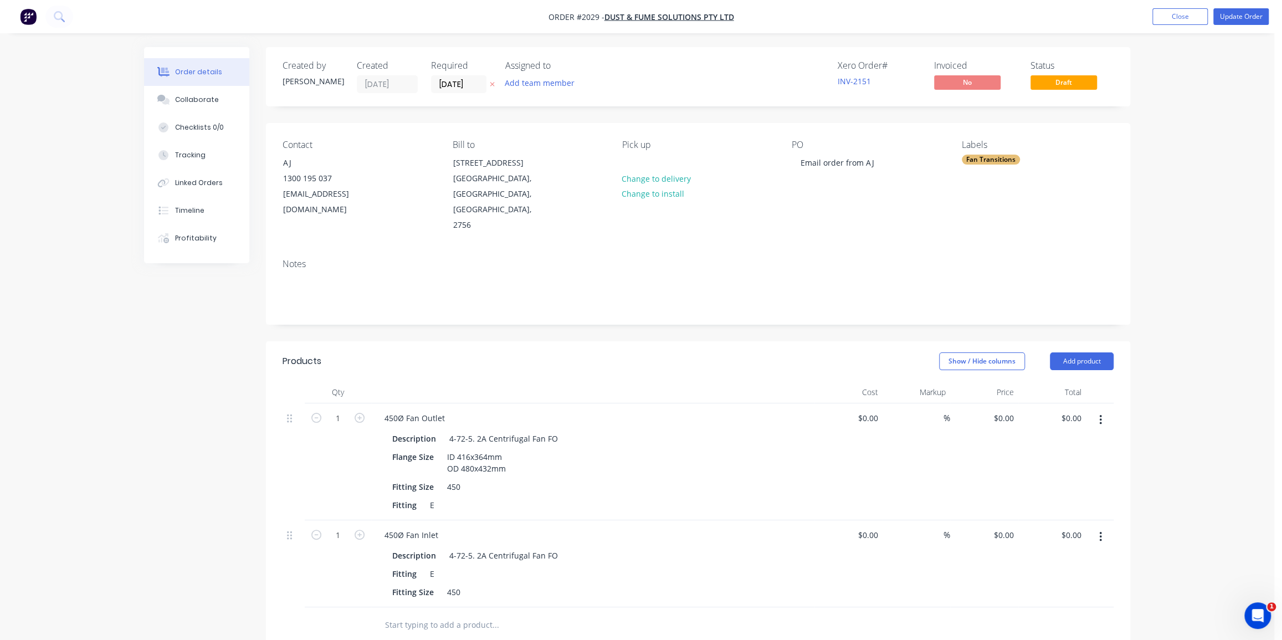
click at [184, 348] on div "Created by [PERSON_NAME] Created [DATE] Required [DATE] Assigned to Add team me…" at bounding box center [637, 486] width 986 height 879
click at [209, 95] on div "Collaborate" at bounding box center [197, 100] width 44 height 10
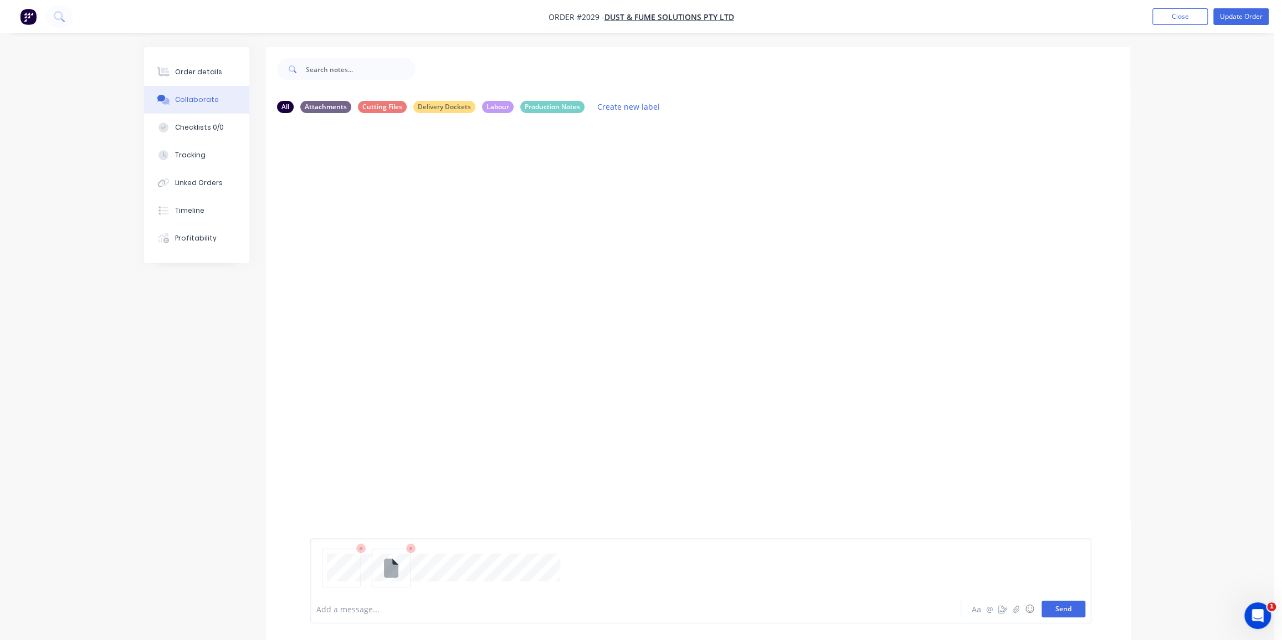
click at [1055, 603] on button "Send" at bounding box center [1063, 608] width 44 height 17
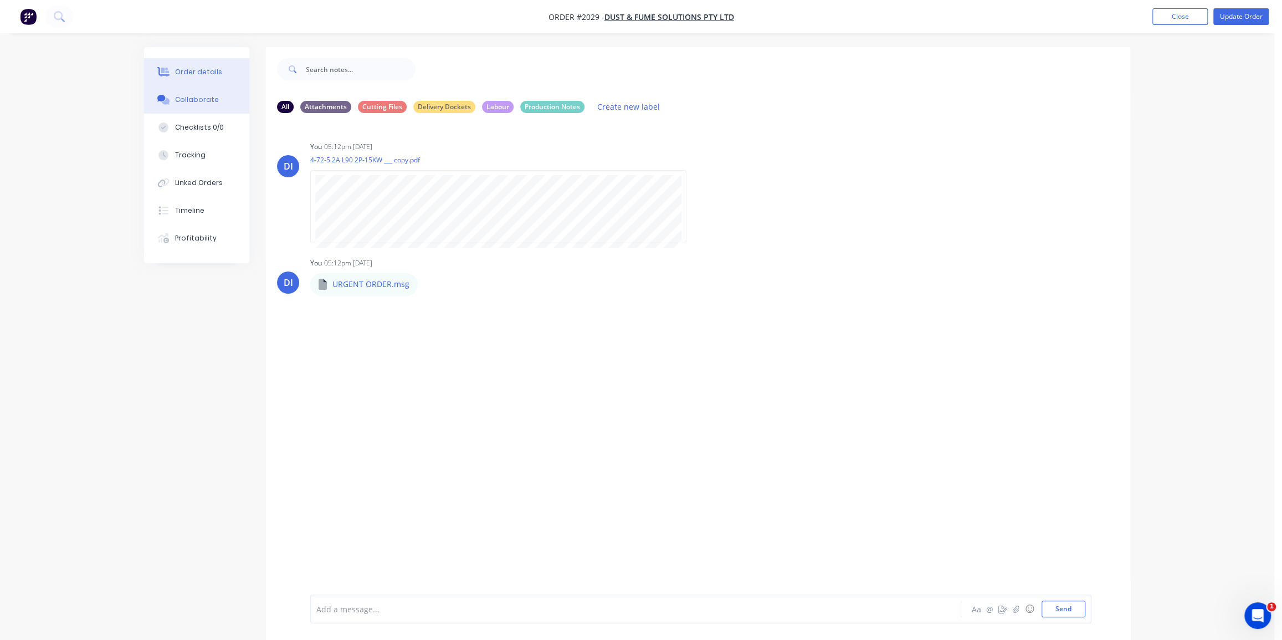
click at [179, 69] on div "Order details" at bounding box center [198, 72] width 47 height 10
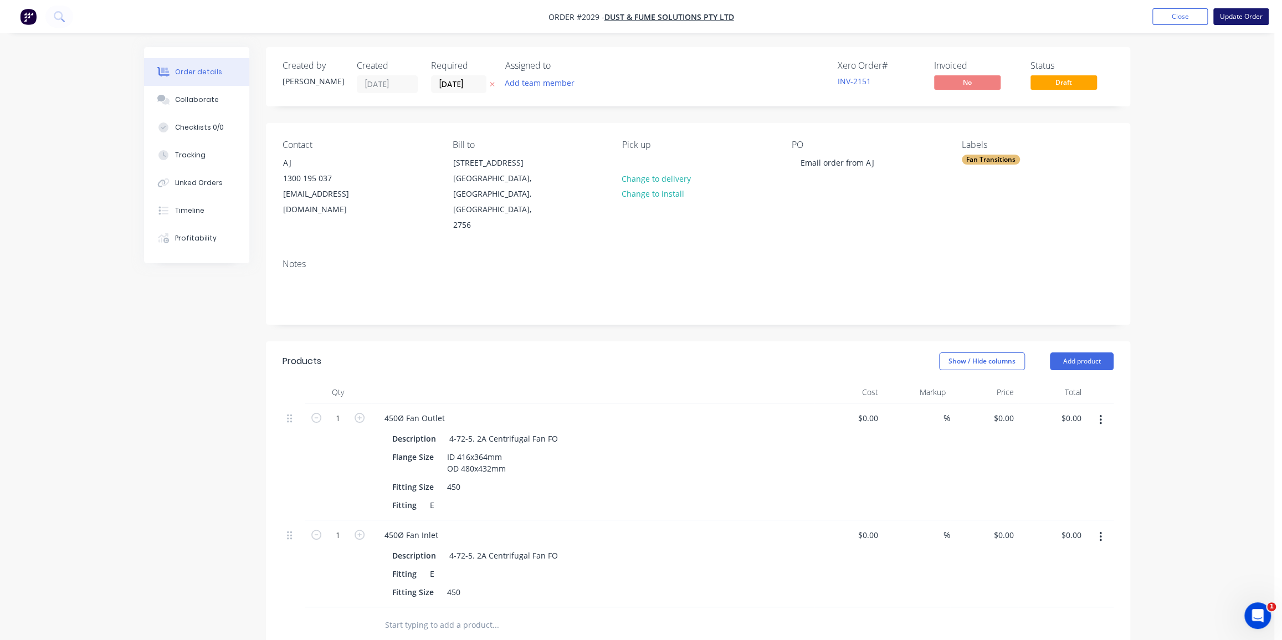
click at [1228, 15] on button "Update Order" at bounding box center [1240, 16] width 55 height 17
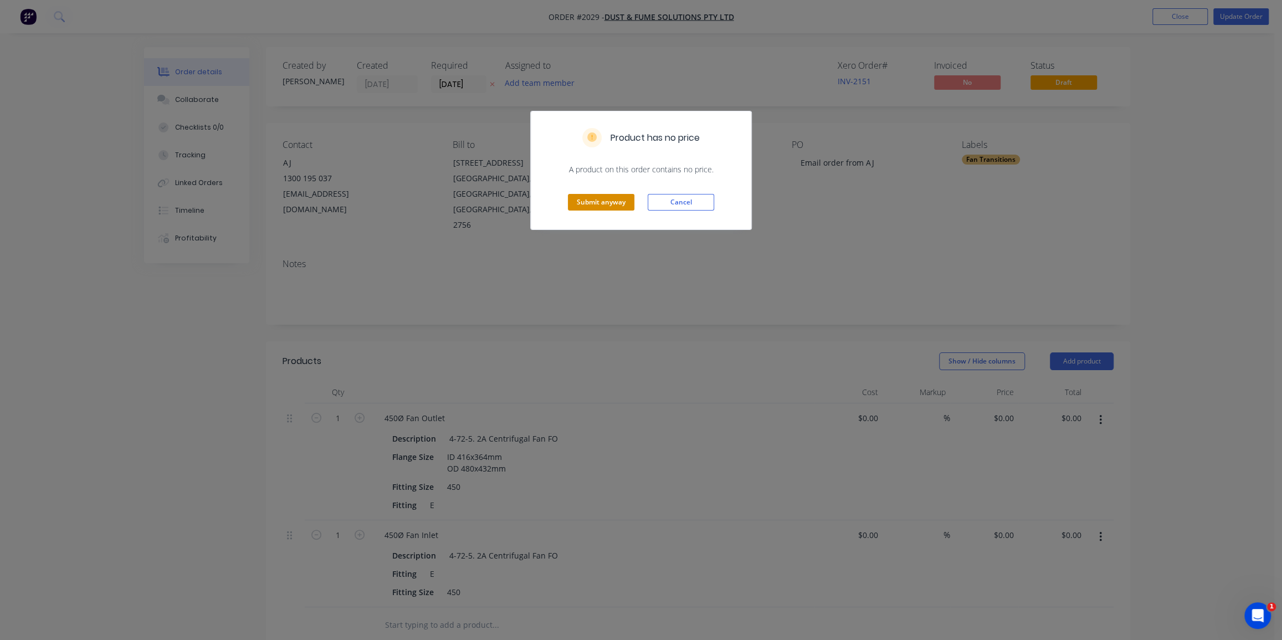
click at [620, 197] on button "Submit anyway" at bounding box center [601, 202] width 66 height 17
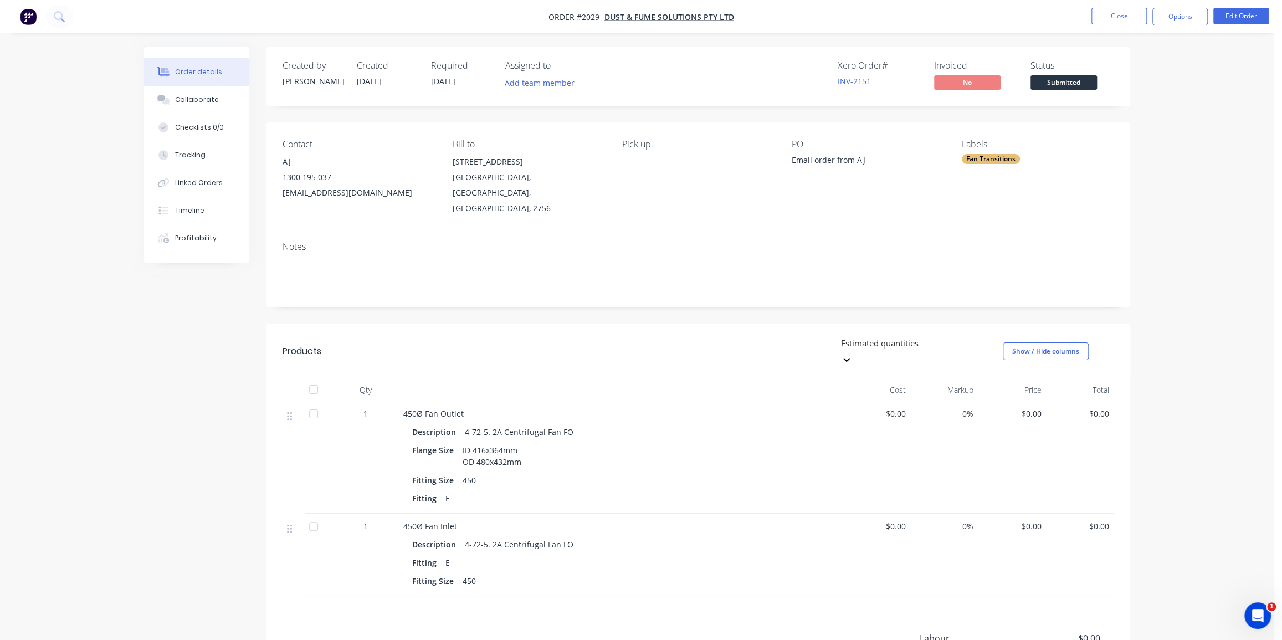
drag, startPoint x: 1177, startPoint y: 14, endPoint x: 1171, endPoint y: 27, distance: 14.6
click at [1177, 14] on button "Options" at bounding box center [1179, 17] width 55 height 18
click at [1118, 135] on div "Work Order" at bounding box center [1147, 134] width 102 height 16
click at [1129, 109] on div "Without pricing" at bounding box center [1147, 112] width 102 height 16
click at [845, 11] on nav "Order #2029 - Dust & Fume Solutions Pty Ltd Close Options EMAIL / PRINT Invoice…" at bounding box center [641, 16] width 1282 height 33
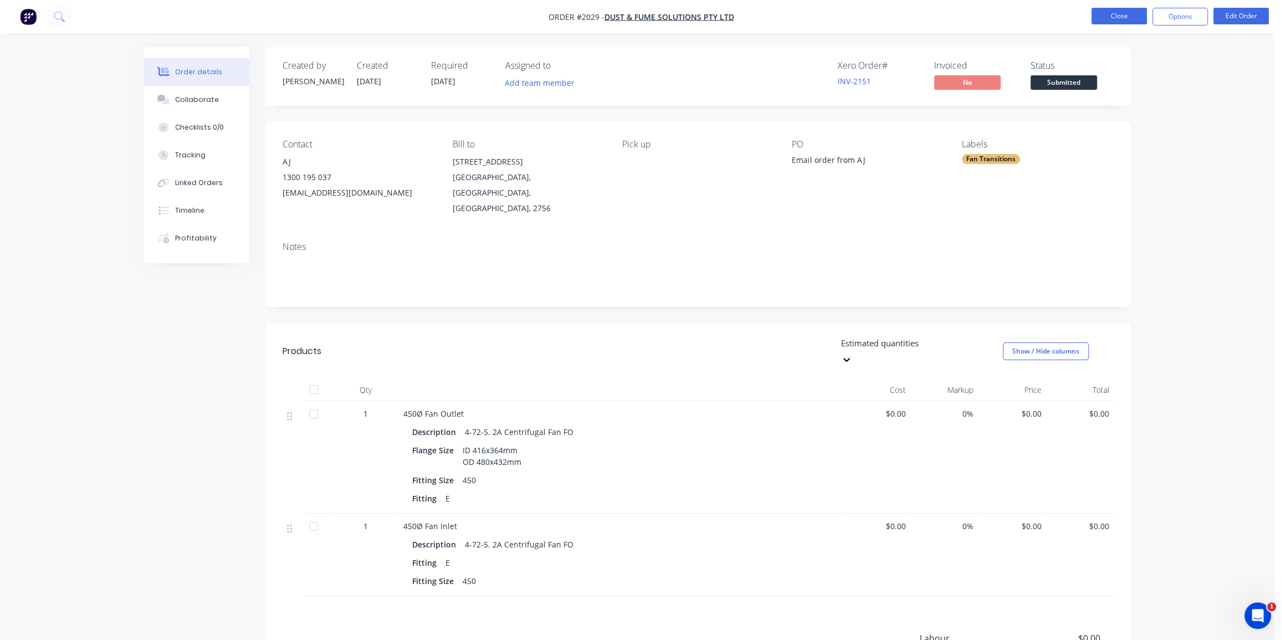
click at [1116, 14] on button "Close" at bounding box center [1118, 16] width 55 height 17
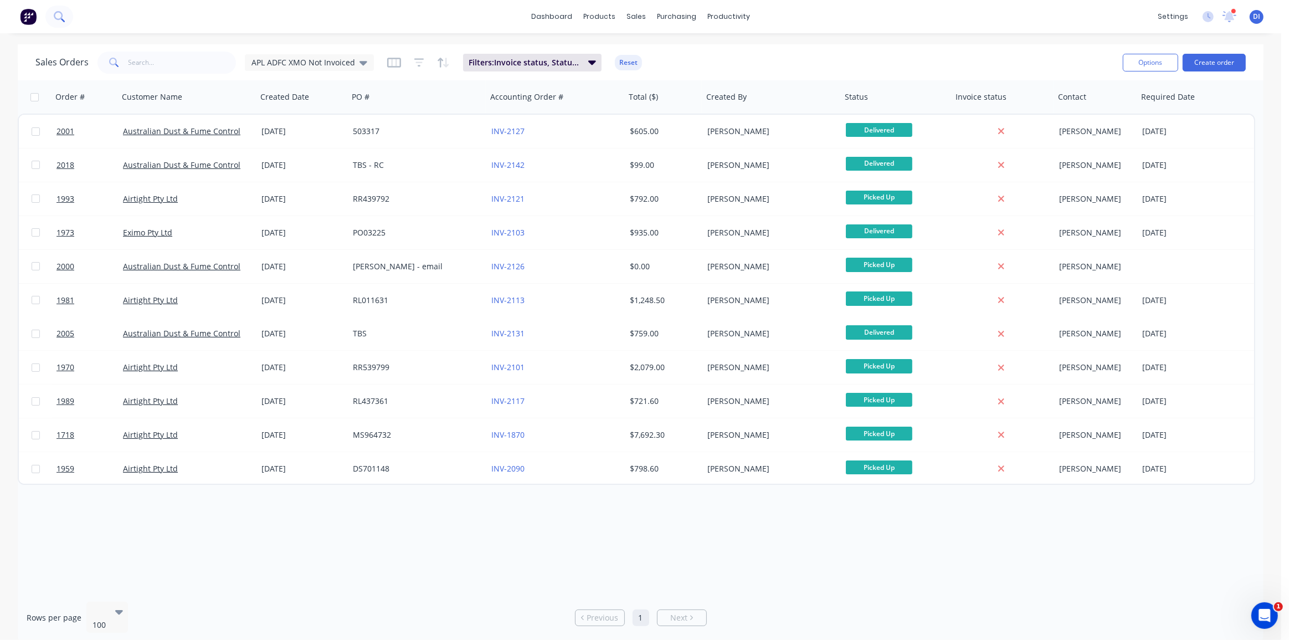
click at [57, 16] on icon at bounding box center [59, 16] width 11 height 11
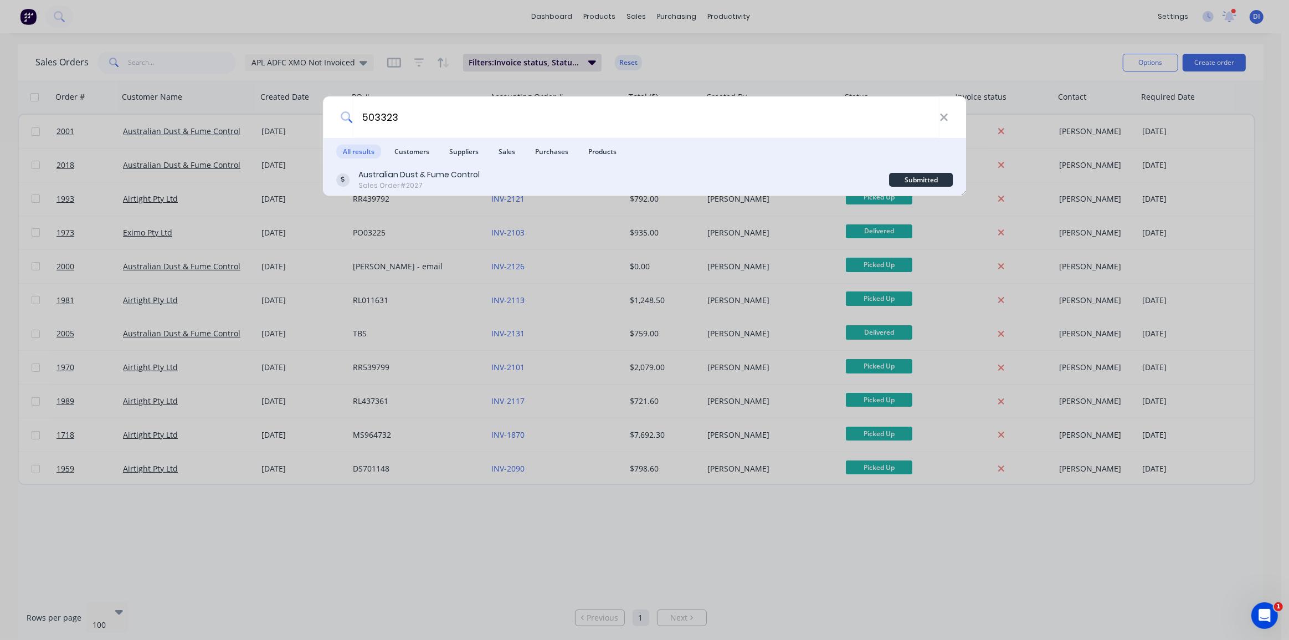
type input "503323"
click at [619, 177] on div "Australian Dust & Fume Control Sales Order #2027" at bounding box center [612, 180] width 553 height 22
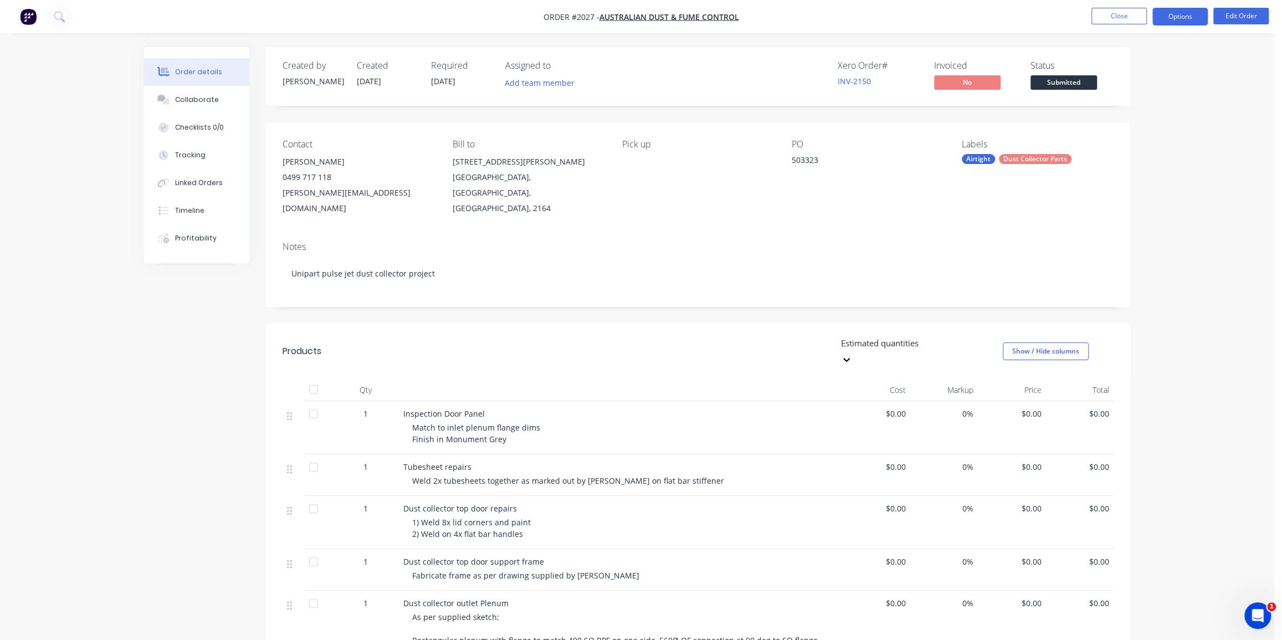
click at [1174, 17] on button "Options" at bounding box center [1179, 17] width 55 height 18
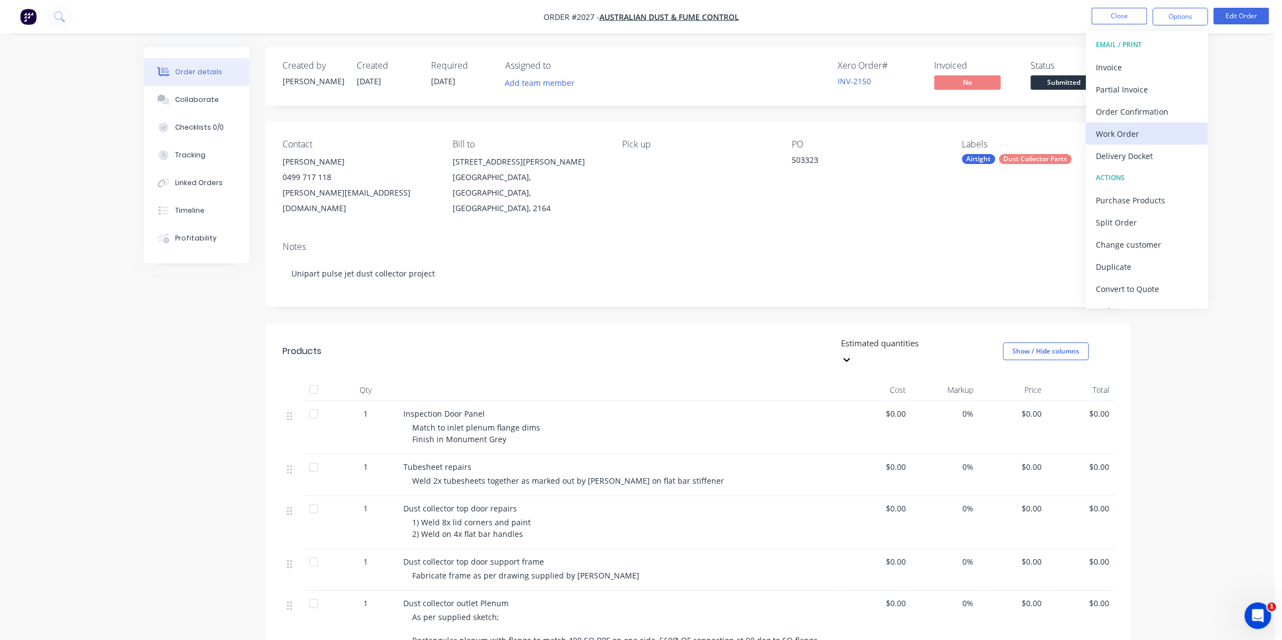
click at [1131, 129] on div "Work Order" at bounding box center [1147, 134] width 102 height 16
click at [1131, 109] on div "Without pricing" at bounding box center [1147, 112] width 102 height 16
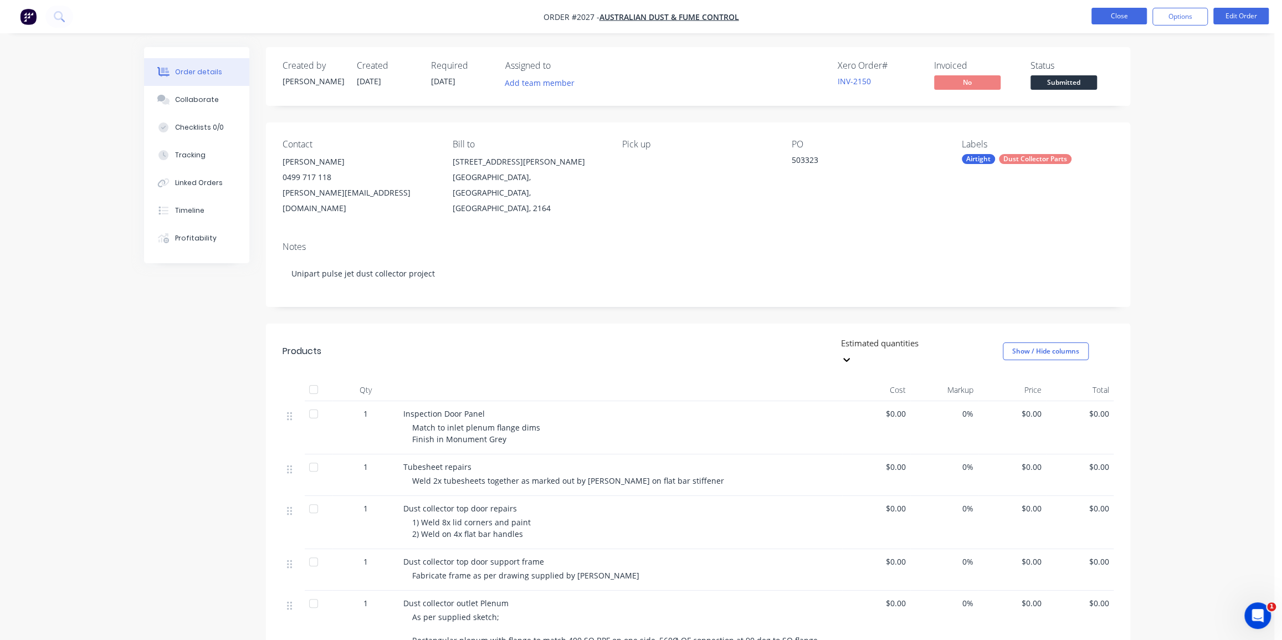
click at [1121, 13] on button "Close" at bounding box center [1118, 16] width 55 height 17
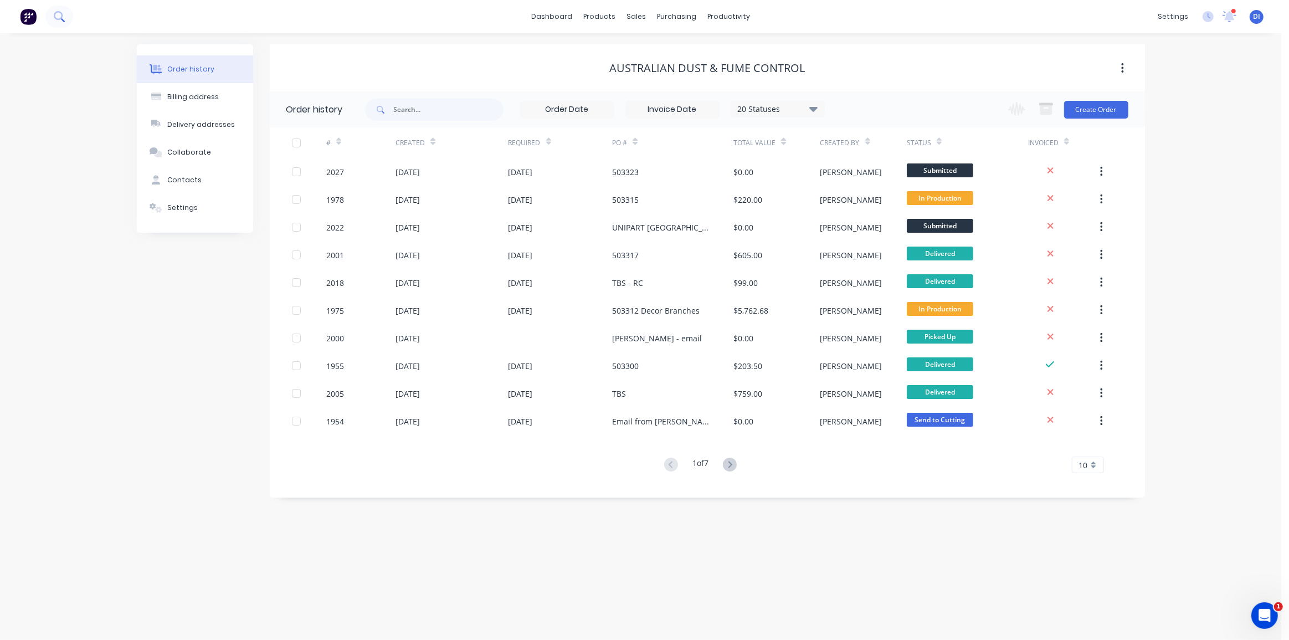
click at [54, 16] on icon at bounding box center [58, 15] width 9 height 9
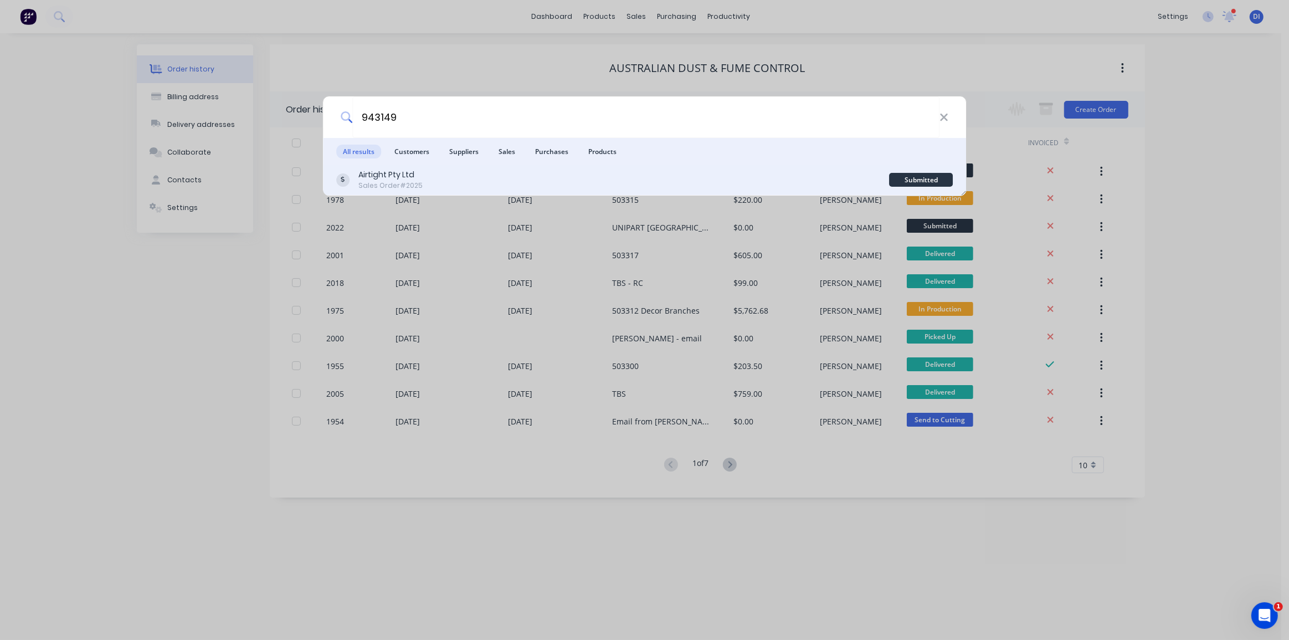
type input "943149"
click at [564, 170] on div "Airtight Pty Ltd Sales Order #2025" at bounding box center [612, 180] width 553 height 22
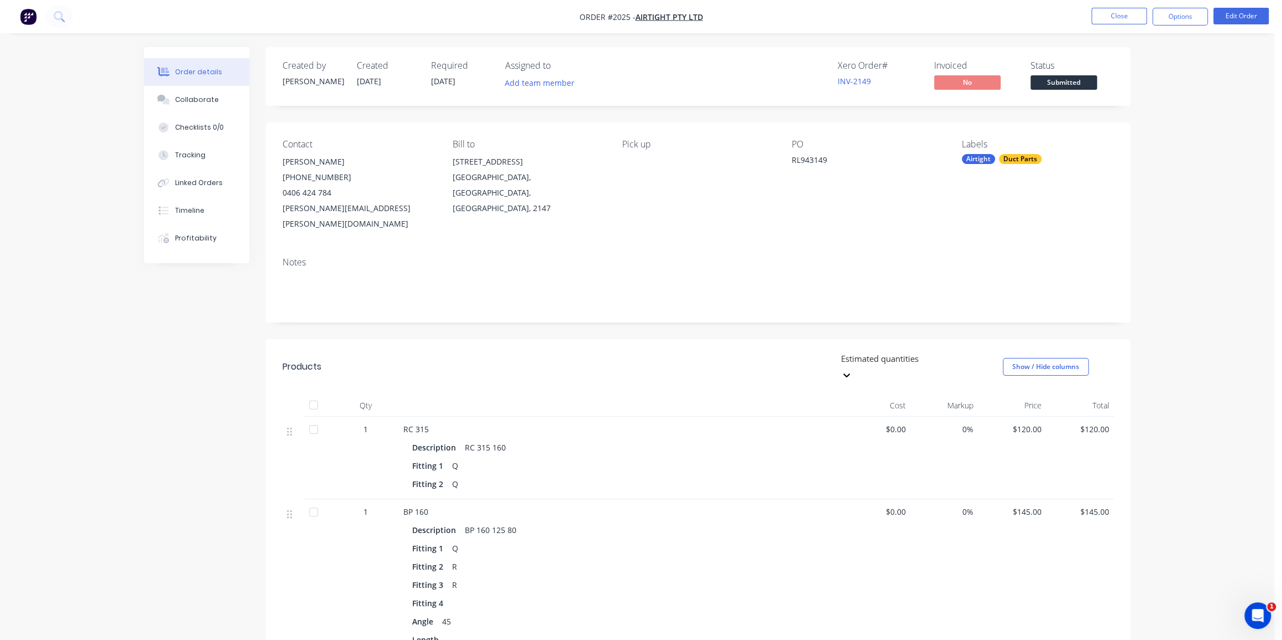
click at [1124, 199] on div "Contact [PERSON_NAME] [PHONE_NUMBER] [PERSON_NAME][EMAIL_ADDRESS][PERSON_NAME][…" at bounding box center [698, 185] width 864 height 126
click at [1184, 18] on button "Options" at bounding box center [1179, 17] width 55 height 18
drag, startPoint x: 1141, startPoint y: 68, endPoint x: 1133, endPoint y: 138, distance: 70.8
click at [1133, 138] on div "EMAIL / PRINT Invoice Partial Invoice Order Confirmation Work Order Delivery Do…" at bounding box center [1147, 169] width 122 height 277
click at [1151, 132] on div "Work Order" at bounding box center [1147, 134] width 102 height 16
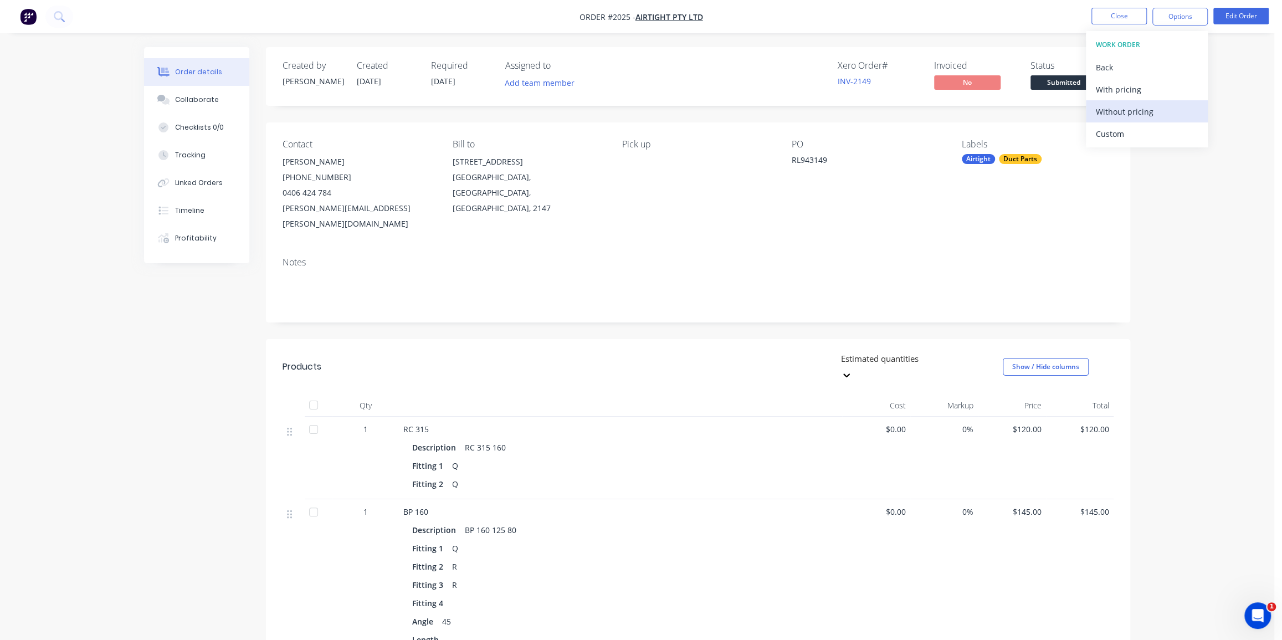
click at [1138, 110] on div "Without pricing" at bounding box center [1147, 112] width 102 height 16
click at [22, 16] on img "button" at bounding box center [28, 16] width 17 height 17
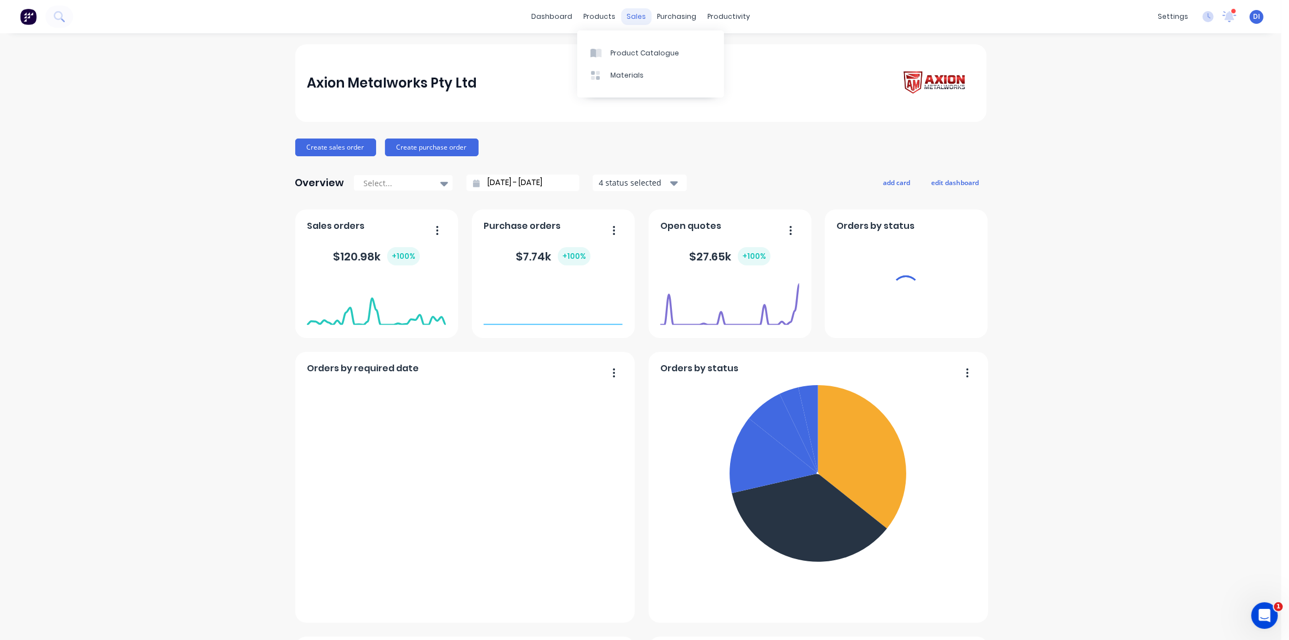
drag, startPoint x: 631, startPoint y: 17, endPoint x: 581, endPoint y: 61, distance: 66.7
click at [631, 17] on div "sales" at bounding box center [636, 16] width 30 height 17
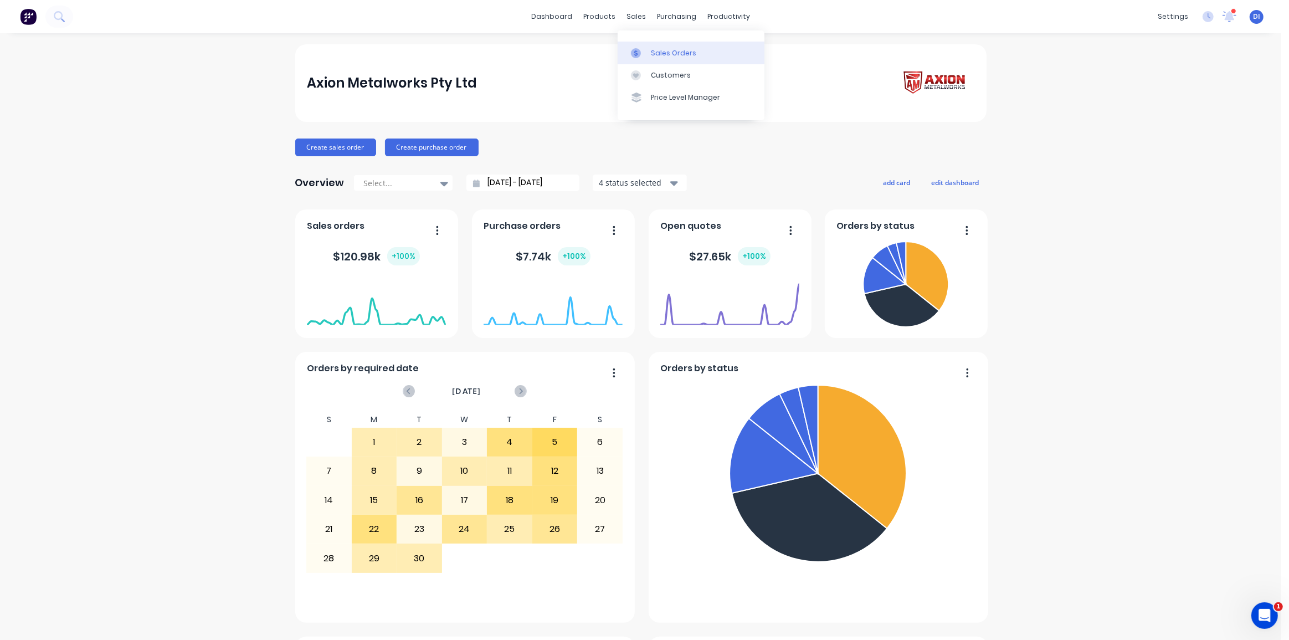
click at [659, 56] on div "Sales Orders" at bounding box center [673, 53] width 45 height 10
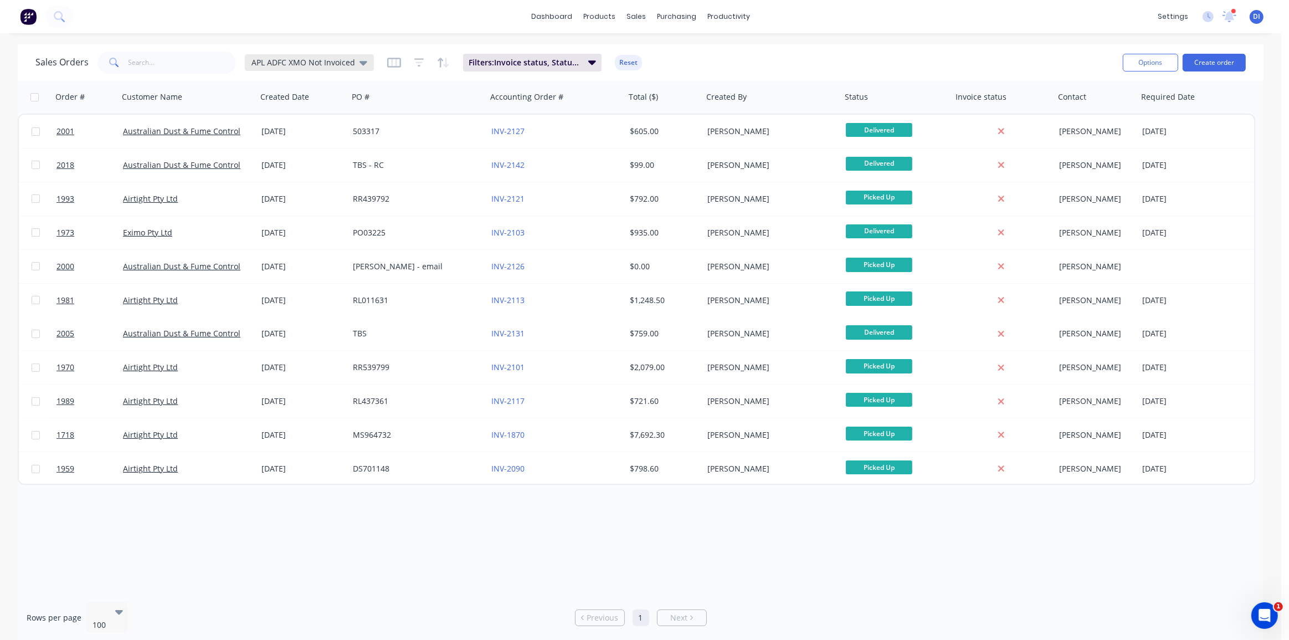
click at [308, 60] on span "APL ADFC XMO Not Invoiced" at bounding box center [303, 63] width 104 height 12
click at [296, 239] on button "Standard View" at bounding box center [311, 245] width 126 height 13
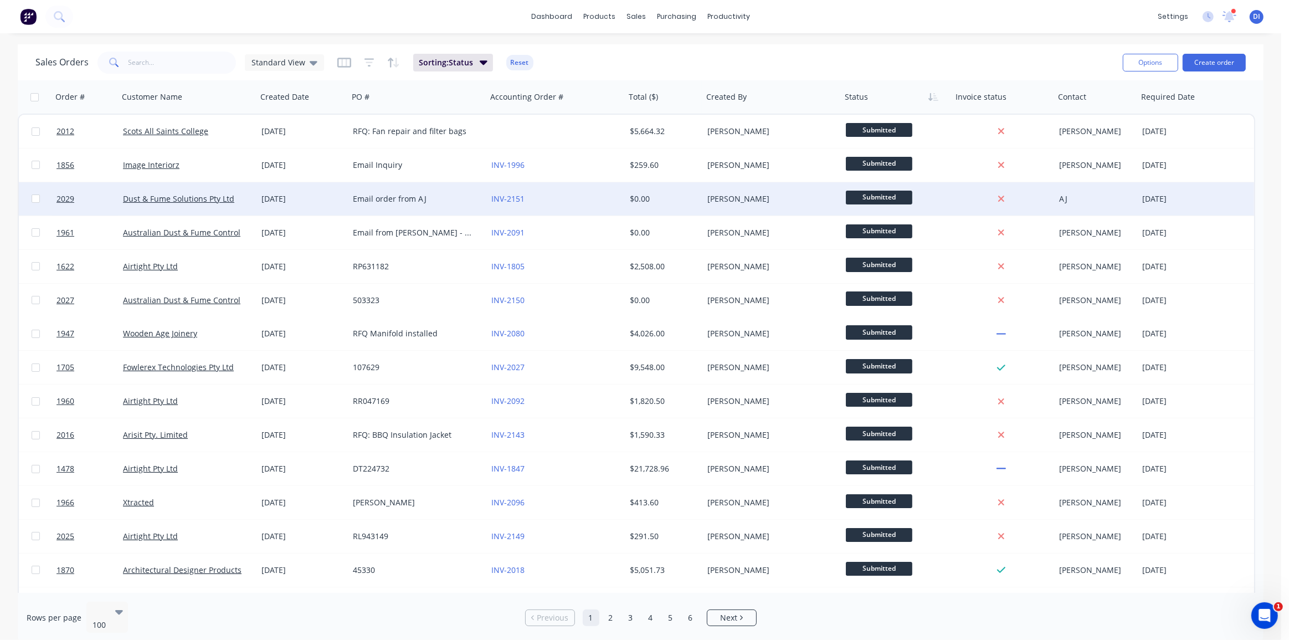
click at [585, 196] on div "INV-2151" at bounding box center [552, 198] width 123 height 11
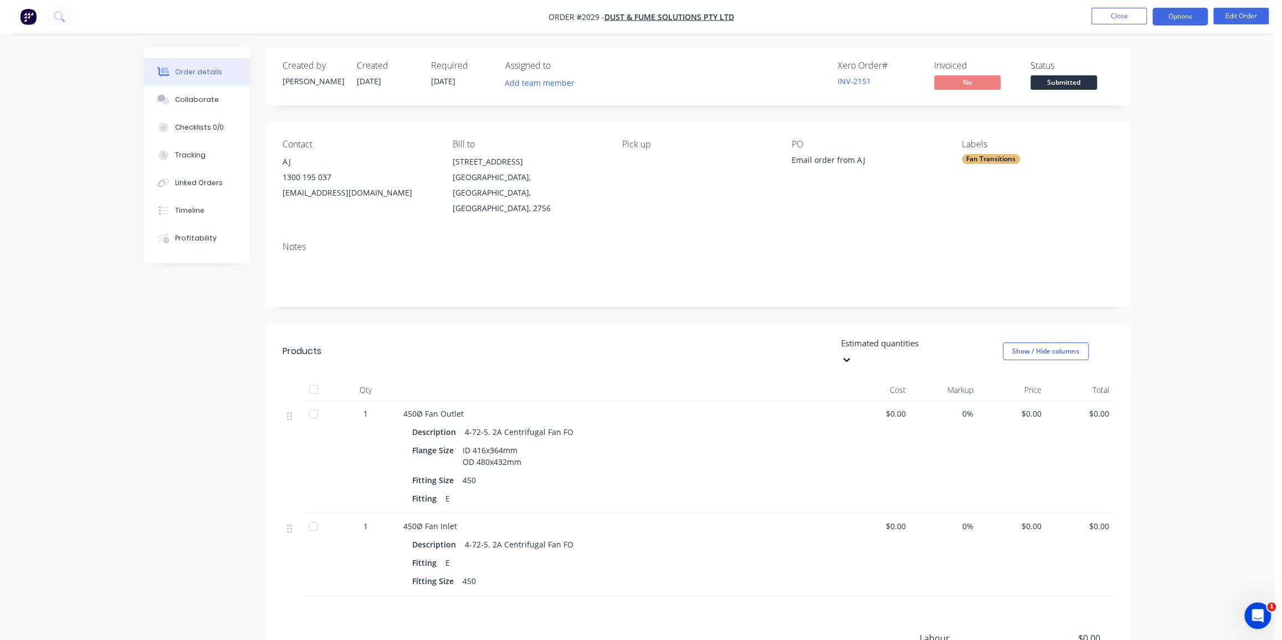
click at [1178, 14] on button "Options" at bounding box center [1179, 17] width 55 height 18
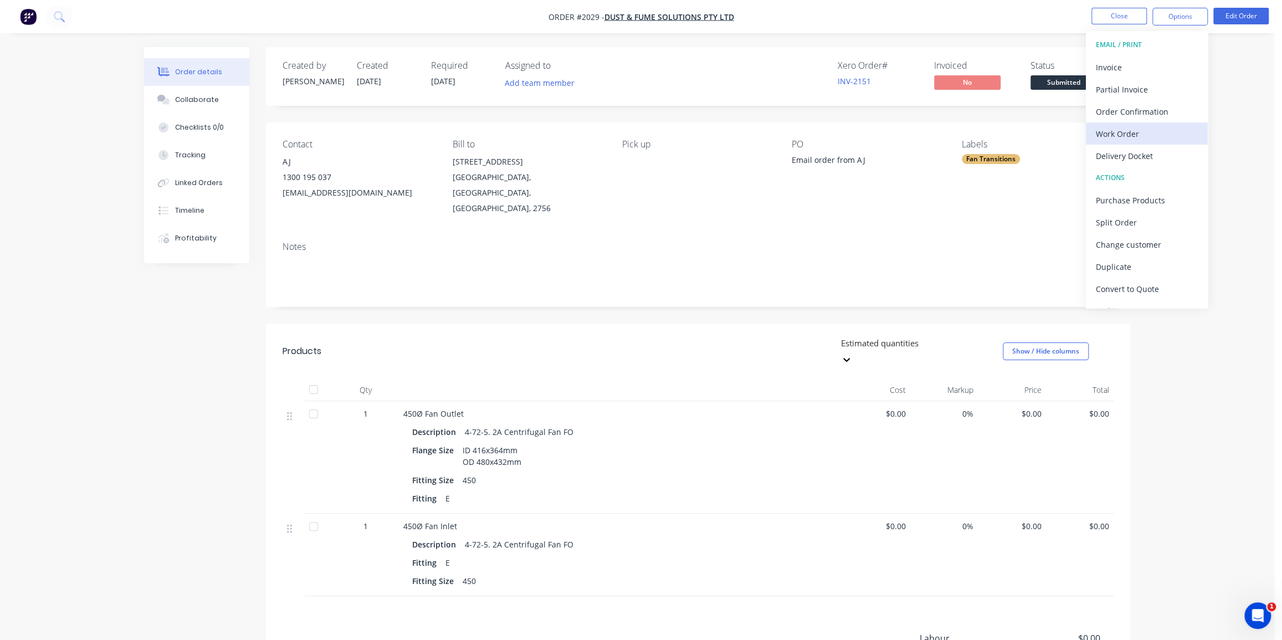
click at [1132, 135] on div "Work Order" at bounding box center [1147, 134] width 102 height 16
click at [1138, 110] on div "Without pricing" at bounding box center [1147, 112] width 102 height 16
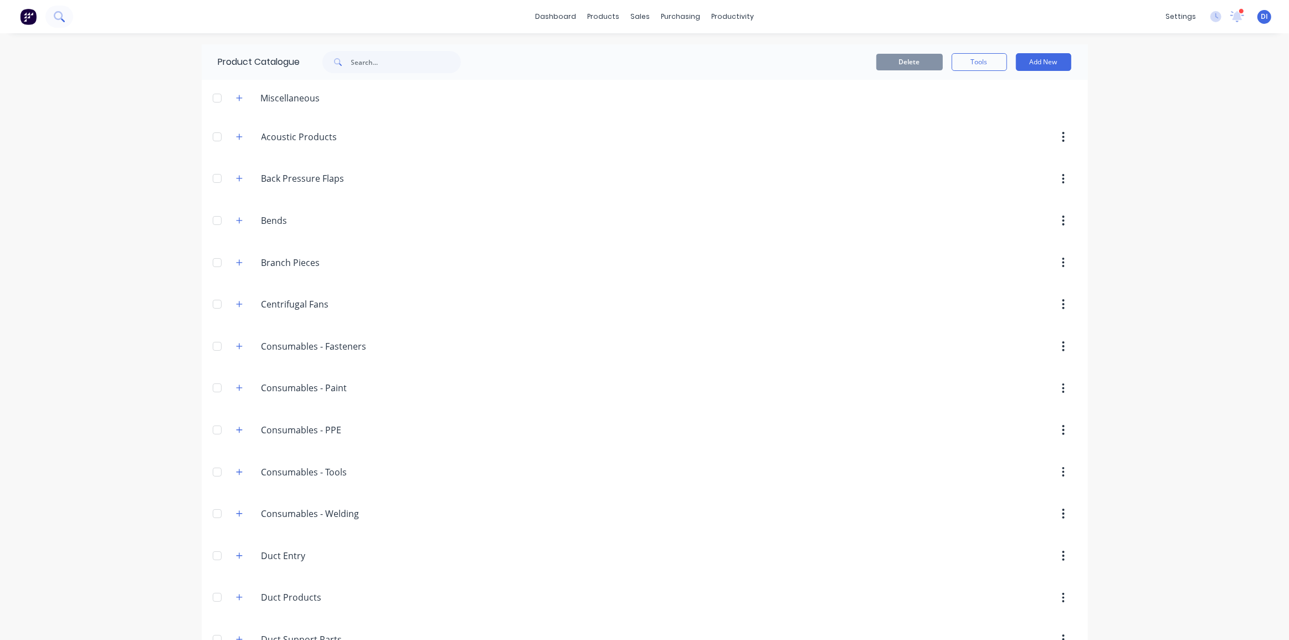
click at [59, 19] on icon at bounding box center [58, 15] width 9 height 9
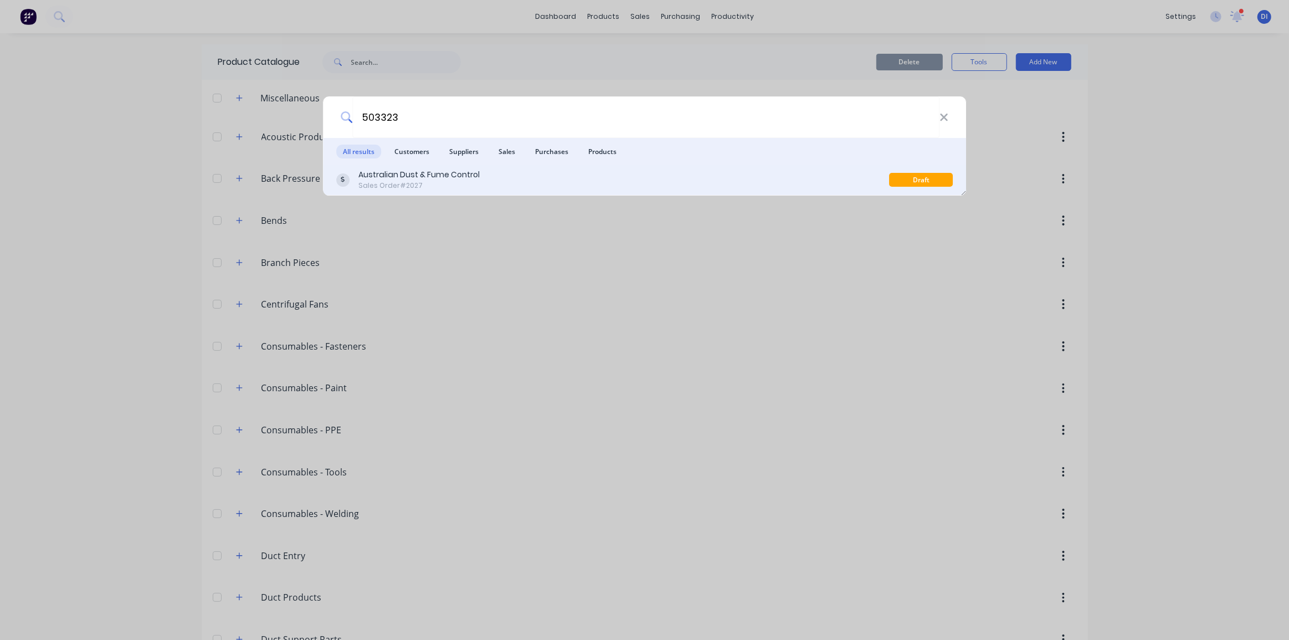
type input "503323"
click at [783, 181] on div "Australian Dust & Fume Control Sales Order #2027" at bounding box center [612, 180] width 553 height 22
